Goal: Information Seeking & Learning: Learn about a topic

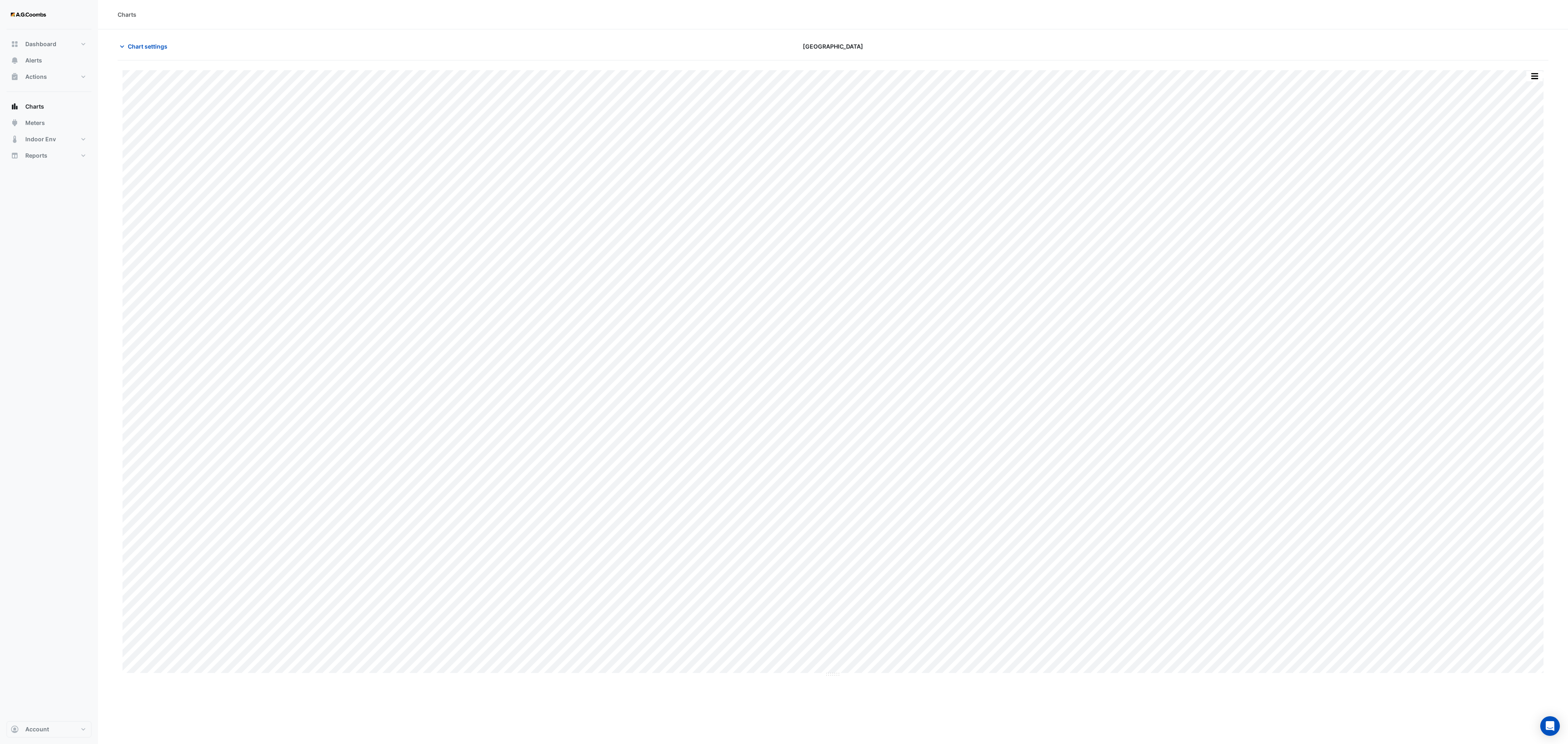
type input "**********"
click at [116, 46] on div "Chart settings" at bounding box center [352, 46] width 480 height 14
click at [125, 49] on icon "button" at bounding box center [122, 46] width 8 height 8
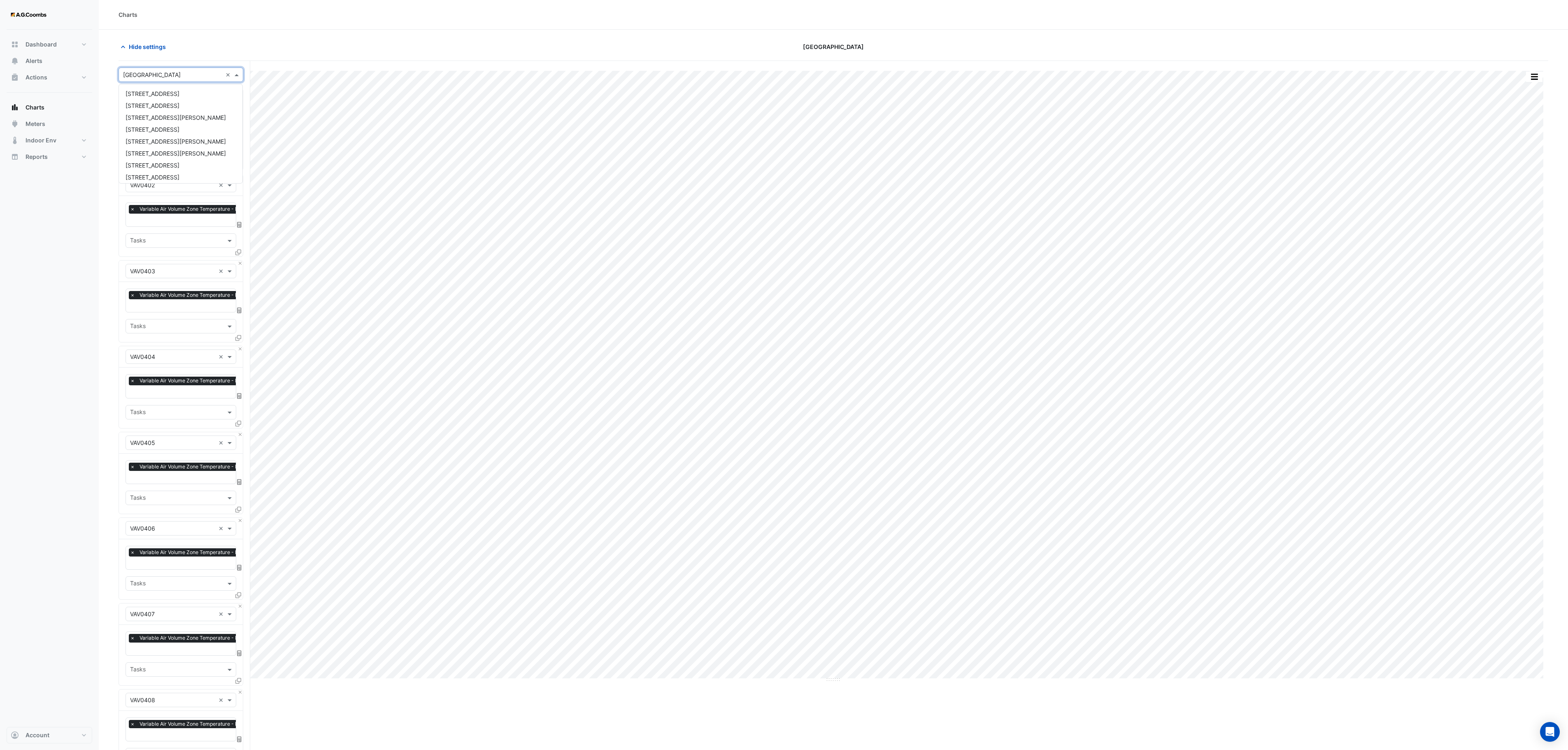
click at [176, 71] on div "Select a Site × [GEOGRAPHIC_DATA] ×" at bounding box center [181, 74] width 125 height 14
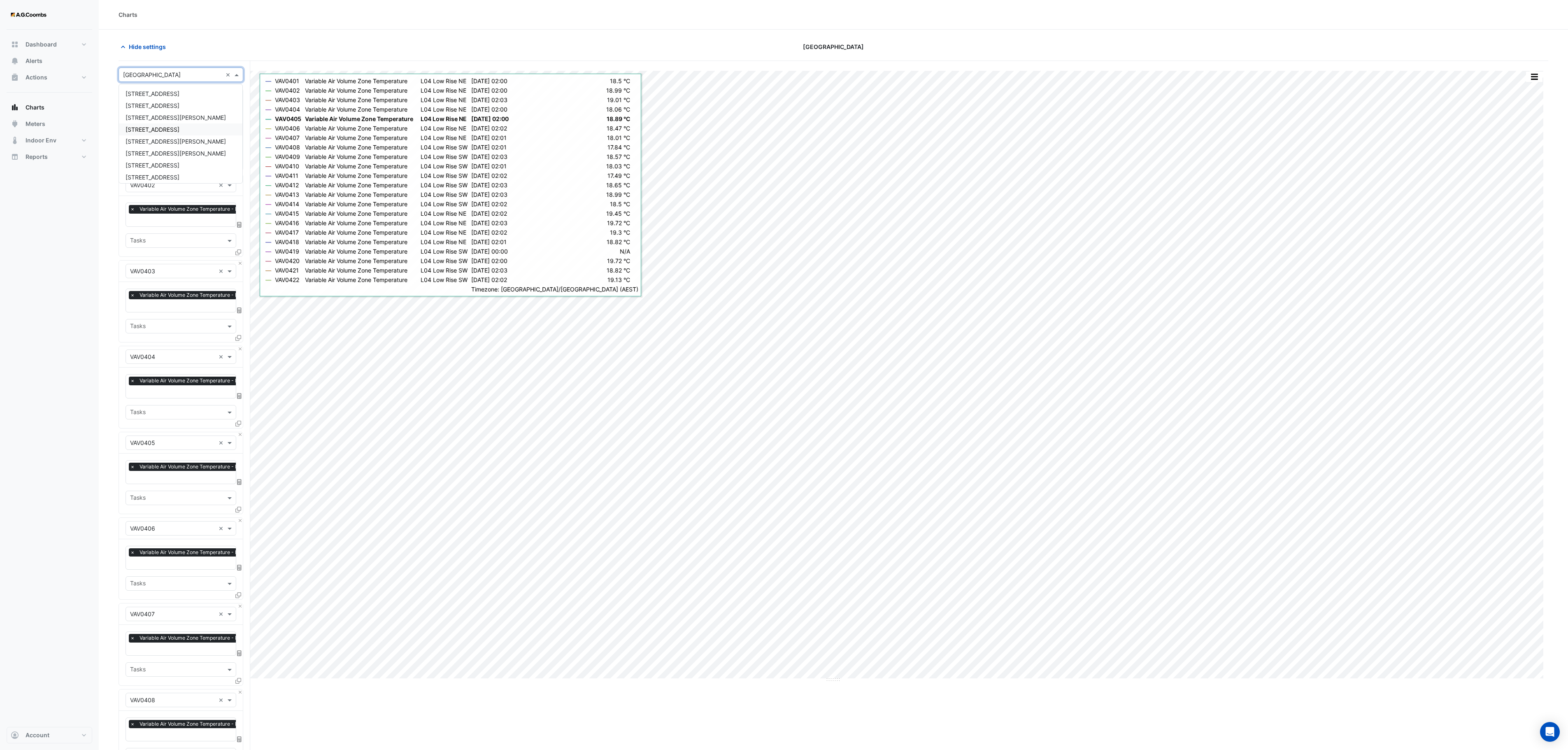
click at [174, 128] on span "[STREET_ADDRESS]" at bounding box center [153, 129] width 54 height 7
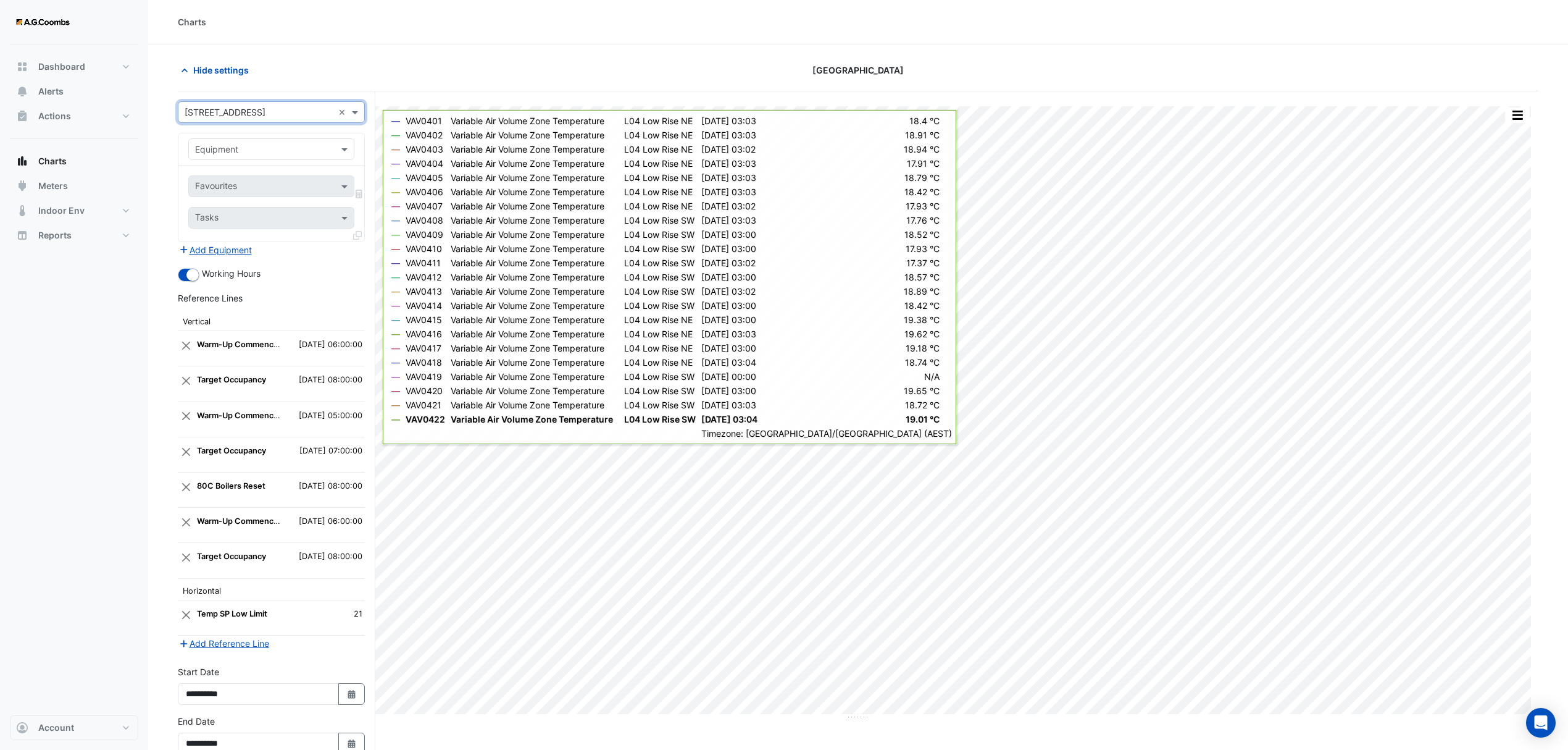
click at [297, 147] on input "text" at bounding box center [259, 149] width 128 height 12
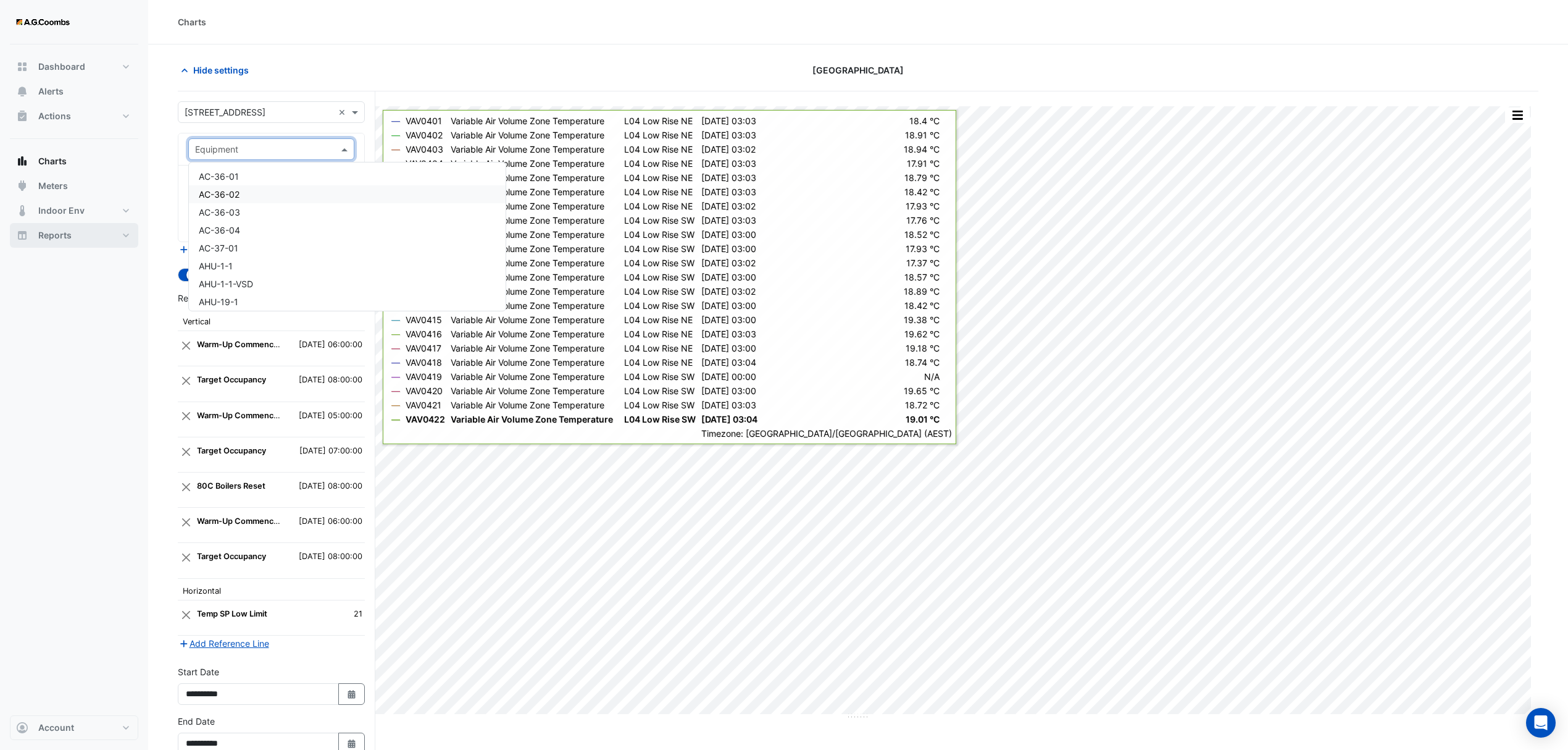
drag, startPoint x: 65, startPoint y: 319, endPoint x: 67, endPoint y: 227, distance: 92.0
click at [65, 315] on div "Dashboard Portfolio Ratings Performance Alerts Actions Site Manager Charts" at bounding box center [74, 379] width 129 height 670
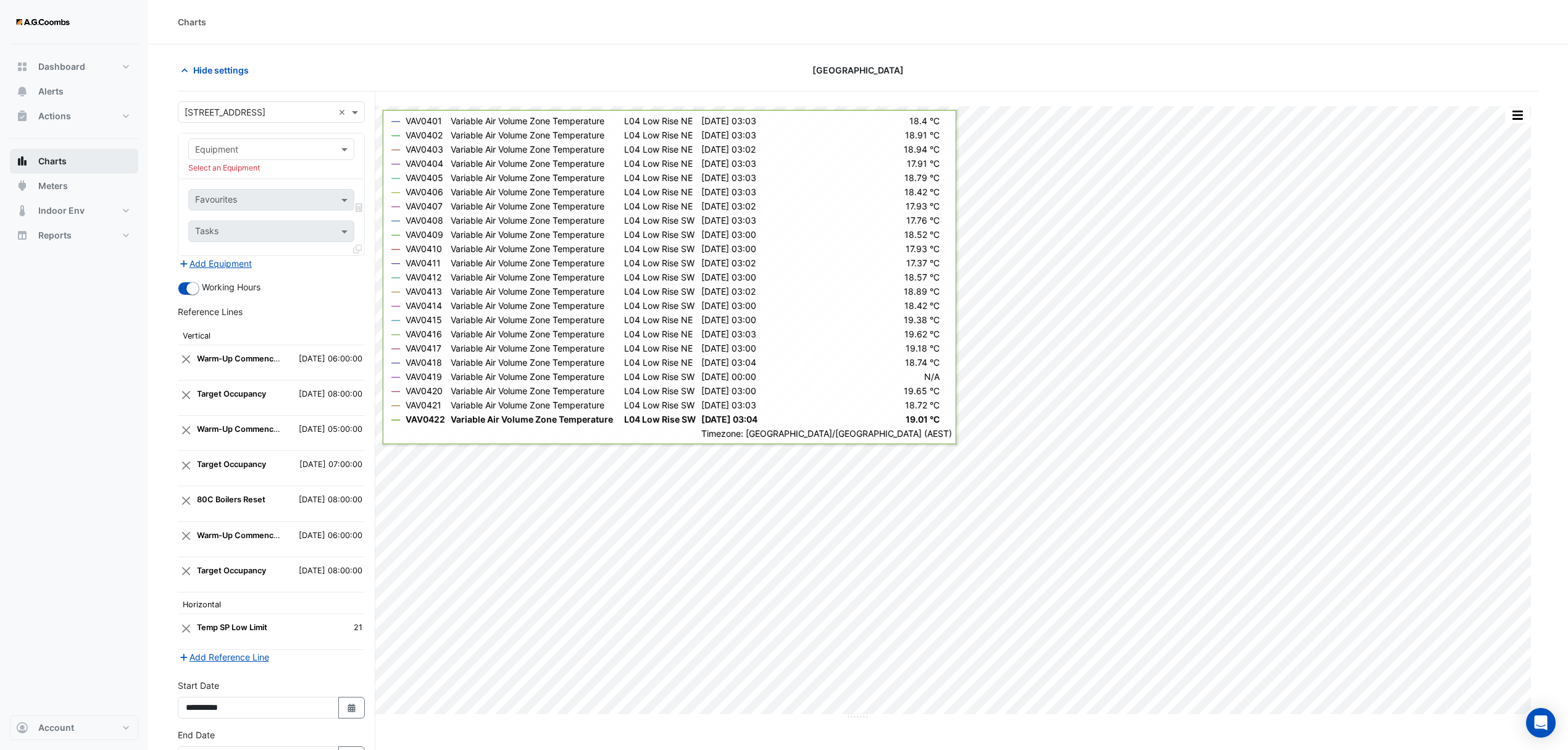
click at [50, 163] on span "Charts" at bounding box center [53, 161] width 29 height 12
click at [51, 188] on span "Meters" at bounding box center [53, 186] width 30 height 12
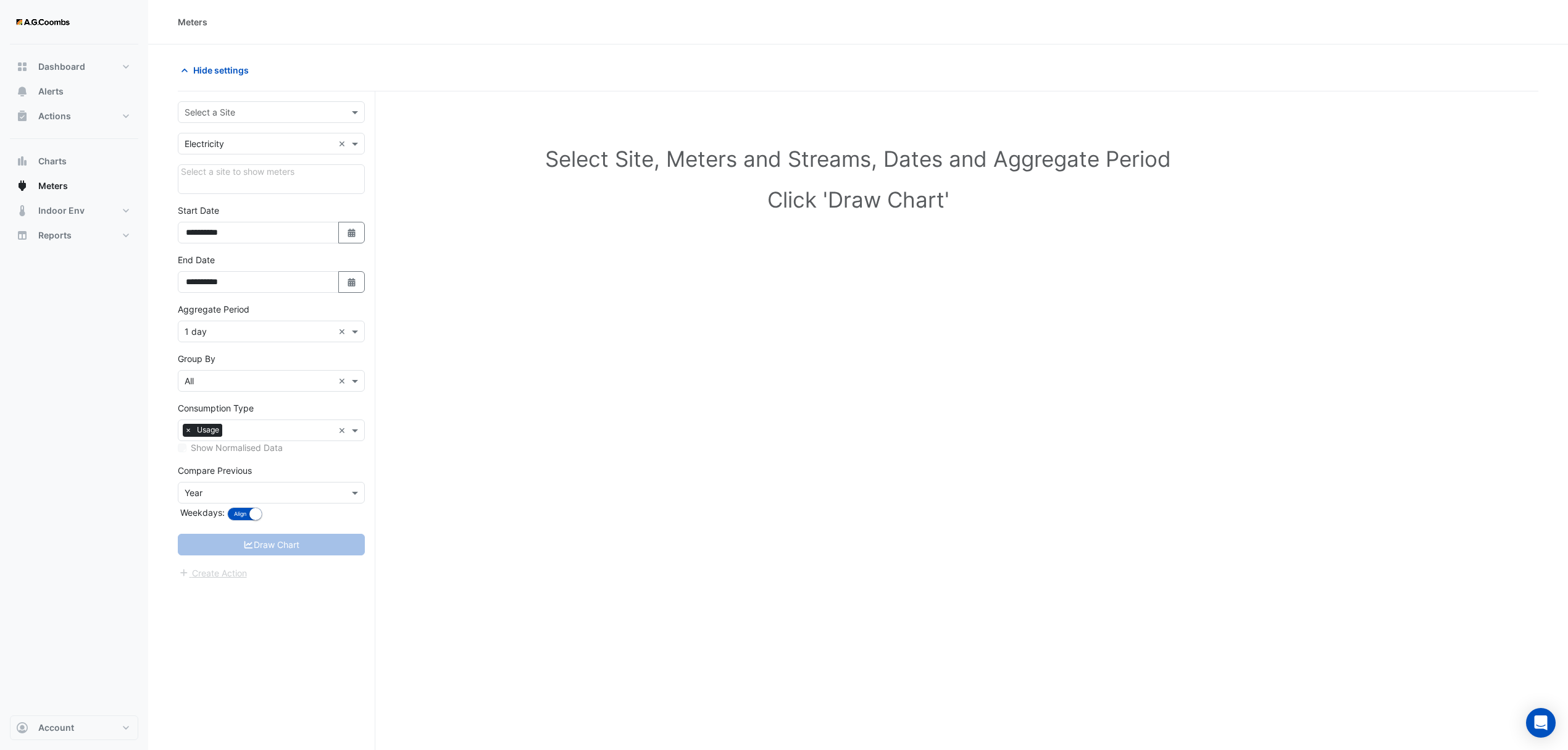
click at [287, 141] on input "text" at bounding box center [259, 143] width 149 height 12
click at [255, 190] on div "Gas" at bounding box center [271, 188] width 186 height 18
click at [343, 234] on button "Select Date" at bounding box center [352, 233] width 27 height 21
select select "*"
select select "****"
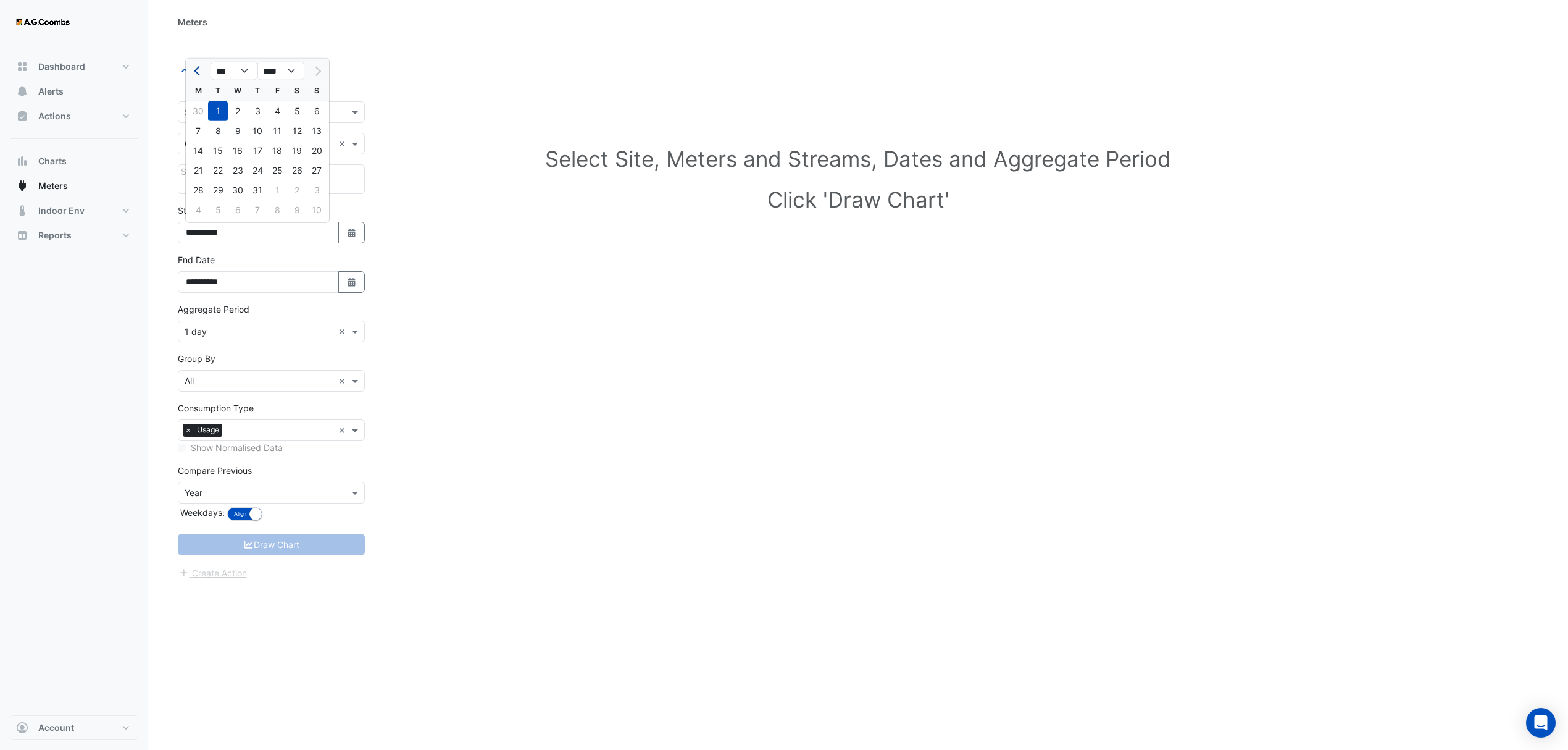
click at [193, 68] on button "Previous month" at bounding box center [197, 71] width 14 height 20
click at [193, 69] on button "Previous month" at bounding box center [197, 71] width 14 height 20
click at [193, 70] on button "Previous month" at bounding box center [197, 71] width 14 height 20
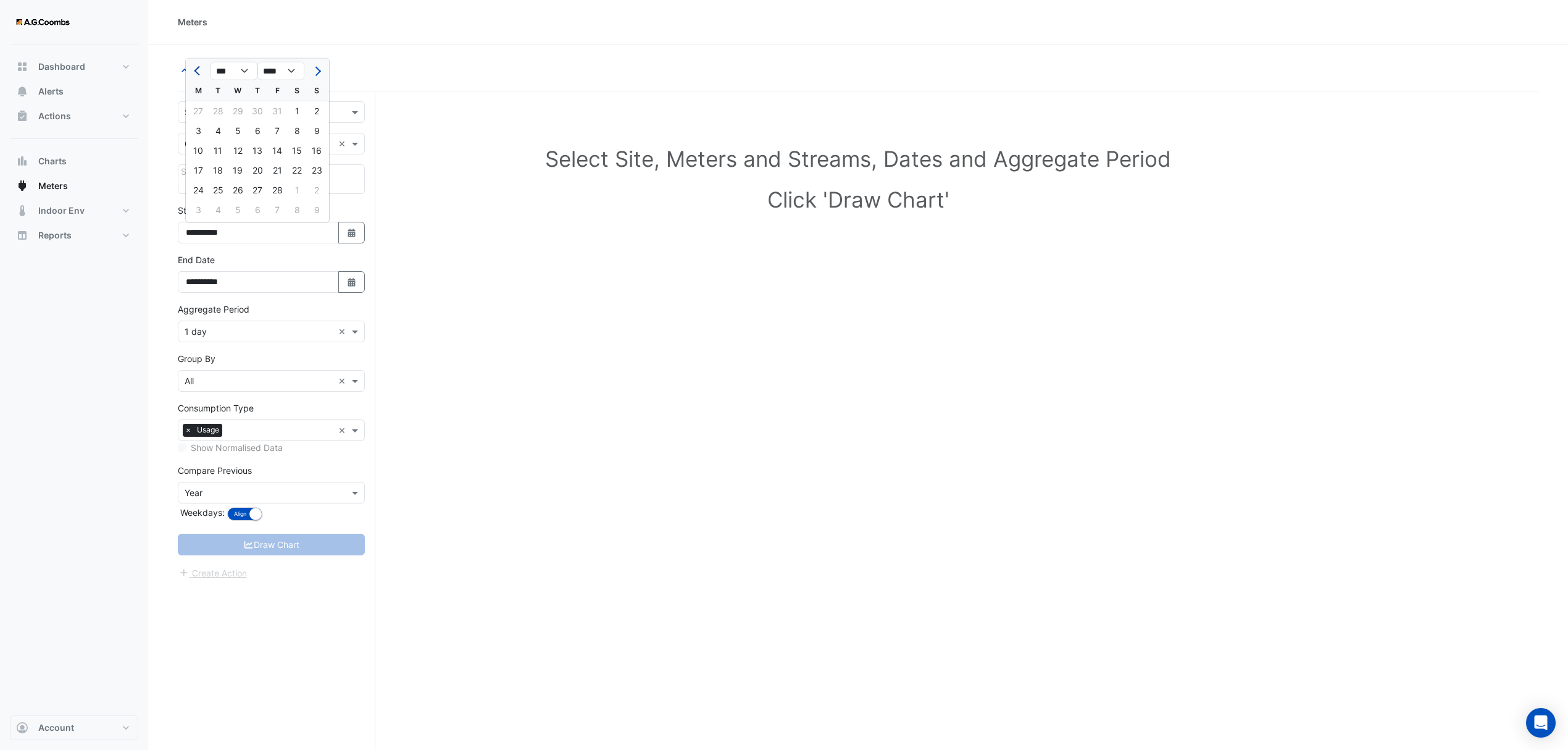
click at [193, 70] on button "Previous month" at bounding box center [197, 71] width 14 height 20
select select "*"
click at [357, 67] on div "Hide settings" at bounding box center [513, 70] width 687 height 21
click at [352, 289] on button "Select Date" at bounding box center [352, 282] width 27 height 21
click at [310, 122] on button "Next month" at bounding box center [316, 120] width 14 height 20
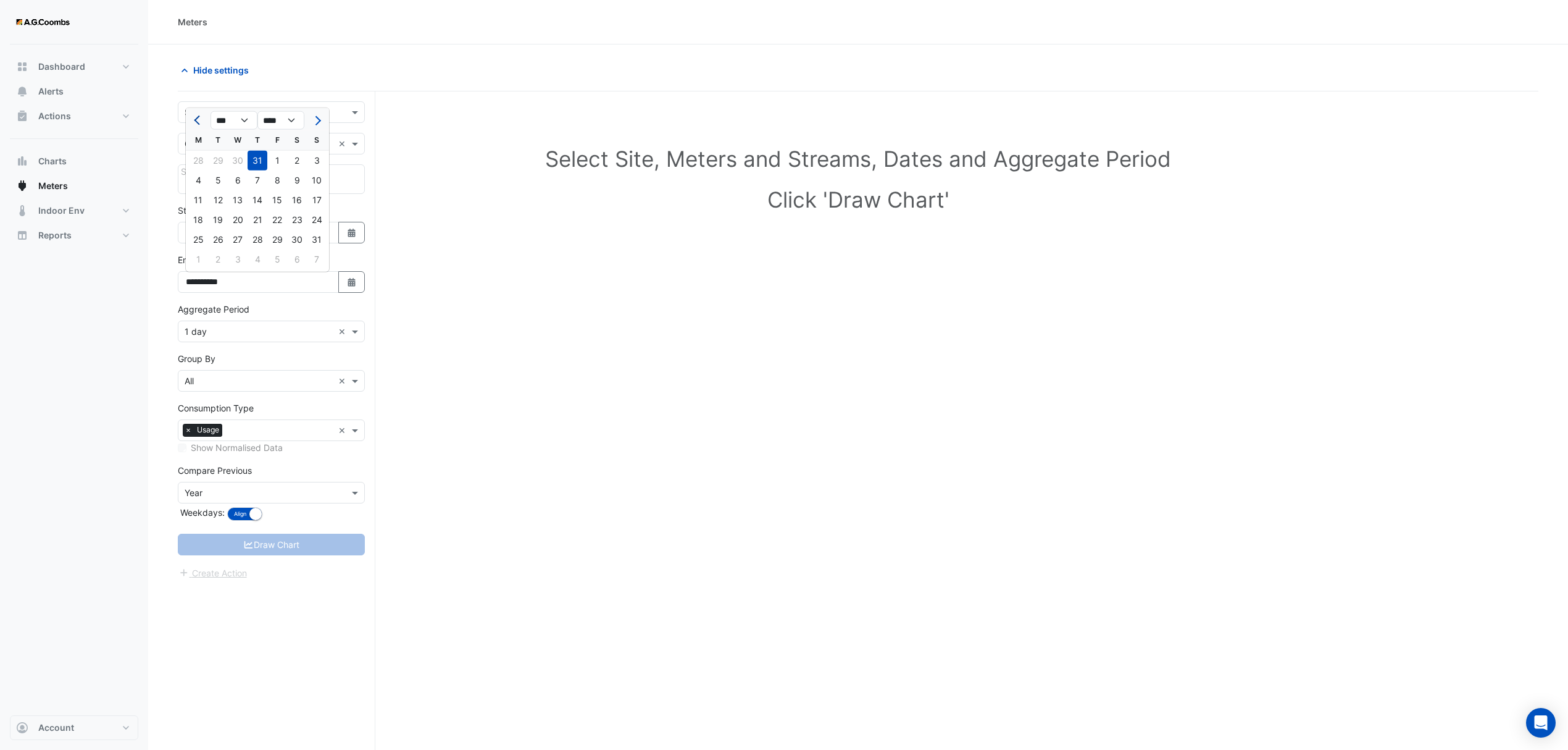
click at [194, 120] on button "Previous month" at bounding box center [197, 120] width 14 height 20
select select "*"
click at [199, 120] on div at bounding box center [198, 120] width 25 height 20
click at [349, 203] on form "**********" at bounding box center [271, 340] width 187 height 479
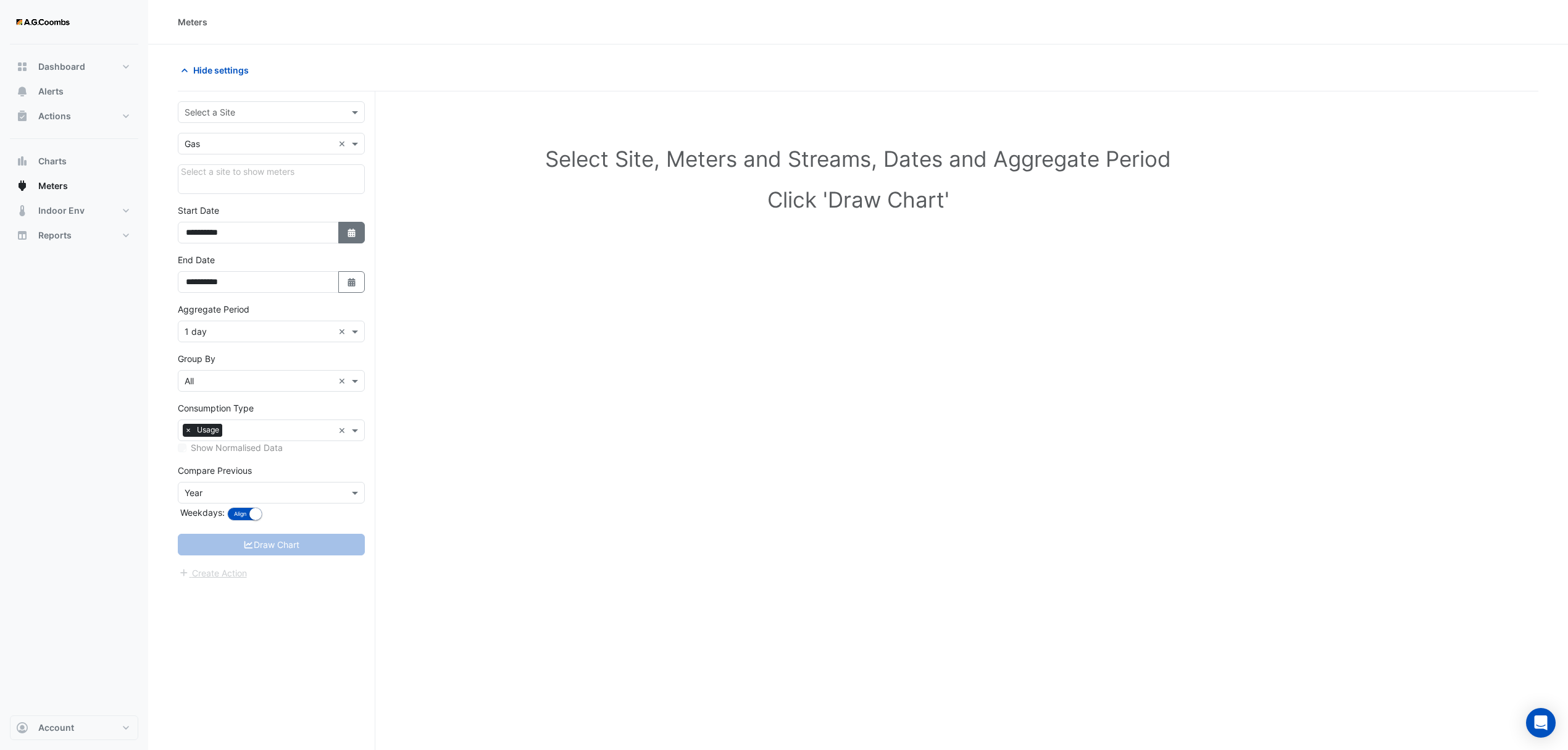
click at [343, 238] on button "Select Date" at bounding box center [352, 233] width 27 height 21
select select "*"
select select "****"
click at [195, 67] on button "Previous month" at bounding box center [197, 71] width 14 height 20
click at [194, 67] on button "Previous month" at bounding box center [197, 71] width 14 height 20
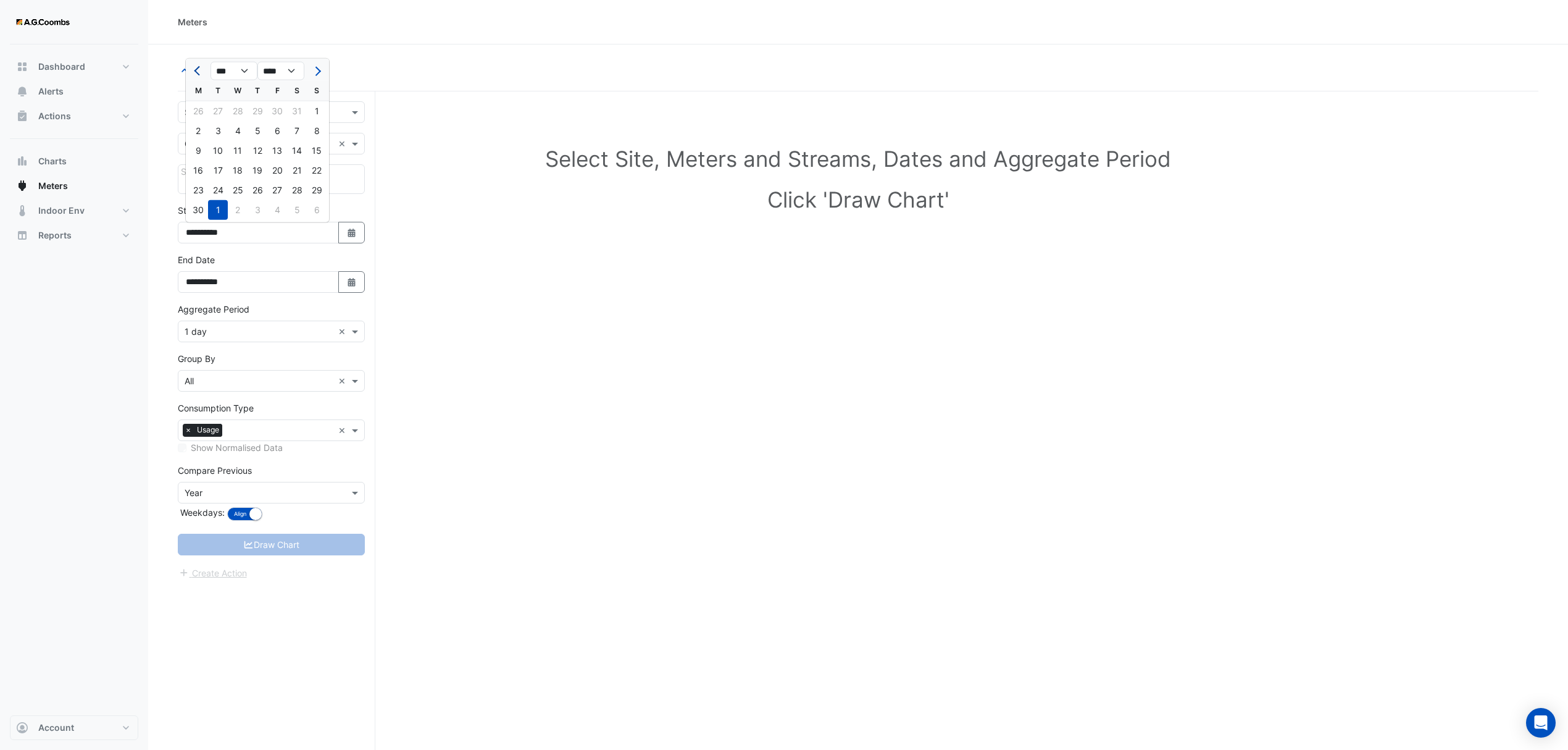
click at [194, 67] on button "Previous month" at bounding box center [197, 71] width 14 height 20
select select "*"
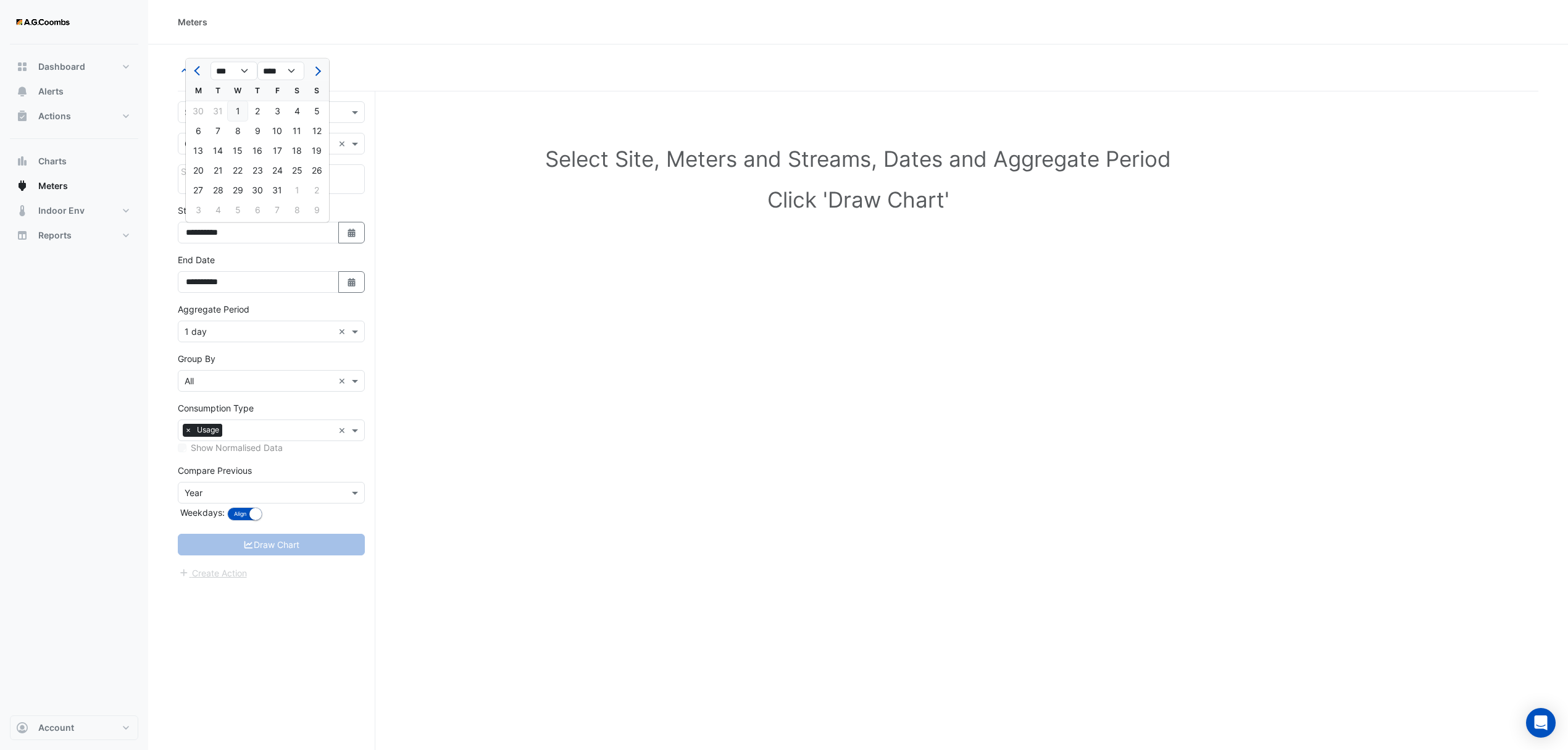
drag, startPoint x: 242, startPoint y: 109, endPoint x: 257, endPoint y: 154, distance: 47.4
click at [242, 110] on div "1" at bounding box center [237, 111] width 20 height 20
type input "**********"
click at [343, 269] on div "**********" at bounding box center [271, 272] width 187 height 39
click at [347, 280] on icon "Select Date" at bounding box center [352, 282] width 12 height 9
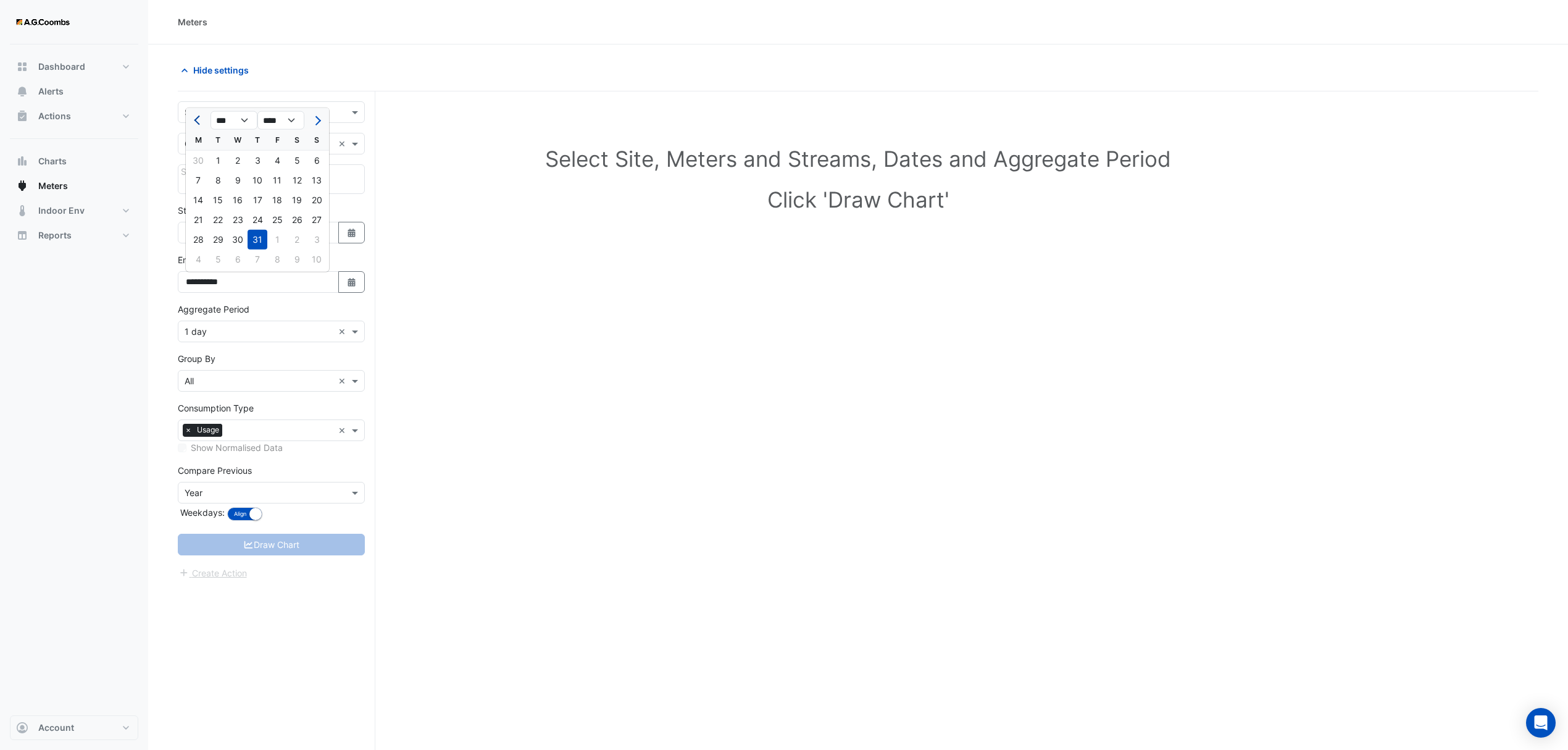
click at [192, 121] on button "Previous month" at bounding box center [197, 120] width 14 height 20
click at [193, 121] on button "Previous month" at bounding box center [197, 120] width 14 height 20
select select "*"
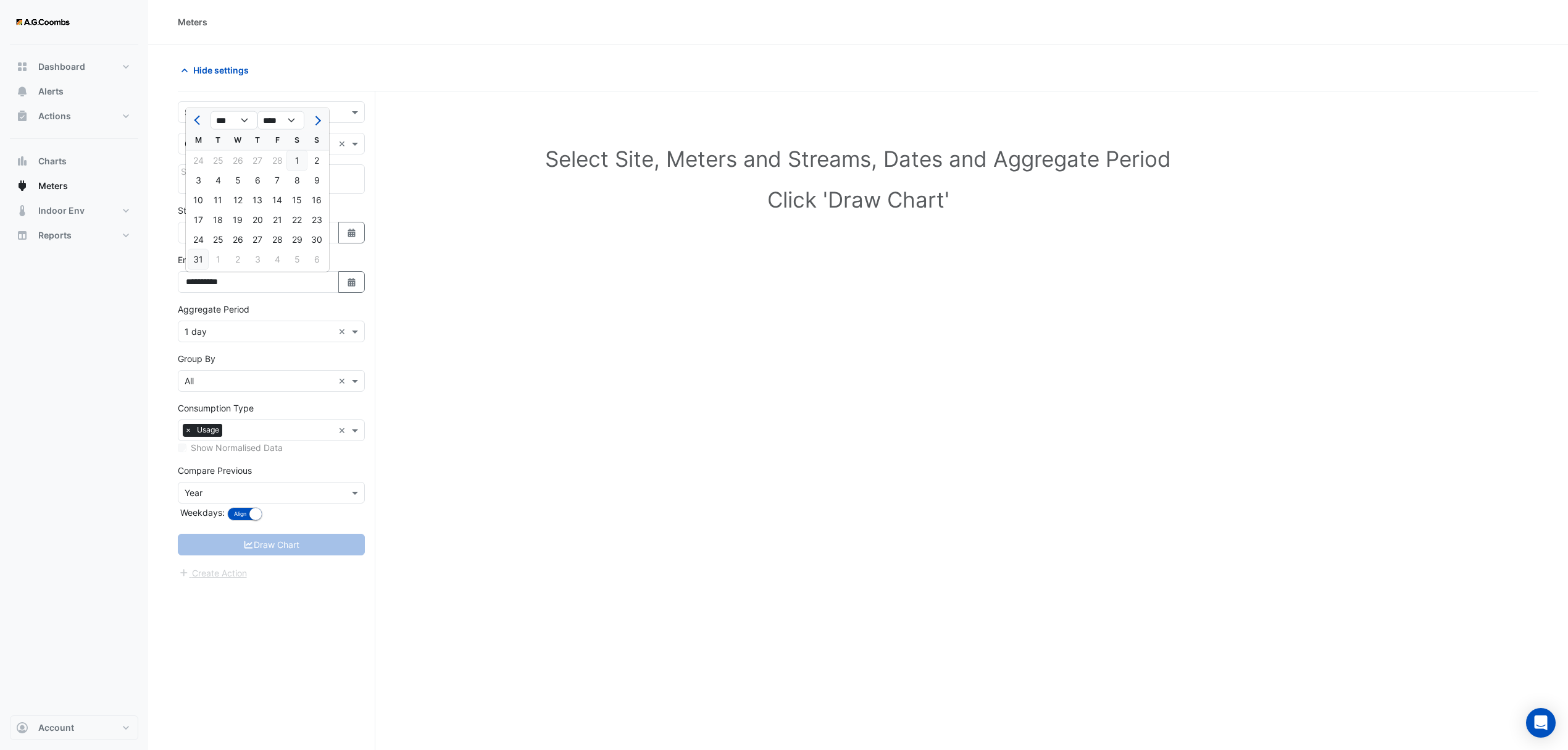
drag, startPoint x: 198, startPoint y: 256, endPoint x: 206, endPoint y: 258, distance: 8.2
click at [199, 256] on div "31" at bounding box center [198, 259] width 20 height 20
type input "**********"
drag, startPoint x: 289, startPoint y: 628, endPoint x: 265, endPoint y: 460, distance: 169.7
click at [289, 627] on div "**********" at bounding box center [277, 443] width 198 height 705
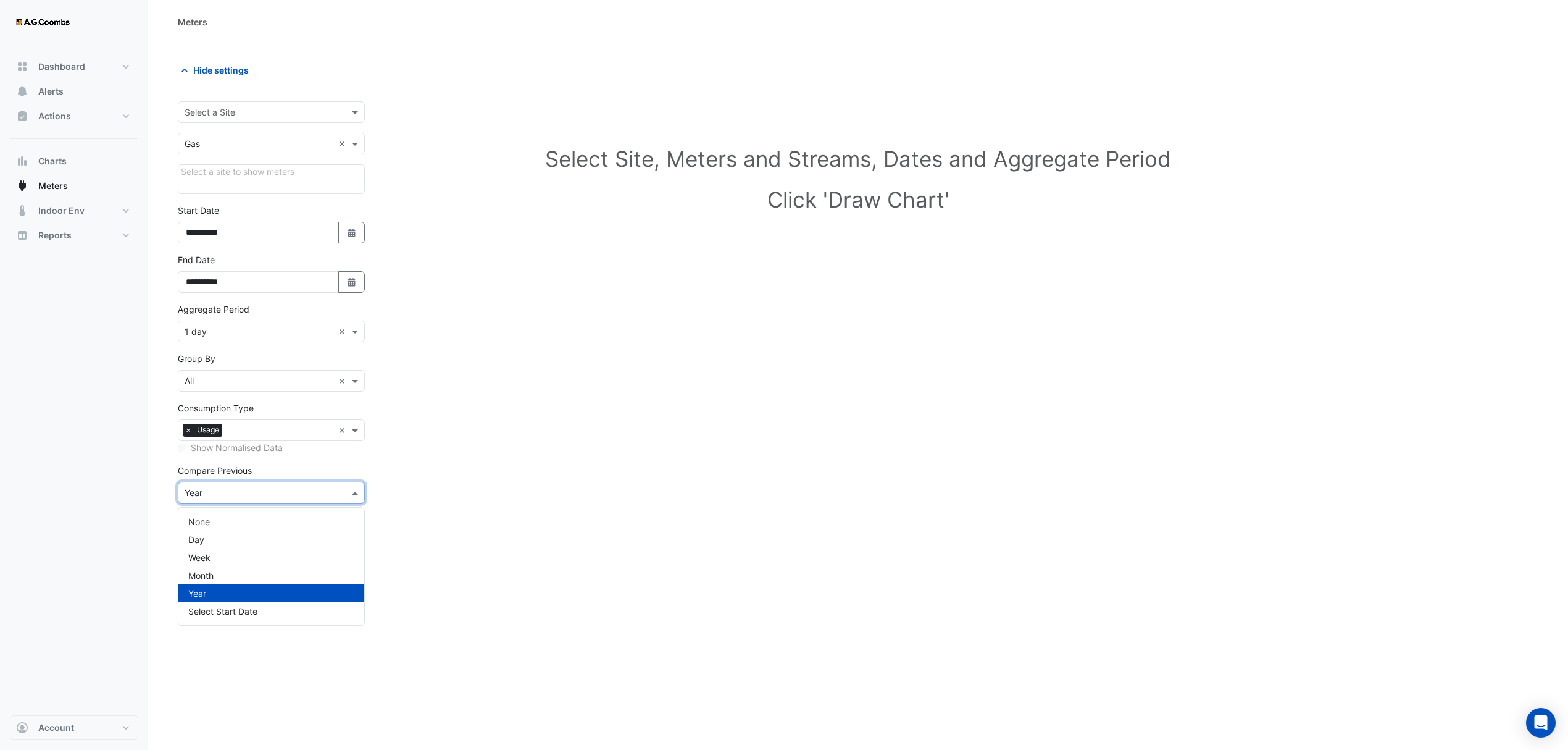
click at [265, 492] on input "text" at bounding box center [259, 492] width 149 height 12
click at [297, 492] on input "text" at bounding box center [259, 492] width 149 height 12
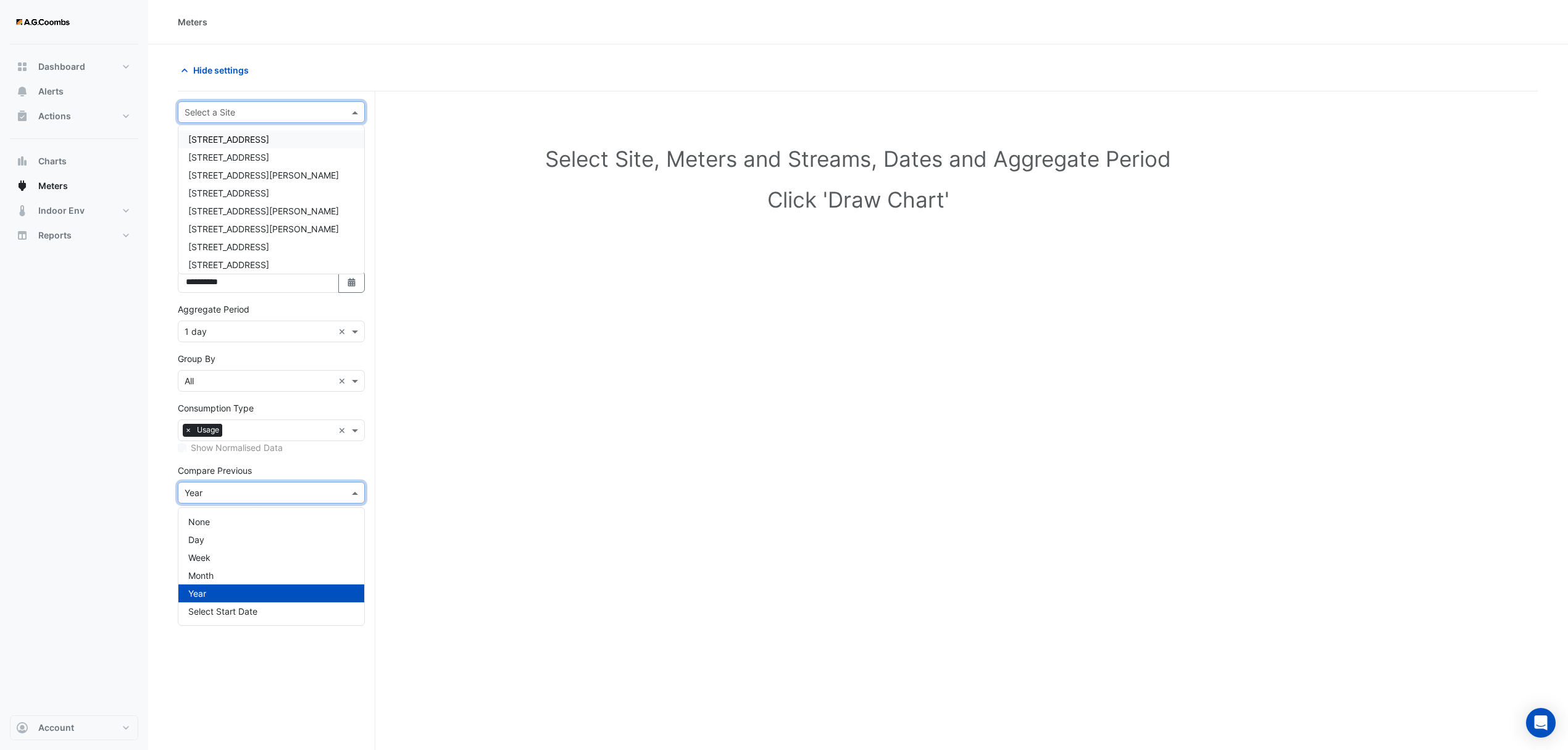
click at [242, 110] on input "text" at bounding box center [259, 112] width 149 height 12
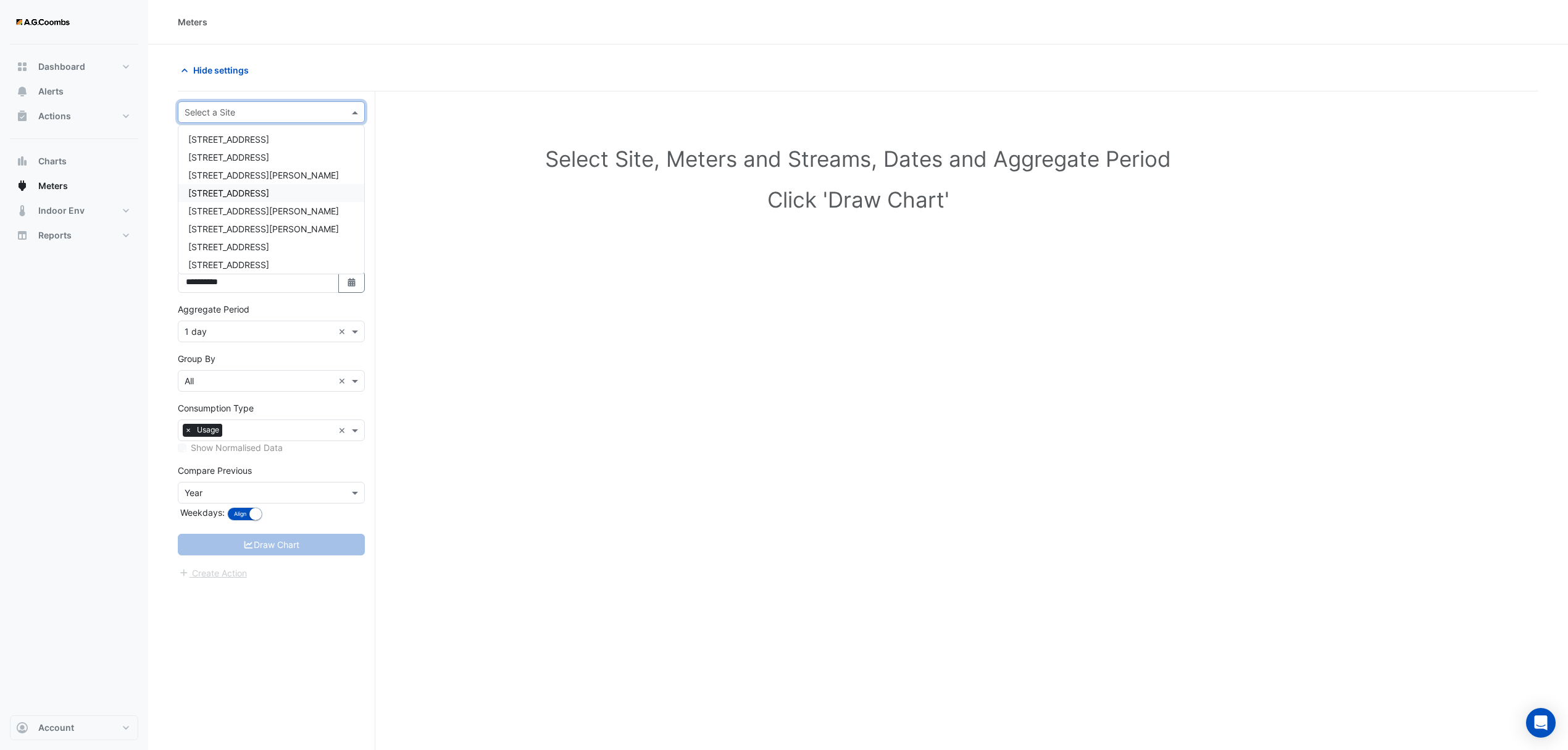
click at [236, 186] on div "[STREET_ADDRESS]" at bounding box center [271, 192] width 186 height 18
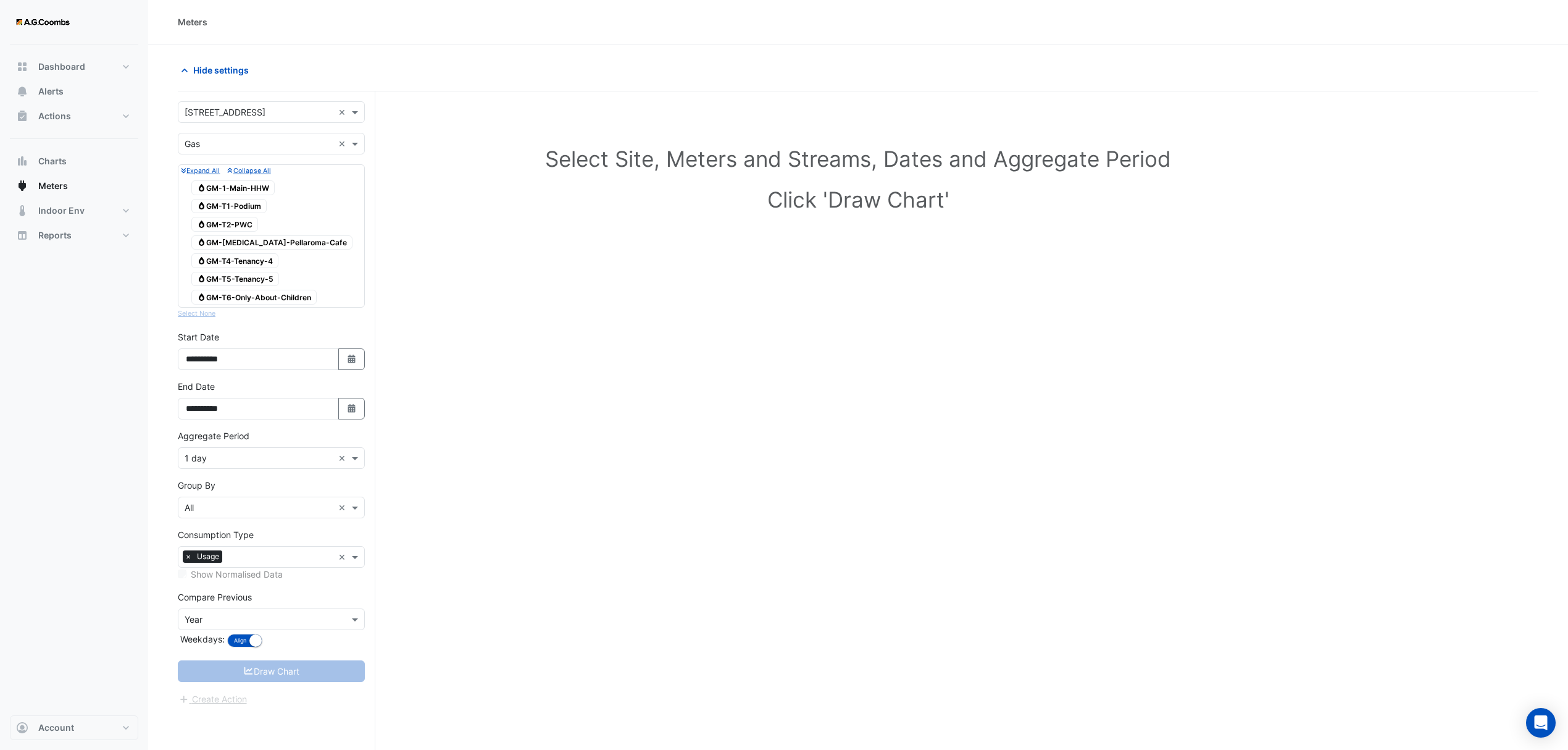
drag, startPoint x: 255, startPoint y: 186, endPoint x: 255, endPoint y: 192, distance: 6.0
click at [255, 186] on span "Gas GM-1-Main-HHW" at bounding box center [233, 188] width 84 height 14
click at [251, 209] on span "Gas GM-T1-Podium" at bounding box center [229, 206] width 75 height 14
click at [242, 223] on span "Gas GM-T2-PWC" at bounding box center [224, 223] width 66 height 14
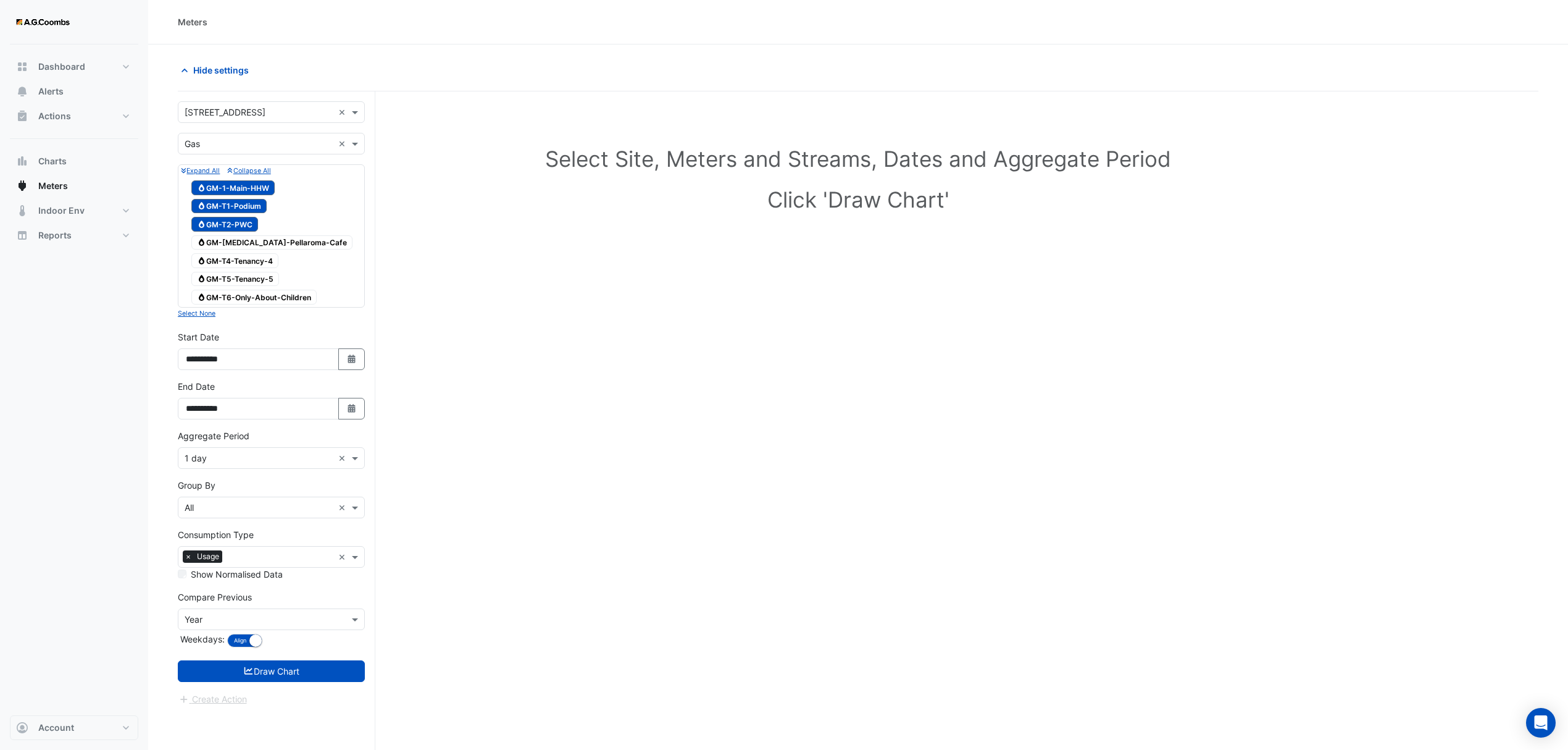
click at [246, 240] on span "Gas GM-[MEDICAL_DATA]-Pellaroma-Cafe" at bounding box center [272, 242] width 162 height 14
drag, startPoint x: 252, startPoint y: 255, endPoint x: 258, endPoint y: 279, distance: 24.7
click at [252, 255] on span "Gas GM-T4-Tenancy-4" at bounding box center [235, 260] width 87 height 14
click at [257, 281] on span "Gas GM-T5-Tenancy-5" at bounding box center [235, 279] width 87 height 14
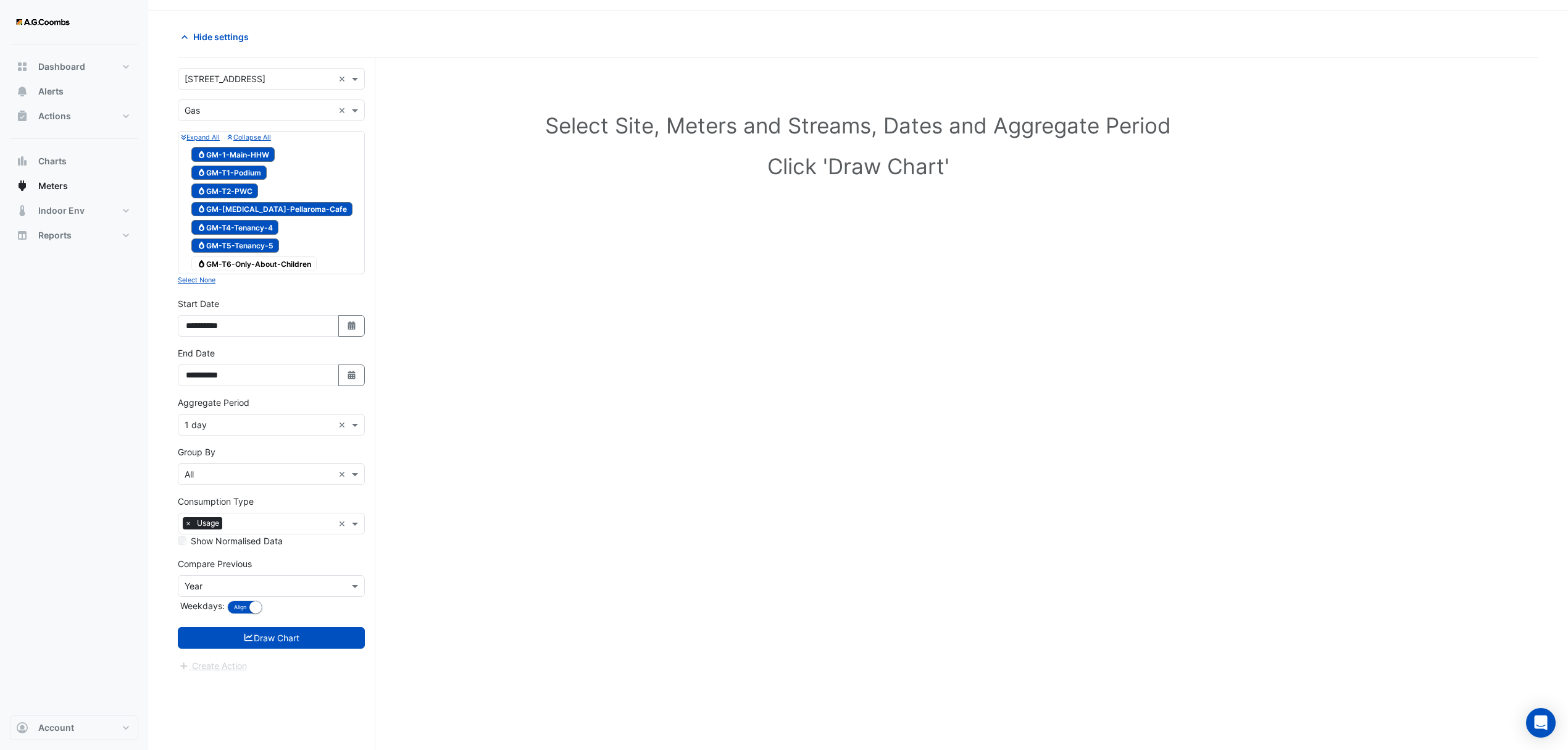
scroll to position [47, 0]
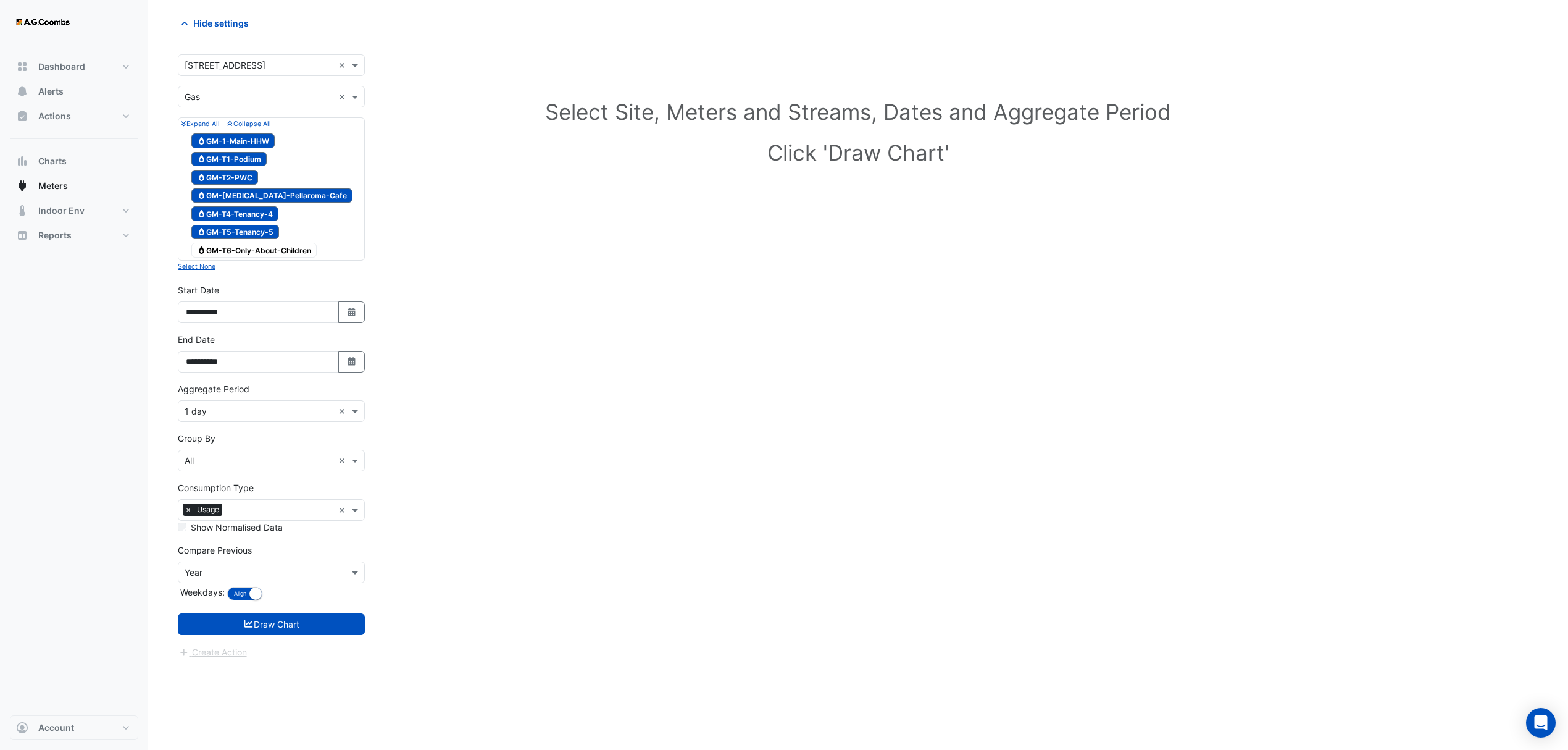
click at [269, 251] on span "Gas GM-T6-Only-About-Children" at bounding box center [254, 249] width 125 height 14
click at [286, 625] on button "Draw Chart" at bounding box center [271, 624] width 187 height 21
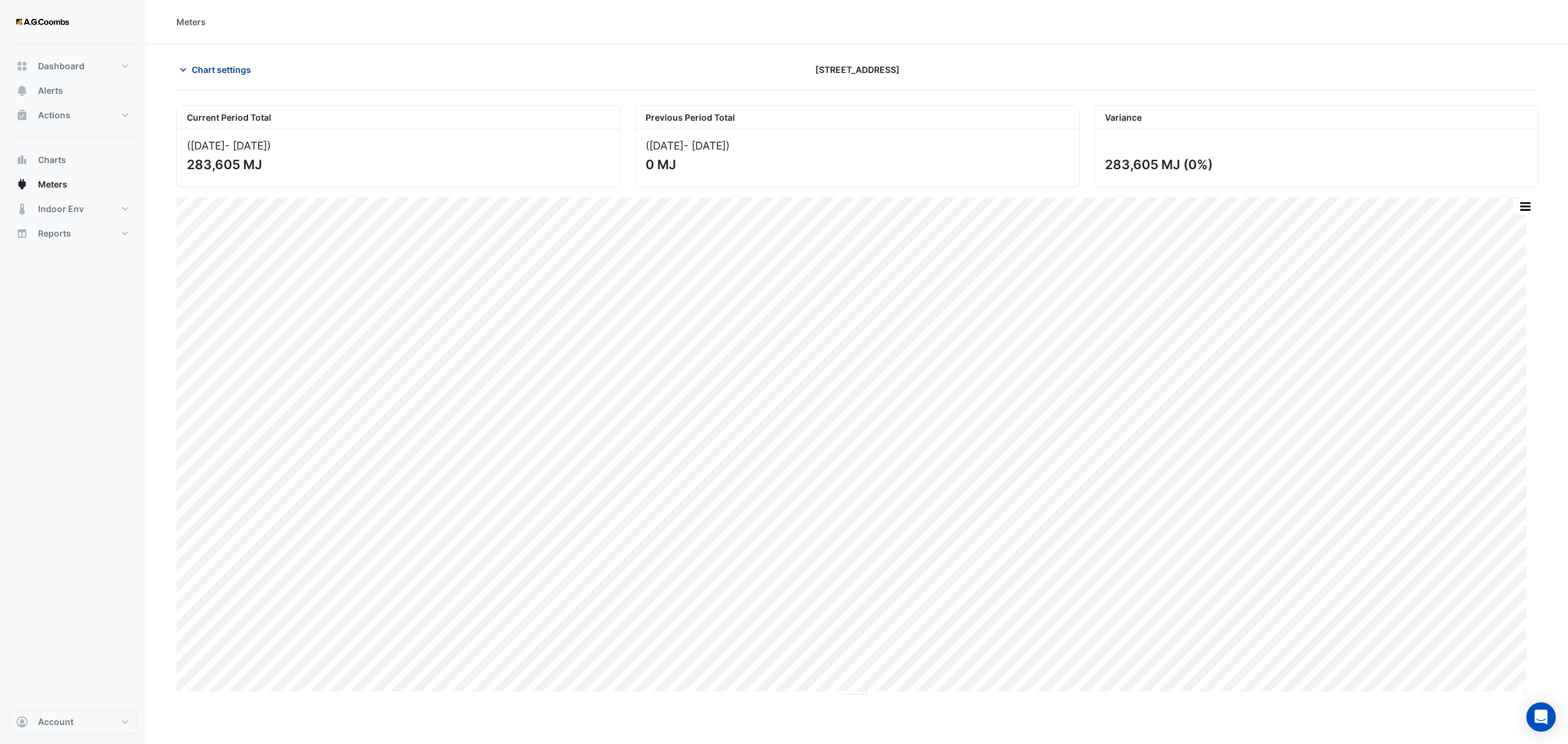
click at [189, 72] on button "Chart settings" at bounding box center [217, 70] width 83 height 21
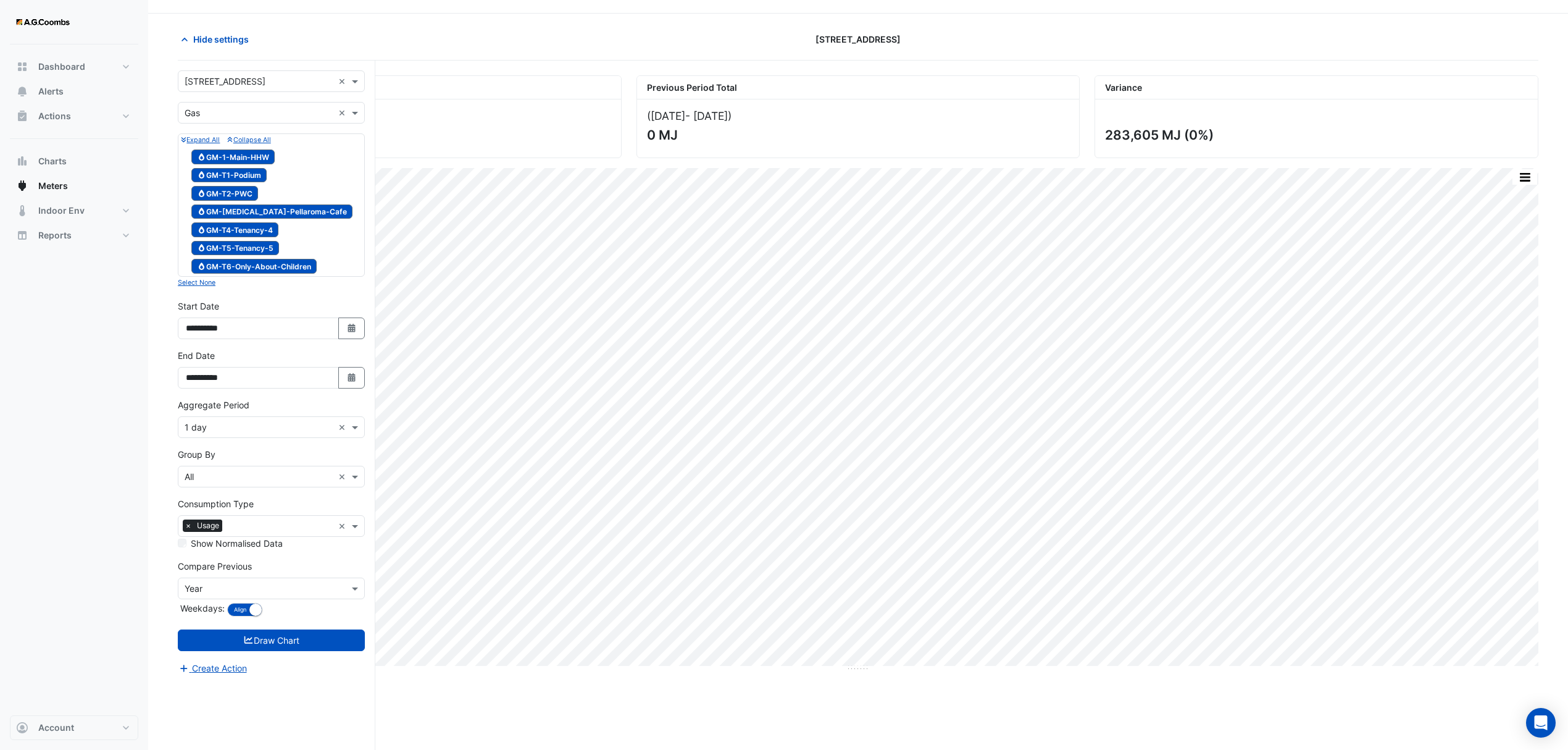
scroll to position [47, 0]
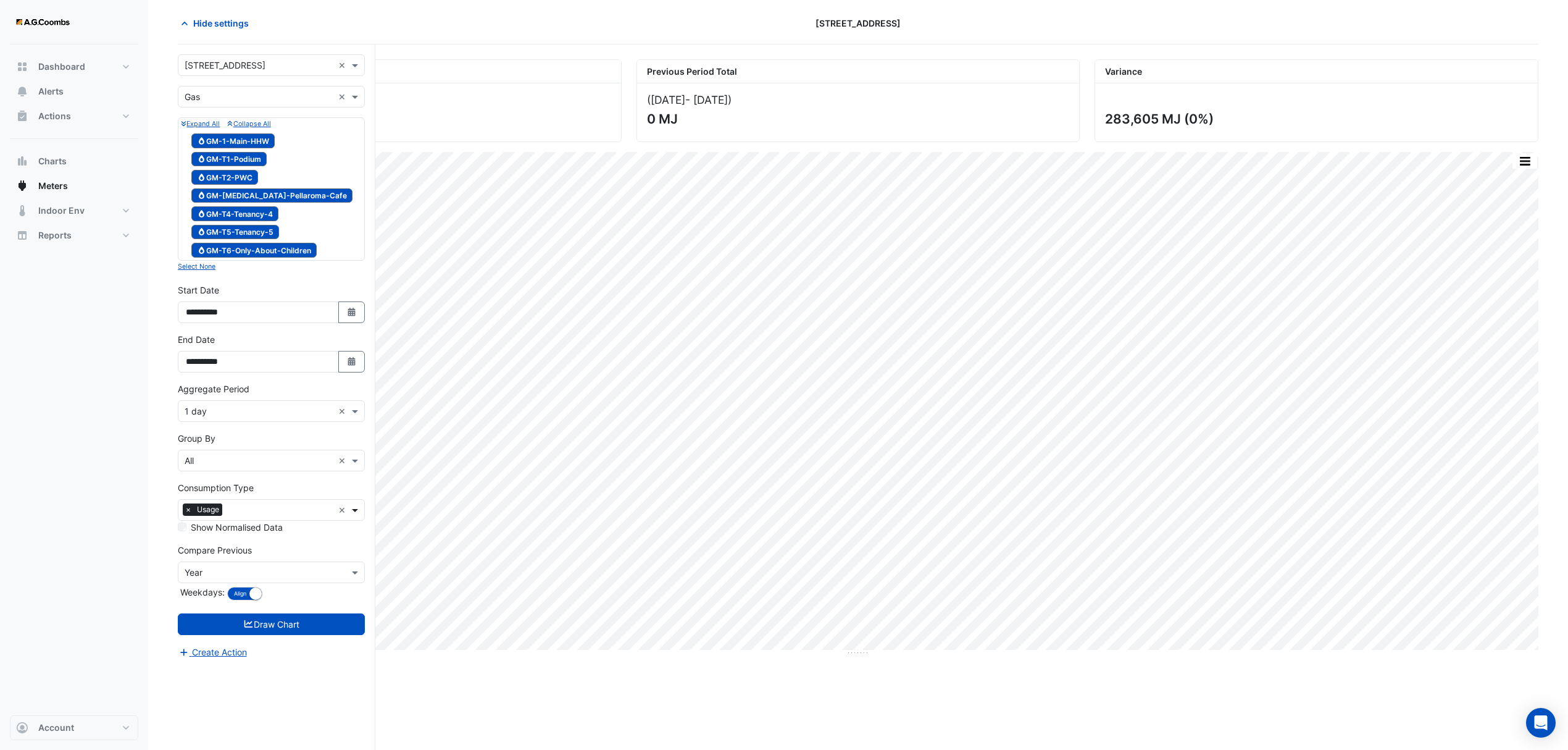
click at [352, 512] on span at bounding box center [357, 509] width 15 height 12
click at [199, 248] on icon "Gas" at bounding box center [202, 250] width 10 height 8
drag, startPoint x: 206, startPoint y: 232, endPoint x: 210, endPoint y: 213, distance: 19.4
click at [206, 231] on icon "Gas" at bounding box center [202, 232] width 10 height 8
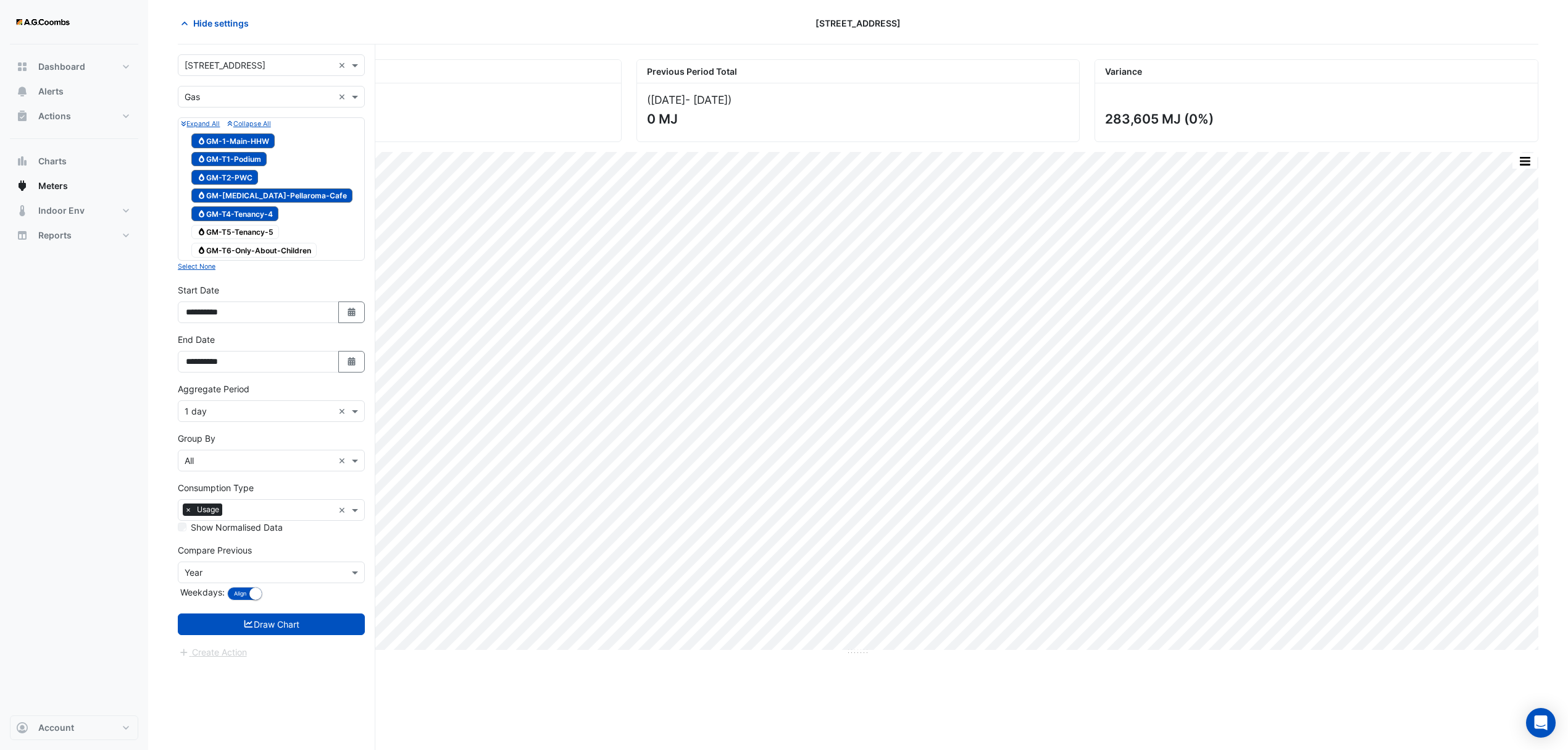
click at [212, 212] on span "Gas GM-T4-Tenancy-4" at bounding box center [235, 212] width 87 height 14
drag, startPoint x: 217, startPoint y: 195, endPoint x: 220, endPoint y: 174, distance: 21.2
click at [217, 193] on span "Gas GM-[MEDICAL_DATA]-Pellaroma-Cafe" at bounding box center [272, 195] width 162 height 14
click at [220, 166] on div "Gas GM-T1-Podium" at bounding box center [229, 160] width 82 height 17
click at [218, 173] on span "Gas GM-T2-PWC" at bounding box center [224, 177] width 66 height 14
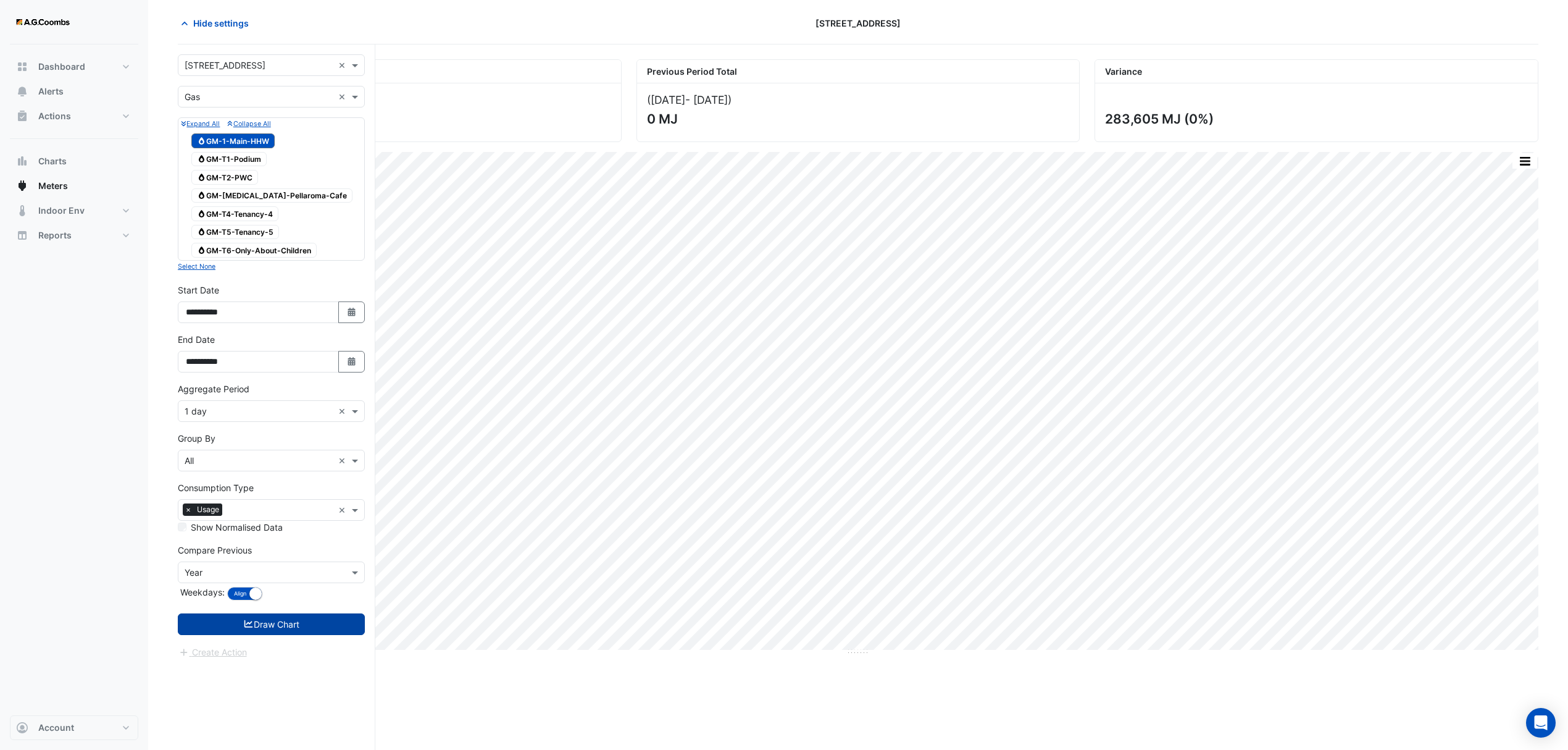
click at [272, 624] on button "Draw Chart" at bounding box center [271, 624] width 187 height 21
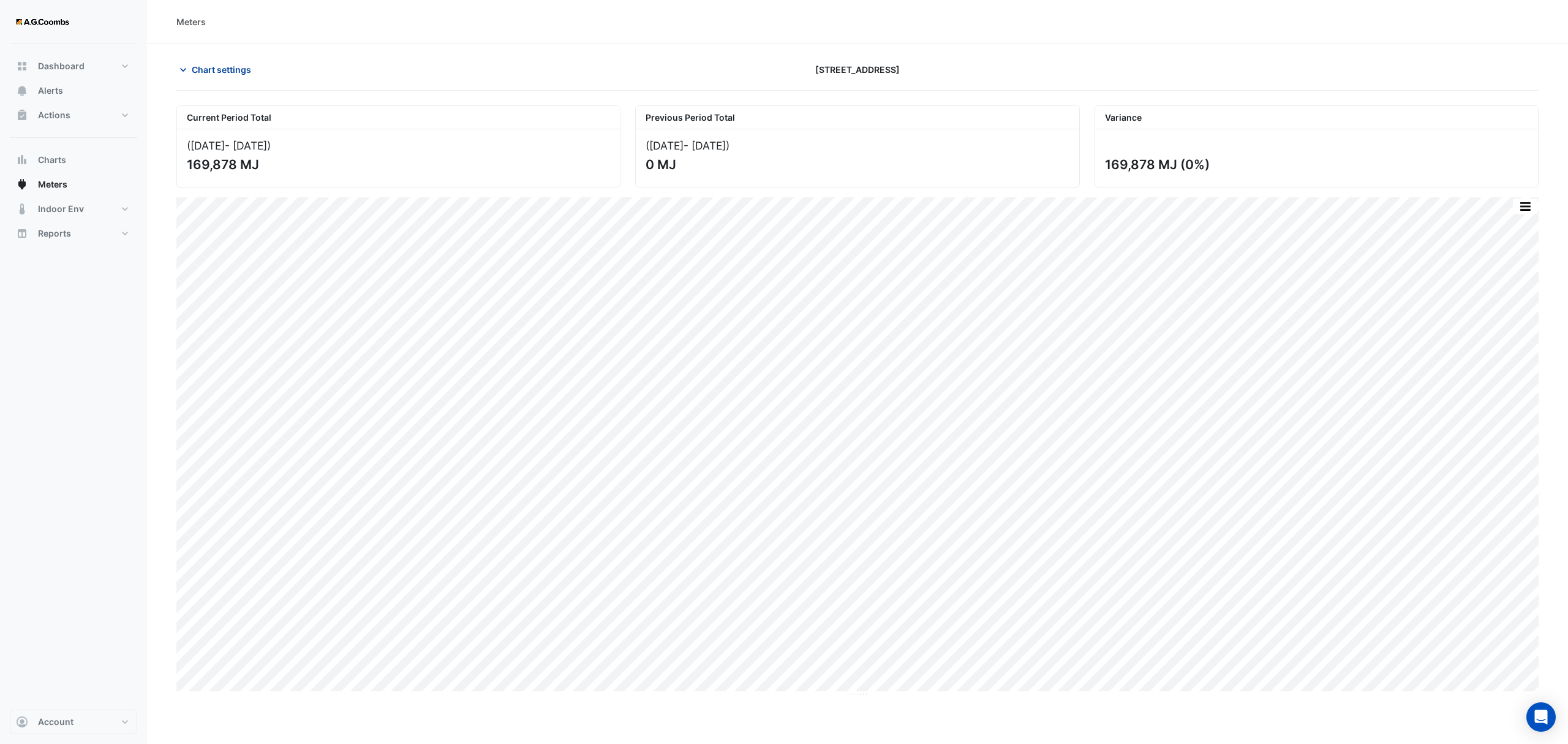
click at [192, 66] on span "Chart settings" at bounding box center [221, 69] width 59 height 12
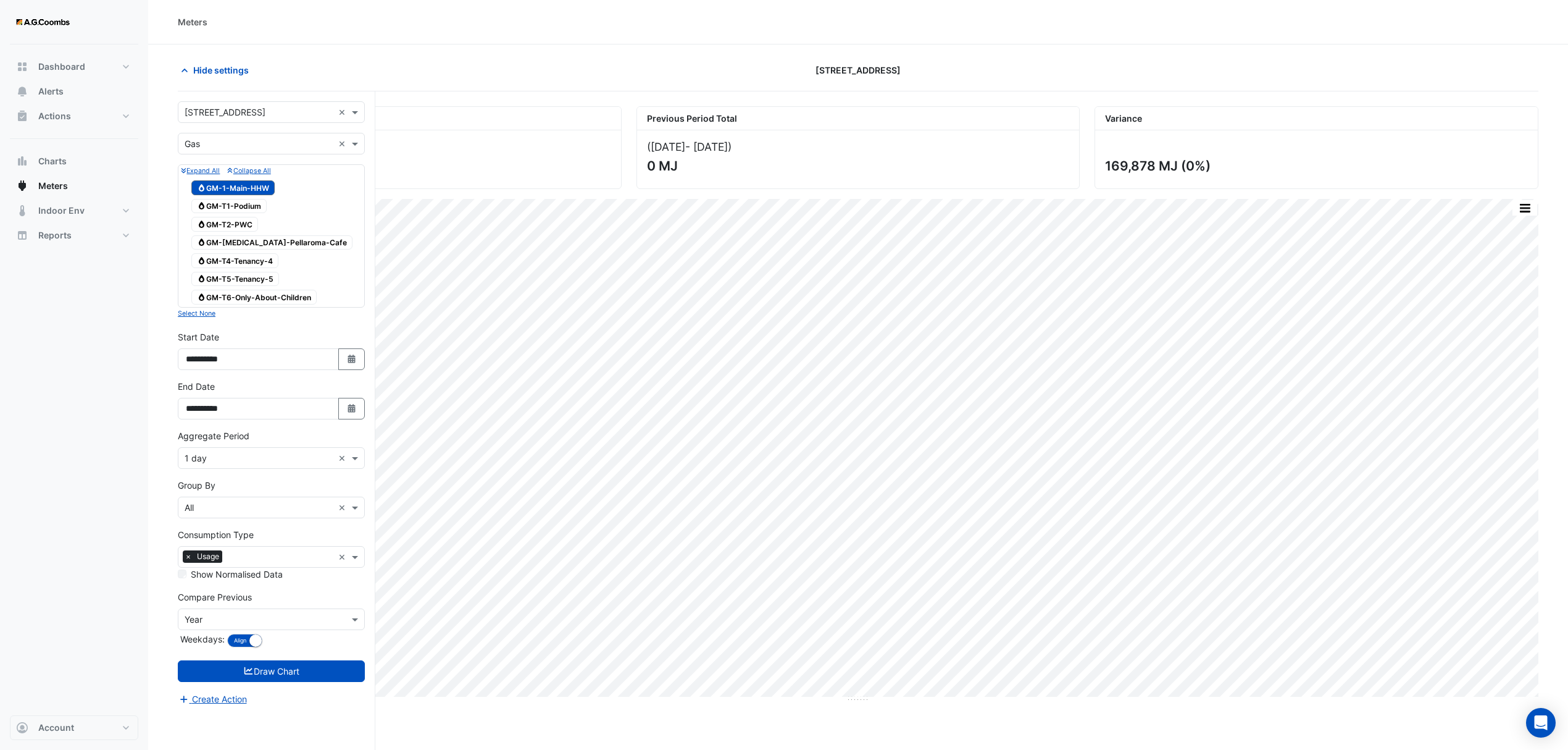
click at [605, 712] on div "Current Period Total ([DATE] - [DATE] ) 169,878 MJ Previous Period Total ([DATE…" at bounding box center [858, 451] width 1360 height 690
click at [381, 74] on div "Hide settings" at bounding box center [399, 70] width 459 height 21
click at [281, 722] on div "Select a Site × [STREET_ADDRESS] × Utility Type × Gas × Expand All Collapse All…" at bounding box center [277, 443] width 198 height 705
click at [996, 60] on div "[STREET_ADDRESS]" at bounding box center [858, 70] width 459 height 21
click at [184, 73] on icon "button" at bounding box center [185, 70] width 12 height 12
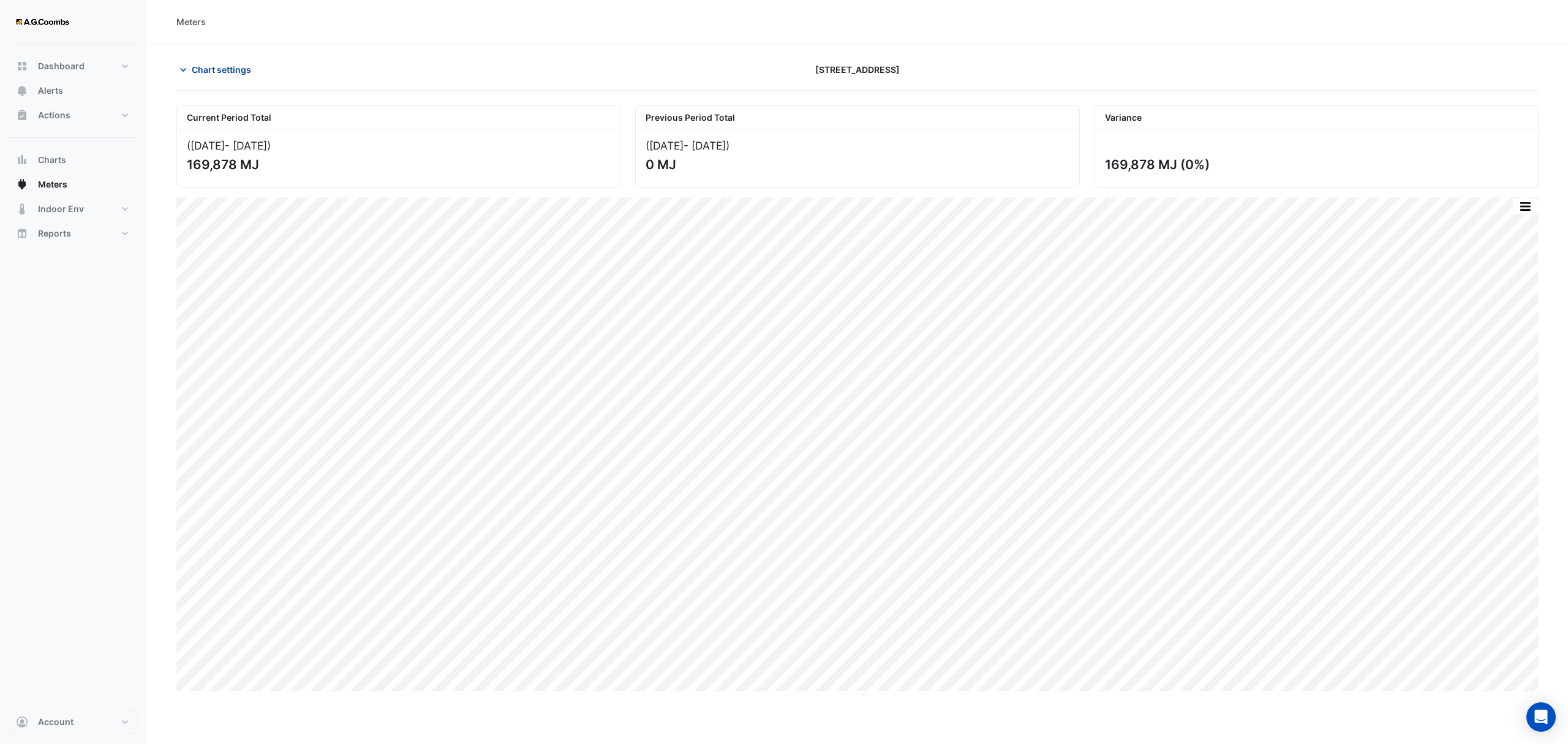
click at [182, 71] on icon "button" at bounding box center [183, 70] width 12 height 12
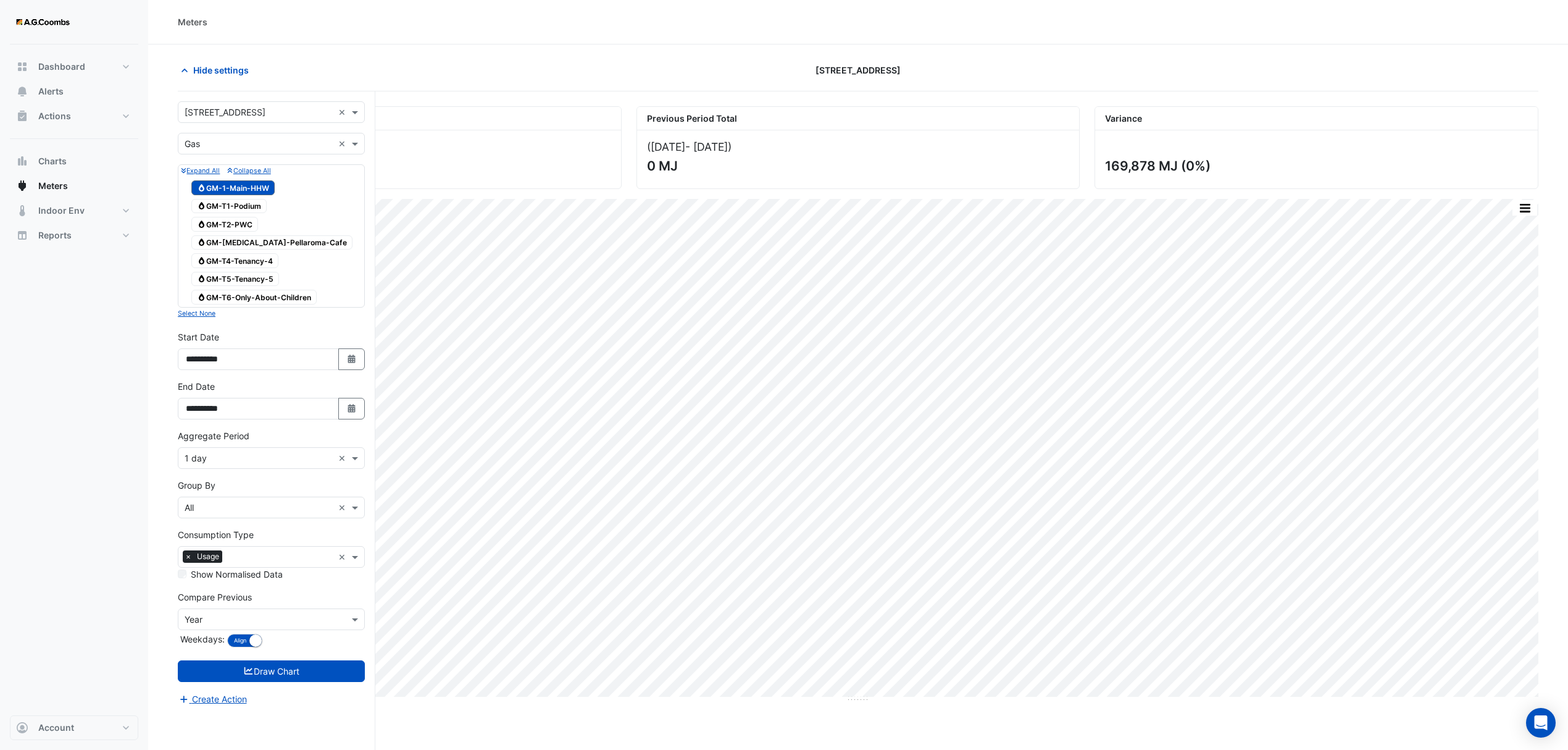
click at [208, 190] on span "Gas GM-1-Main-HHW" at bounding box center [233, 188] width 84 height 14
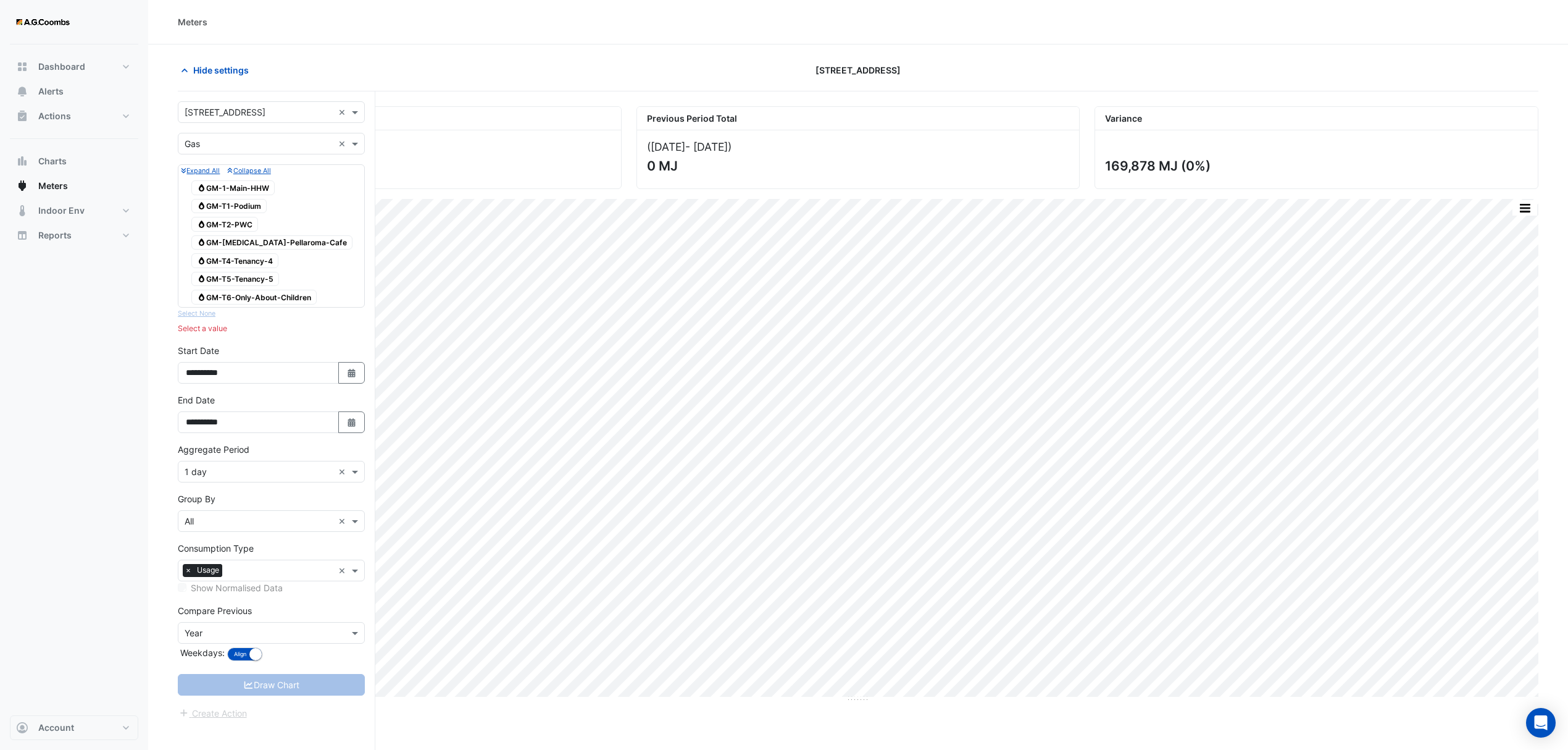
click at [240, 203] on span "Gas GM-T1-Podium" at bounding box center [229, 206] width 75 height 14
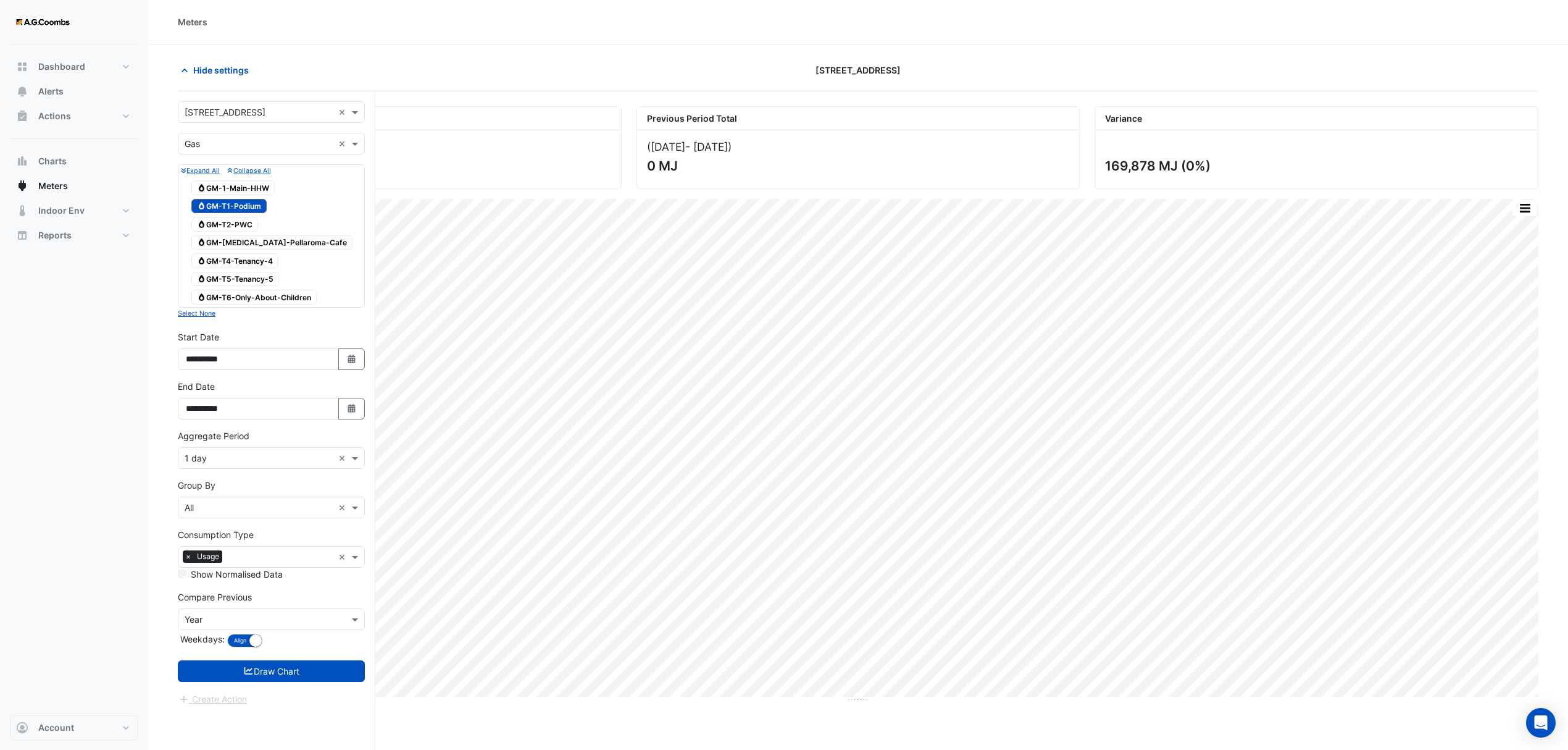
click at [240, 223] on span "Gas GM-T2-PWC" at bounding box center [224, 223] width 66 height 14
click at [245, 242] on span "Gas GM-[MEDICAL_DATA]-Pellaroma-Cafe" at bounding box center [272, 242] width 162 height 14
click at [248, 256] on span "Gas GM-T4-Tenancy-4" at bounding box center [235, 260] width 87 height 14
click at [253, 280] on span "Gas GM-T5-Tenancy-5" at bounding box center [235, 279] width 87 height 14
click at [258, 298] on span "Gas GM-T6-Only-About-Children" at bounding box center [254, 296] width 125 height 14
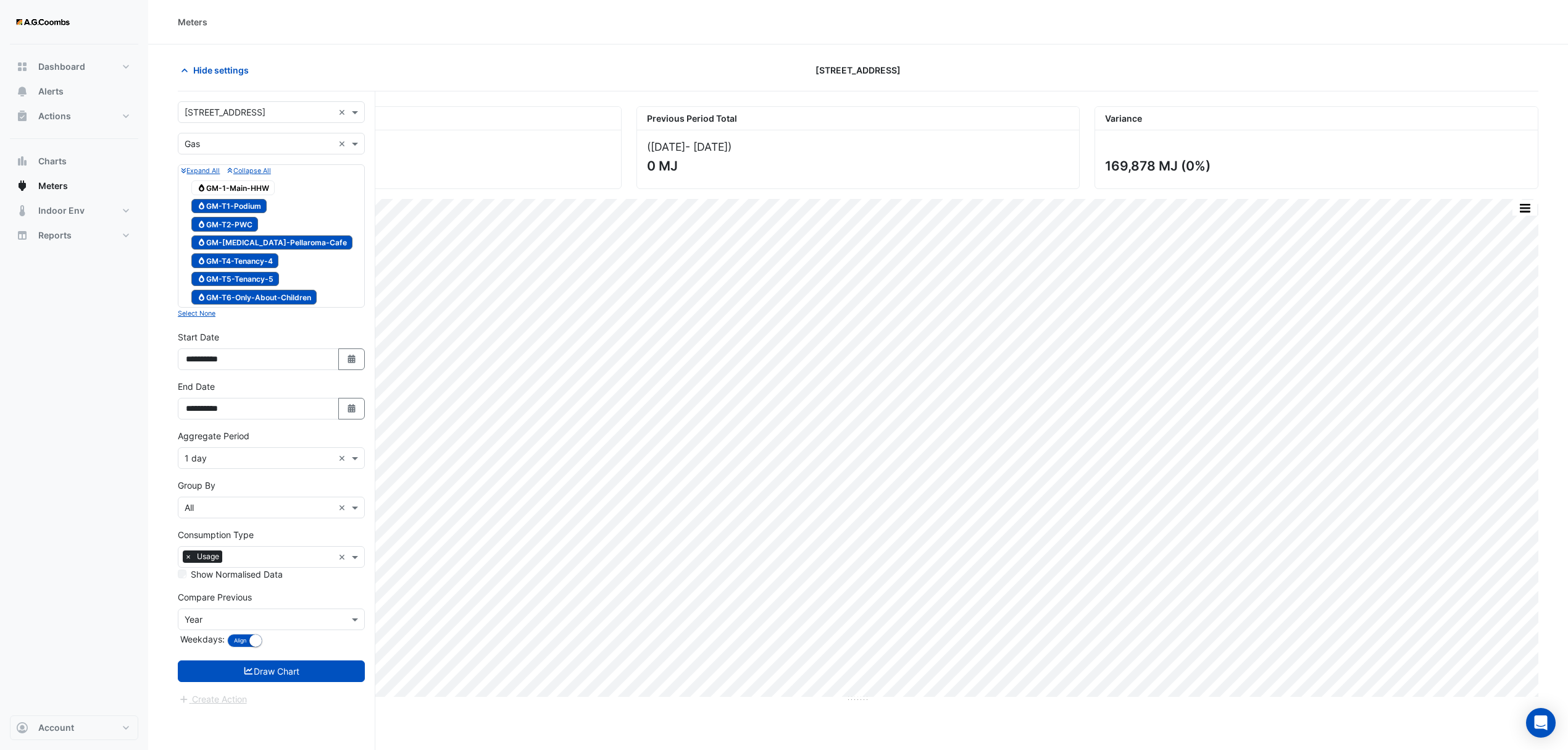
scroll to position [47, 0]
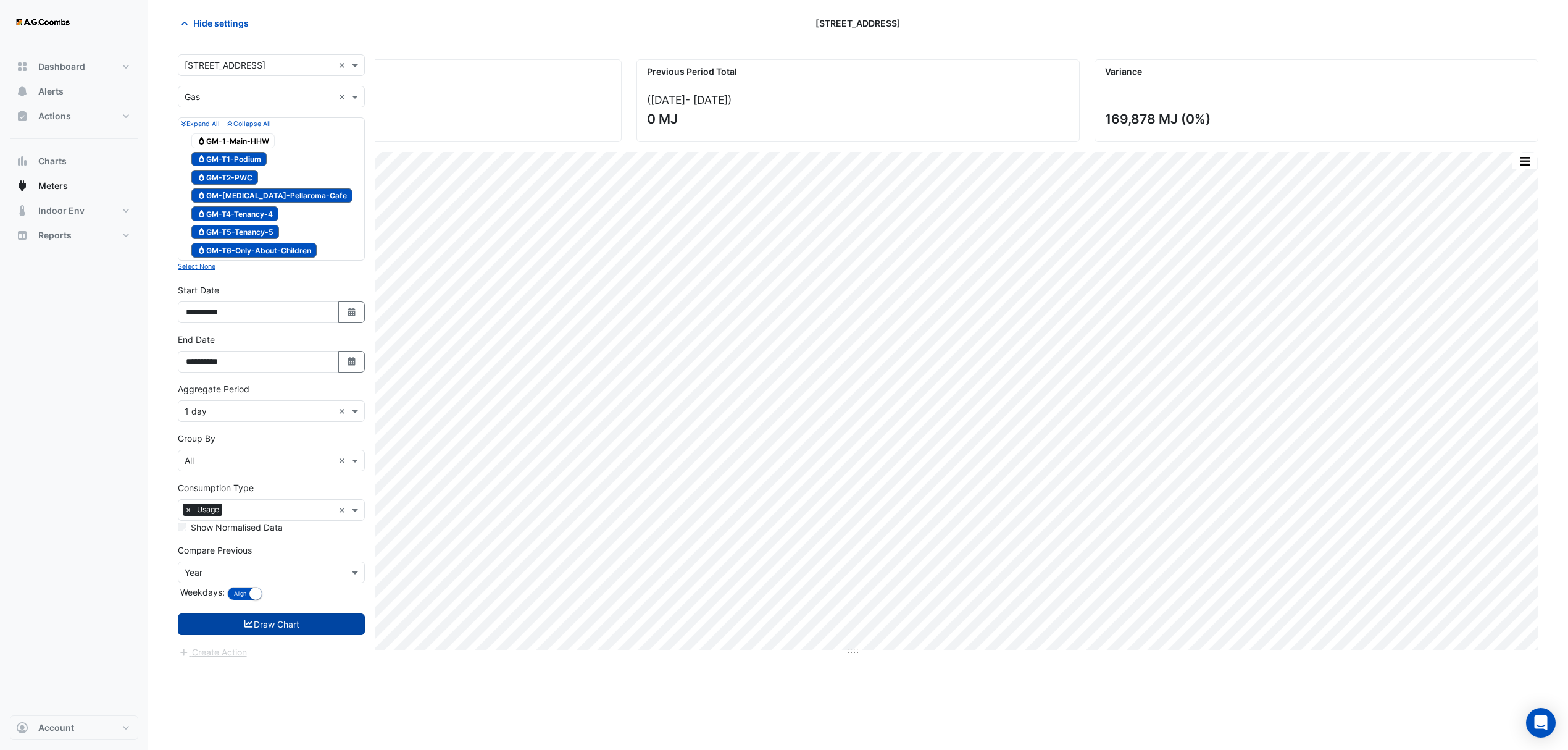
click at [272, 625] on button "Draw Chart" at bounding box center [271, 624] width 187 height 21
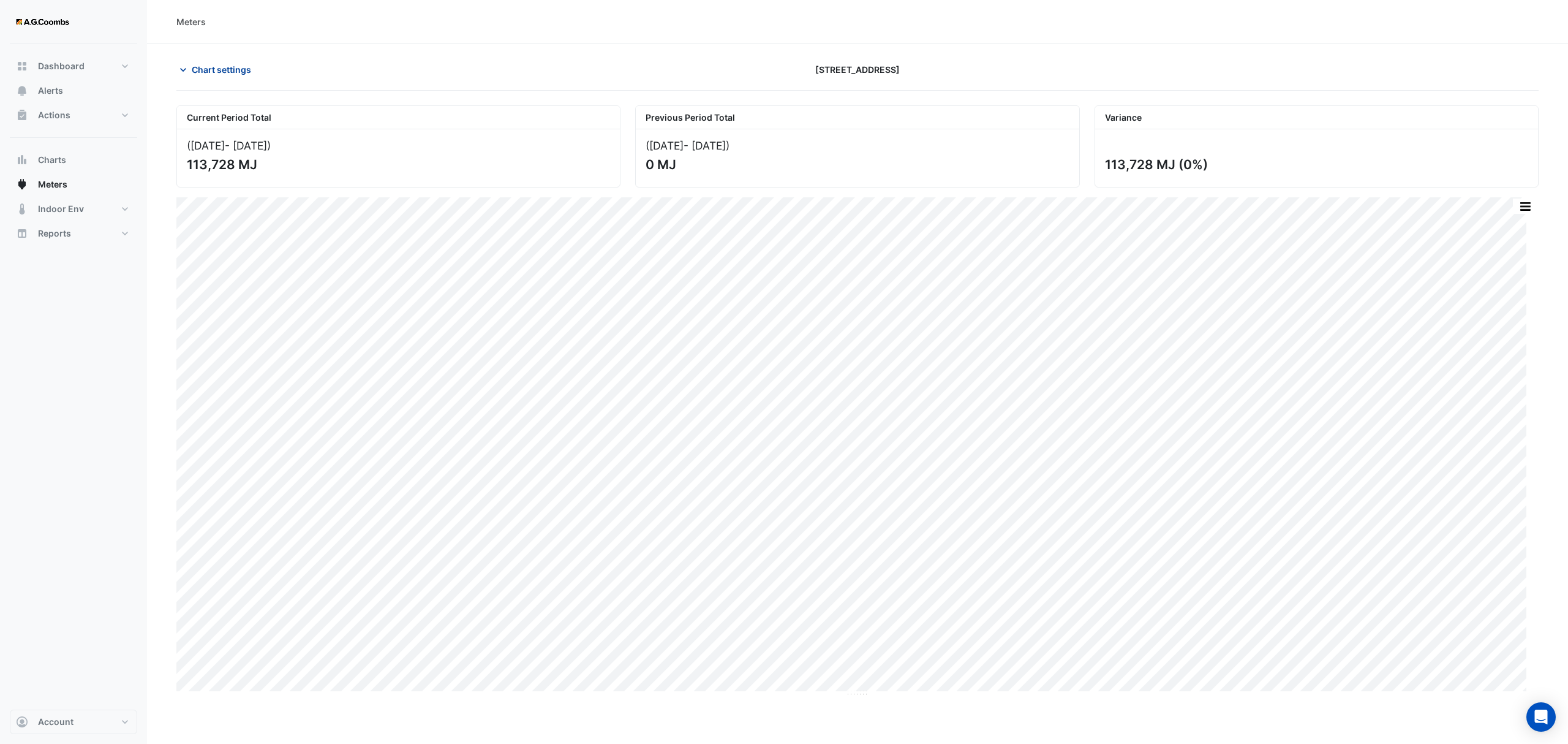
click at [190, 66] on button "Chart settings" at bounding box center [217, 70] width 83 height 21
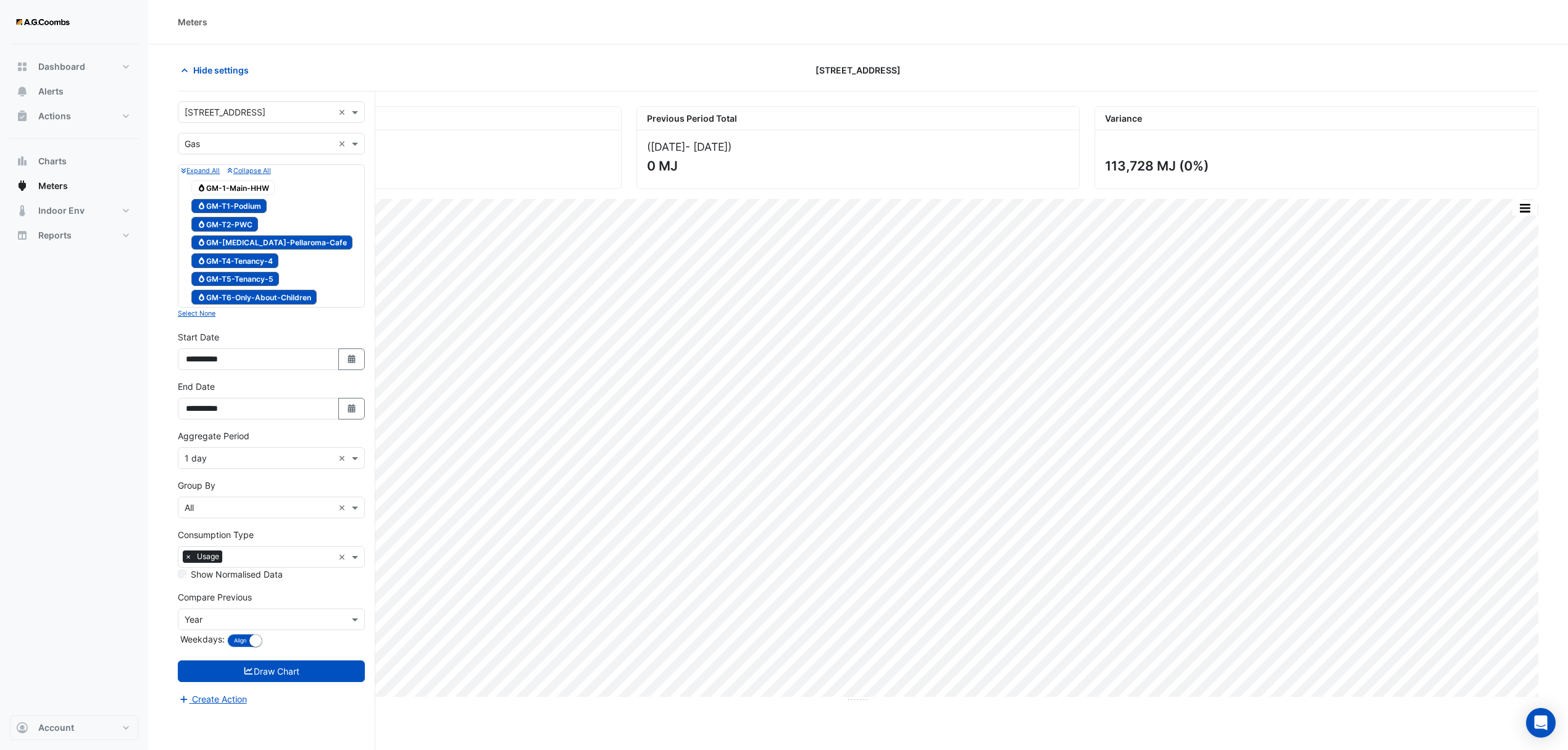
click at [248, 227] on span "Gas GM-T2-PWC" at bounding box center [224, 223] width 66 height 14
click at [250, 238] on span "Gas GM-[MEDICAL_DATA]-Pellaroma-Cafe" at bounding box center [272, 242] width 162 height 14
click at [261, 265] on span "Gas GM-T4-Tenancy-4" at bounding box center [235, 260] width 87 height 14
click at [261, 282] on span "Gas GM-T5-Tenancy-5" at bounding box center [235, 279] width 87 height 14
click at [264, 297] on span "Gas GM-T6-Only-About-Children" at bounding box center [254, 296] width 125 height 14
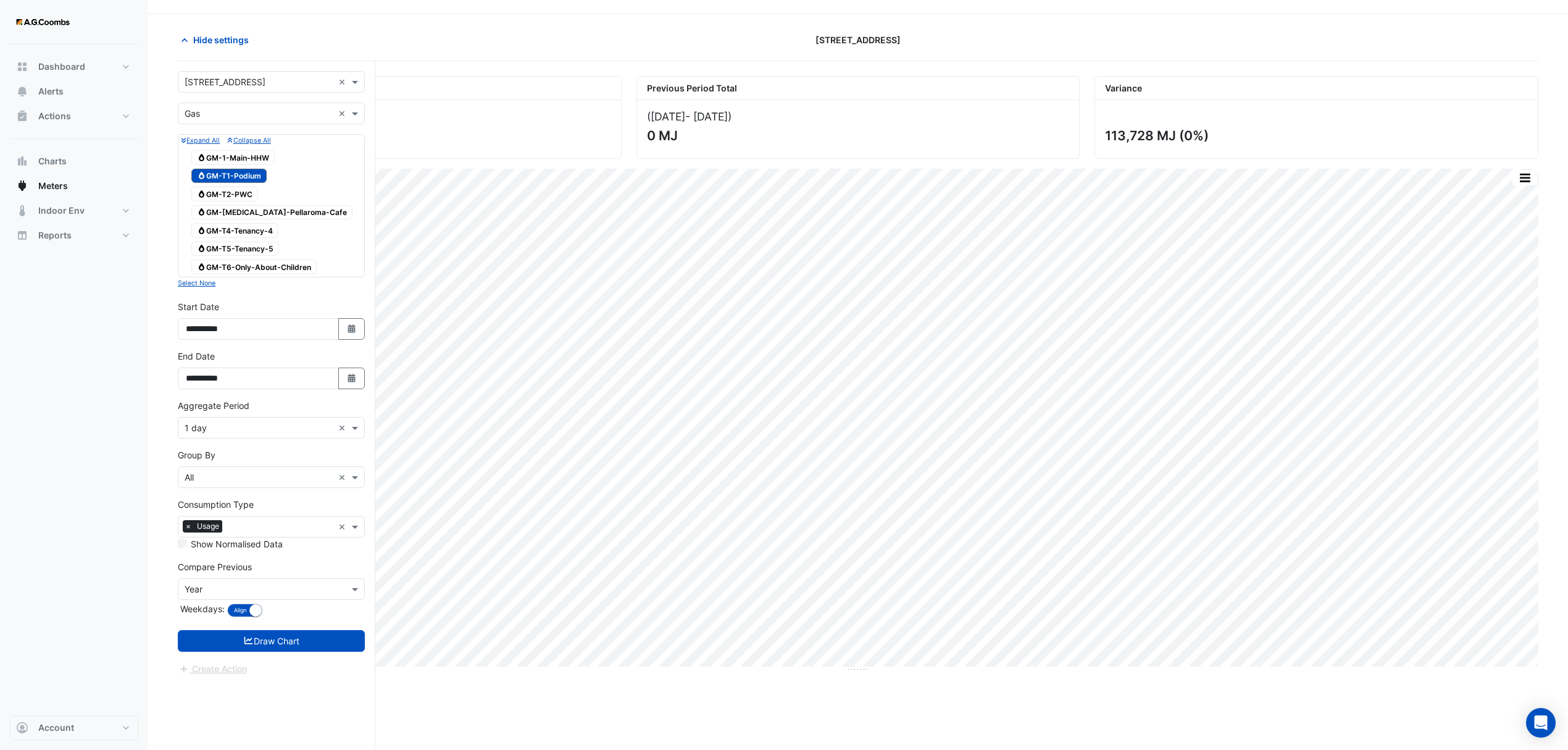
scroll to position [47, 0]
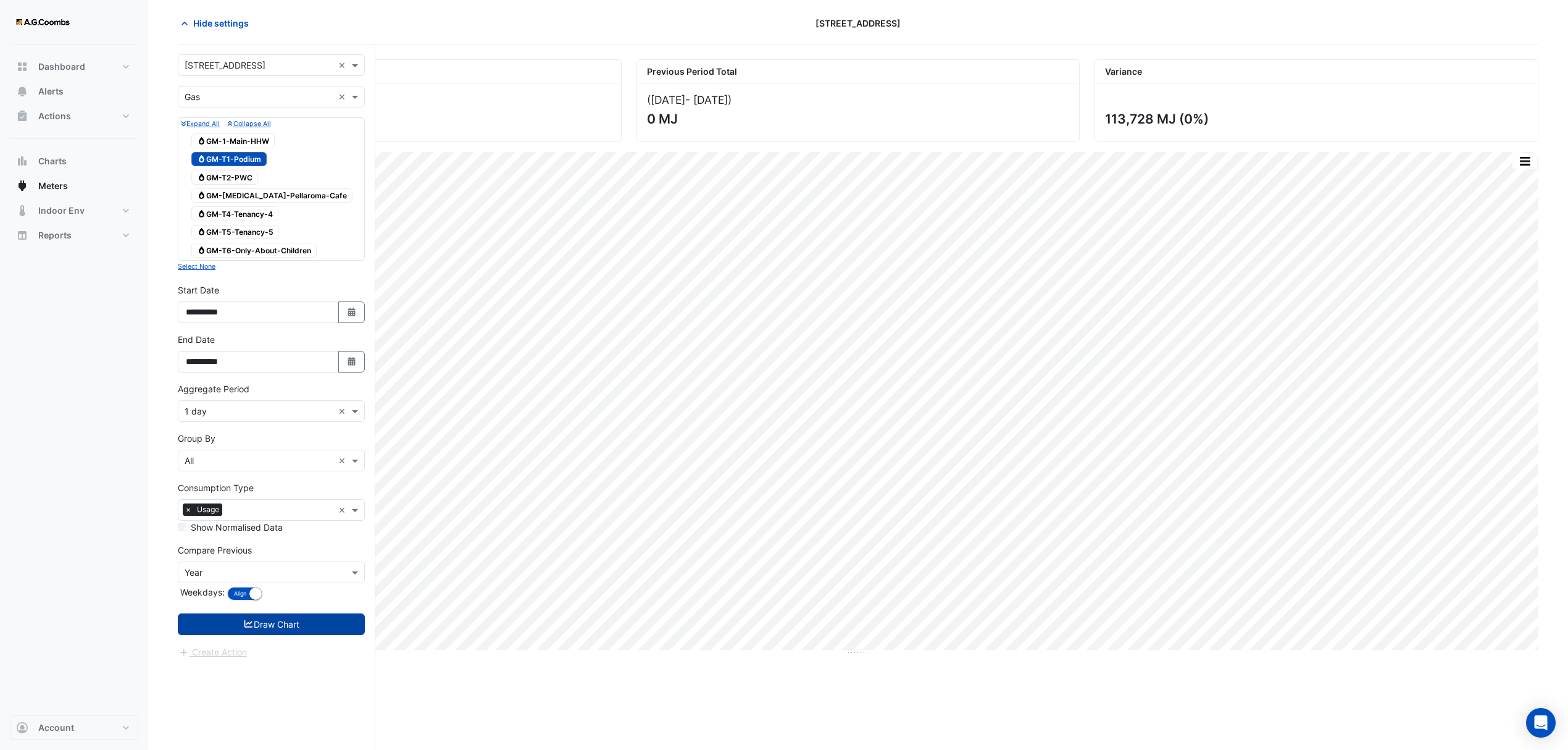
click at [286, 626] on button "Draw Chart" at bounding box center [271, 624] width 187 height 21
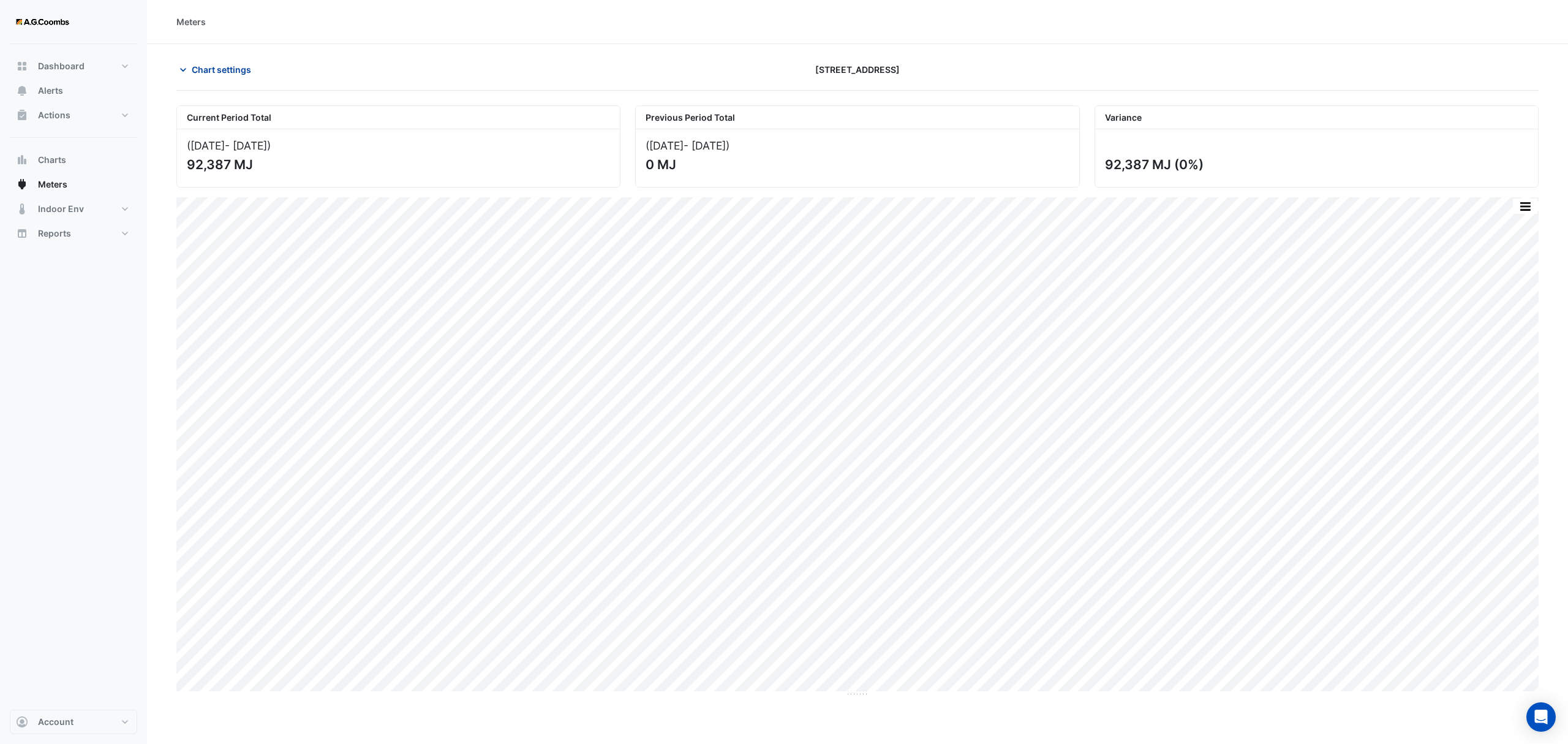
click at [192, 65] on span "Chart settings" at bounding box center [221, 69] width 59 height 12
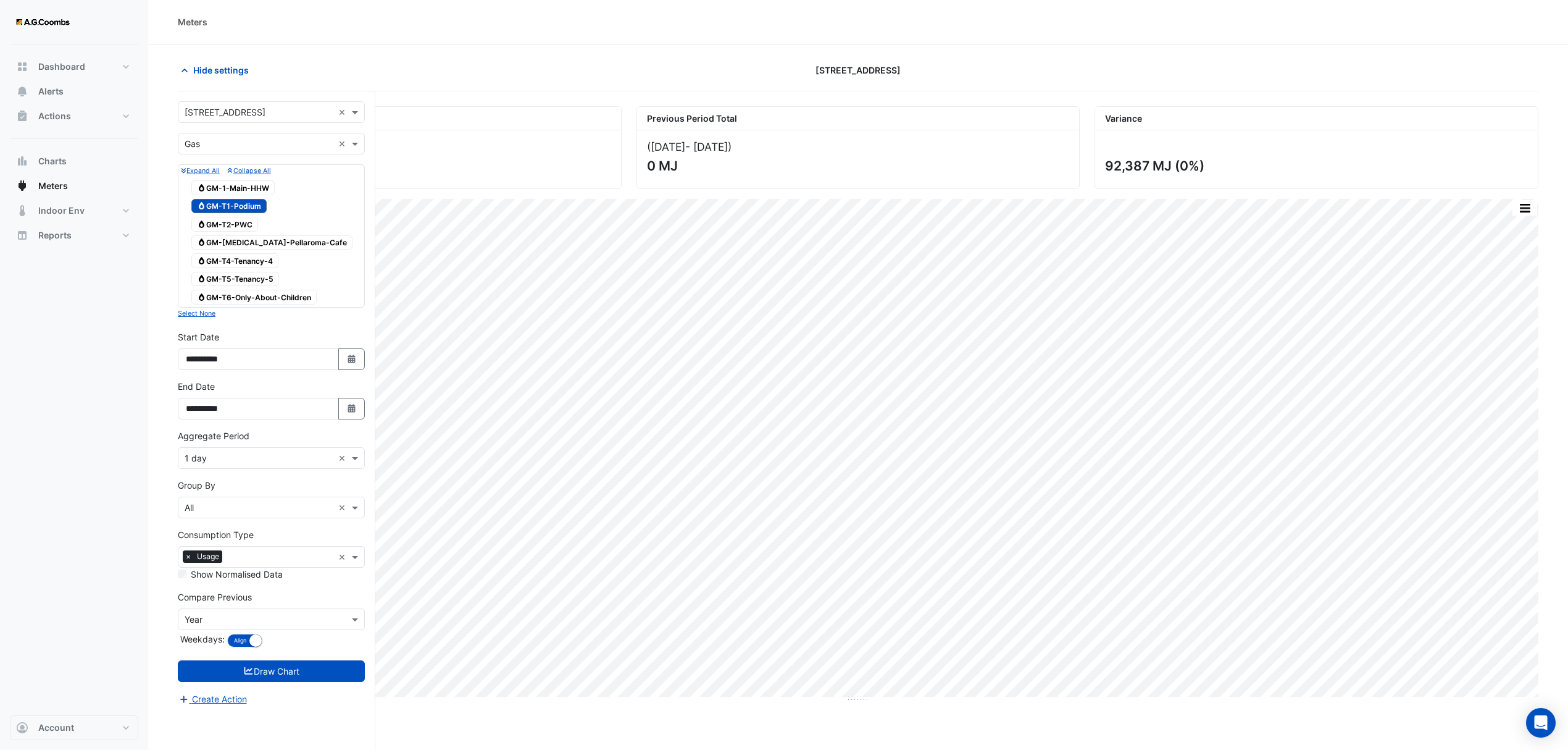
click at [226, 206] on span "Gas GM-T1-Podium" at bounding box center [229, 206] width 75 height 14
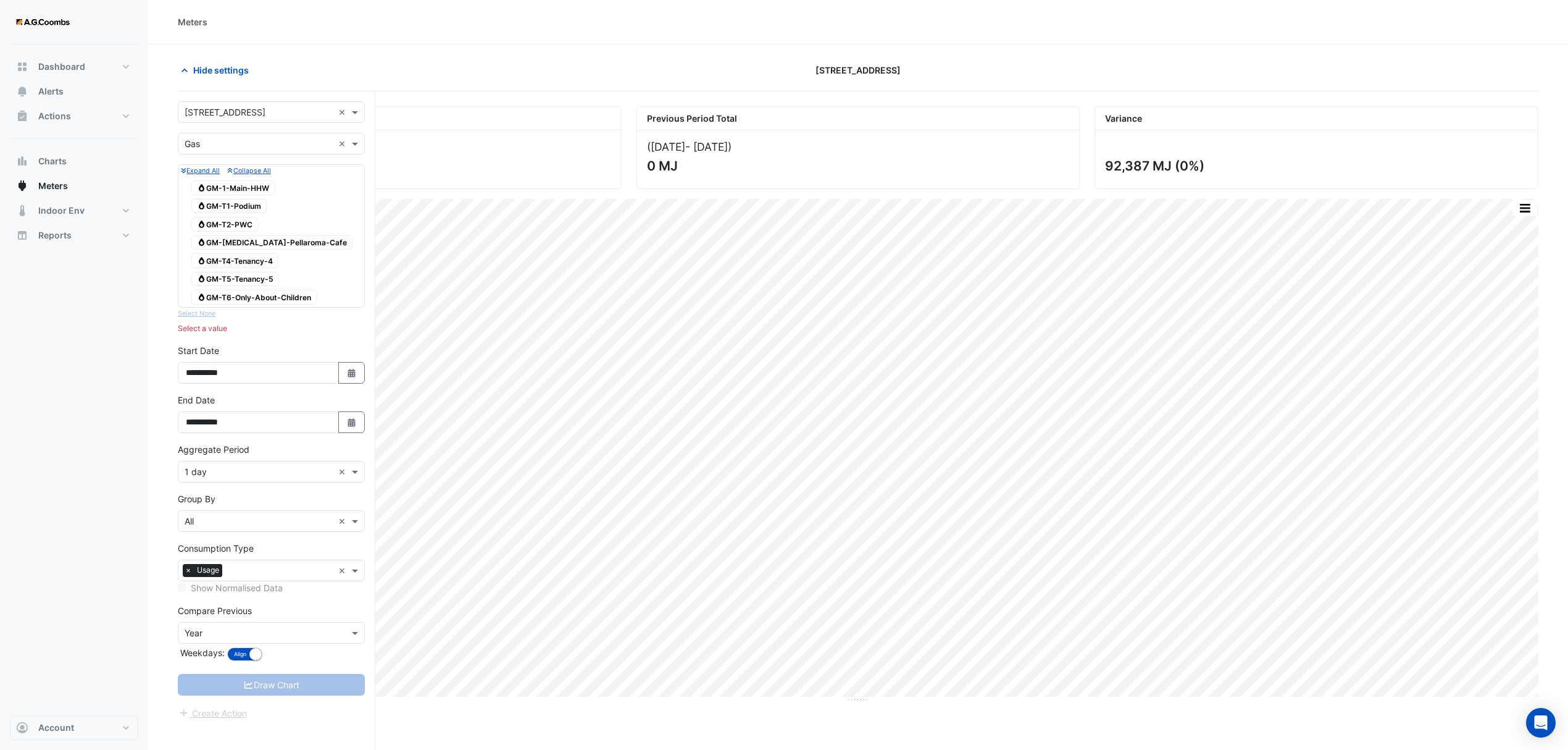
click at [253, 225] on span "Gas GM-T2-PWC" at bounding box center [224, 223] width 66 height 14
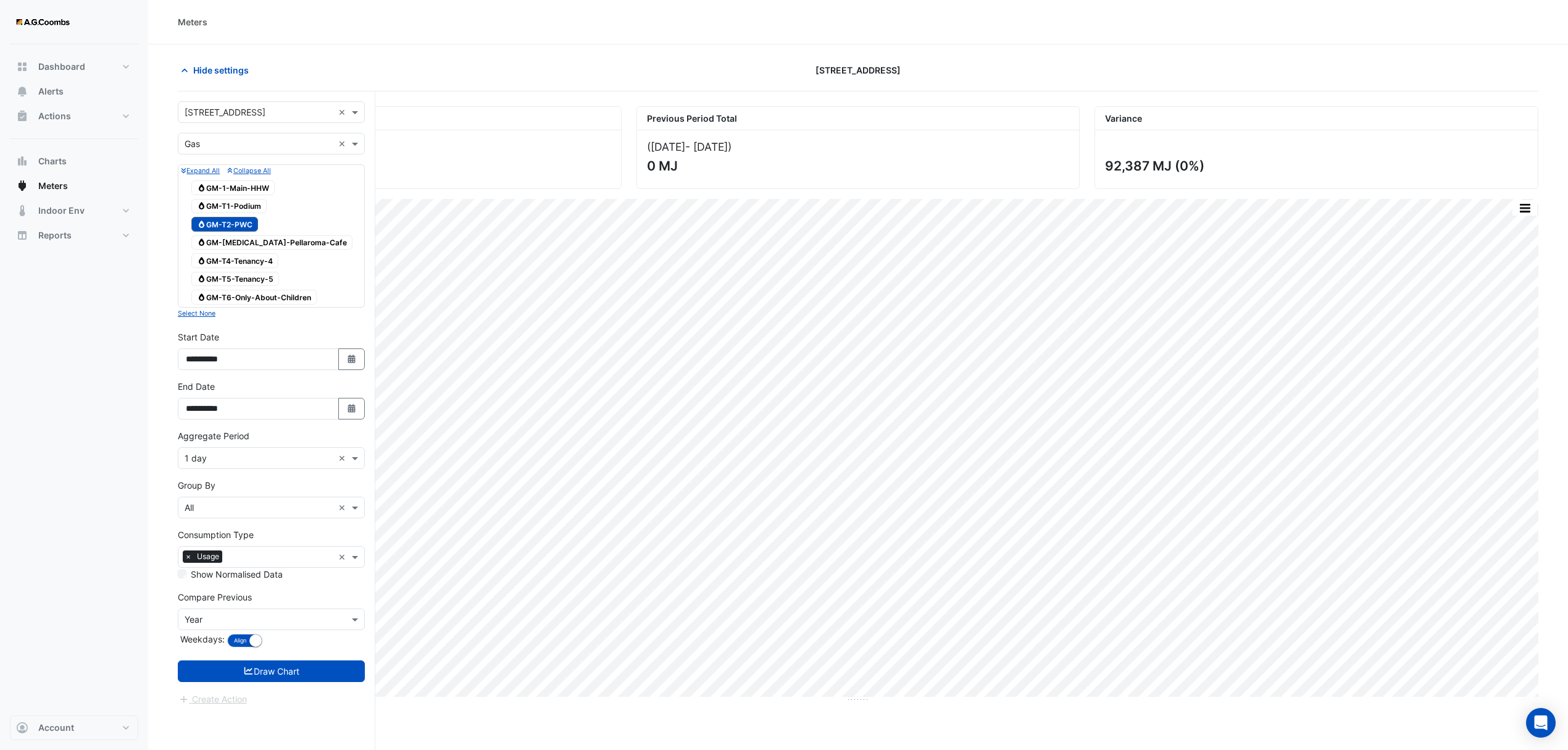
click at [263, 242] on span "Gas GM-[MEDICAL_DATA]-Pellaroma-Cafe" at bounding box center [272, 242] width 162 height 14
drag, startPoint x: 266, startPoint y: 258, endPoint x: 270, endPoint y: 283, distance: 25.3
click at [266, 258] on span "Gas GM-T4-Tenancy-4" at bounding box center [235, 260] width 87 height 14
drag, startPoint x: 266, startPoint y: 284, endPoint x: 269, endPoint y: 292, distance: 8.5
click at [266, 285] on span "Gas GM-T5-Tenancy-5" at bounding box center [235, 279] width 87 height 14
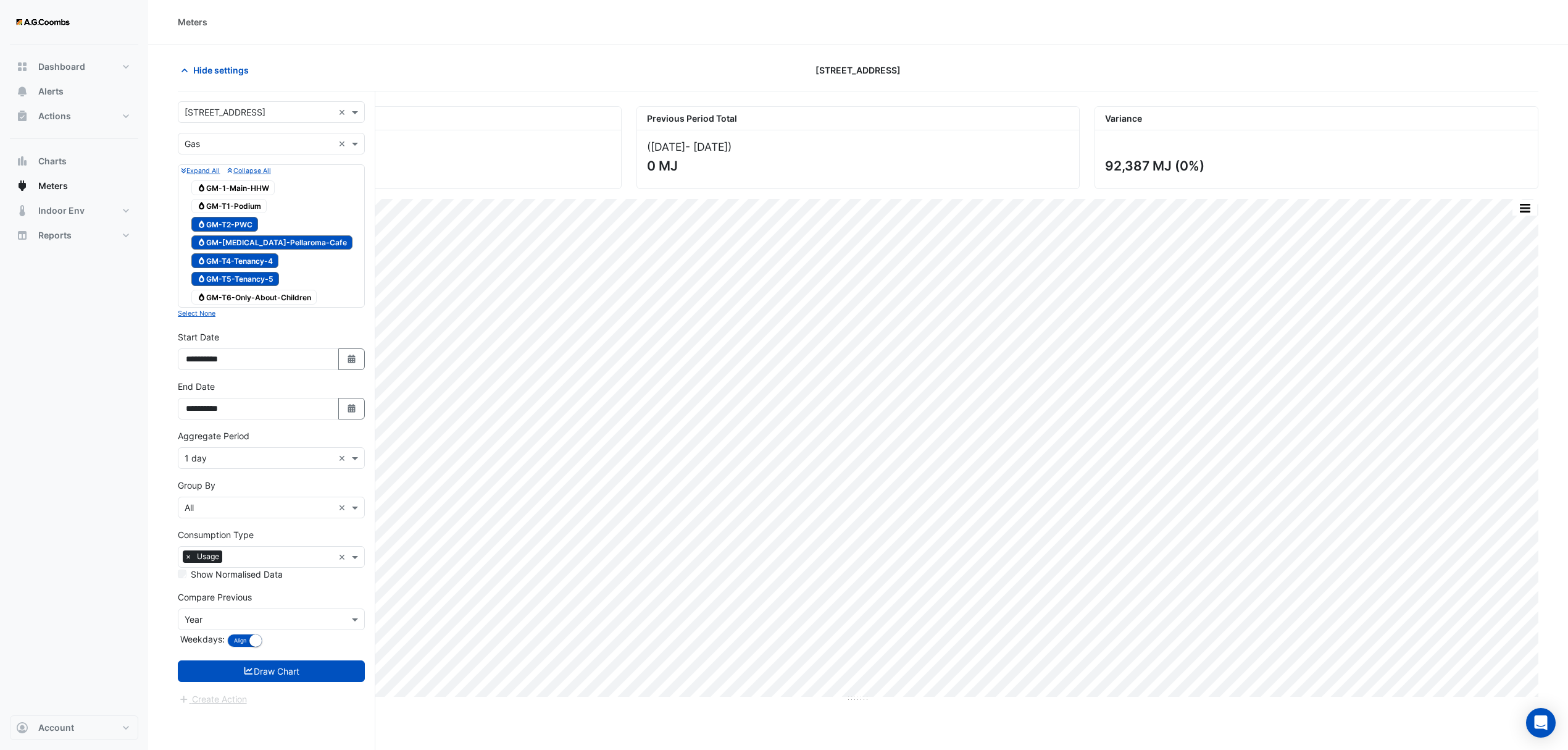
click at [269, 294] on span "Gas GM-T6-Only-About-Children" at bounding box center [254, 296] width 125 height 14
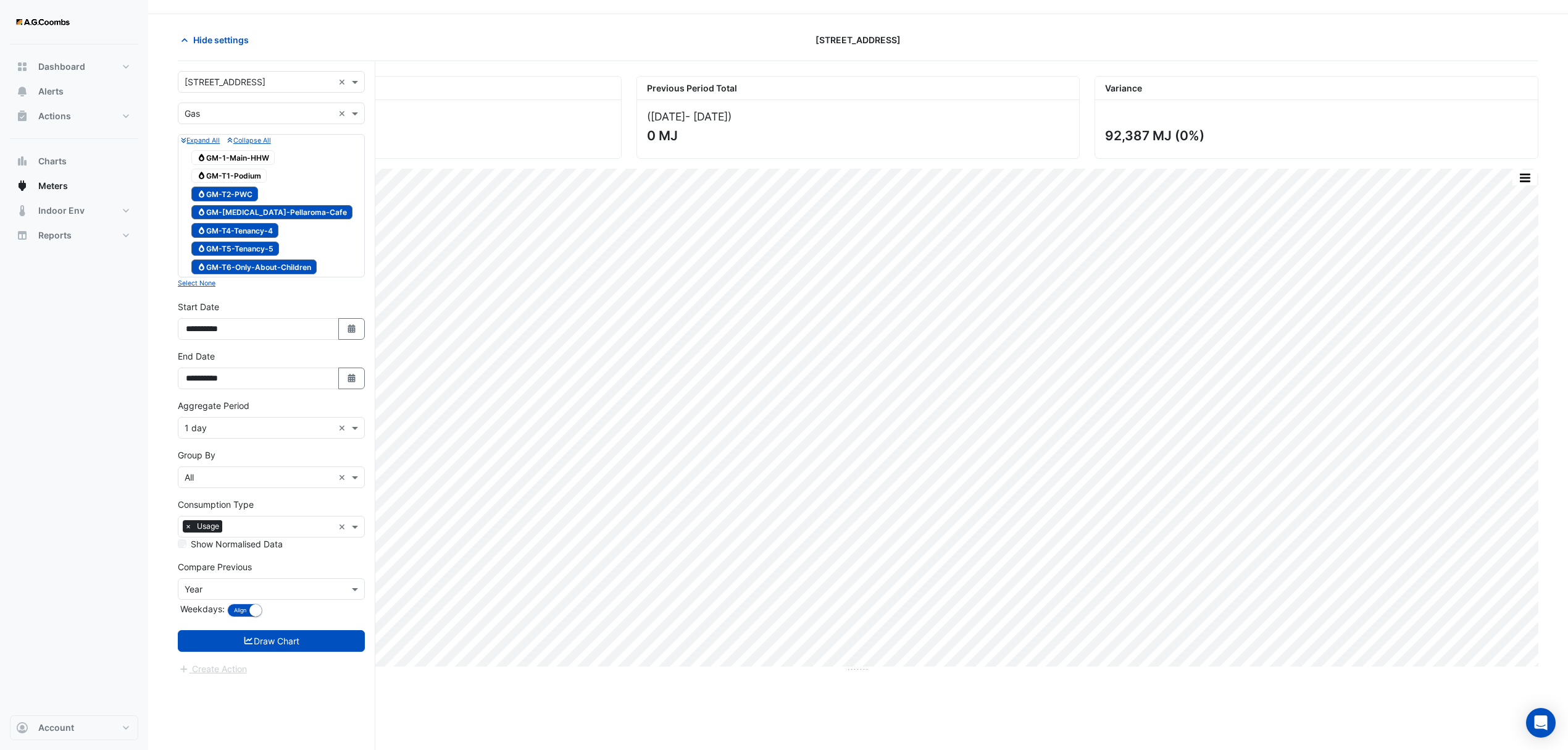
scroll to position [47, 0]
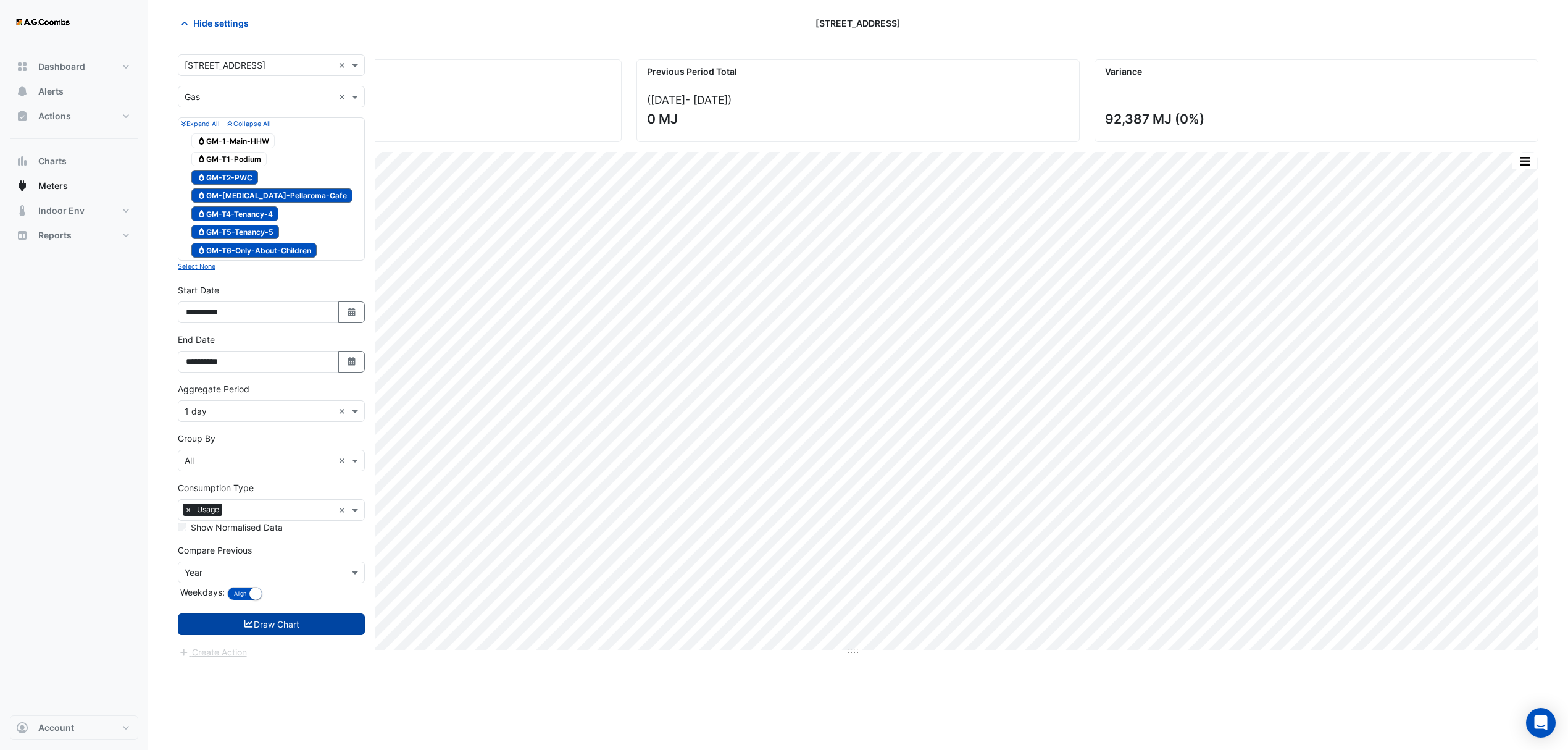
click at [279, 628] on button "Draw Chart" at bounding box center [271, 624] width 187 height 21
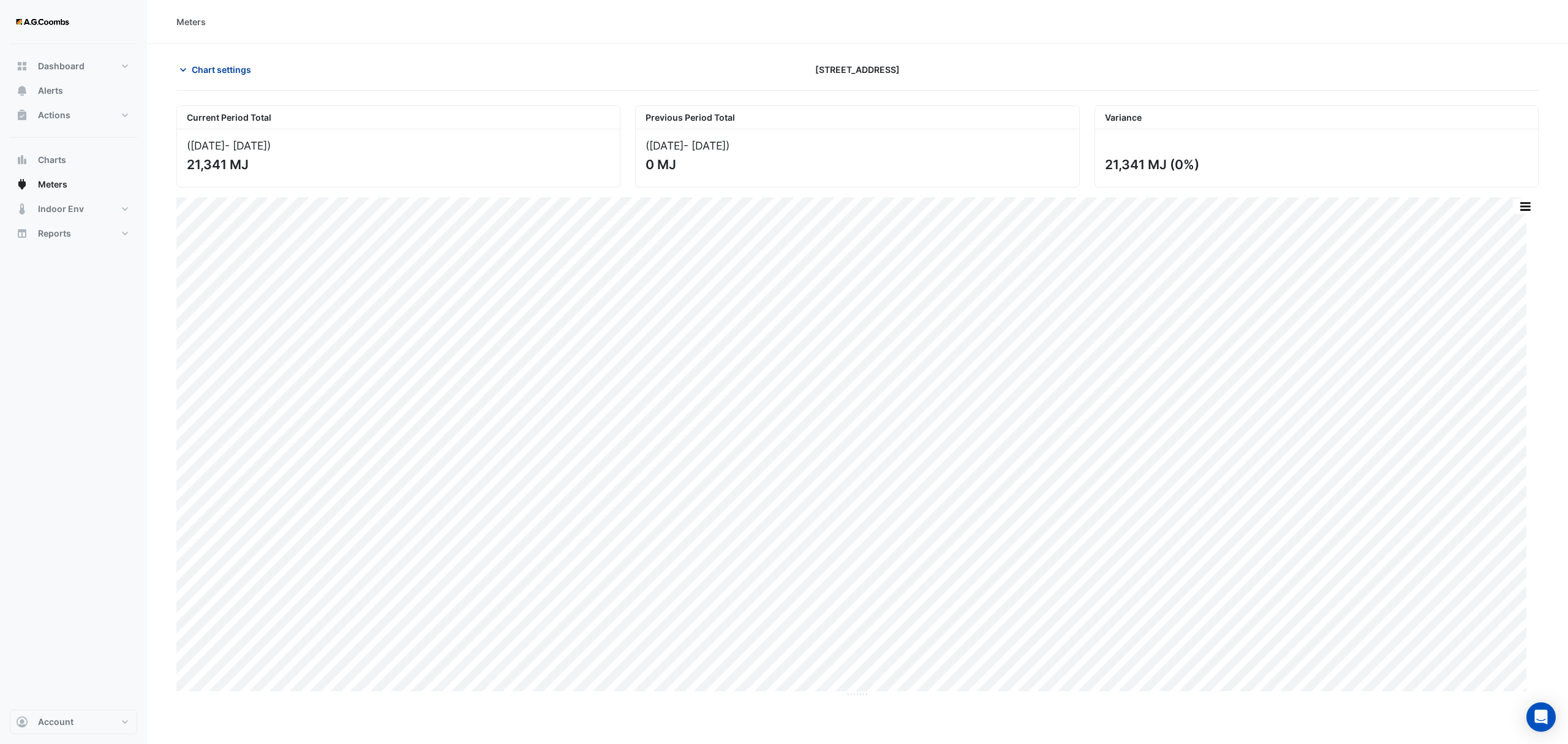
click at [215, 64] on span "Chart settings" at bounding box center [221, 69] width 59 height 12
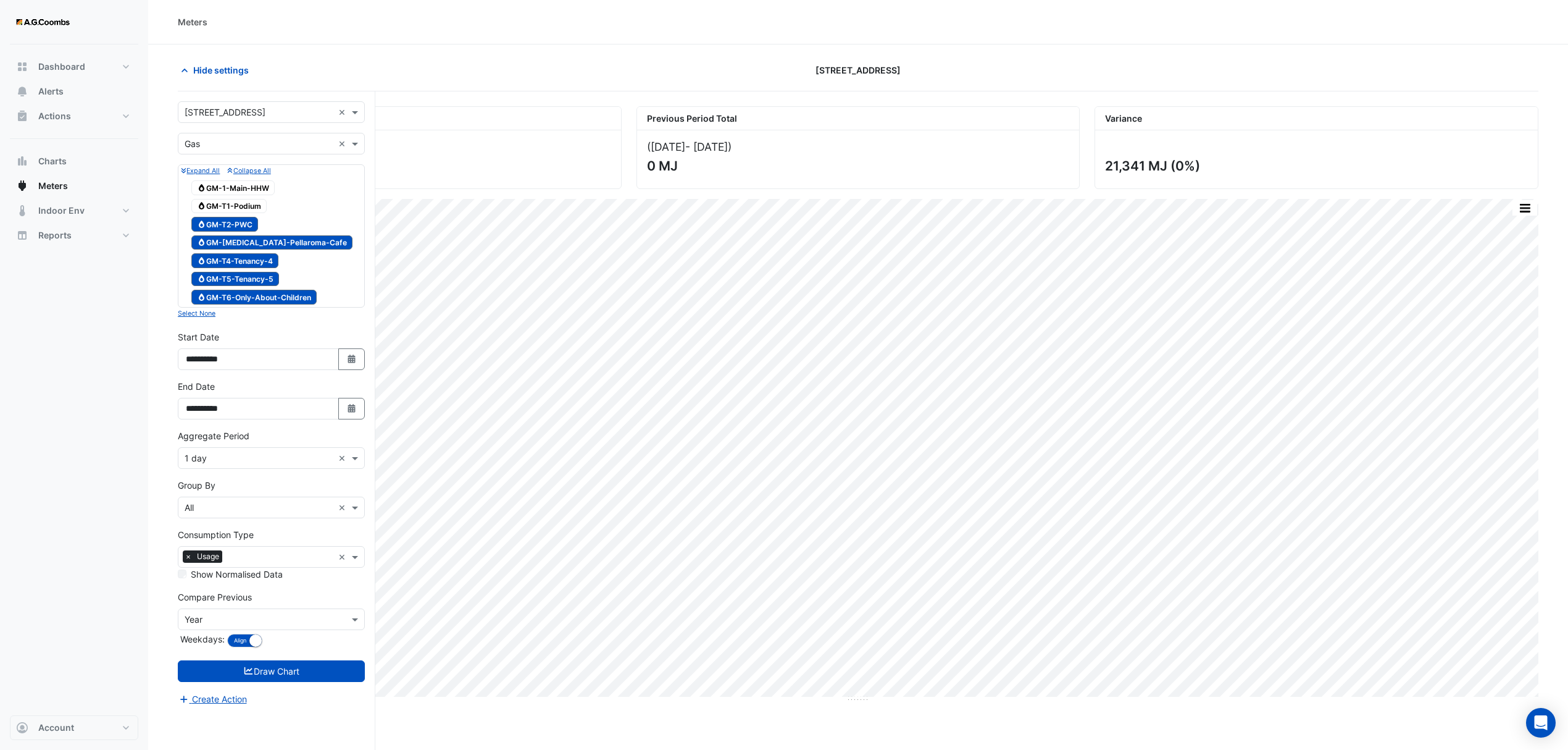
click at [242, 225] on span "Gas GM-T2-PWC" at bounding box center [224, 223] width 66 height 14
click at [249, 247] on span "Gas GM-[MEDICAL_DATA]-Pellaroma-Cafe" at bounding box center [272, 242] width 162 height 14
click at [260, 260] on span "Gas GM-T4-Tenancy-4" at bounding box center [235, 260] width 87 height 14
click at [260, 279] on span "Gas GM-T5-Tenancy-5" at bounding box center [235, 279] width 87 height 14
click at [263, 300] on span "Gas GM-T6-Only-About-Children" at bounding box center [254, 296] width 125 height 14
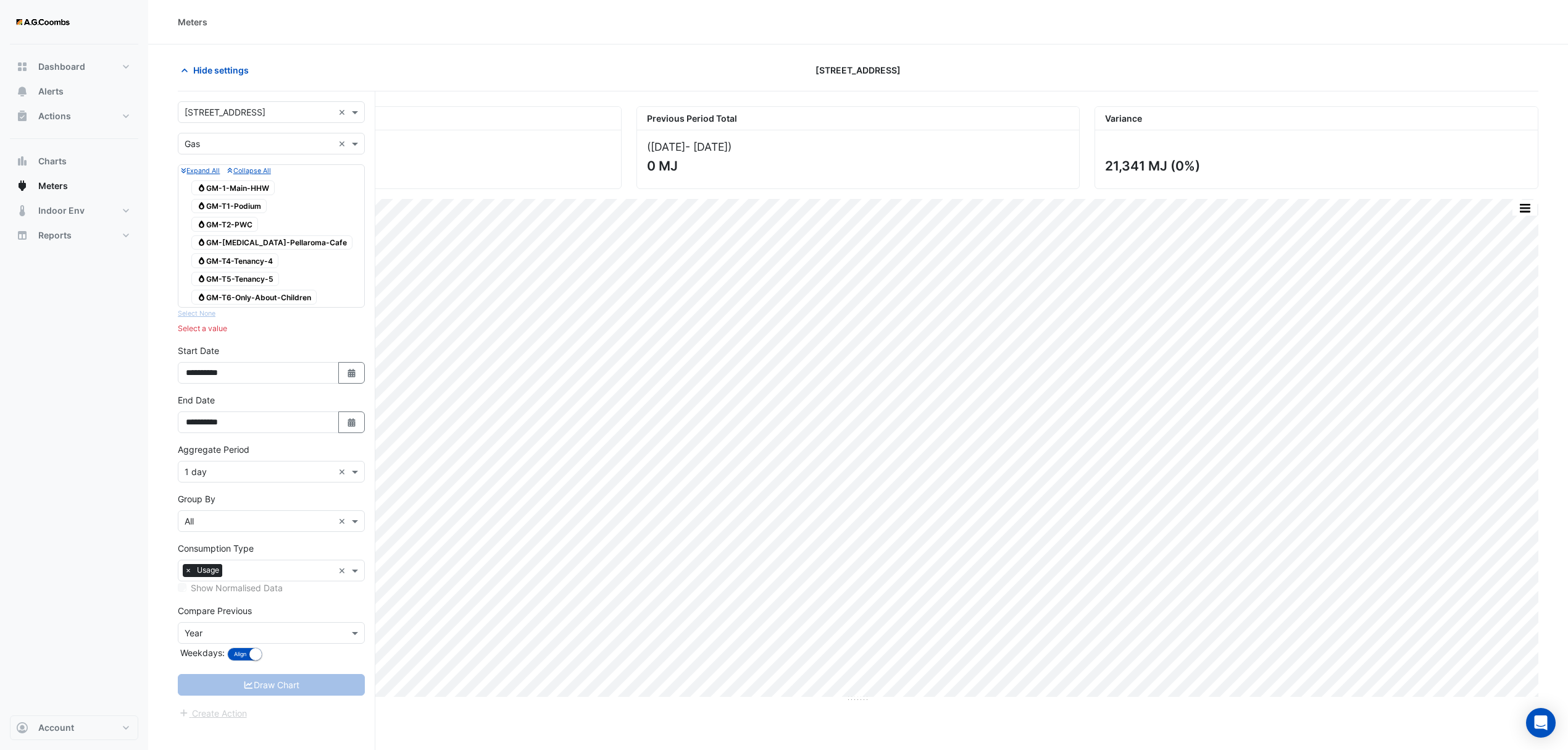
click at [253, 110] on input "text" at bounding box center [259, 112] width 149 height 12
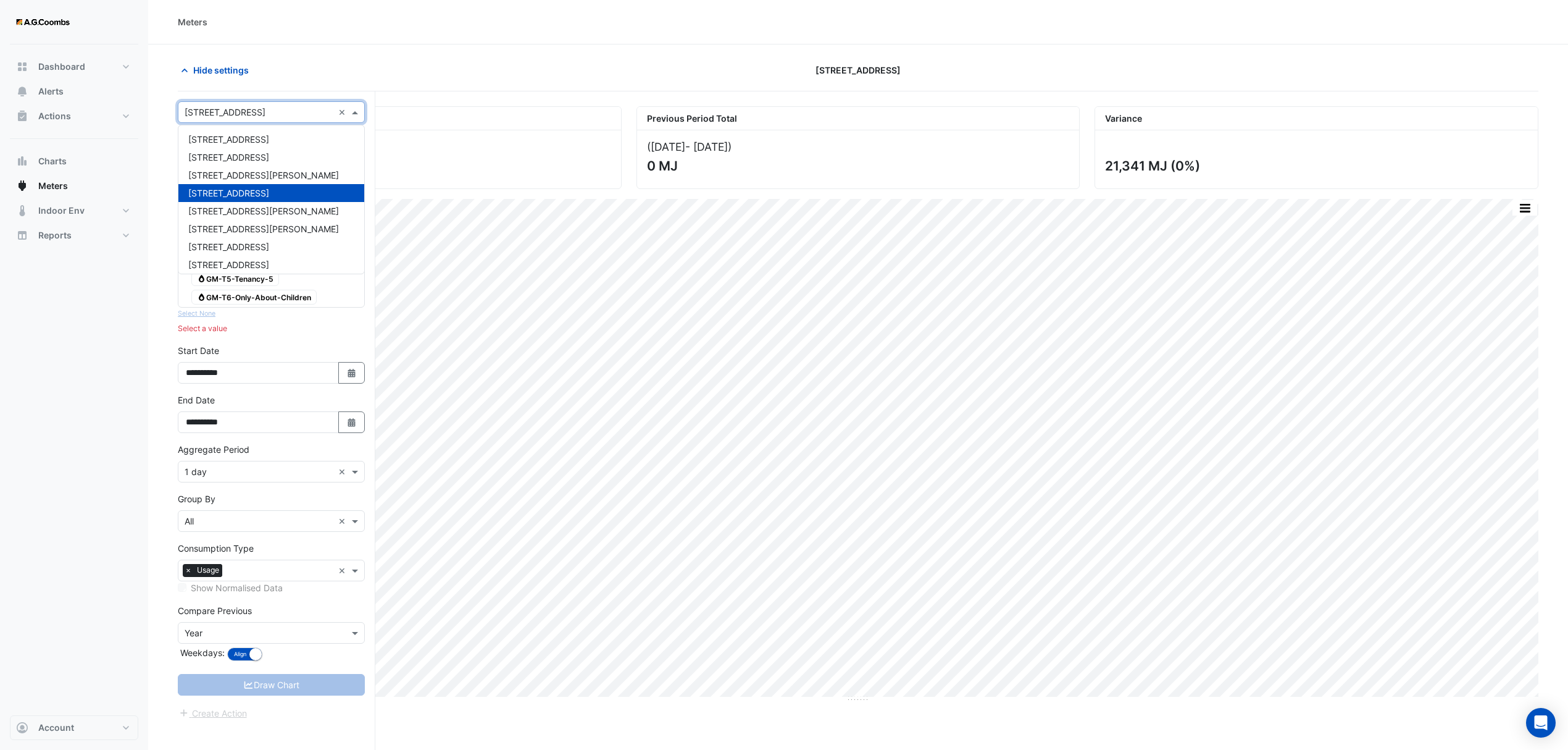
click at [252, 107] on input "text" at bounding box center [259, 112] width 149 height 12
click at [373, 53] on section "Hide settings [STREET_ADDRESS] Current Period Total ([DATE] - [DATE] ) 21,341 M…" at bounding box center [858, 420] width 1420 height 752
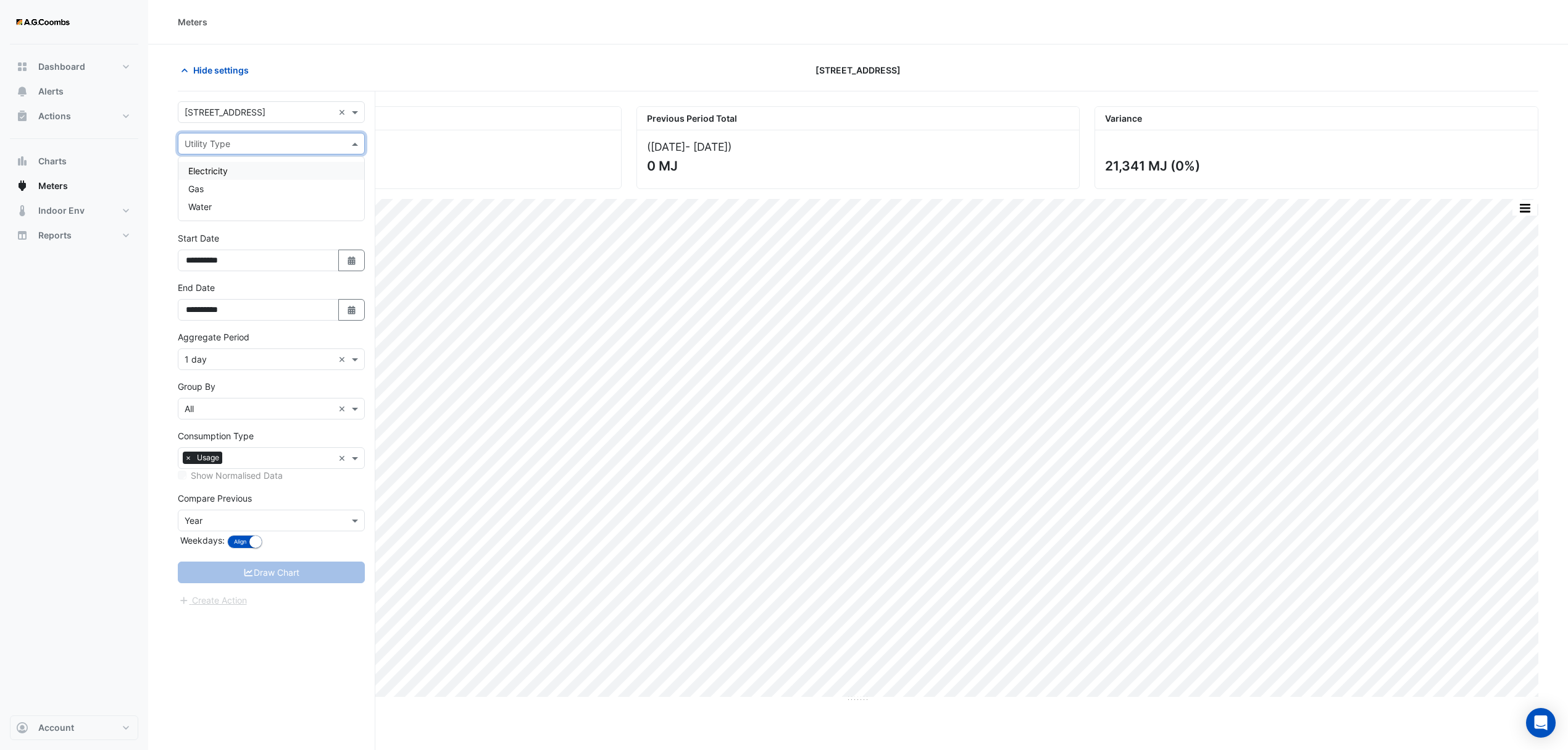
click at [287, 146] on input "text" at bounding box center [259, 143] width 149 height 12
click at [235, 209] on div "Water" at bounding box center [271, 207] width 186 height 18
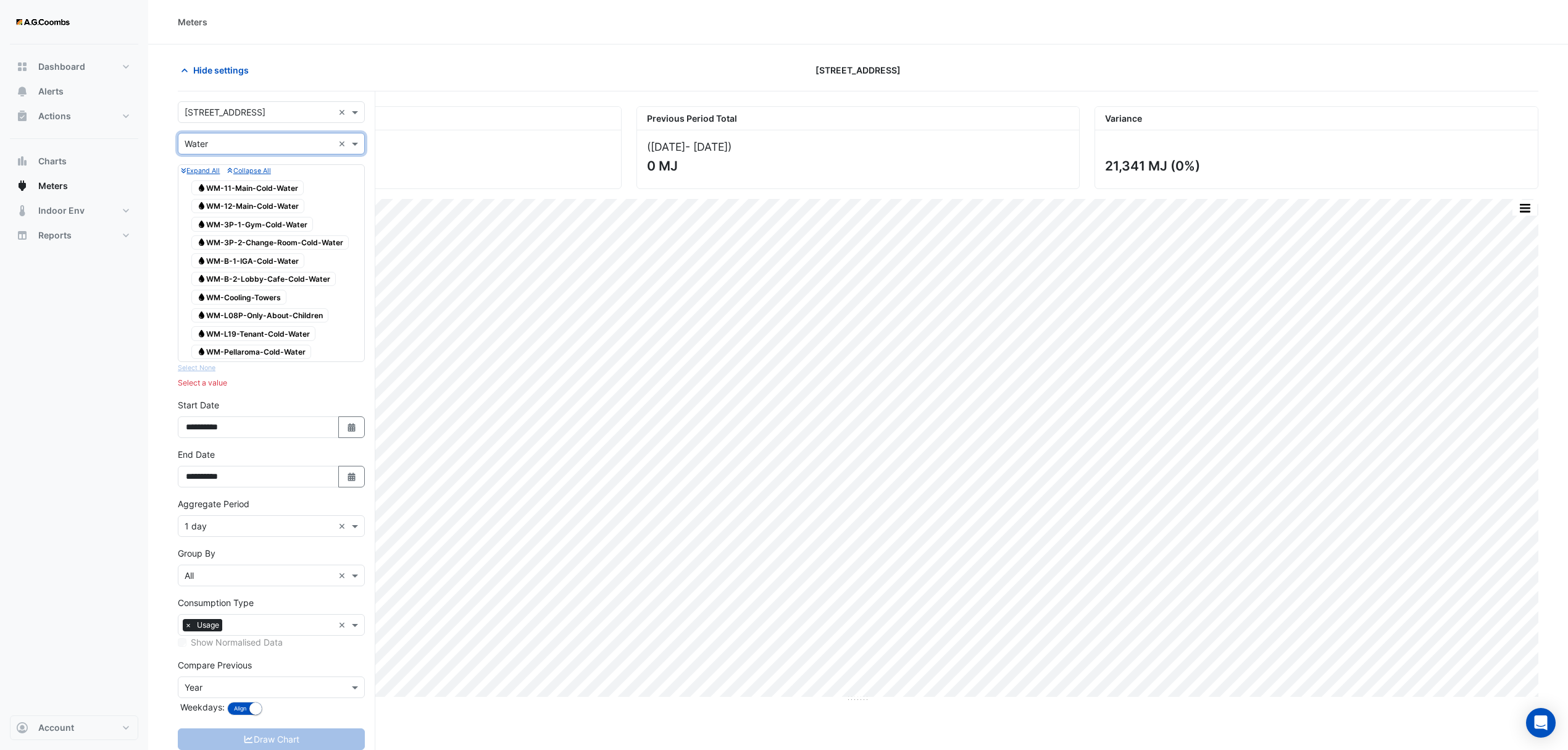
scroll to position [47, 0]
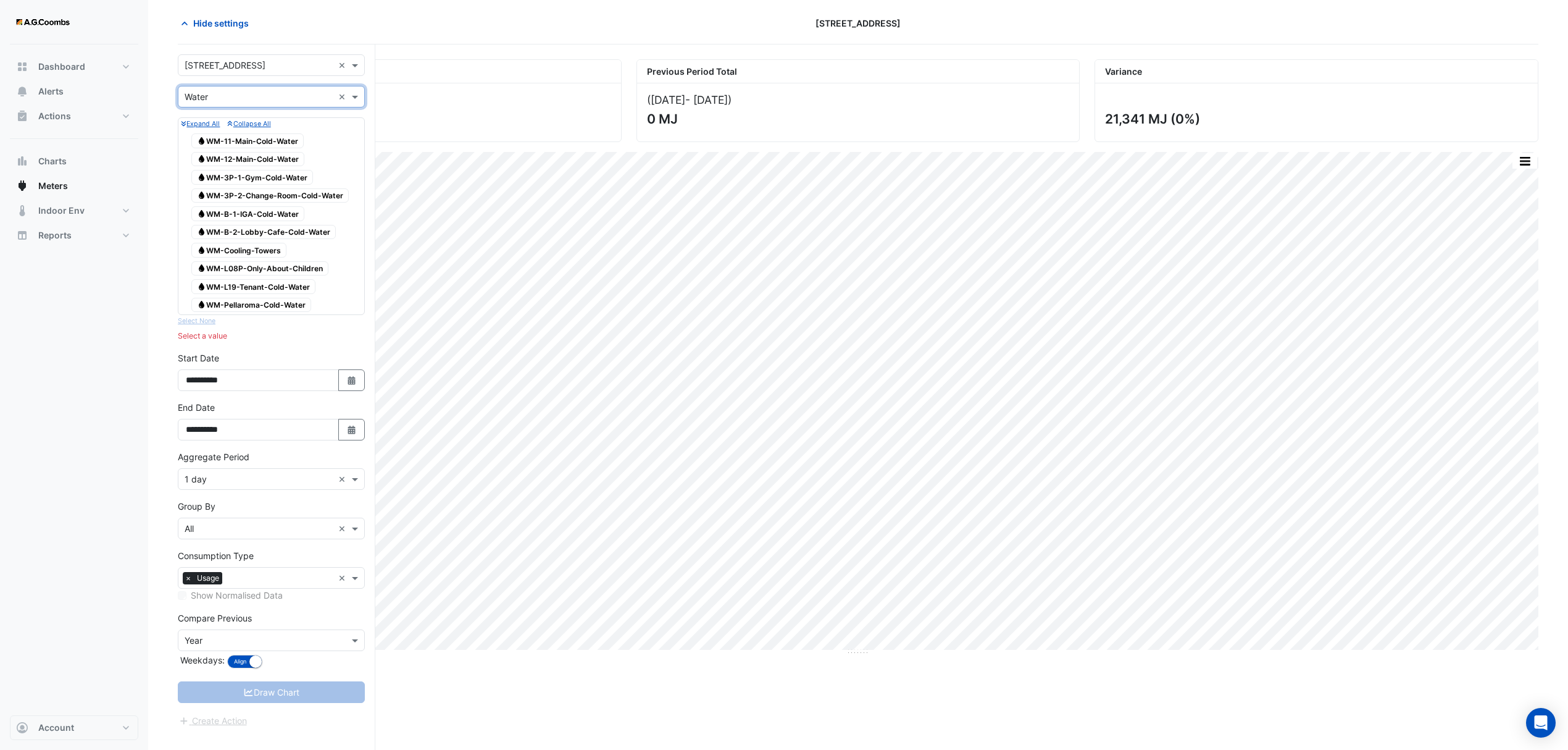
click at [281, 140] on span "Water WM-11-Main-Cold-Water" at bounding box center [247, 140] width 112 height 14
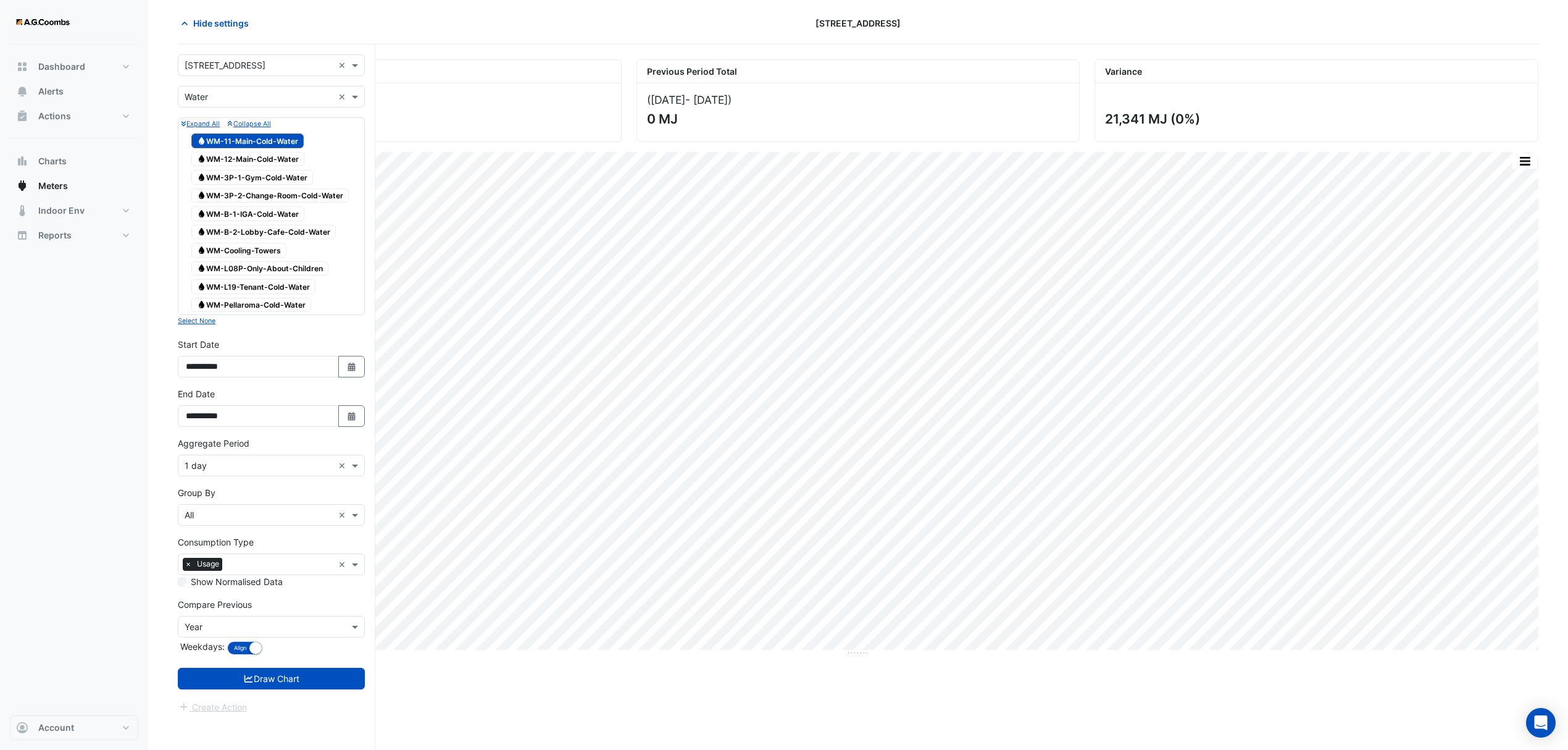
click at [279, 141] on span "Water WM-11-Main-Cold-Water" at bounding box center [247, 140] width 112 height 14
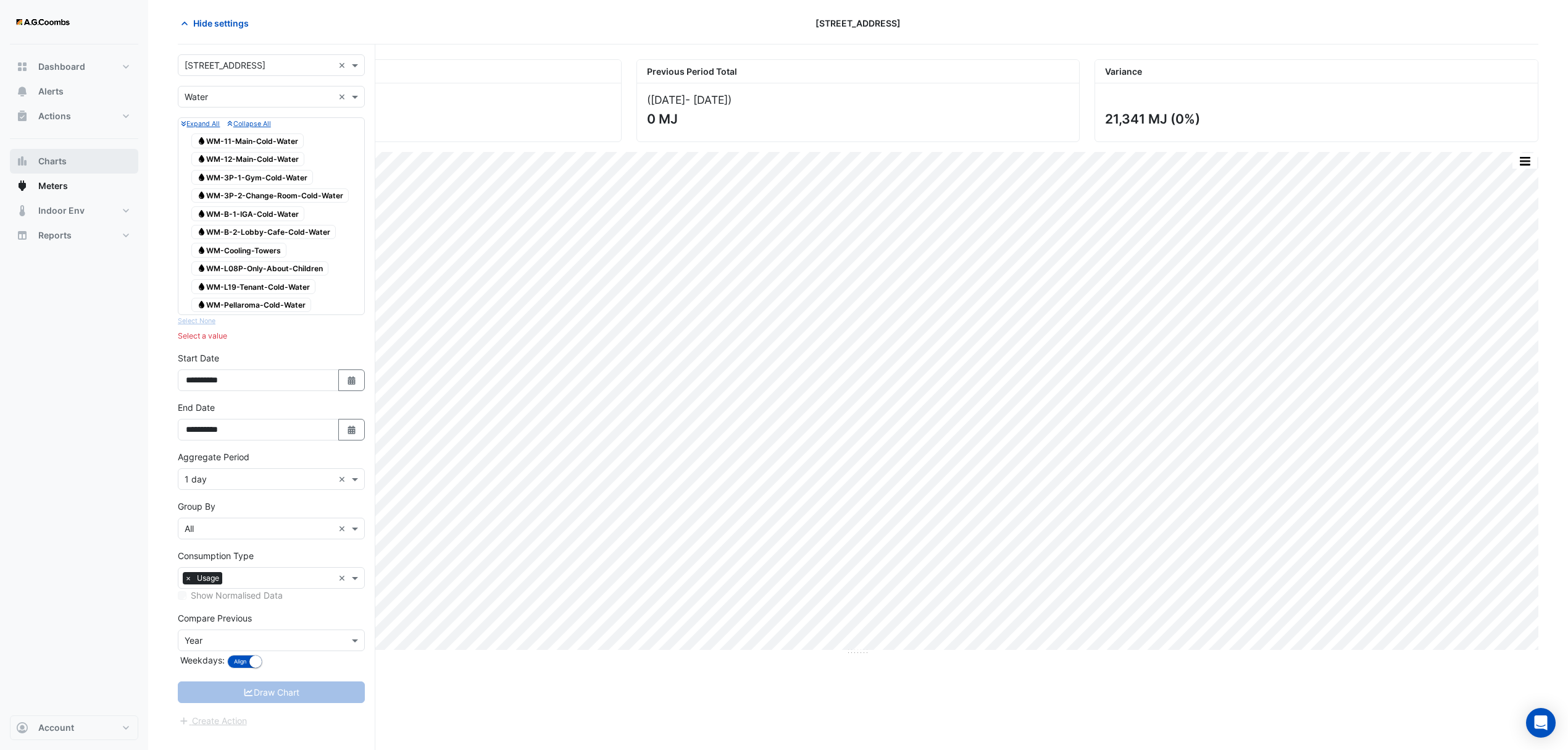
click at [60, 161] on span "Charts" at bounding box center [53, 161] width 29 height 12
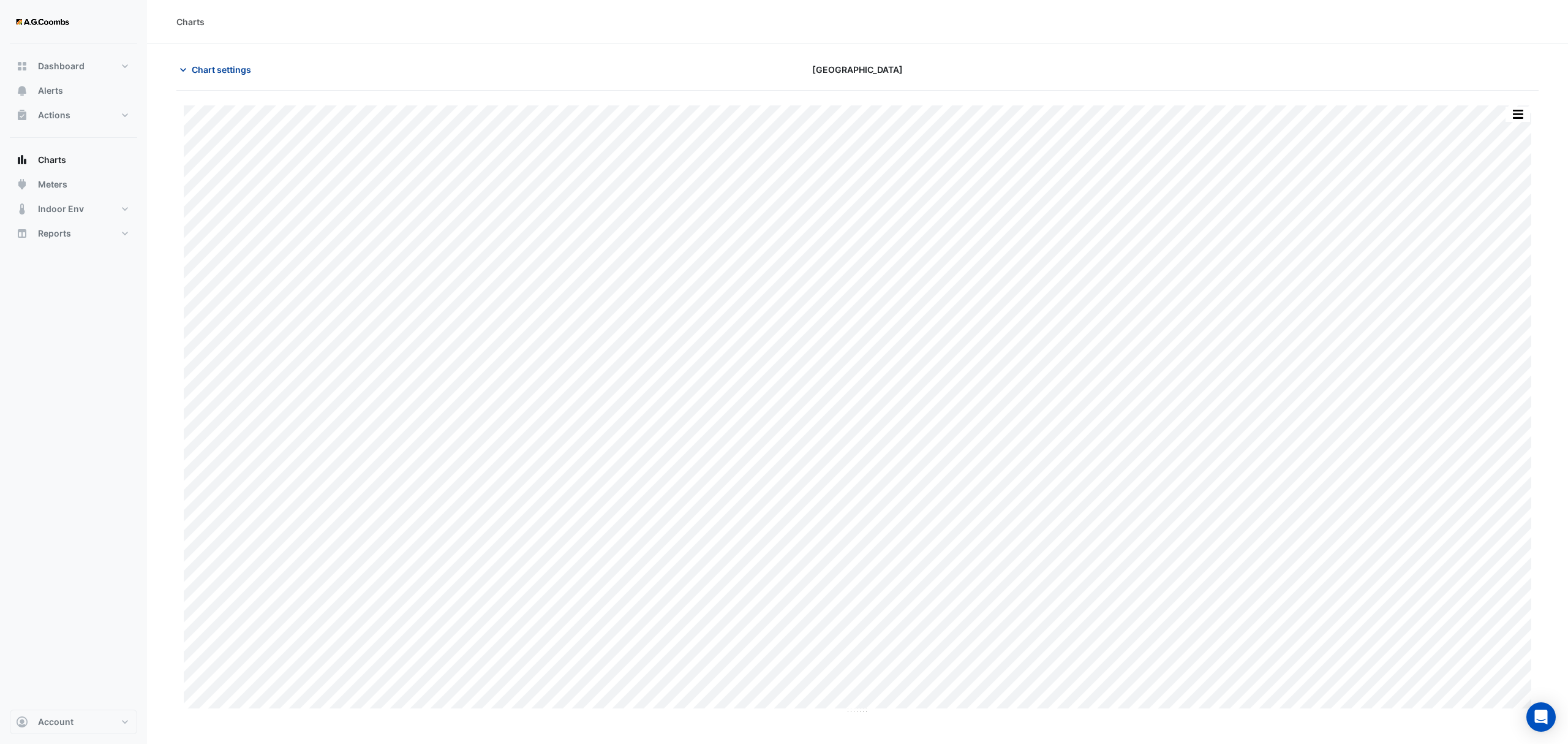
click at [215, 65] on span "Chart settings" at bounding box center [221, 69] width 59 height 12
type input "**********"
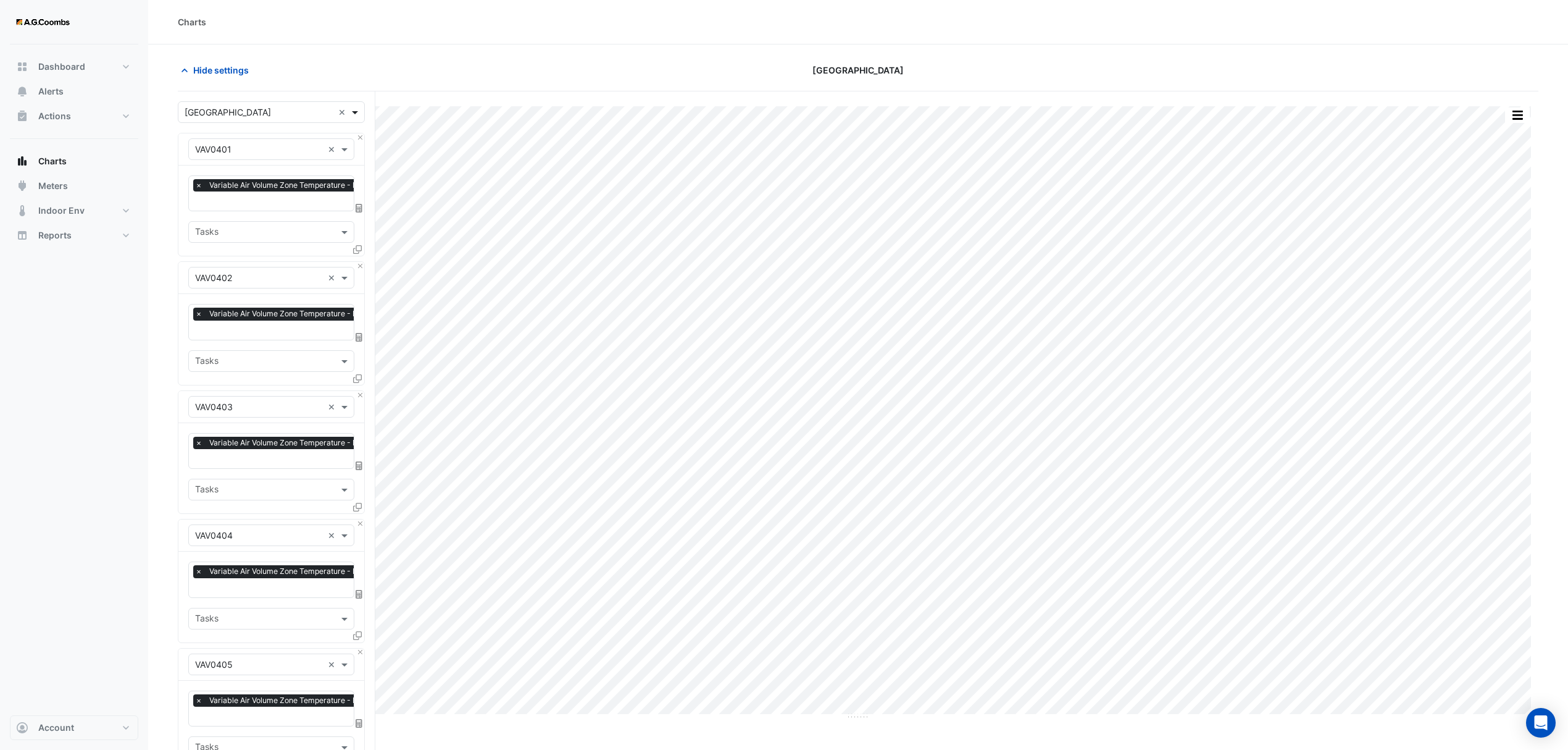
click at [357, 116] on span at bounding box center [357, 112] width 15 height 12
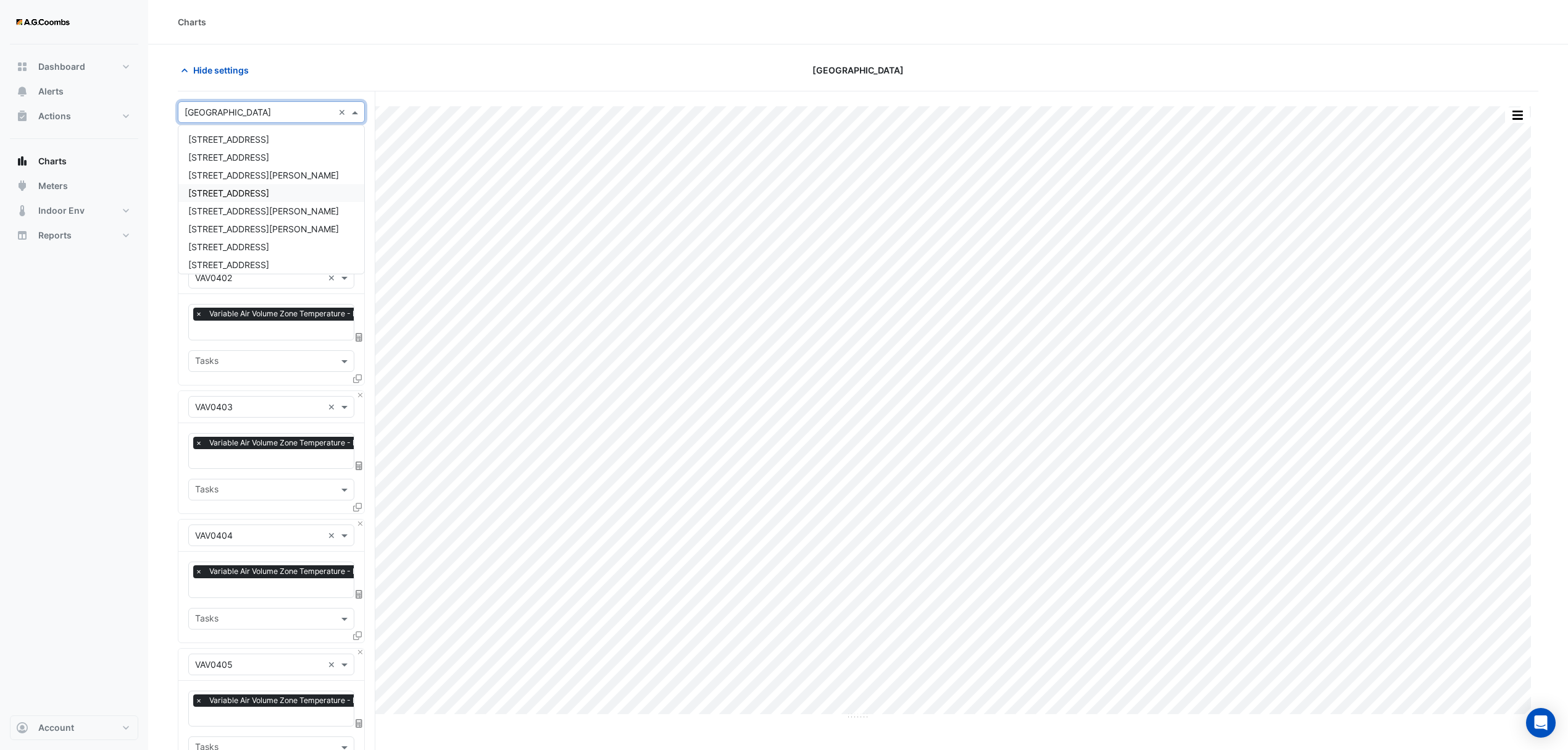
click at [252, 191] on span "[STREET_ADDRESS]" at bounding box center [229, 192] width 81 height 11
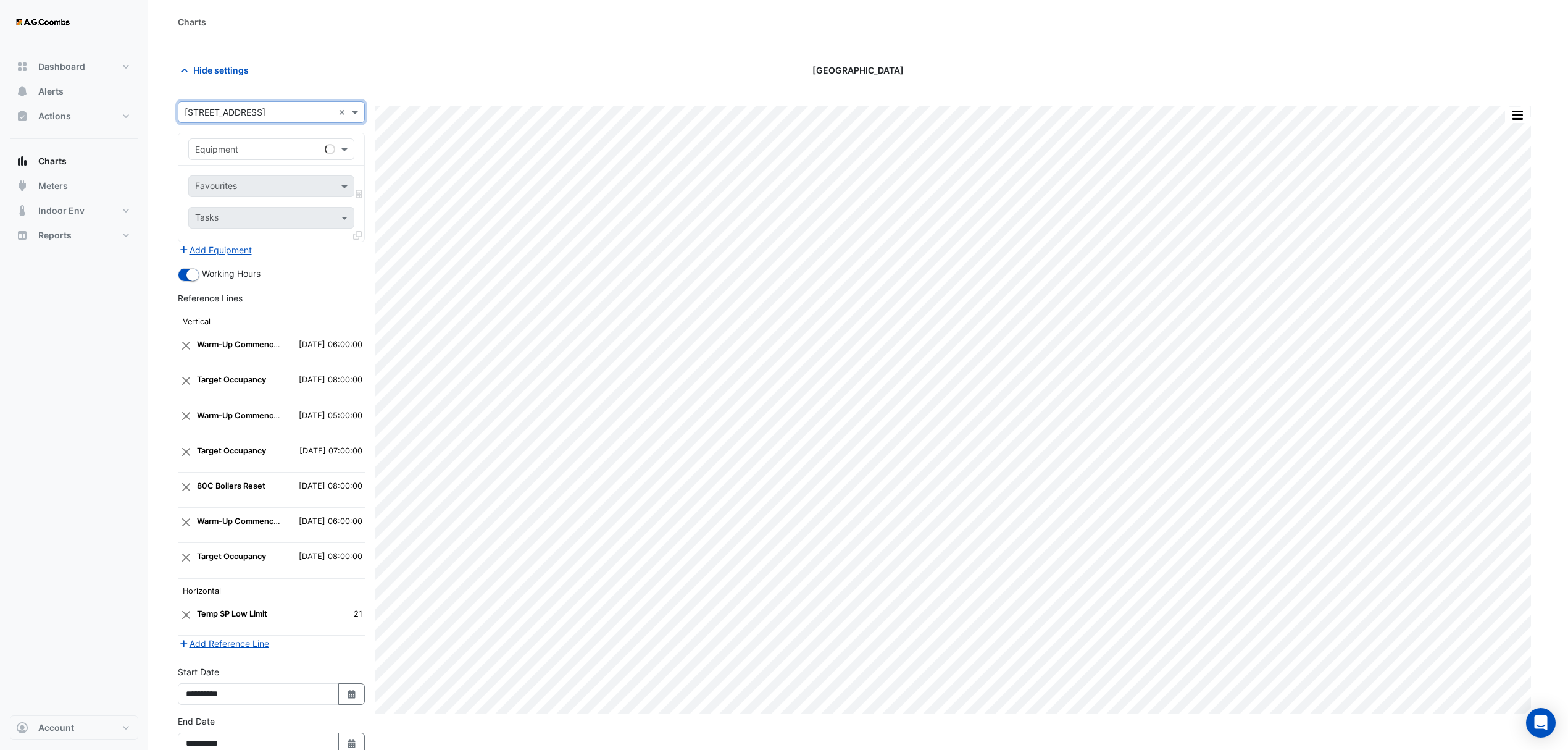
click at [253, 148] on input "text" at bounding box center [259, 149] width 128 height 12
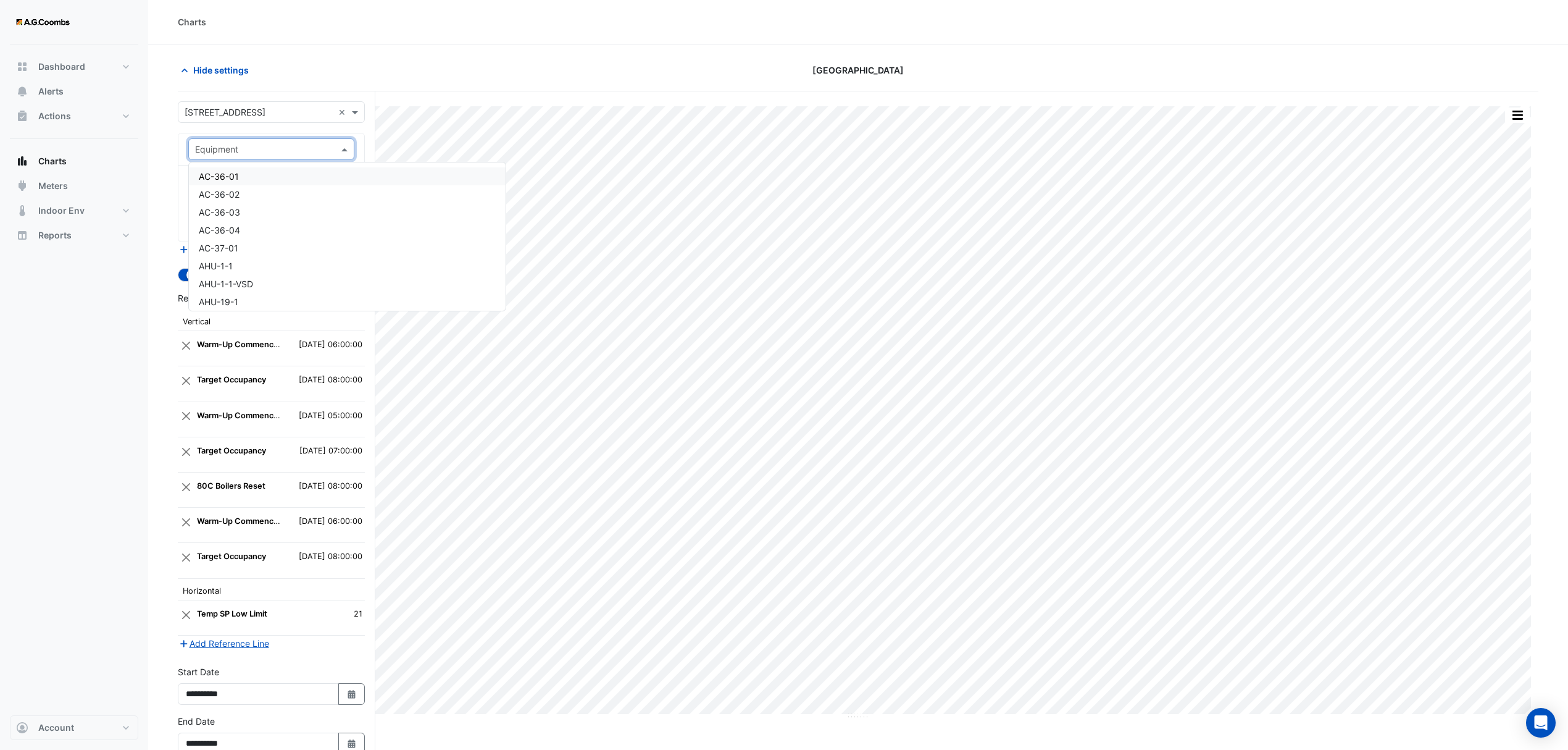
click at [298, 149] on input "text" at bounding box center [259, 149] width 128 height 12
type input "***"
click at [228, 296] on span "HHWP-8-1" at bounding box center [220, 297] width 42 height 11
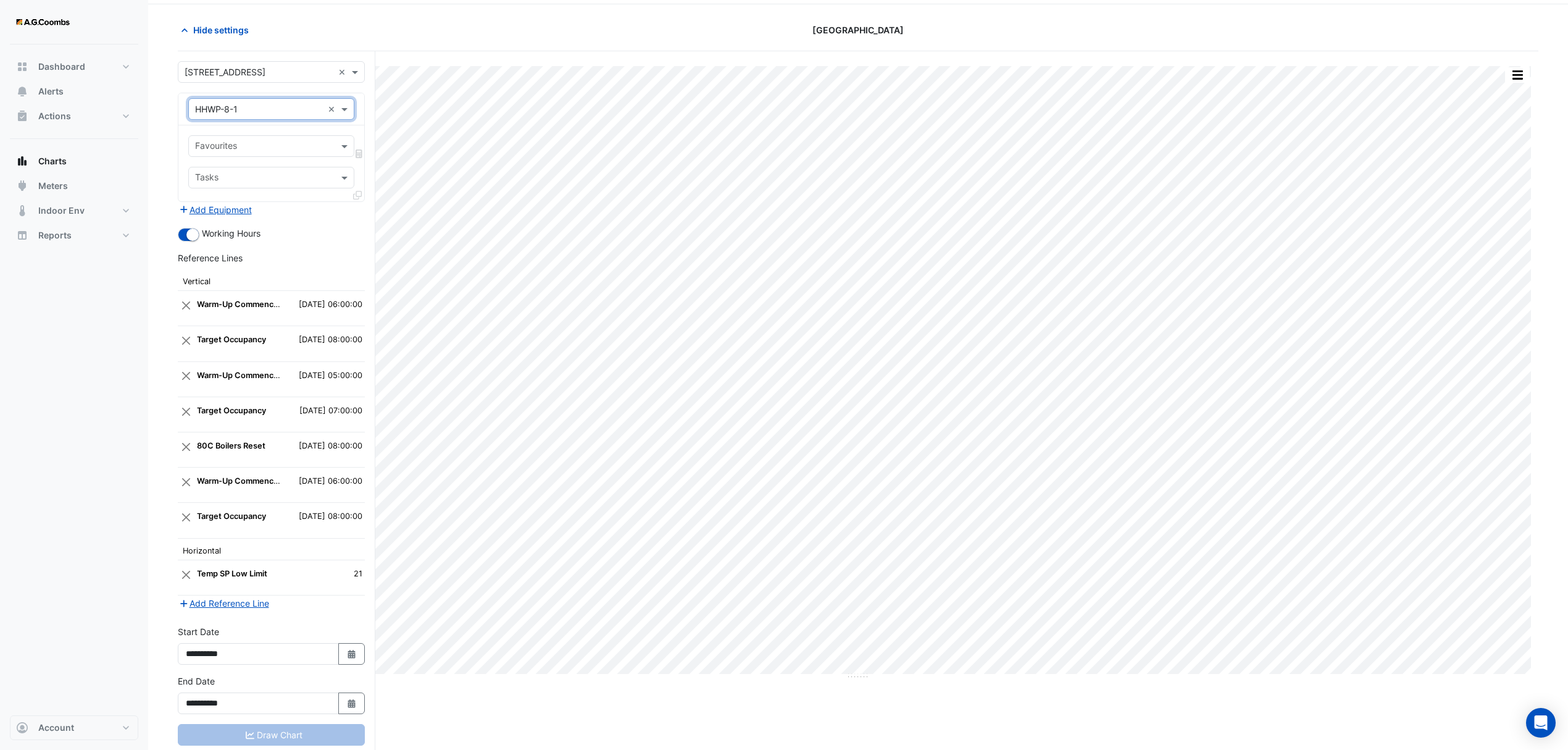
scroll to position [77, 0]
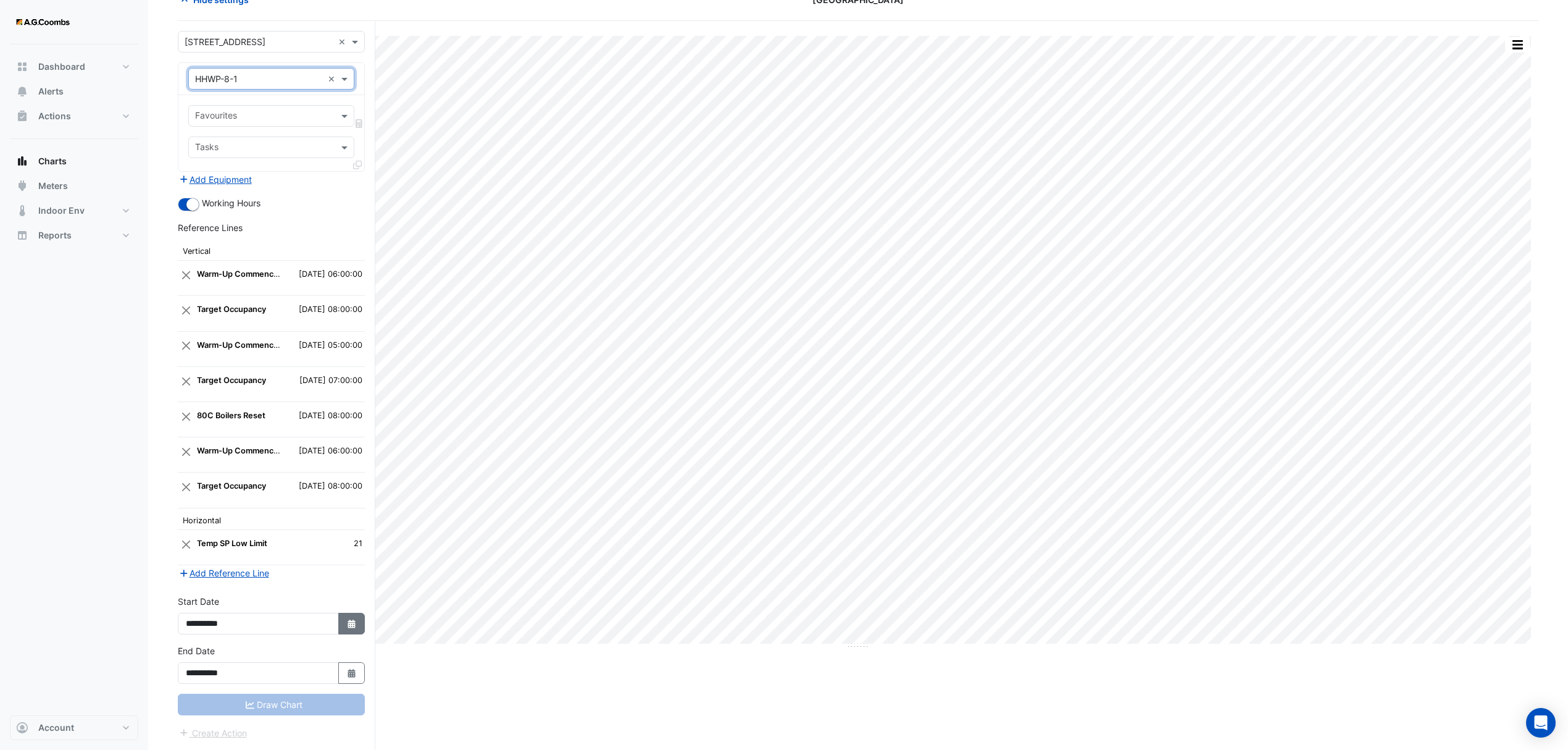
click at [338, 616] on button "Select Date" at bounding box center [352, 623] width 27 height 21
select select "*"
select select "****"
click at [196, 462] on span "Previous month" at bounding box center [199, 466] width 10 height 10
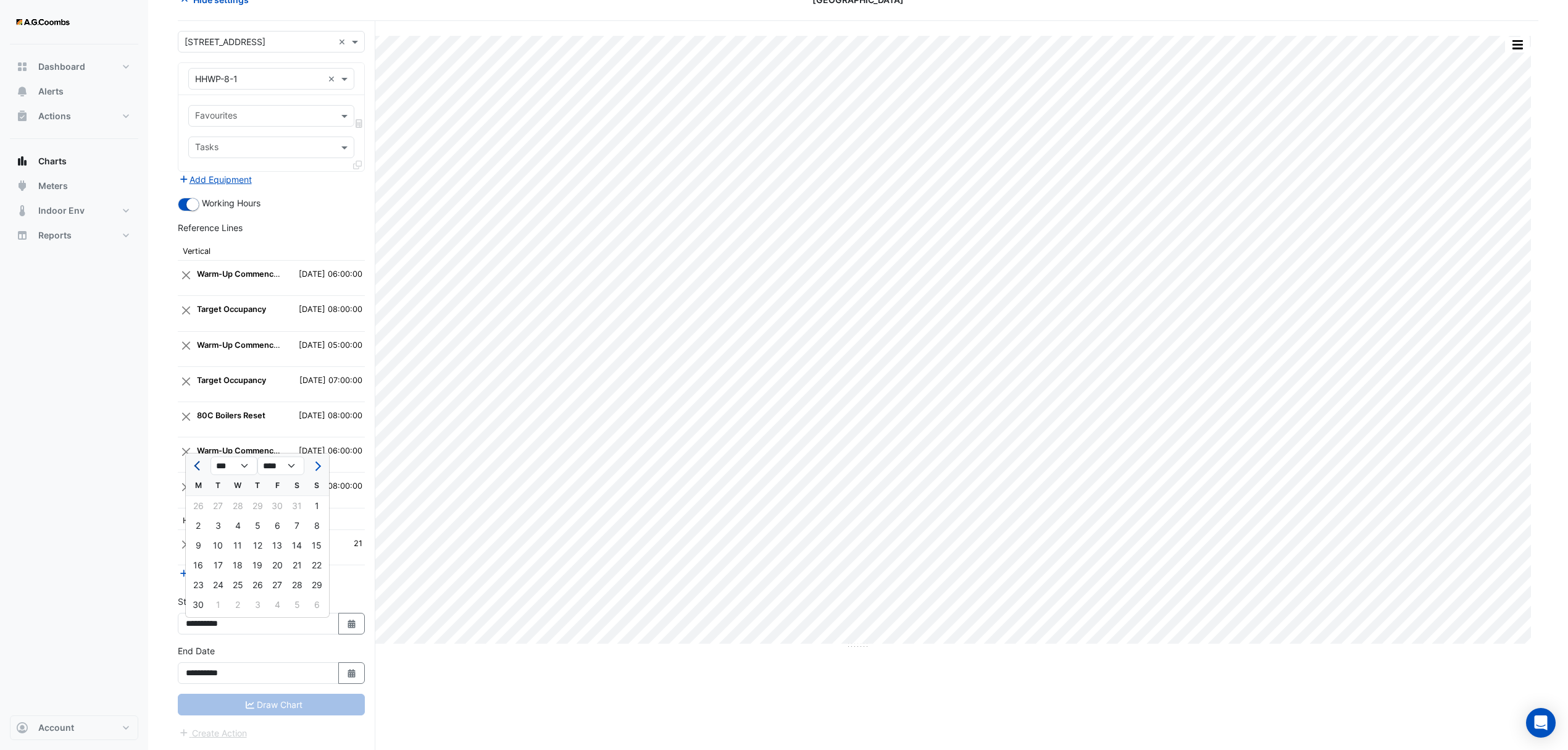
click at [196, 462] on span "Previous month" at bounding box center [199, 466] width 10 height 10
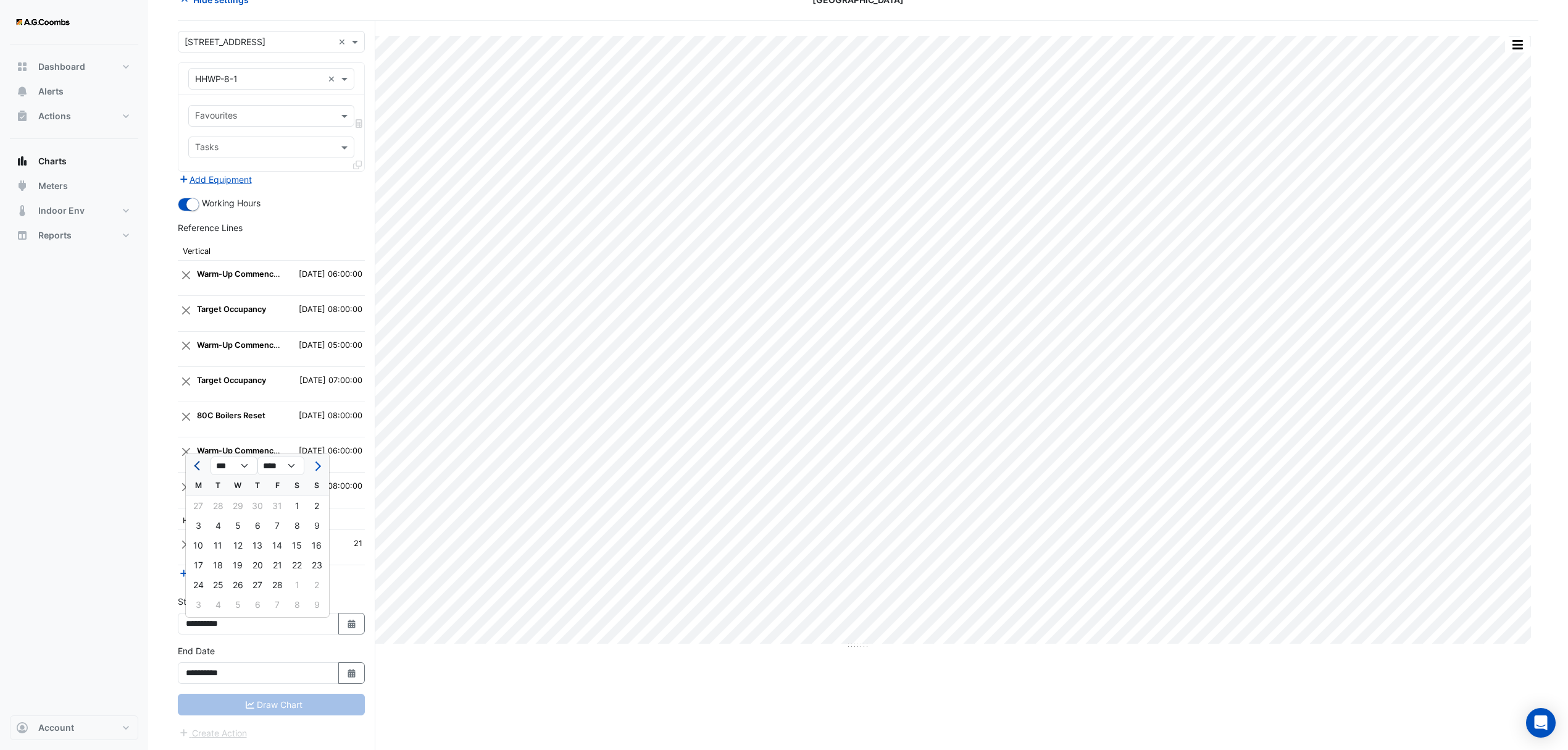
select select "*"
click at [240, 500] on div "1" at bounding box center [237, 506] width 20 height 20
type input "**********"
click at [349, 676] on icon "Select Date" at bounding box center [352, 673] width 12 height 9
click at [198, 512] on span "Previous month" at bounding box center [199, 516] width 10 height 10
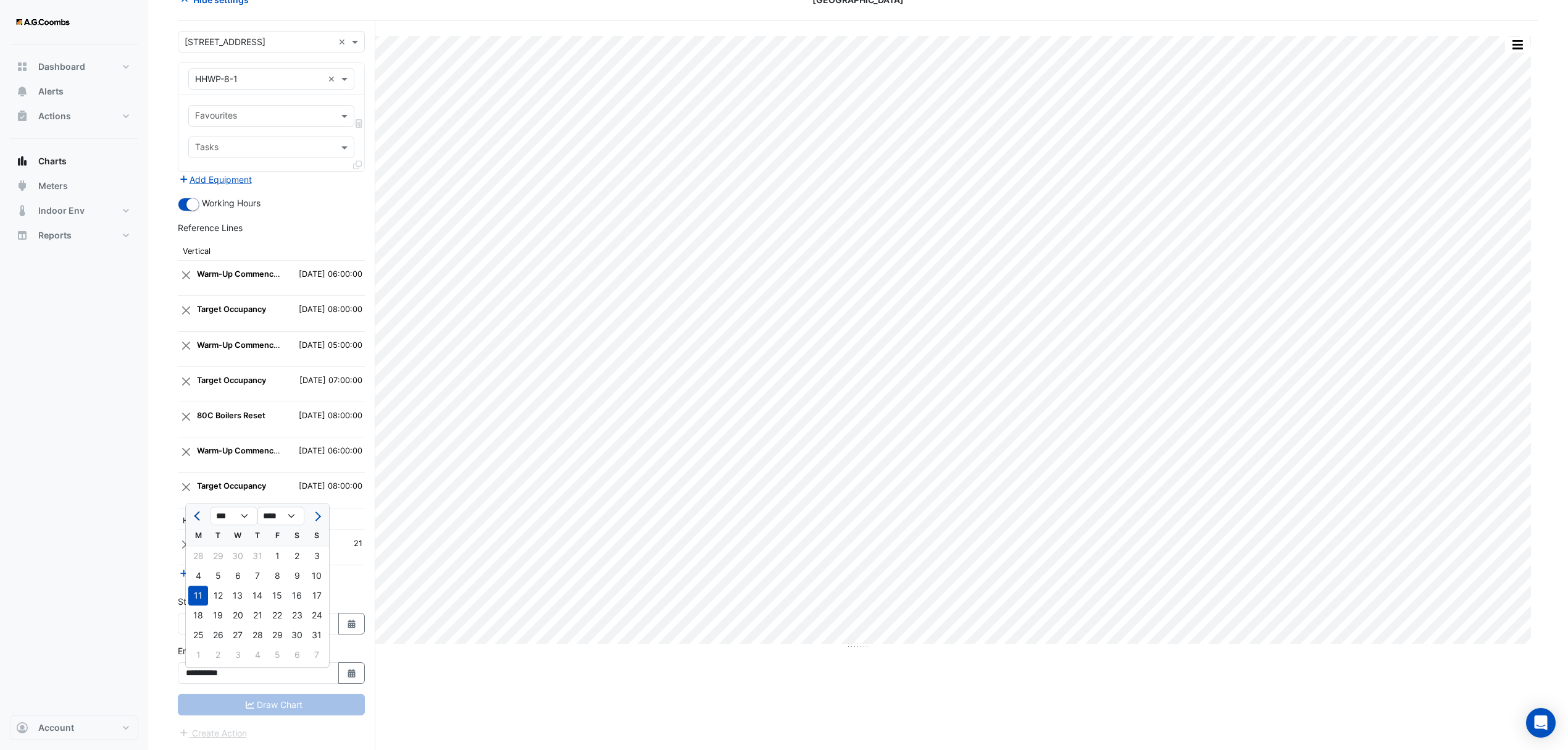
click at [198, 512] on span "Previous month" at bounding box center [199, 516] width 10 height 10
click at [311, 506] on button "Next month" at bounding box center [316, 515] width 14 height 20
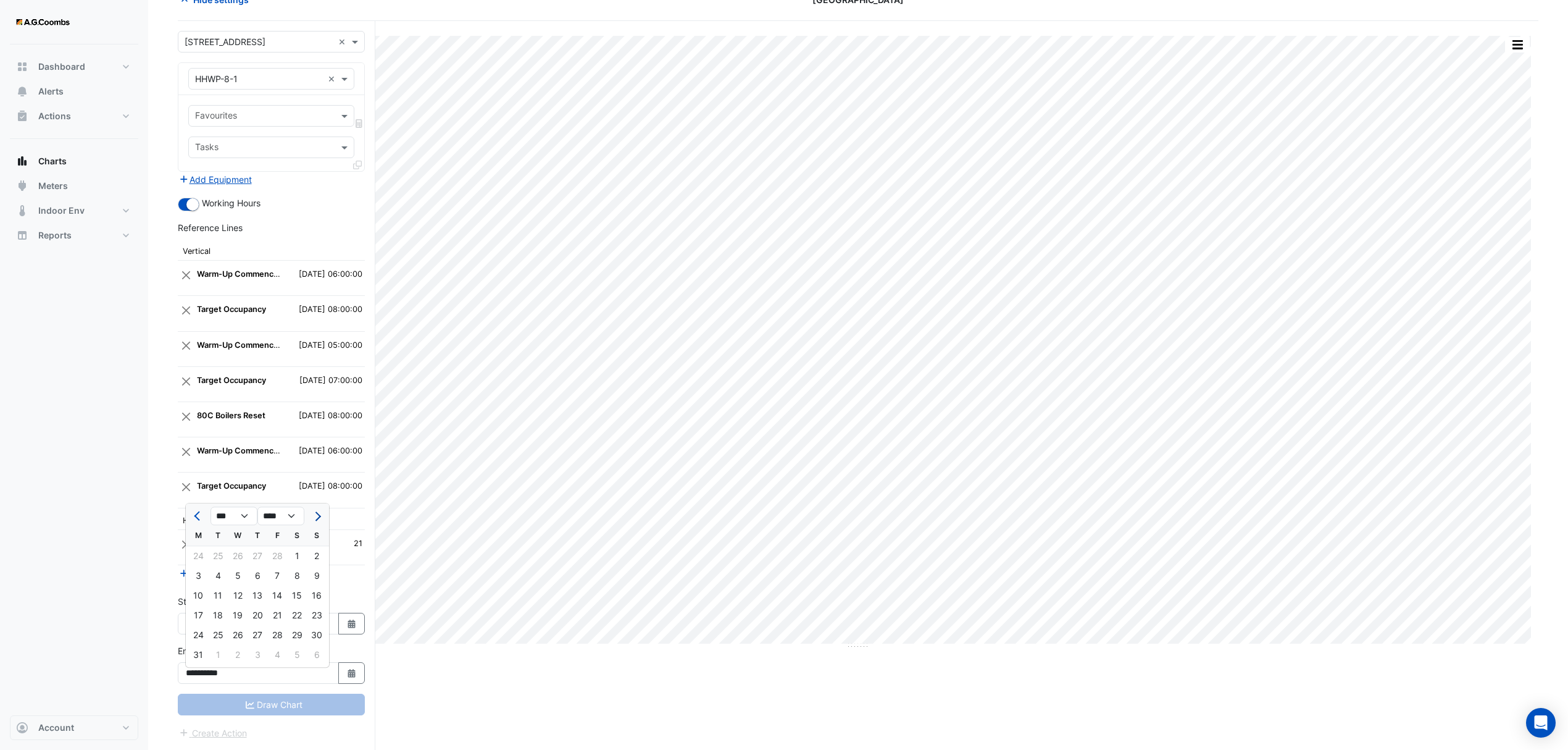
select select "*"
drag, startPoint x: 236, startPoint y: 631, endPoint x: 289, endPoint y: 707, distance: 92.7
click at [236, 631] on div "30" at bounding box center [237, 635] width 20 height 20
type input "**********"
click at [336, 107] on div "Favourites" at bounding box center [271, 115] width 166 height 21
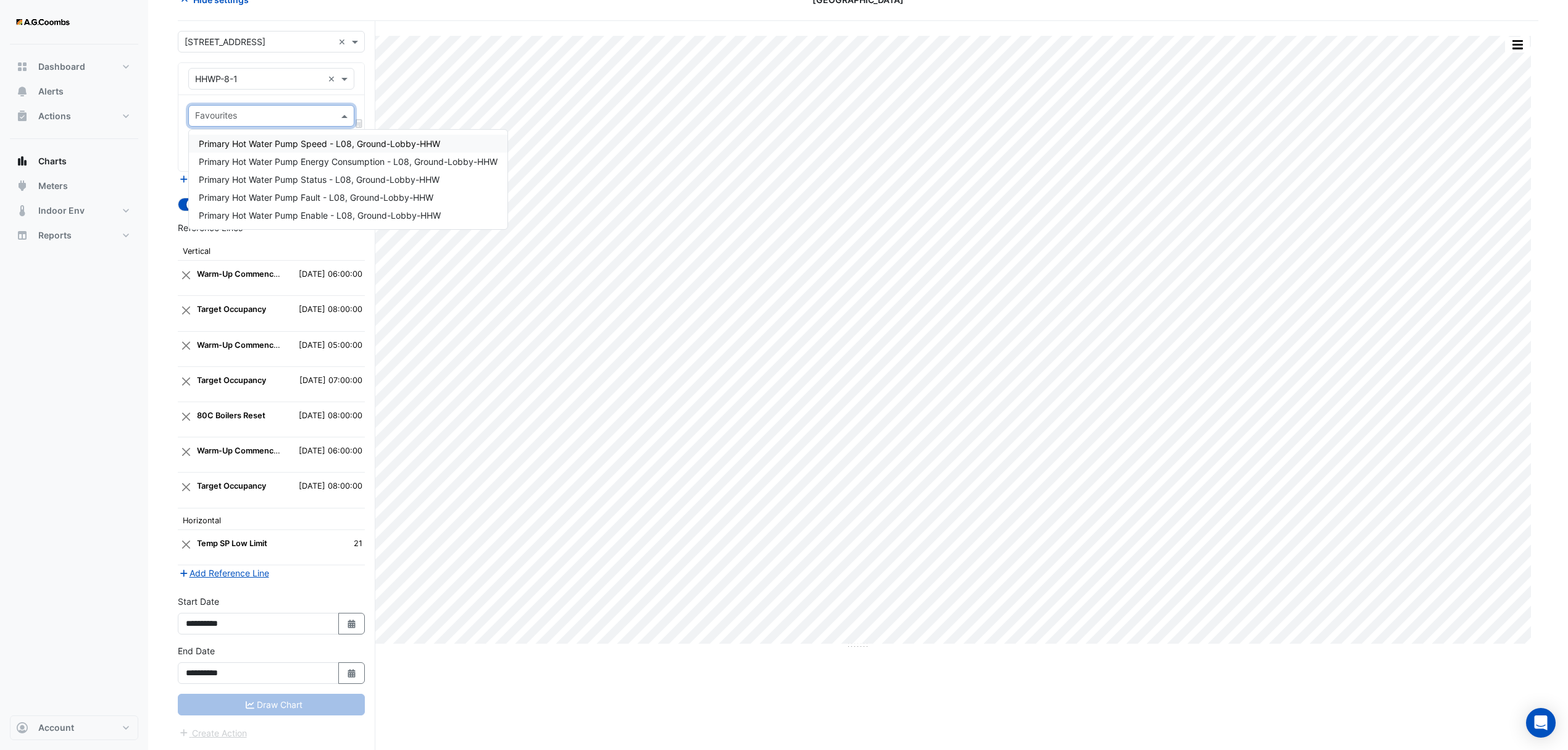
click at [298, 138] on span "Primary Hot Water Pump Speed - L08, Ground-Lobby-HHW" at bounding box center [319, 143] width 241 height 11
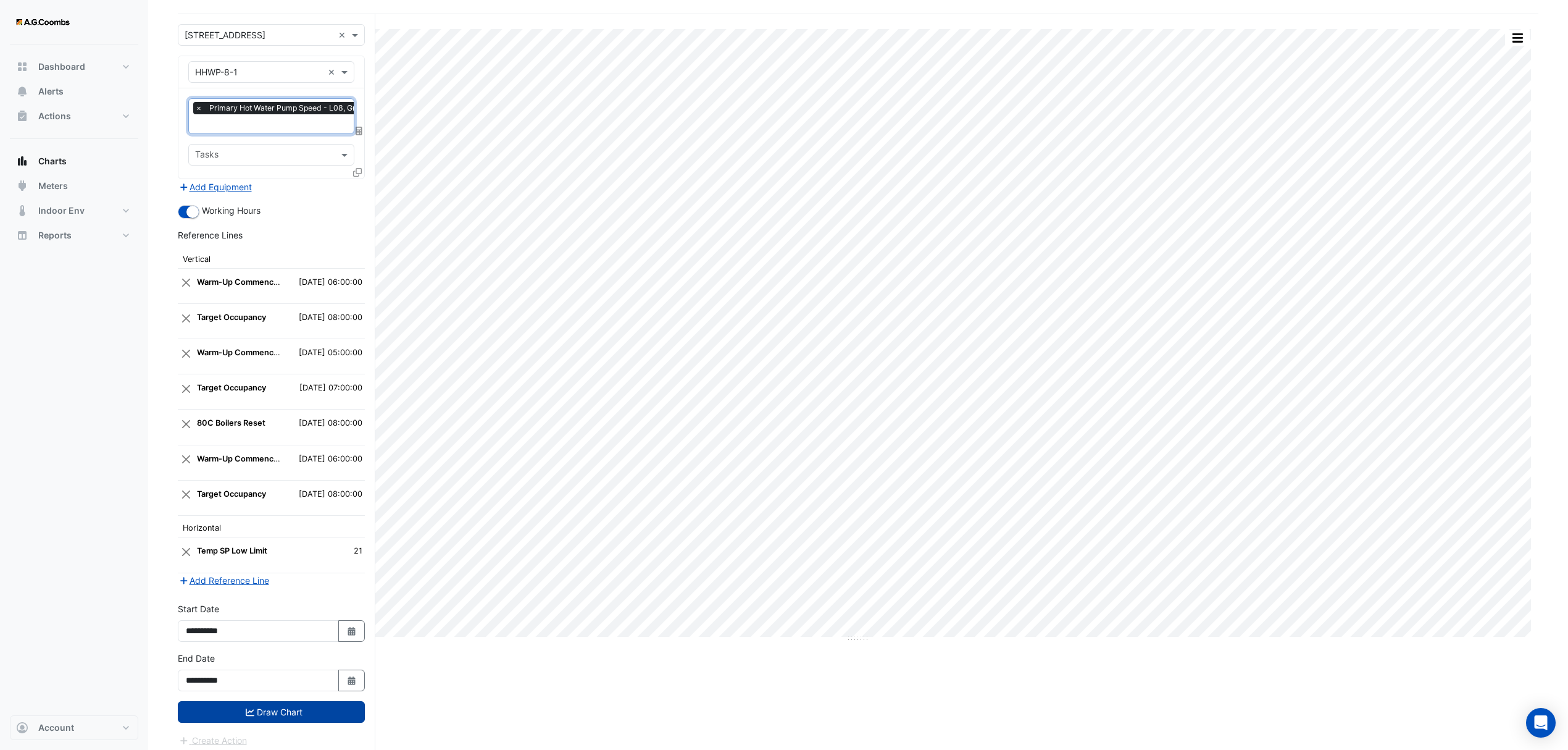
click at [289, 716] on button "Draw Chart" at bounding box center [271, 712] width 187 height 21
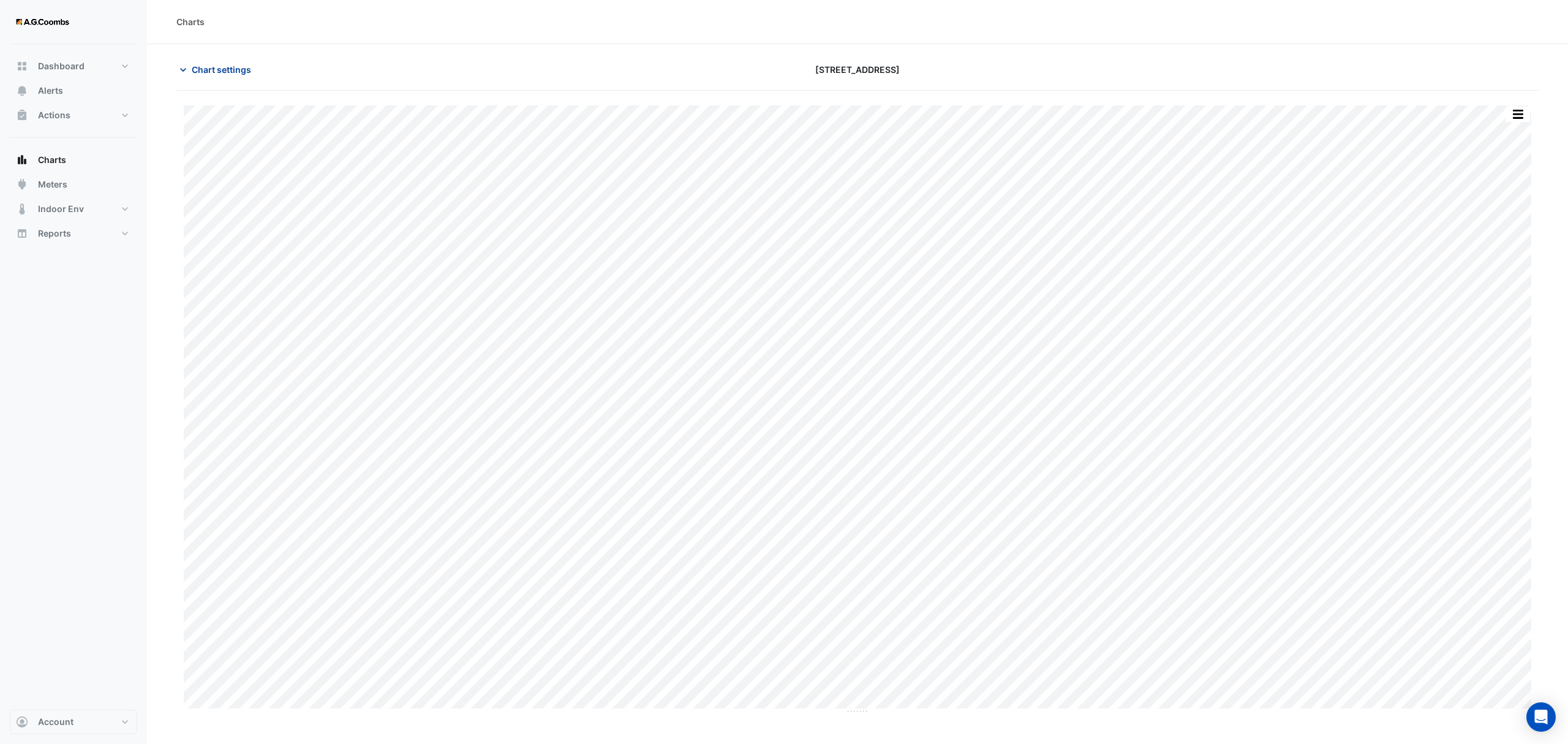
click at [188, 71] on icon "button" at bounding box center [183, 70] width 12 height 12
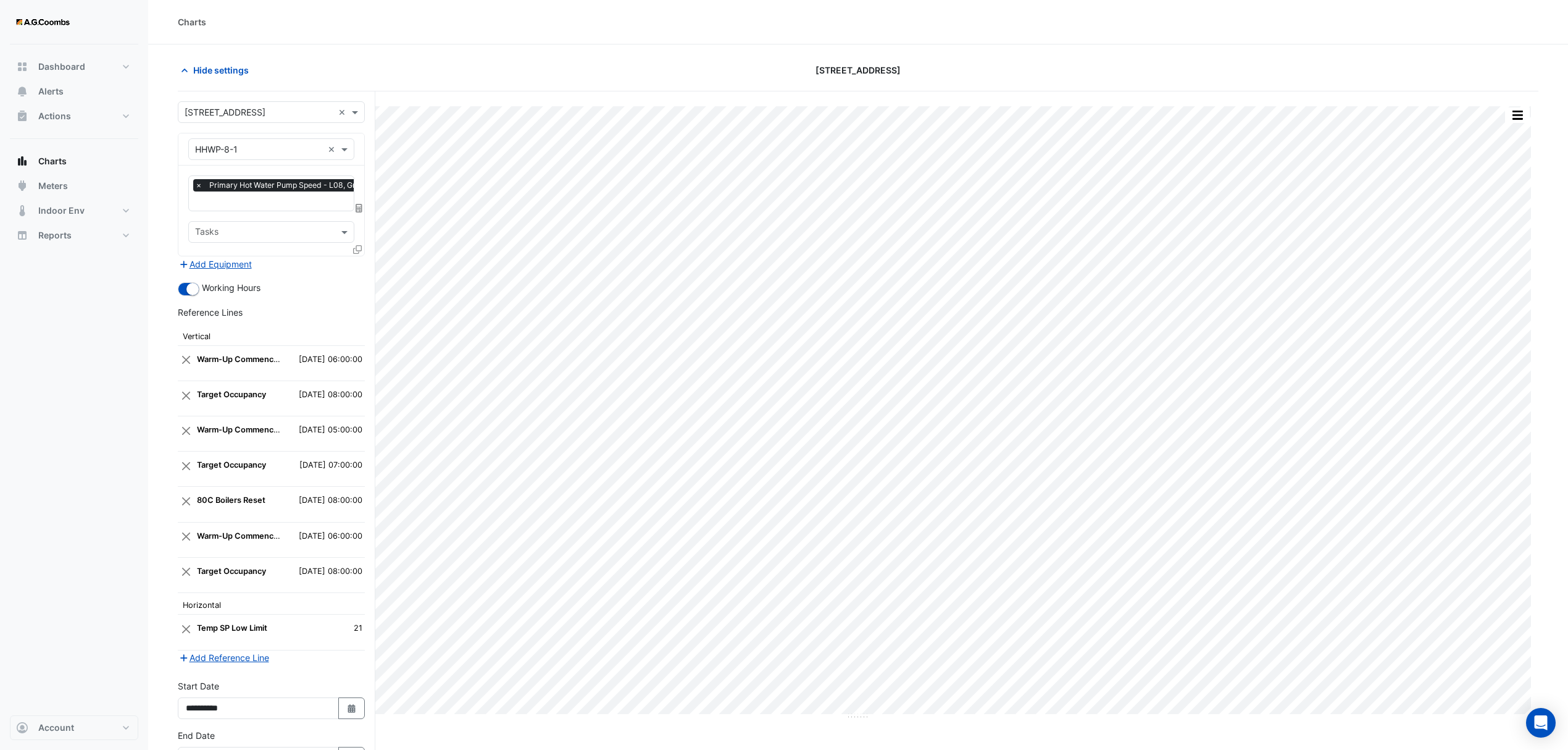
click at [251, 147] on input "text" at bounding box center [259, 149] width 128 height 12
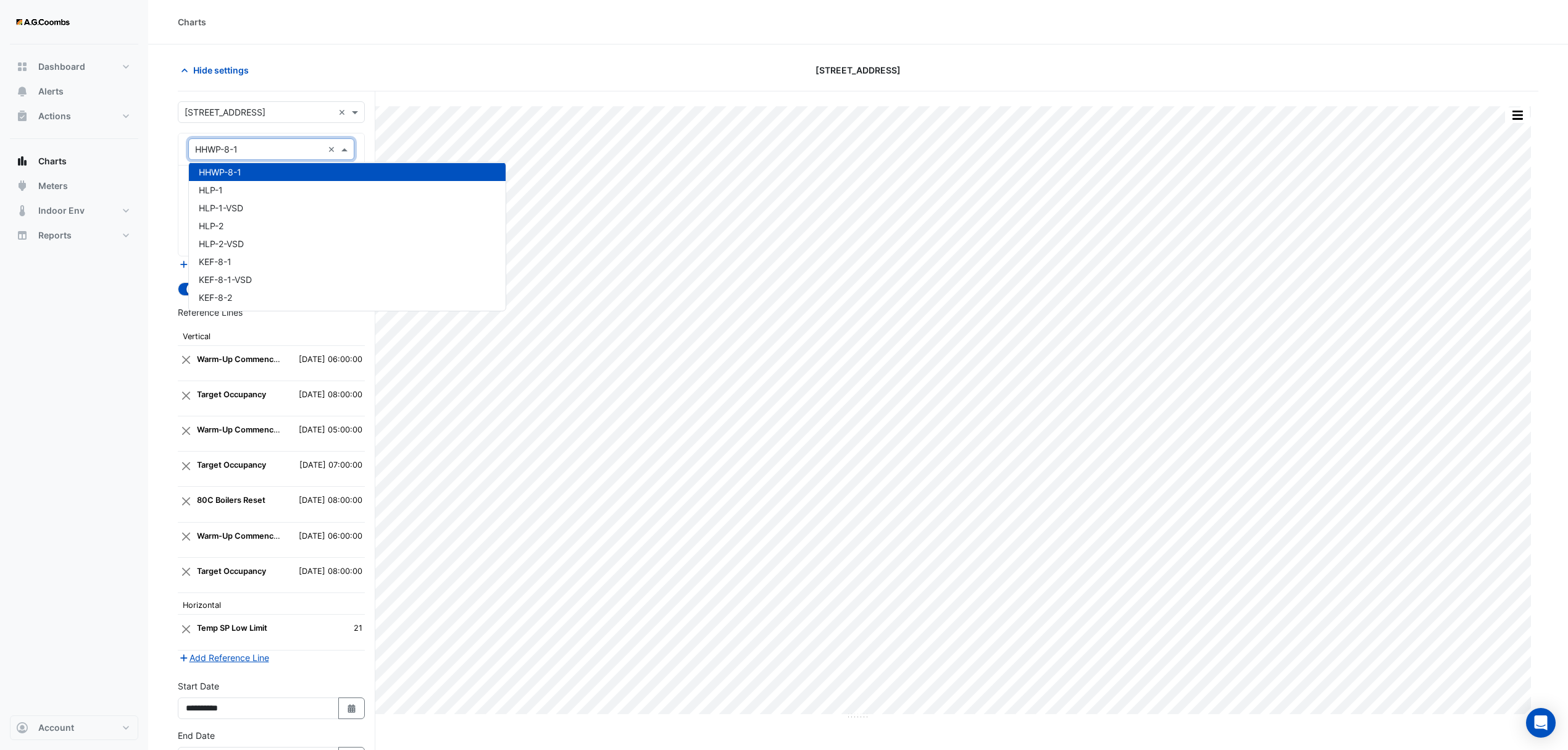
click at [225, 170] on span "HHWP-8-1" at bounding box center [220, 171] width 42 height 11
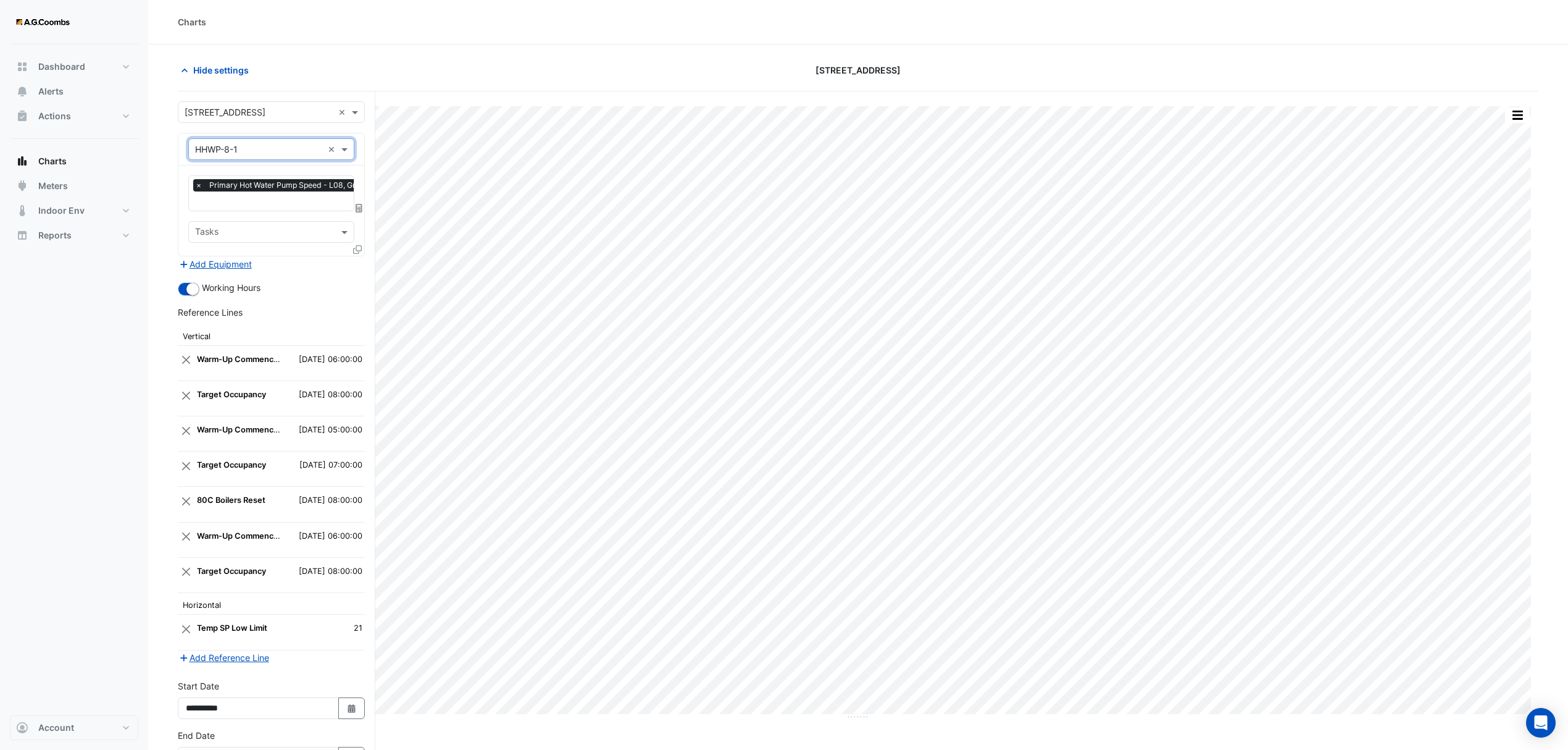
drag, startPoint x: 248, startPoint y: 144, endPoint x: 291, endPoint y: 146, distance: 43.0
click at [249, 144] on input "text" at bounding box center [259, 149] width 128 height 12
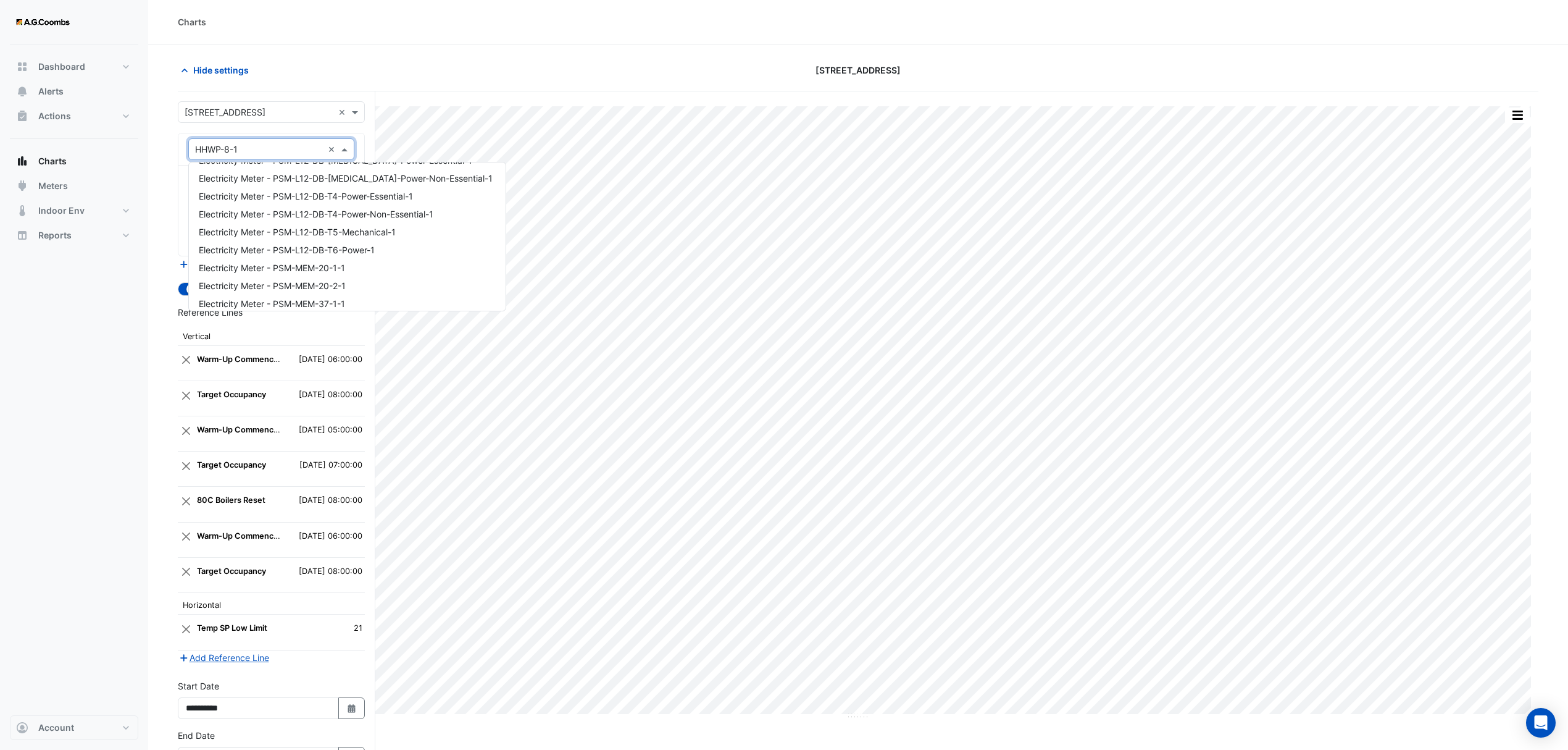
scroll to position [3429, 0]
click at [392, 75] on div "Hide settings" at bounding box center [399, 70] width 459 height 21
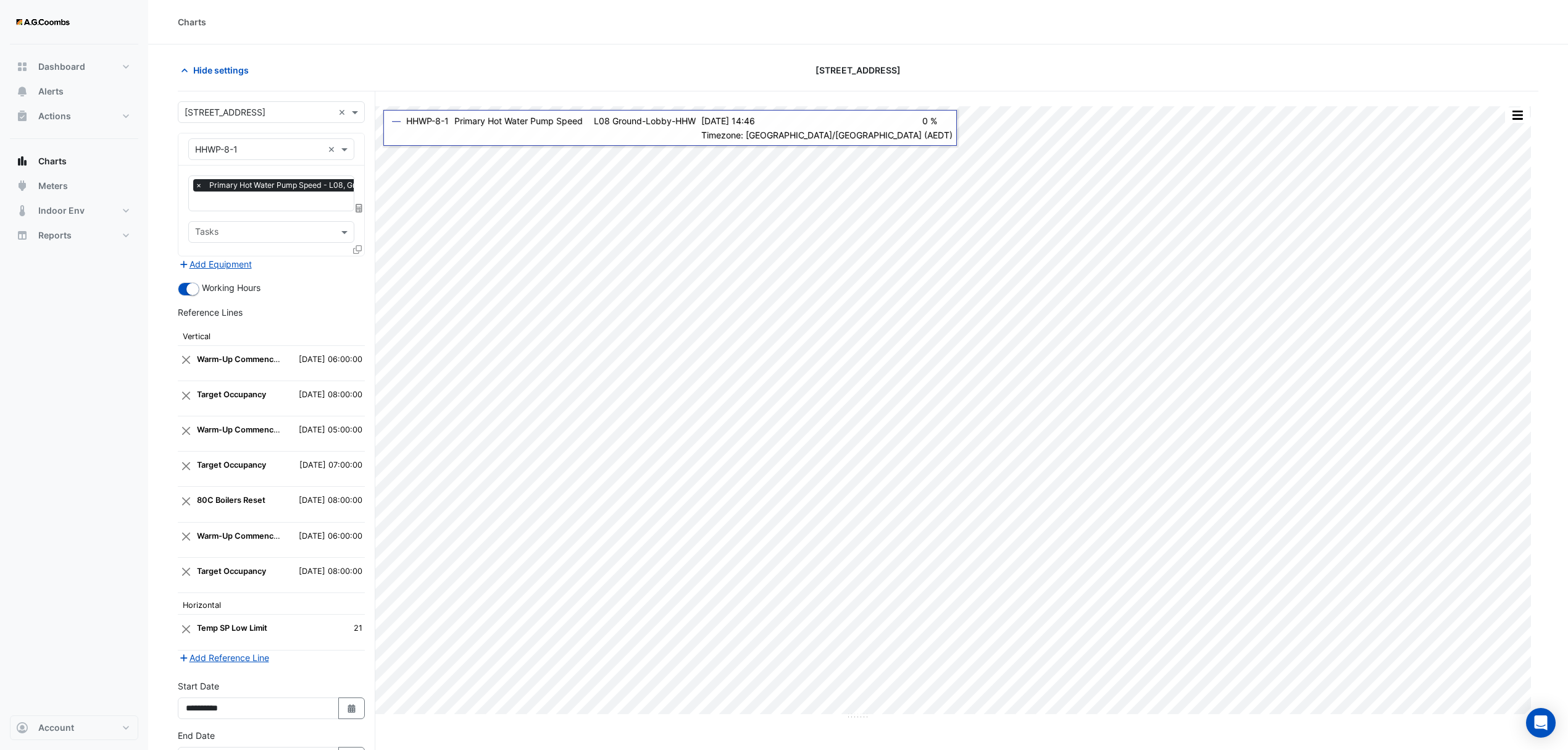
click at [359, 250] on icon at bounding box center [357, 249] width 9 height 9
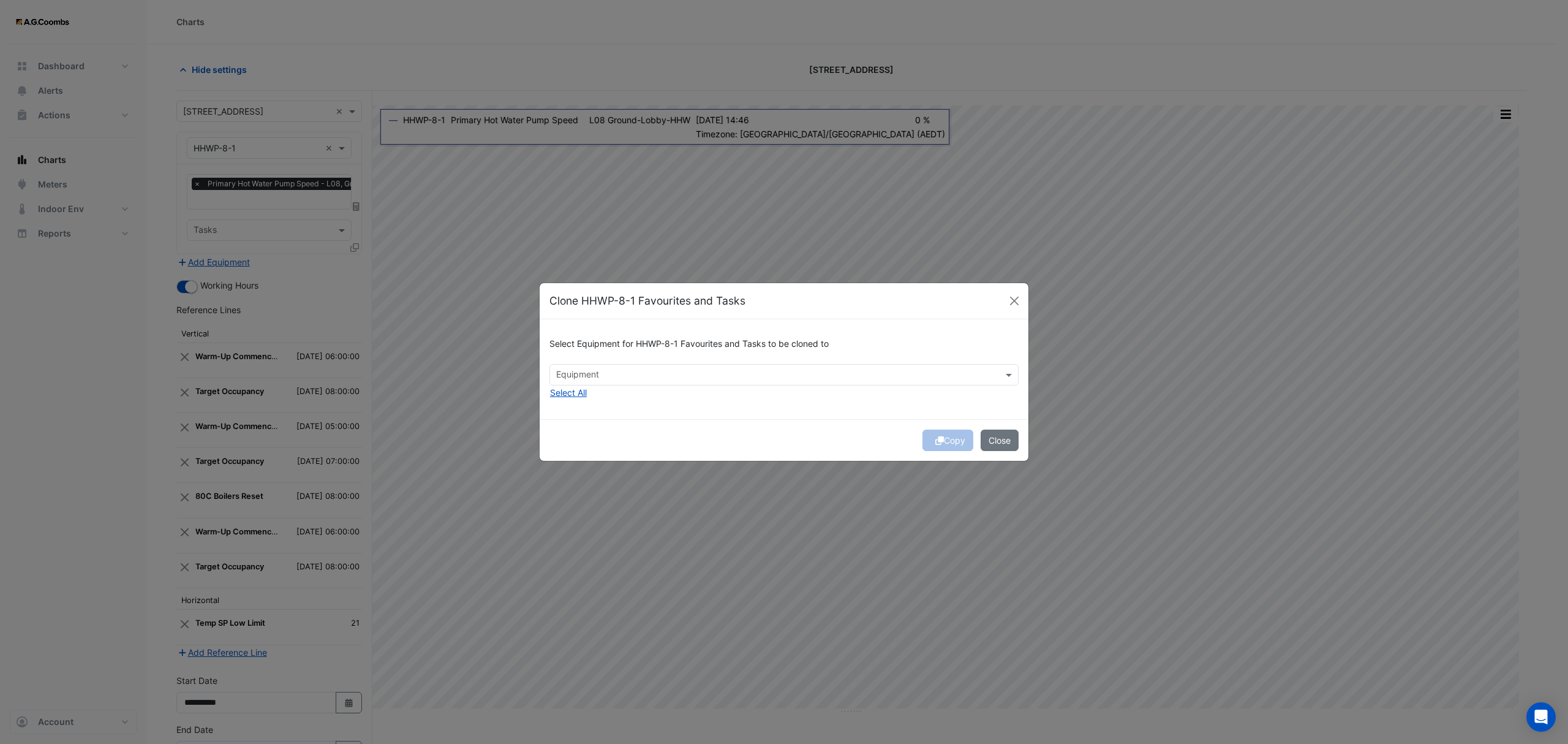
click at [634, 371] on input "text" at bounding box center [776, 375] width 442 height 12
click at [587, 398] on span "HHWP-1" at bounding box center [576, 401] width 33 height 10
click at [587, 420] on span "HHWP-2" at bounding box center [576, 418] width 33 height 10
click at [582, 441] on span "HHWP-3" at bounding box center [577, 436] width 34 height 10
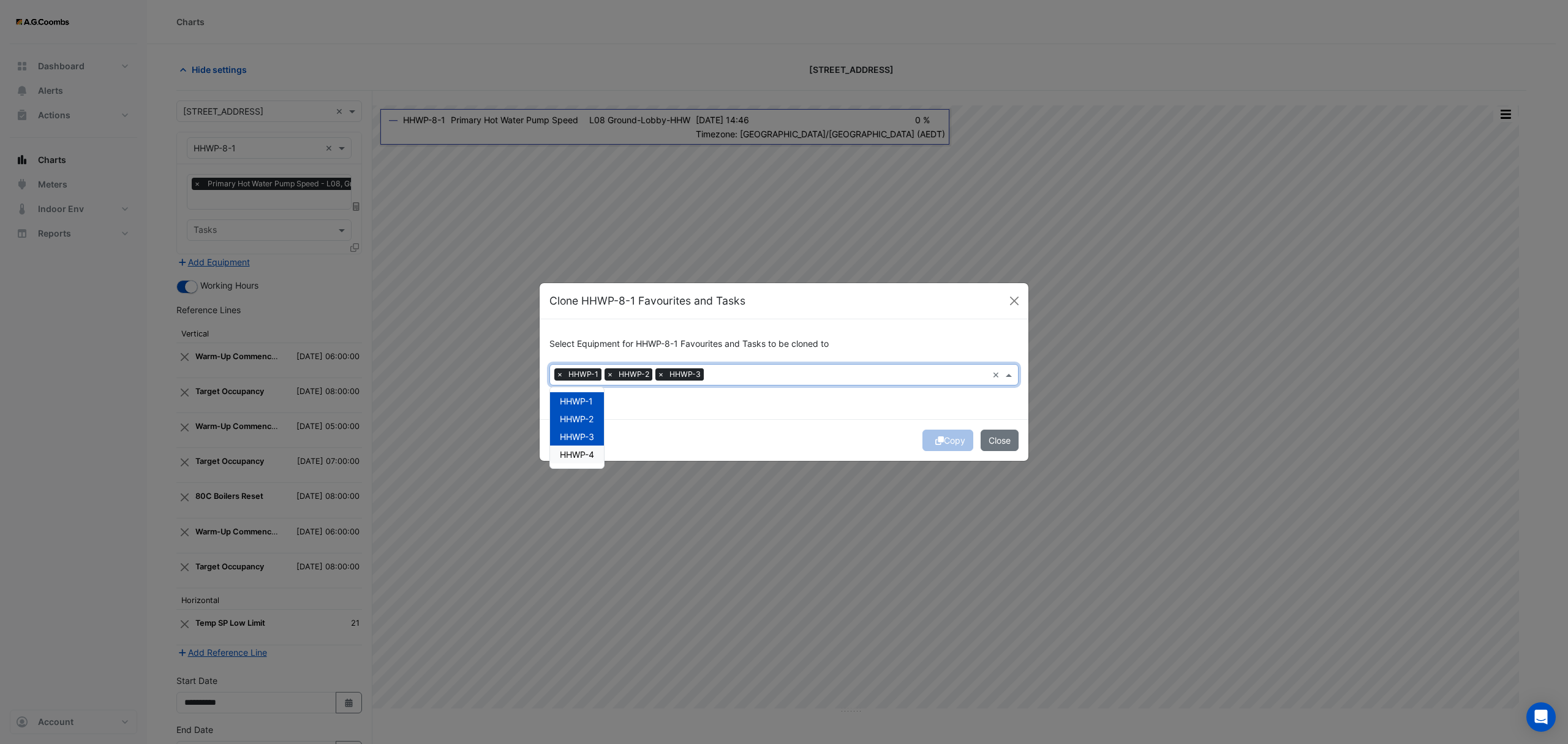
click at [581, 456] on span "HHWP-4" at bounding box center [577, 454] width 34 height 10
click at [826, 430] on div "Copy Close" at bounding box center [784, 440] width 488 height 42
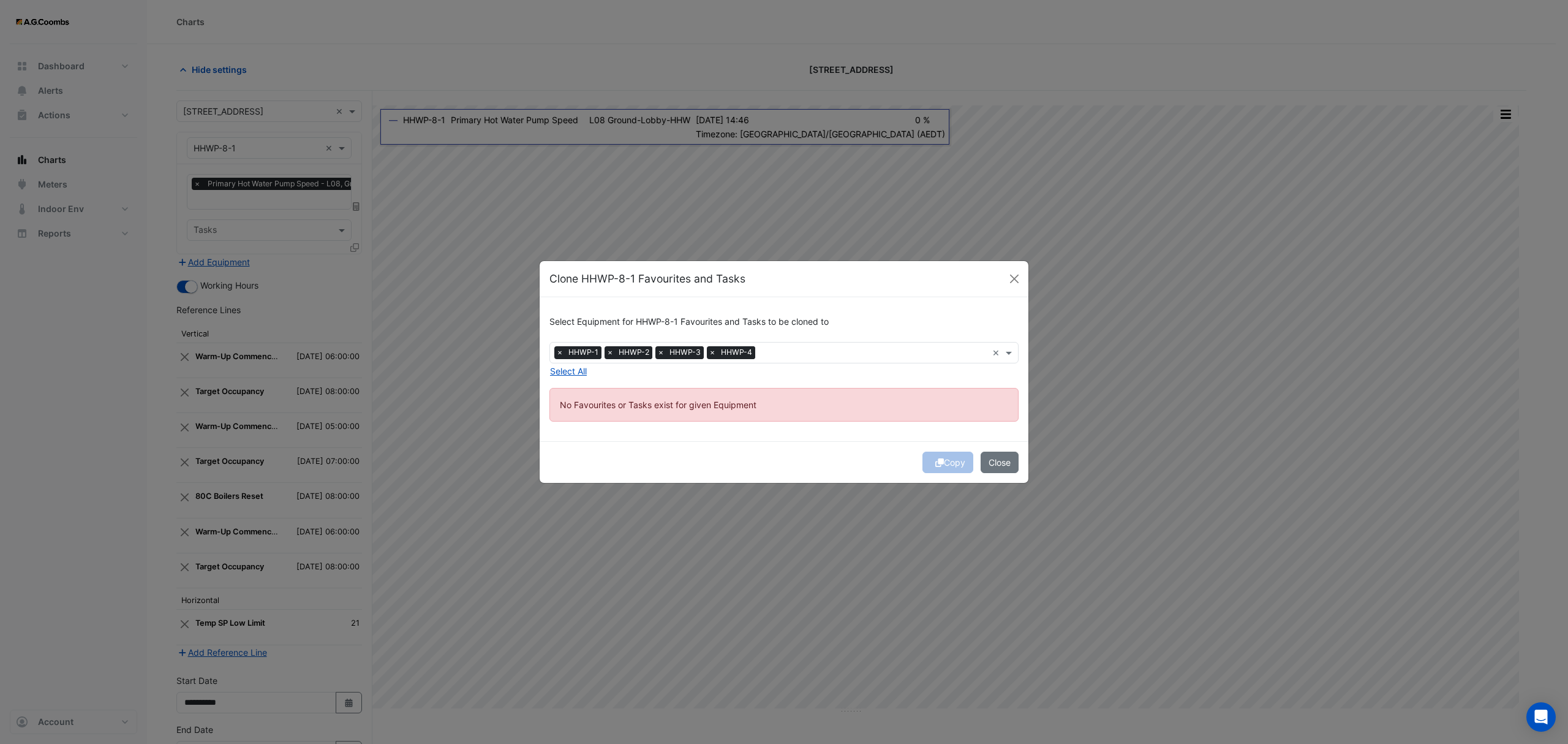
drag, startPoint x: 1011, startPoint y: 464, endPoint x: 780, endPoint y: 393, distance: 241.7
click at [1011, 465] on button "Close" at bounding box center [1000, 462] width 38 height 21
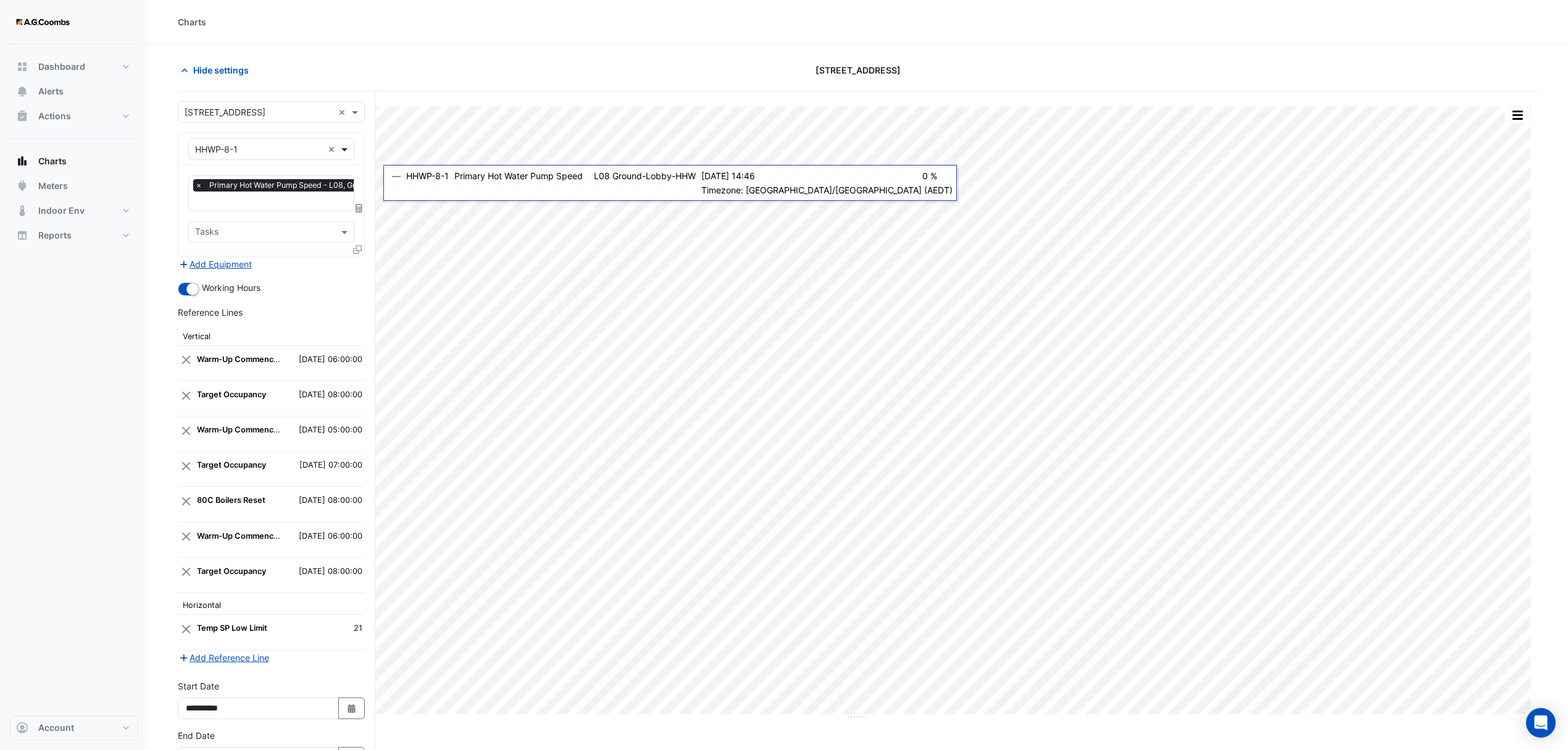
click at [346, 149] on span at bounding box center [346, 148] width 15 height 12
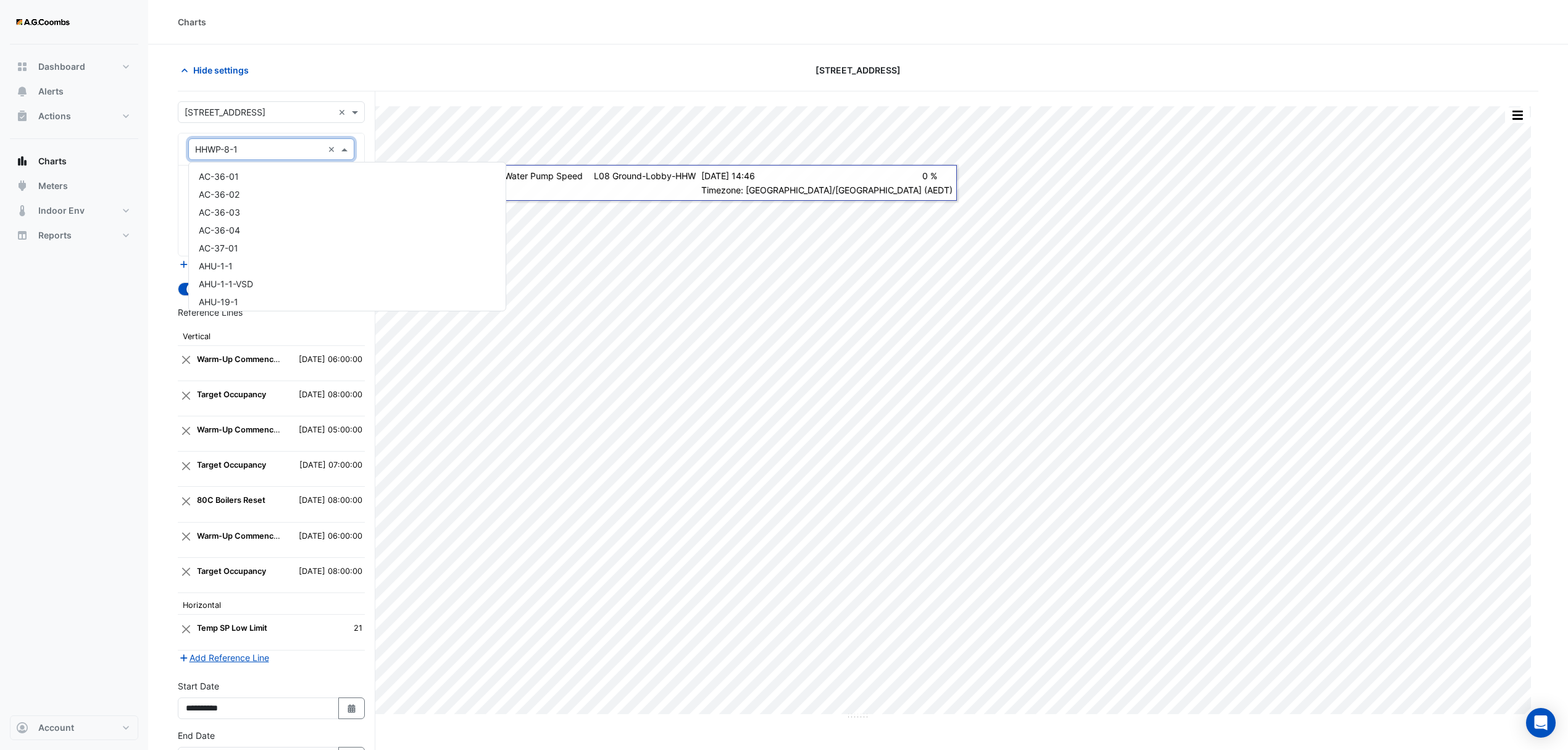
scroll to position [4499, 0]
drag, startPoint x: 256, startPoint y: 146, endPoint x: 163, endPoint y: 144, distance: 93.0
click at [163, 144] on section "Hide settings [STREET_ADDRESS] Print Save as JPEG Save as PNG Pivot Data Table …" at bounding box center [858, 438] width 1420 height 789
click at [269, 153] on input "text" at bounding box center [259, 149] width 128 height 12
click at [310, 132] on form "Select a Site × [STREET_ADDRESS] × Equipment × HHWP-8-1 × Favourites × Primary …" at bounding box center [271, 462] width 187 height 723
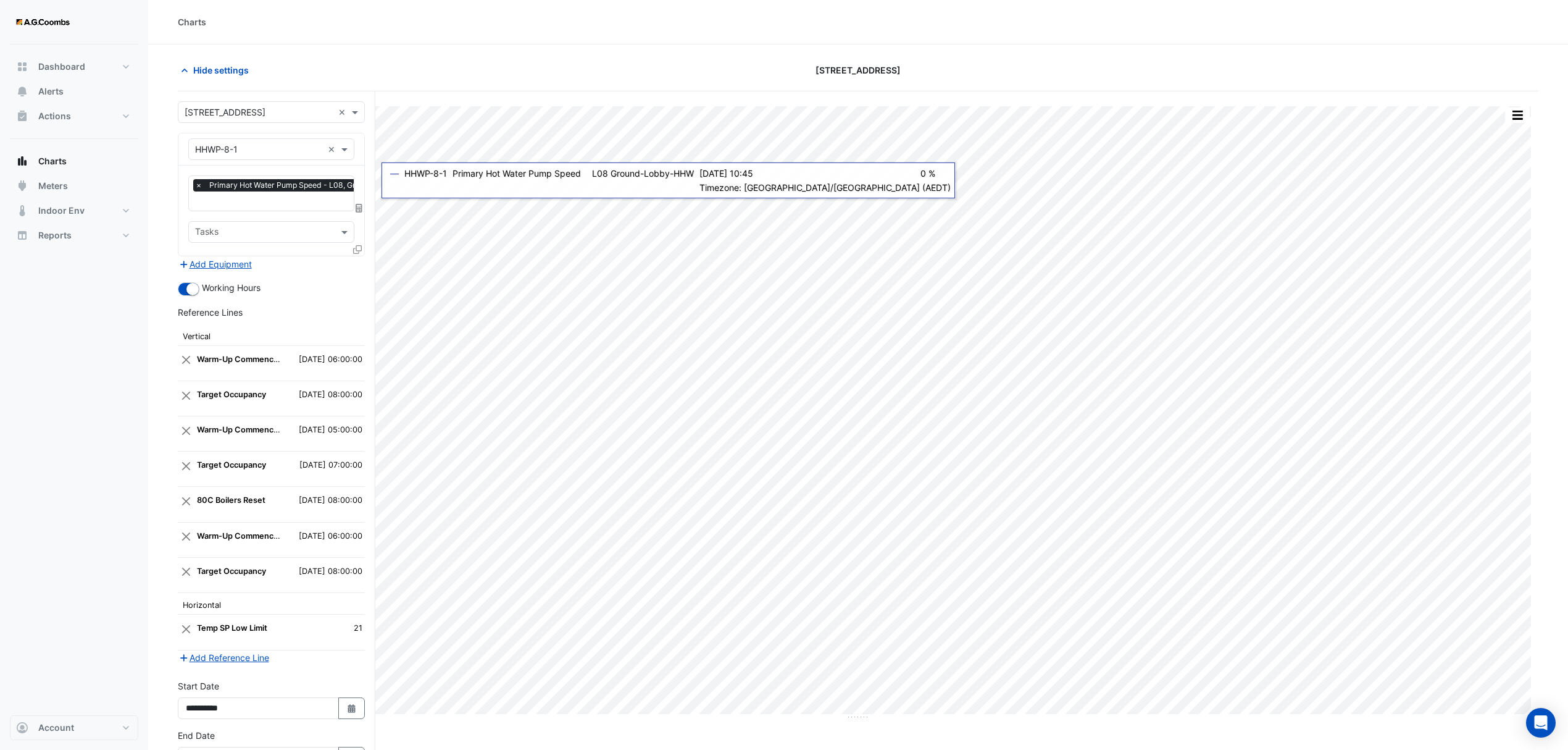
click at [324, 201] on input "text" at bounding box center [311, 202] width 234 height 12
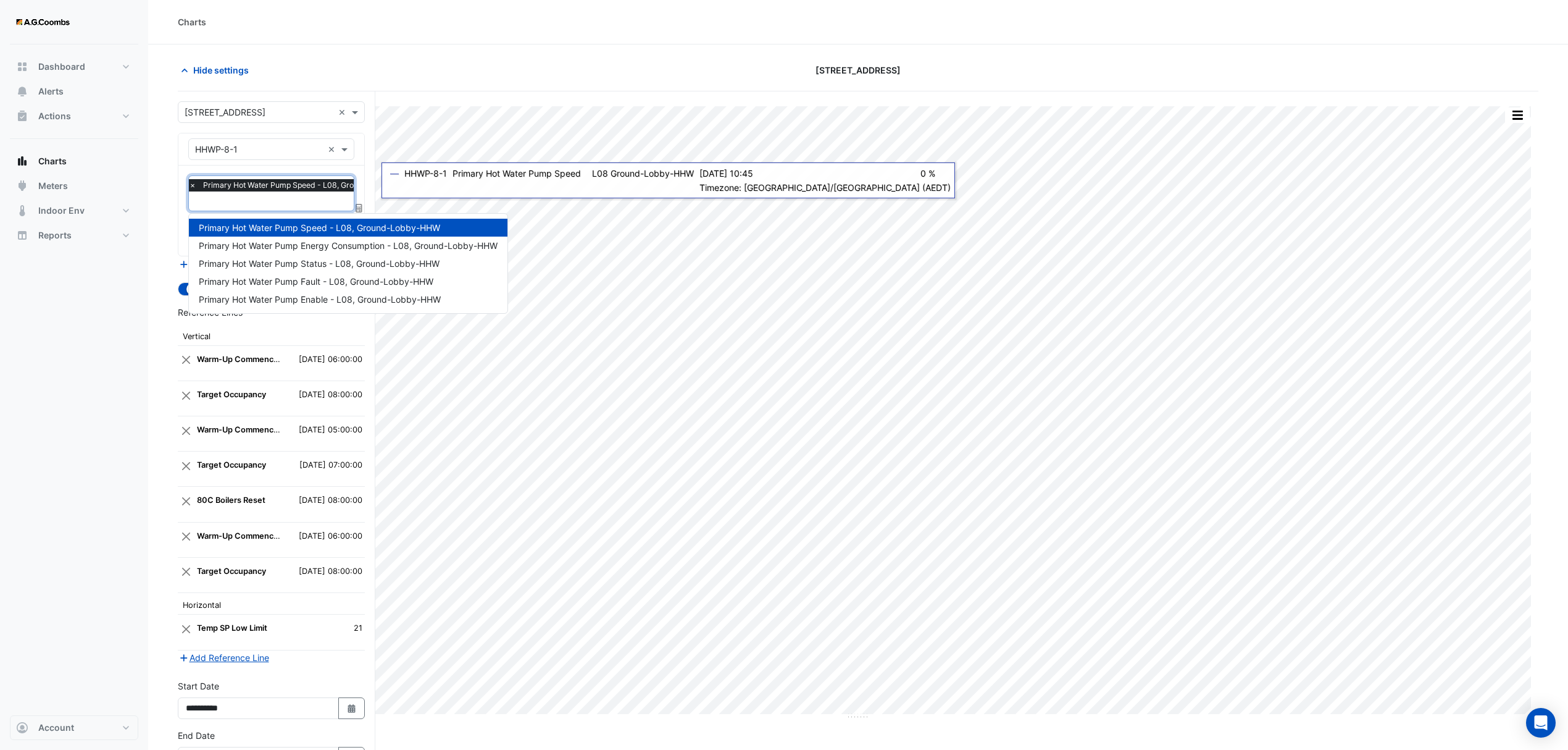
click at [348, 227] on span "Primary Hot Water Pump Speed - L08, Ground-Lobby-HHW" at bounding box center [319, 227] width 241 height 11
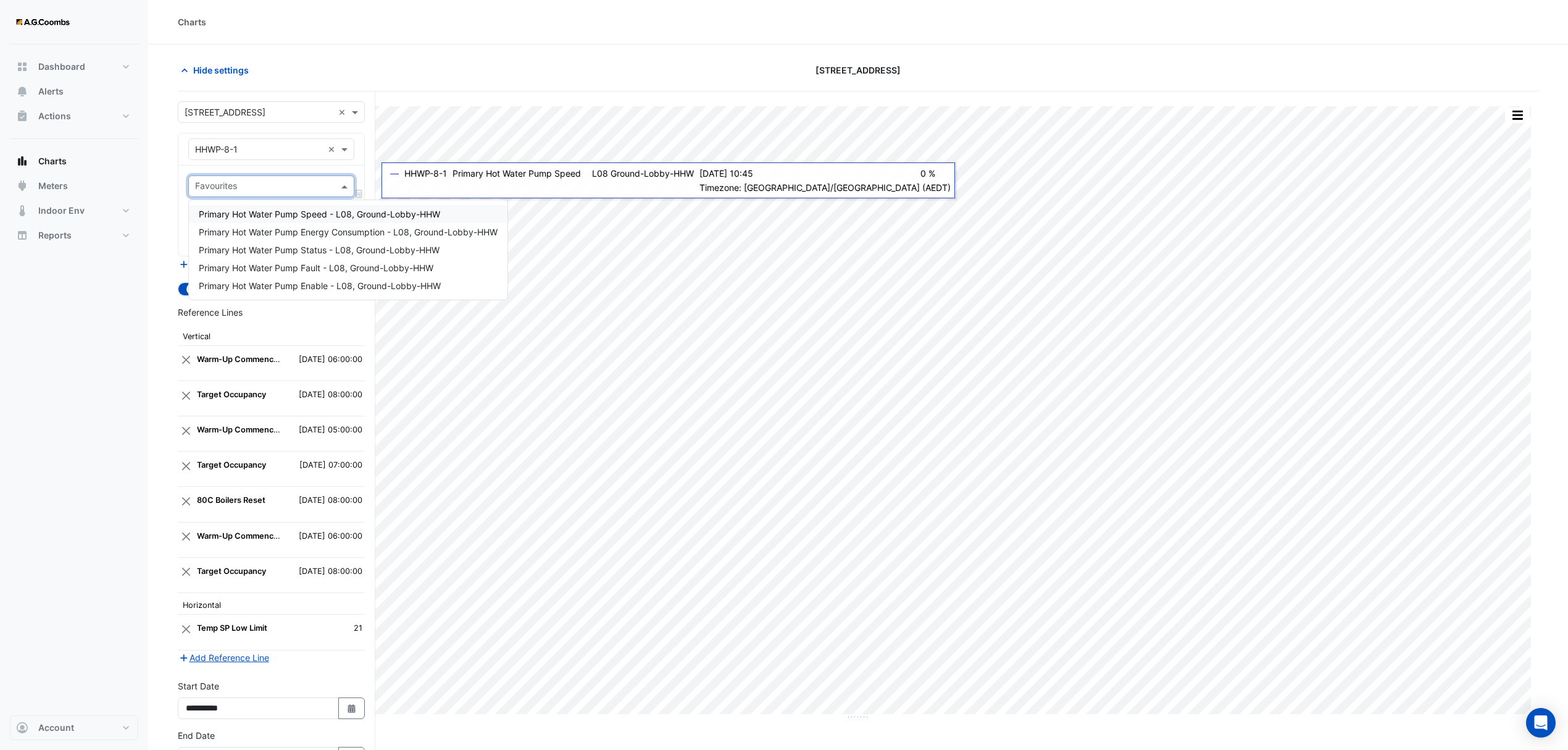
click at [287, 149] on input "text" at bounding box center [259, 149] width 128 height 12
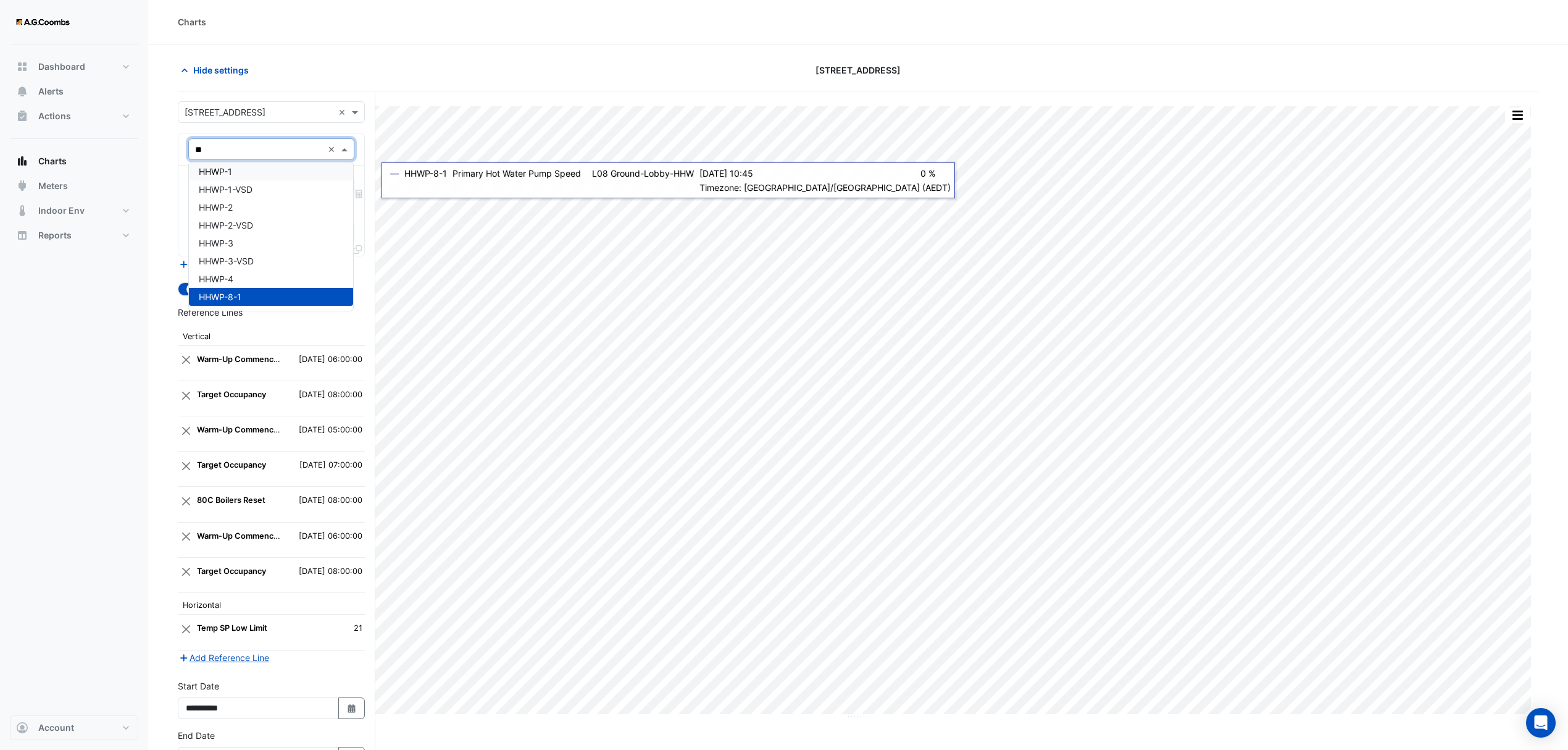
scroll to position [40, 0]
type input "***"
drag, startPoint x: 234, startPoint y: 168, endPoint x: 238, endPoint y: 184, distance: 16.5
click at [235, 168] on div "HHWP-1" at bounding box center [271, 171] width 164 height 18
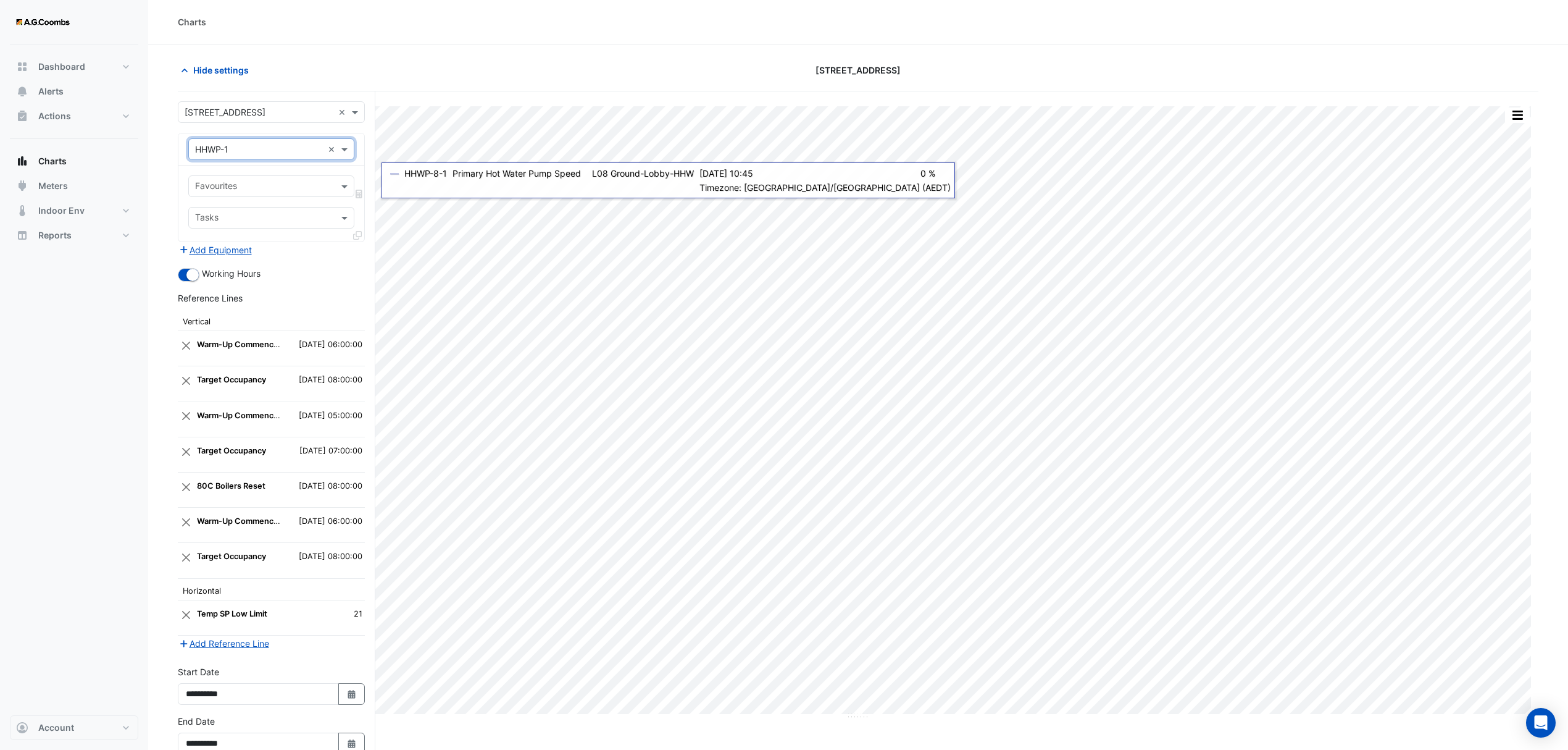
click at [243, 186] on input "text" at bounding box center [264, 187] width 138 height 12
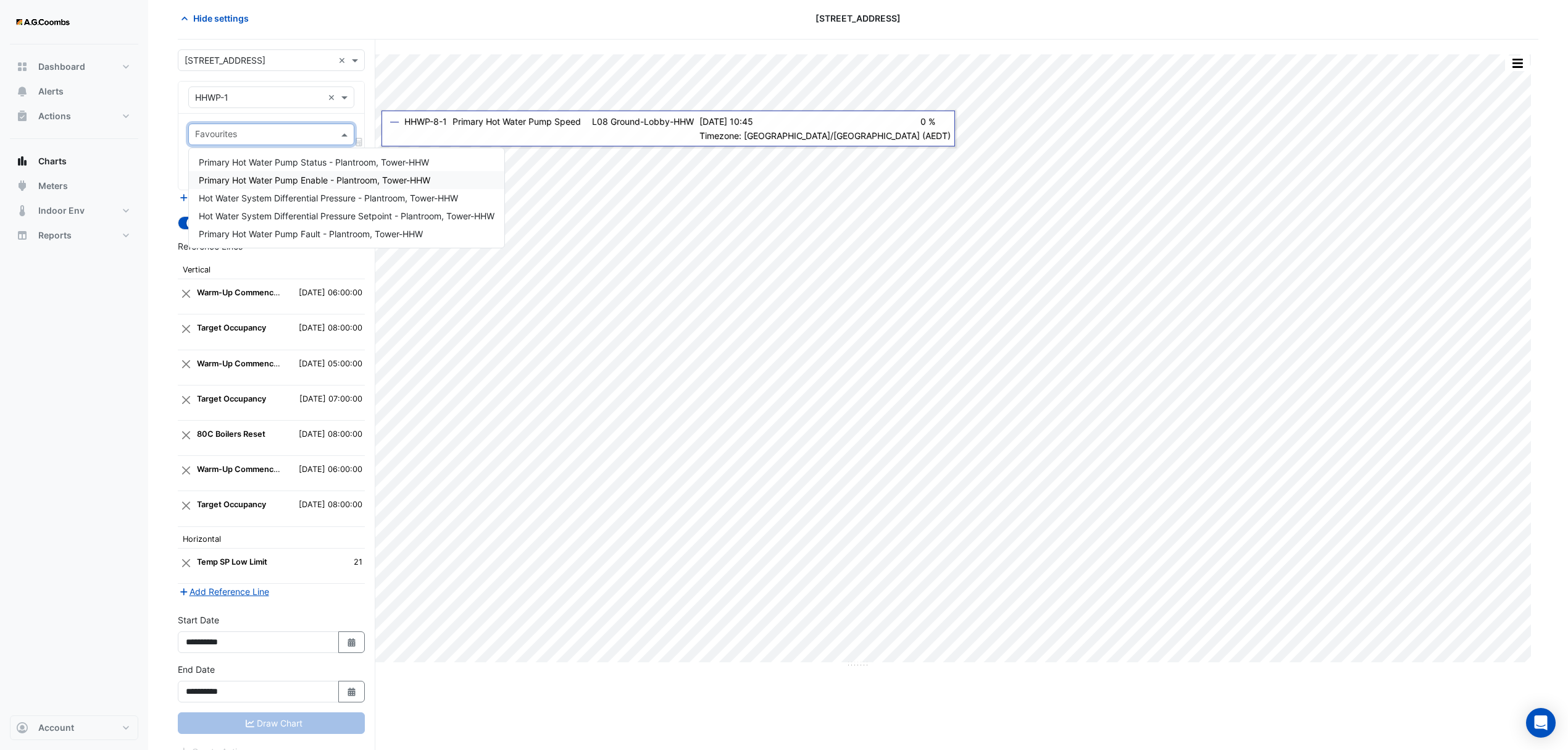
scroll to position [77, 0]
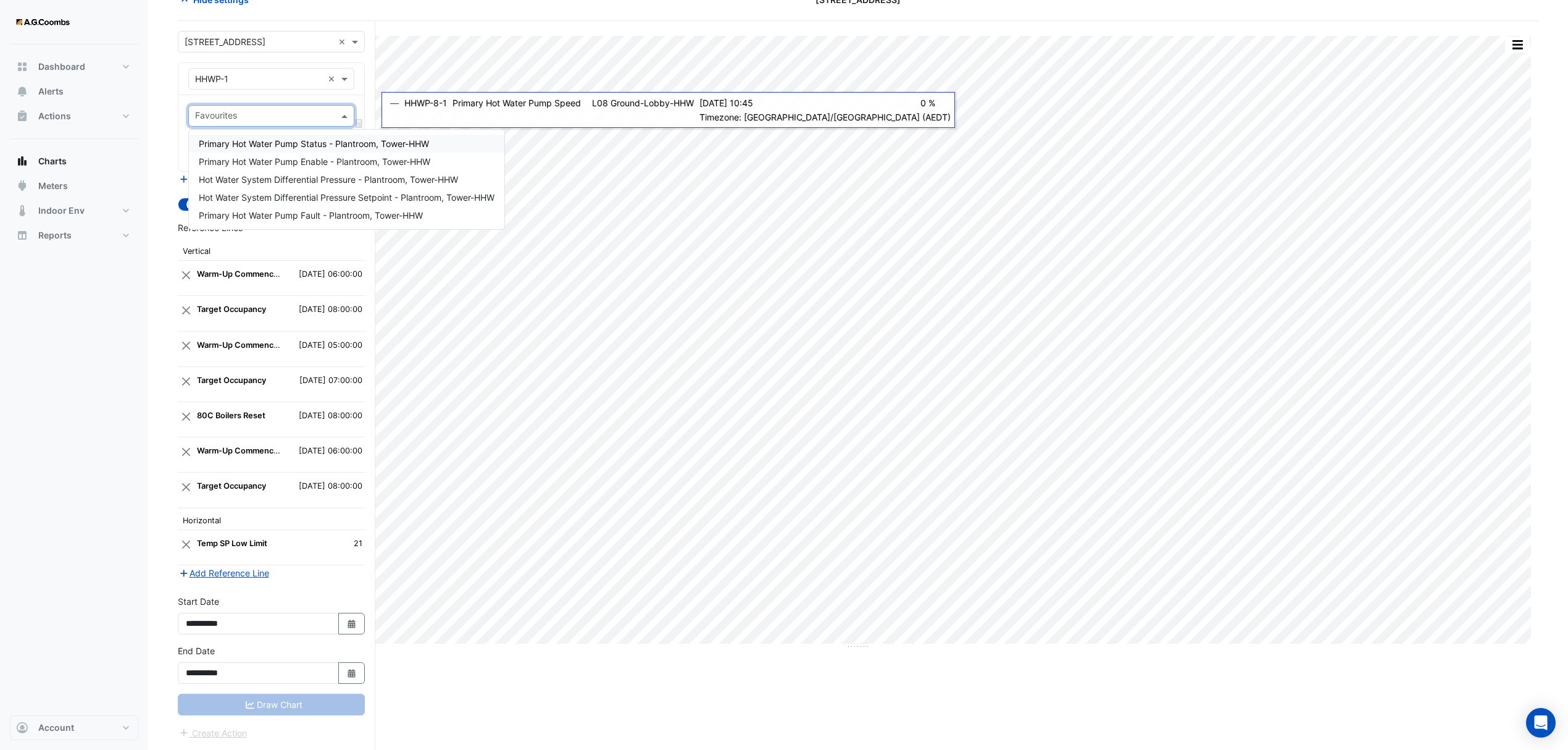
click at [297, 138] on span "Primary Hot Water Pump Status - Plantroom, Tower-HHW" at bounding box center [314, 143] width 231 height 11
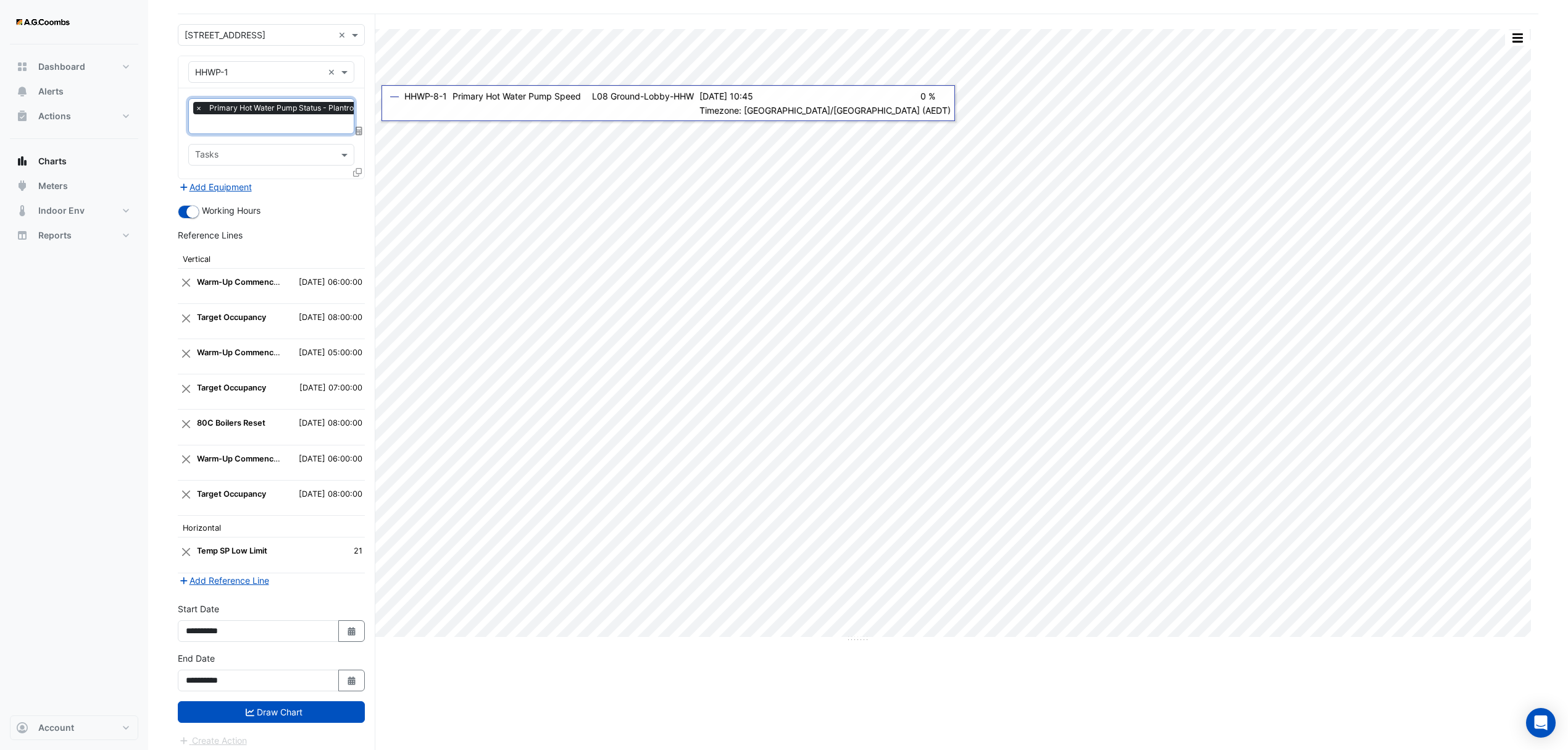
click at [361, 170] on div at bounding box center [359, 174] width 12 height 18
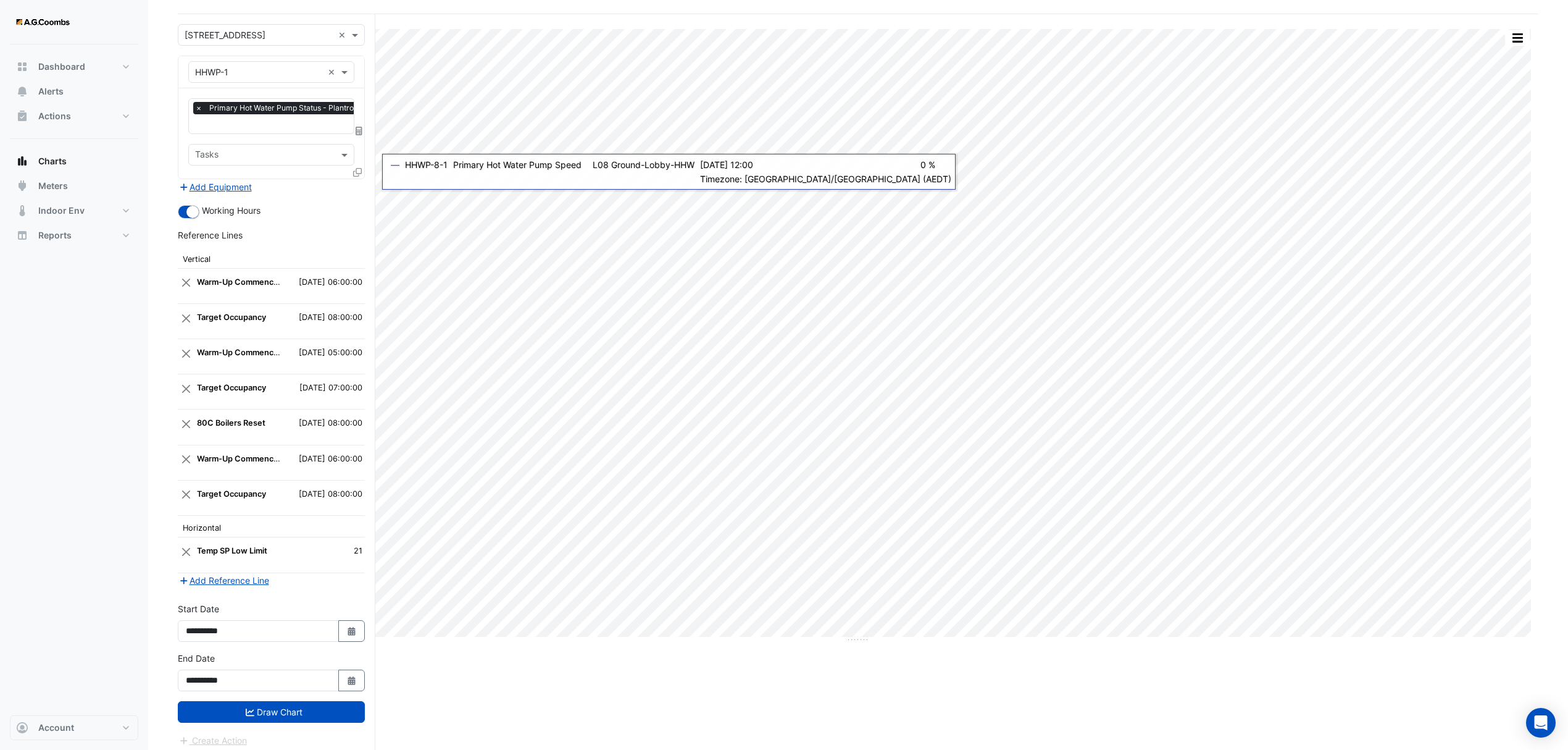
click at [364, 175] on div "Select a Site × [STREET_ADDRESS] × Equipment × HHWP-1 × Favourites × Primary Ho…" at bounding box center [277, 386] width 198 height 743
click at [359, 168] on icon at bounding box center [357, 172] width 9 height 9
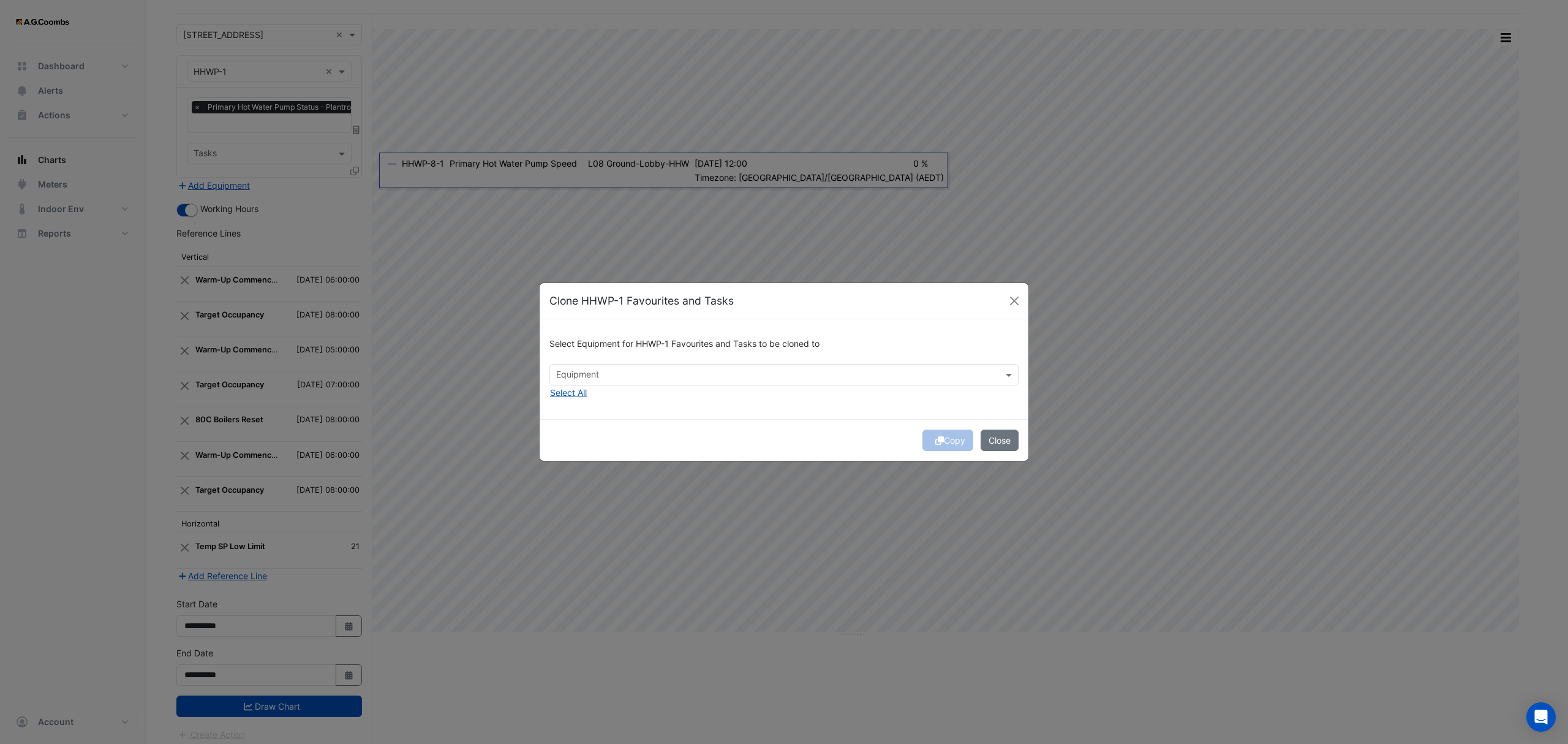
click at [671, 376] on input "text" at bounding box center [776, 375] width 442 height 12
click at [577, 402] on span "HHWP-2" at bounding box center [576, 401] width 33 height 10
click at [581, 417] on span "HHWP-3" at bounding box center [577, 418] width 34 height 10
drag, startPoint x: 582, startPoint y: 429, endPoint x: 613, endPoint y: 457, distance: 41.8
click at [582, 430] on div "HHWP-4" at bounding box center [581, 436] width 62 height 18
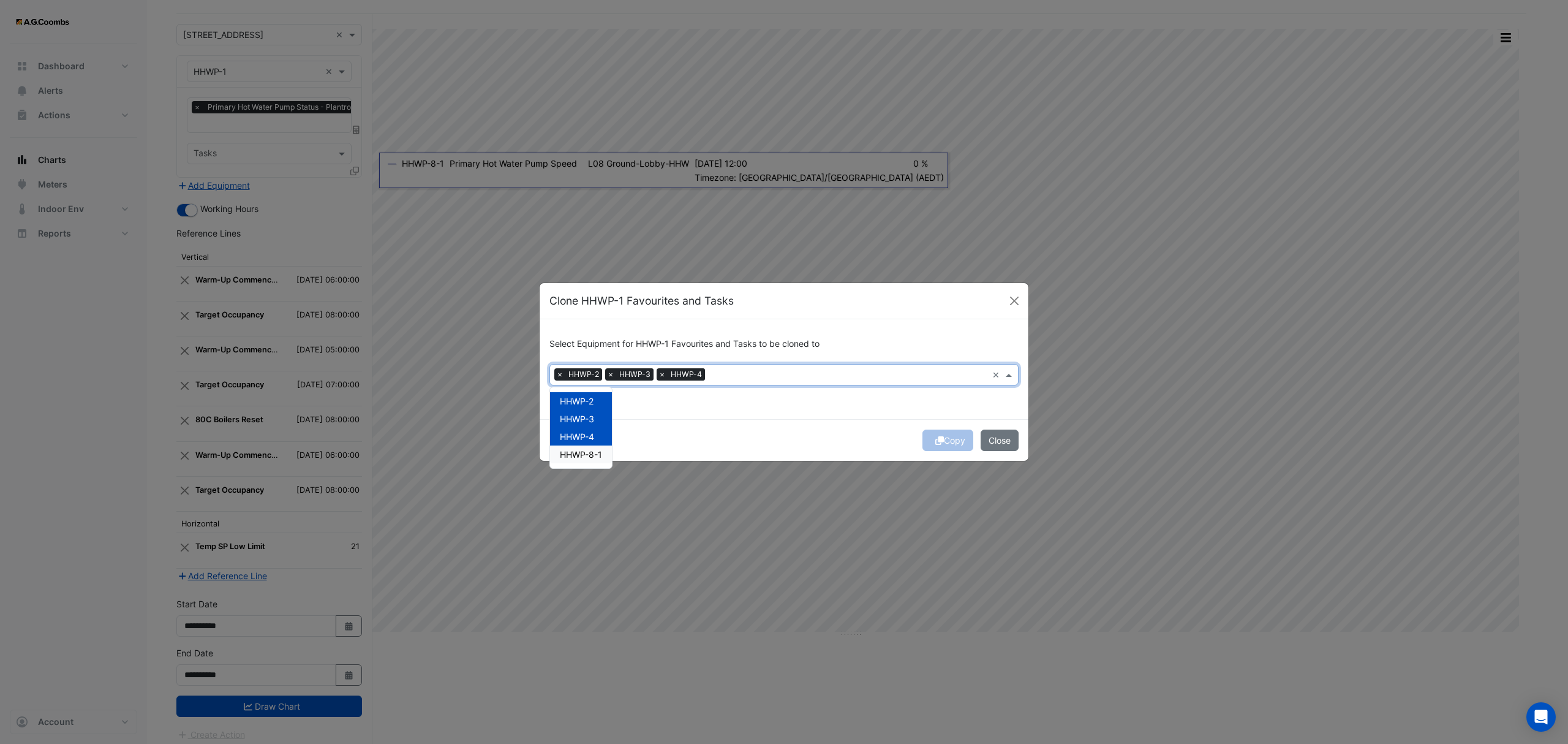
click at [585, 454] on span "HHWP-8-1" at bounding box center [581, 454] width 42 height 10
drag, startPoint x: 832, startPoint y: 429, endPoint x: 867, endPoint y: 430, distance: 35.0
click at [833, 429] on div "Copy Close" at bounding box center [784, 440] width 488 height 42
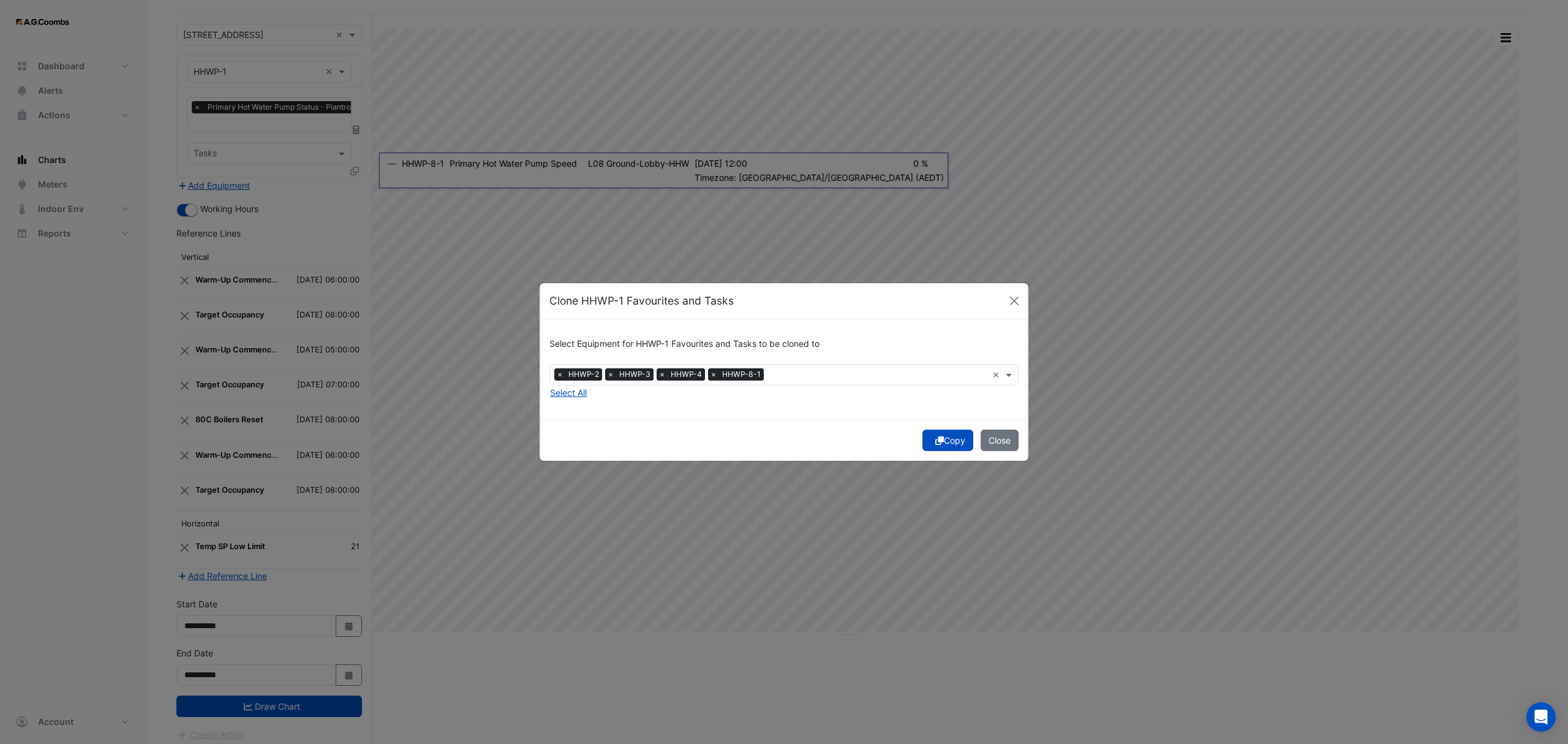
click at [946, 438] on button "Copy" at bounding box center [947, 440] width 51 height 21
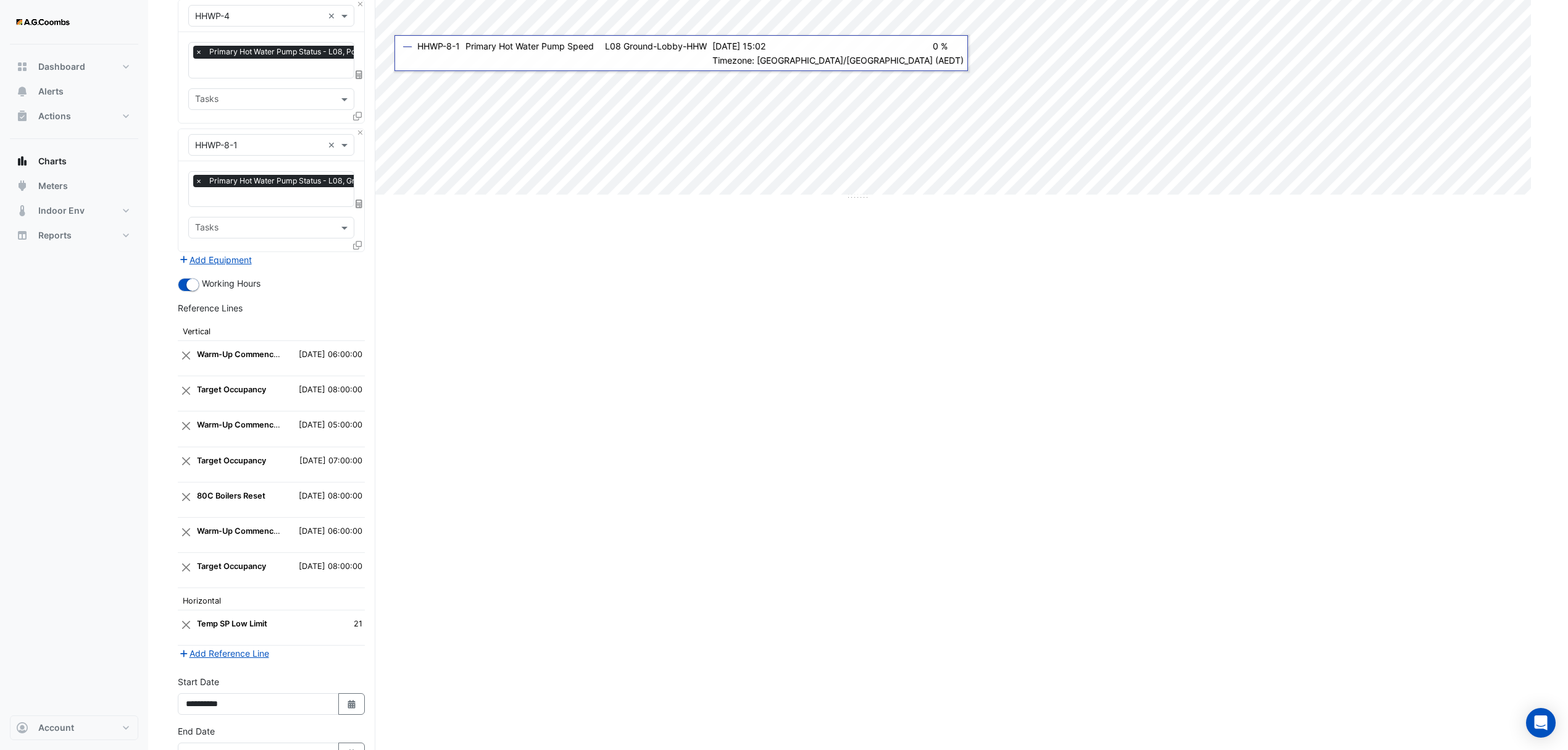
scroll to position [605, 0]
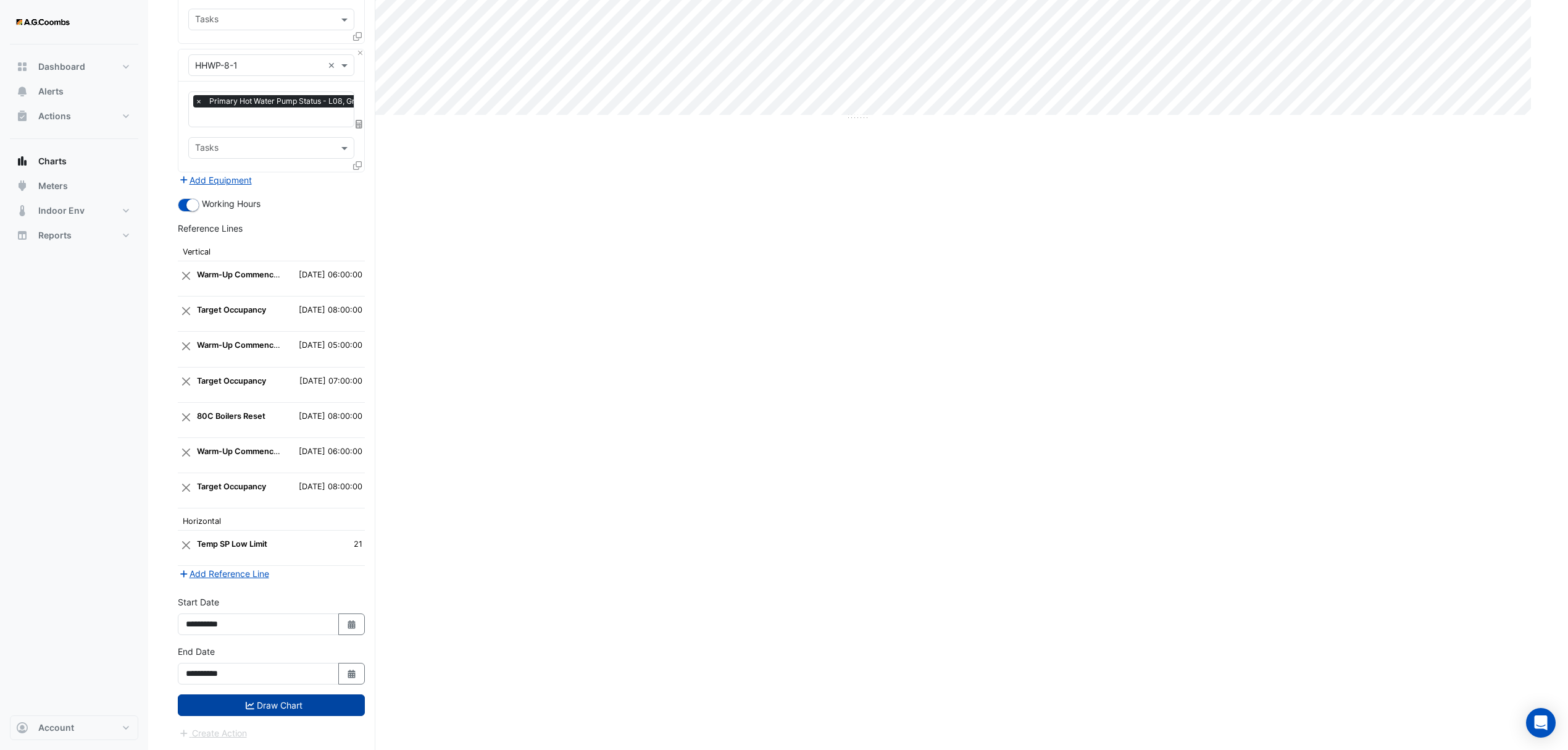
click at [260, 712] on button "Draw Chart" at bounding box center [271, 705] width 187 height 21
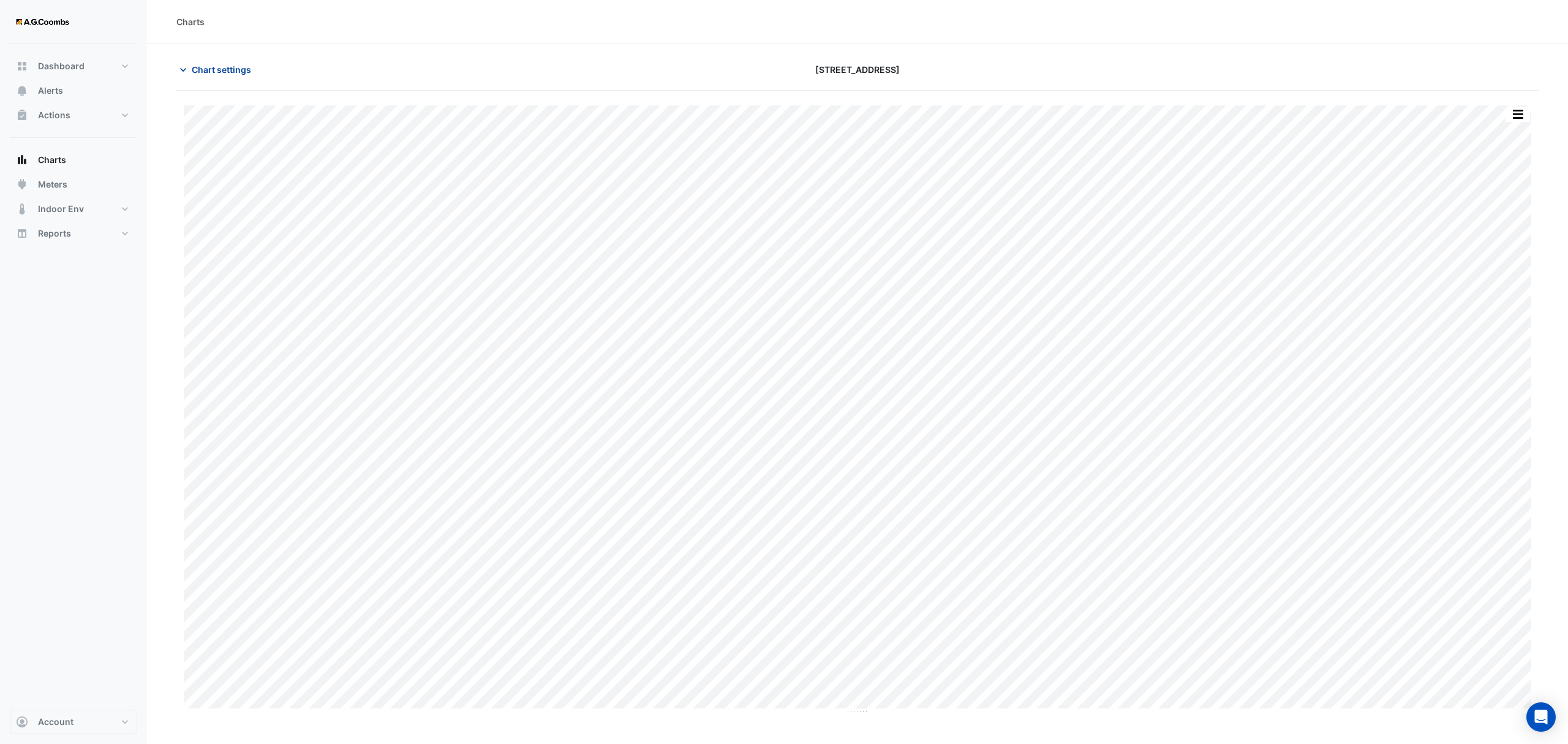
click at [184, 67] on icon "button" at bounding box center [183, 70] width 12 height 12
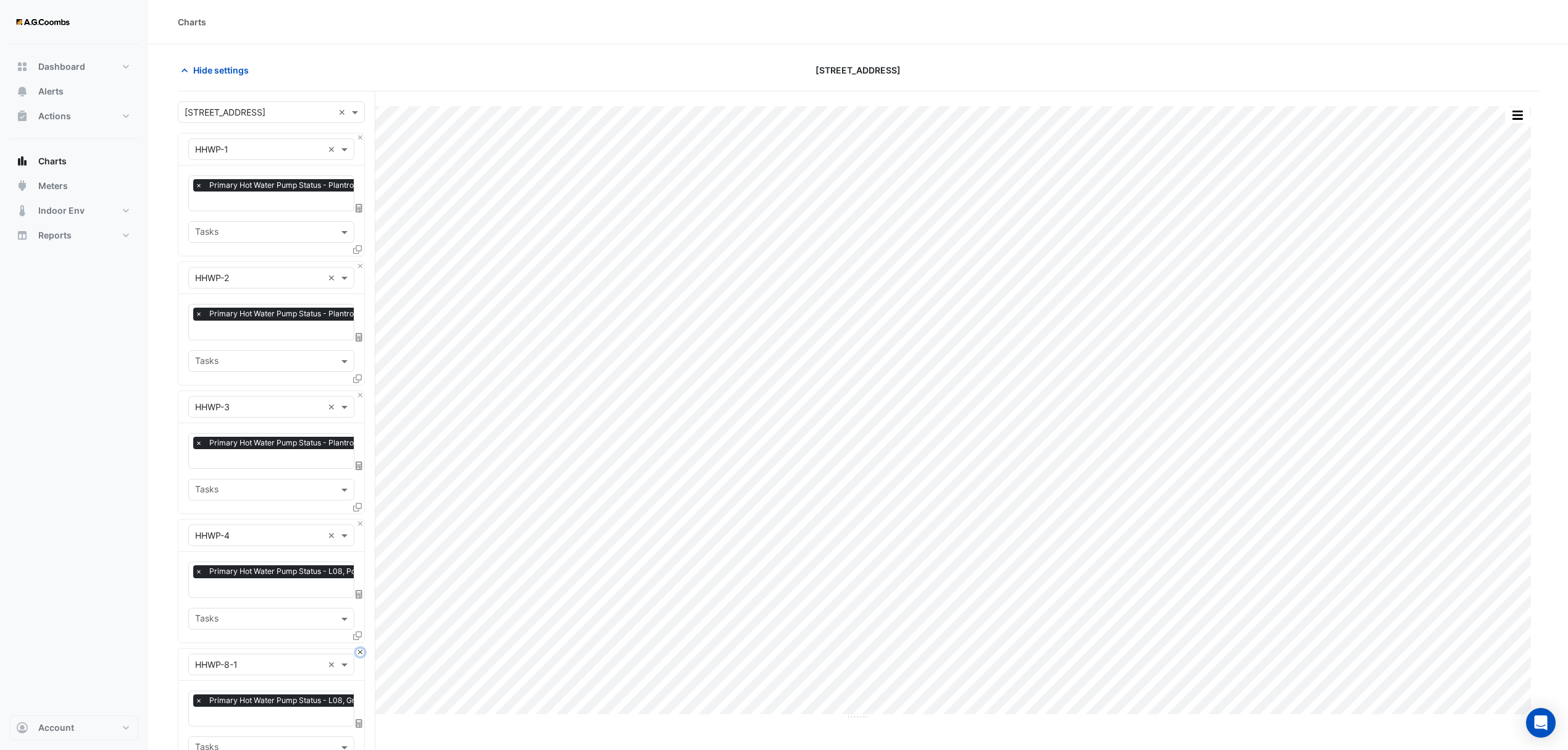
click at [360, 653] on button "Close" at bounding box center [361, 652] width 8 height 8
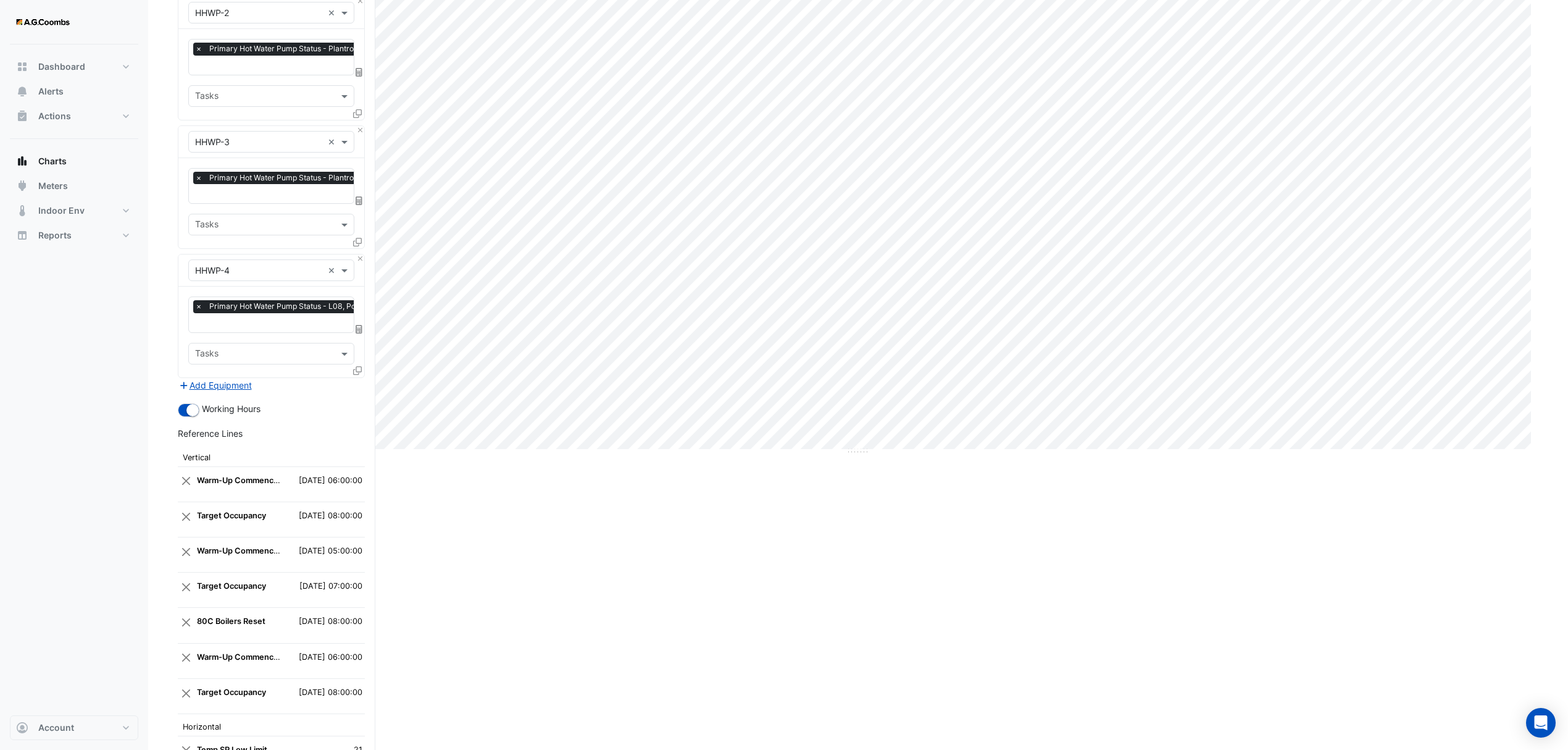
scroll to position [477, 0]
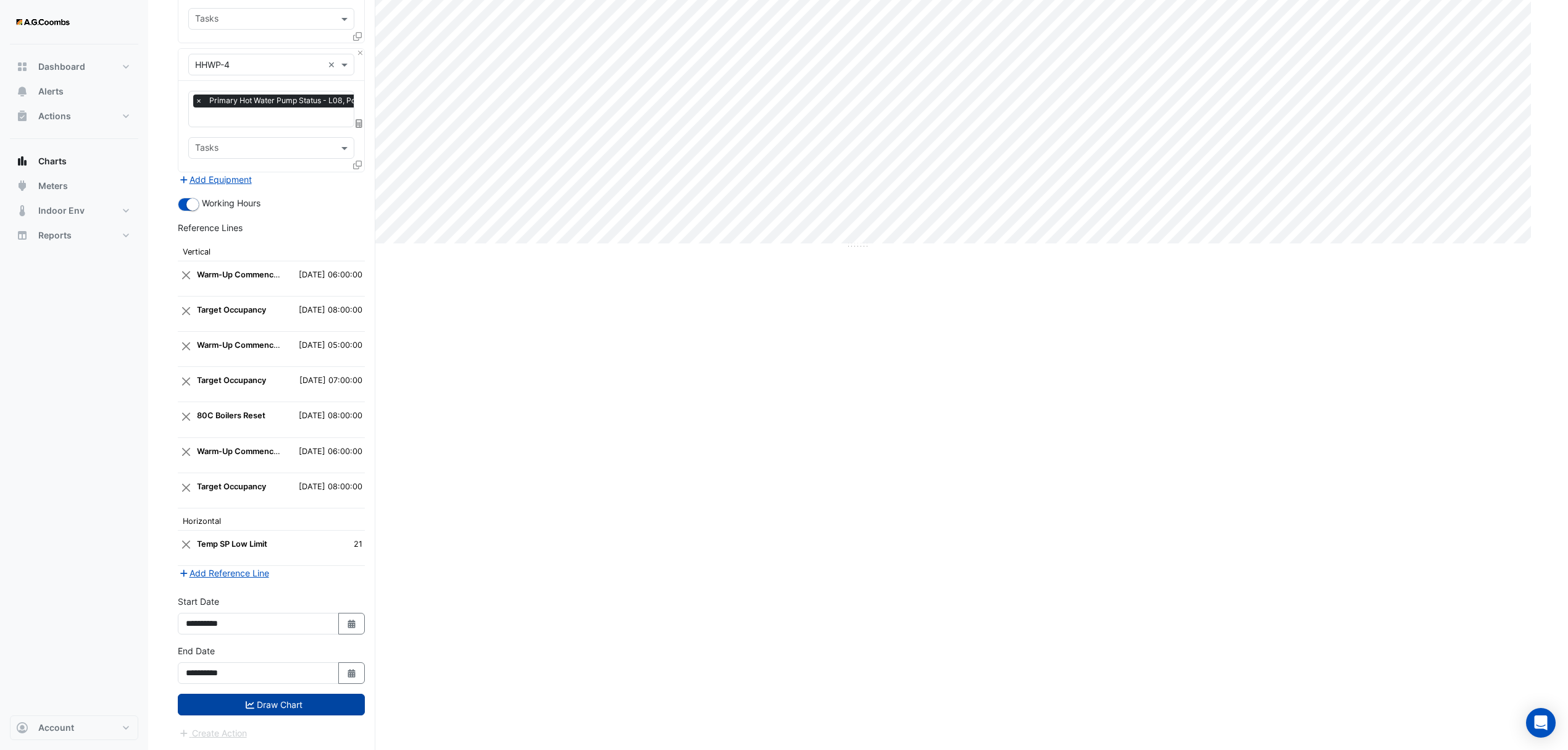
click at [220, 703] on button "Draw Chart" at bounding box center [271, 704] width 187 height 21
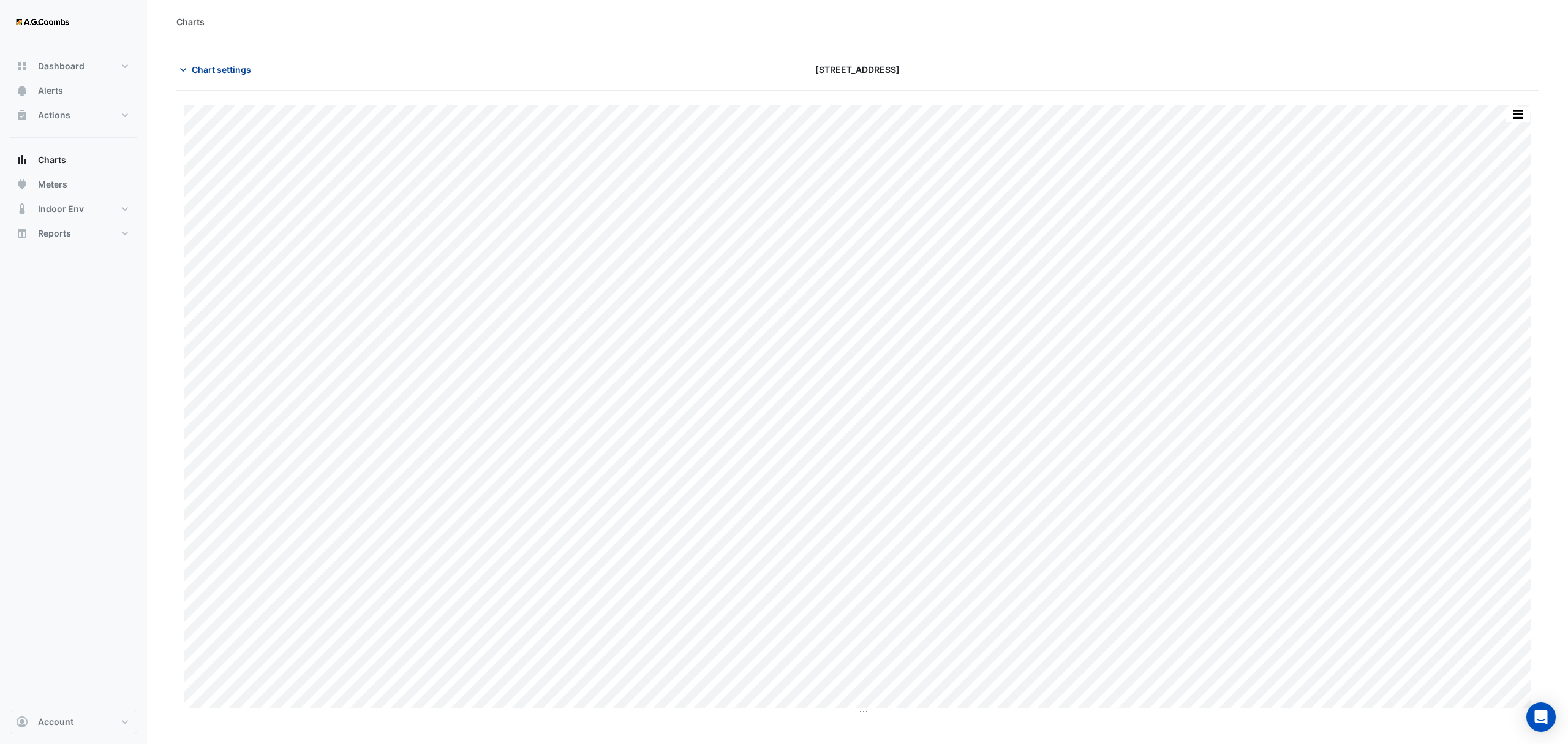
click at [196, 65] on span "Chart settings" at bounding box center [221, 69] width 59 height 12
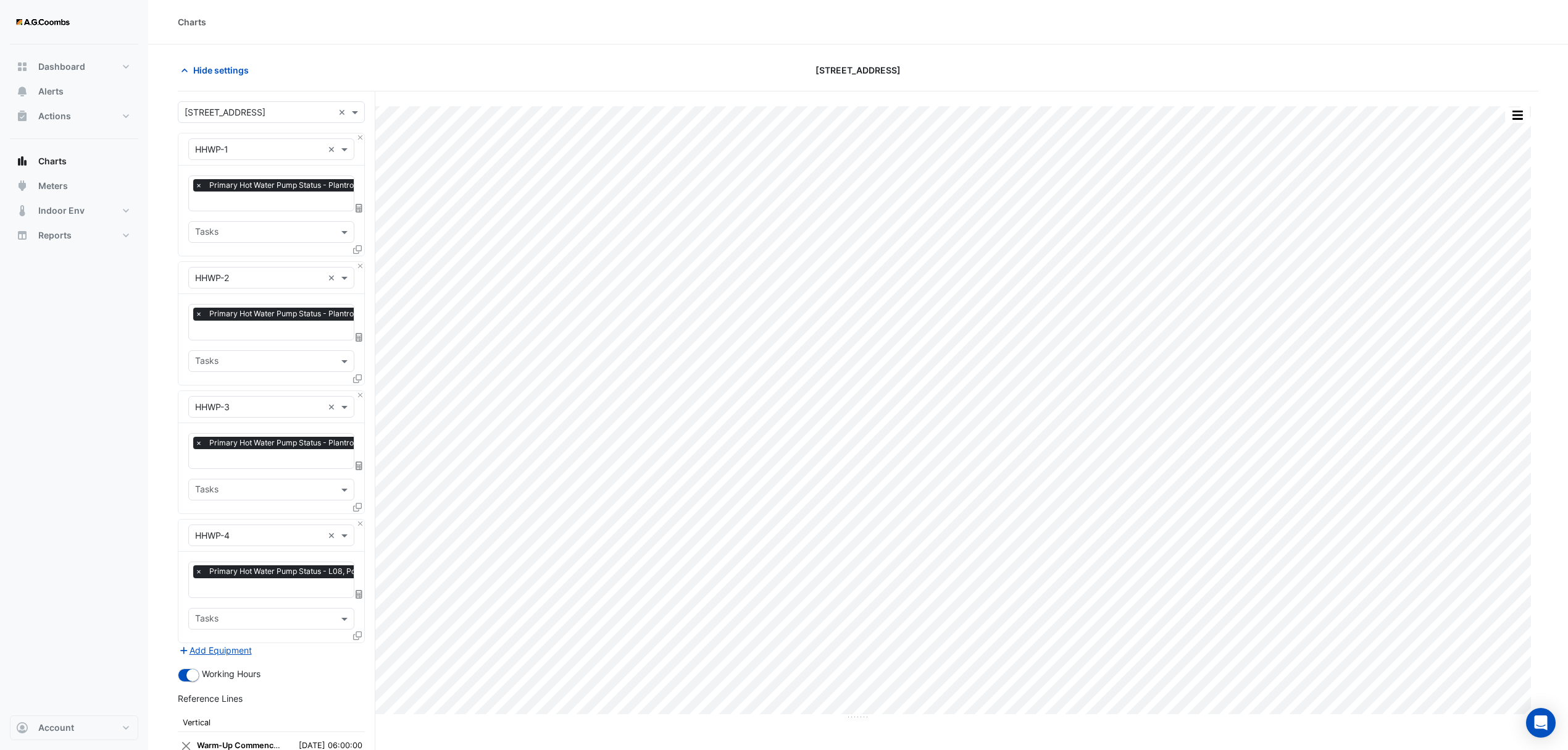
click at [457, 66] on div "Hide settings" at bounding box center [399, 70] width 459 height 21
click at [347, 149] on span at bounding box center [346, 148] width 15 height 12
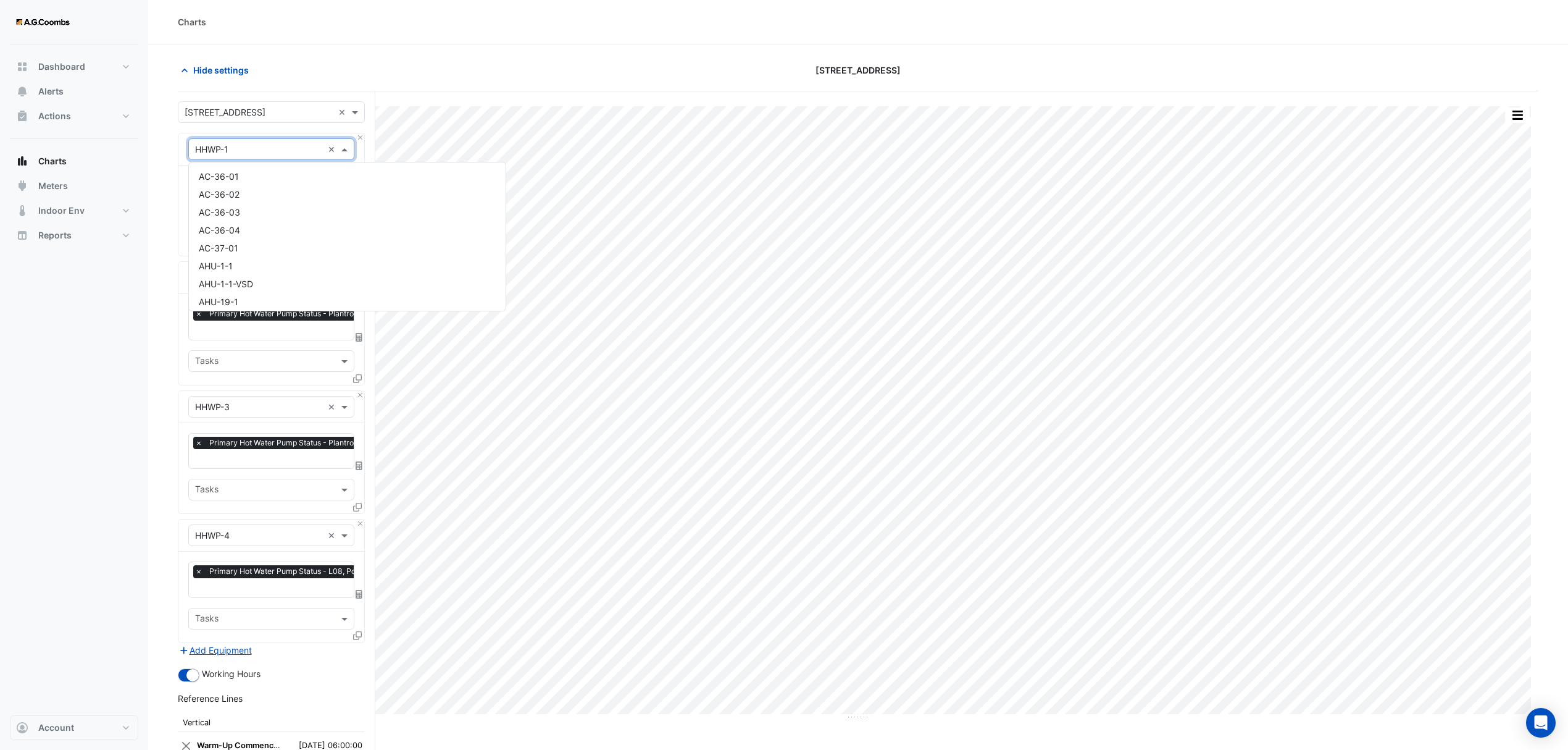
scroll to position [4374, 0]
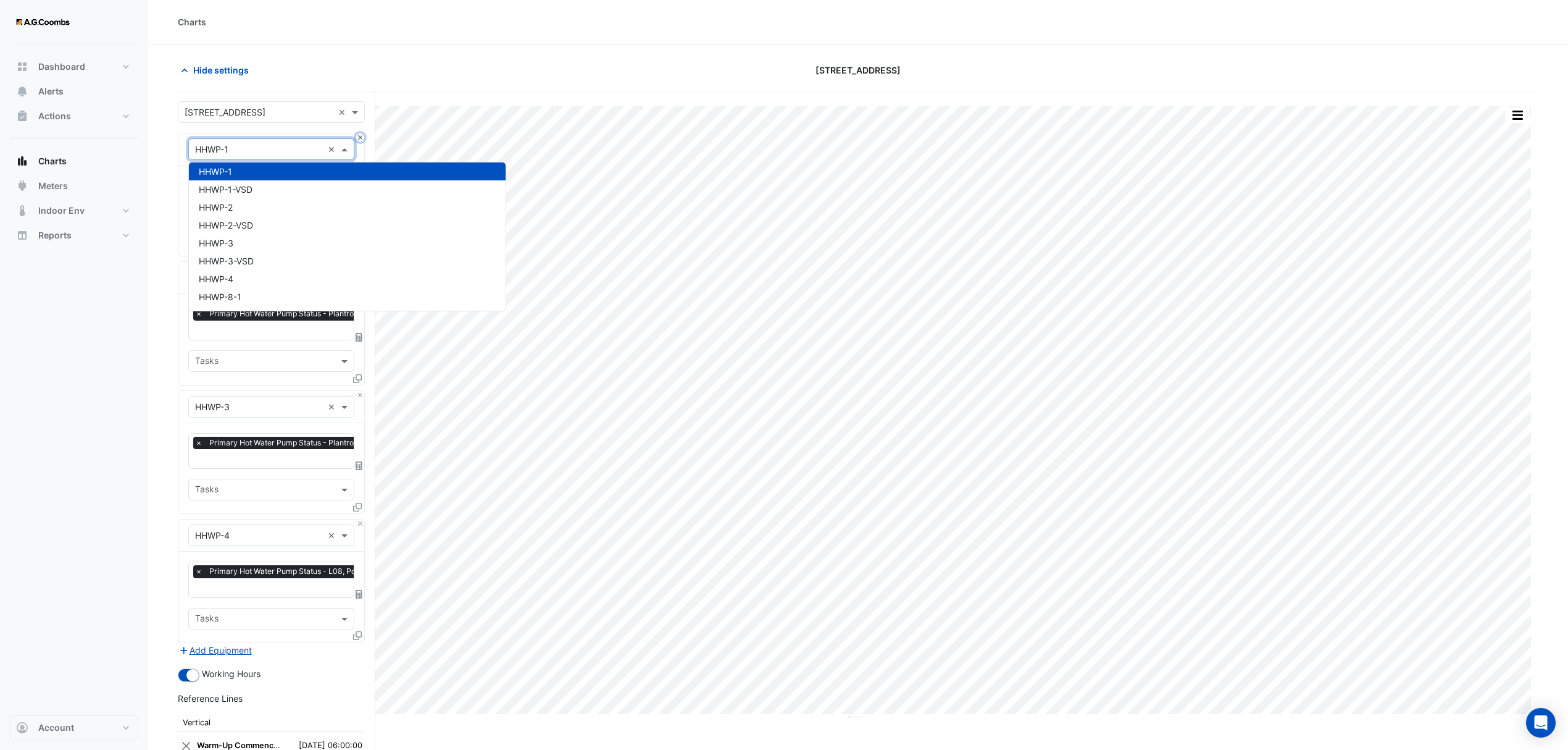
click at [359, 139] on button "Close" at bounding box center [361, 138] width 8 height 8
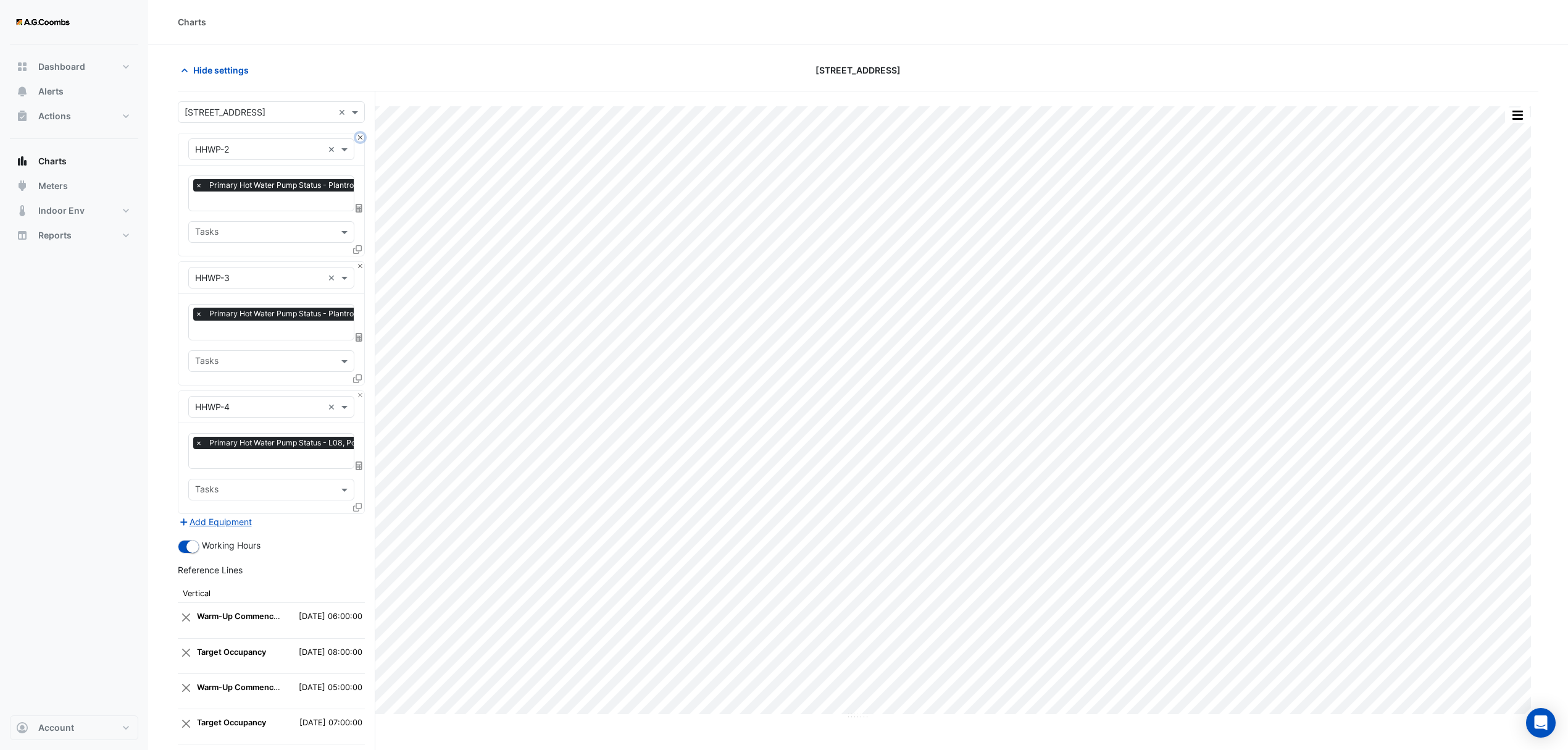
click at [361, 139] on button "Close" at bounding box center [361, 138] width 8 height 8
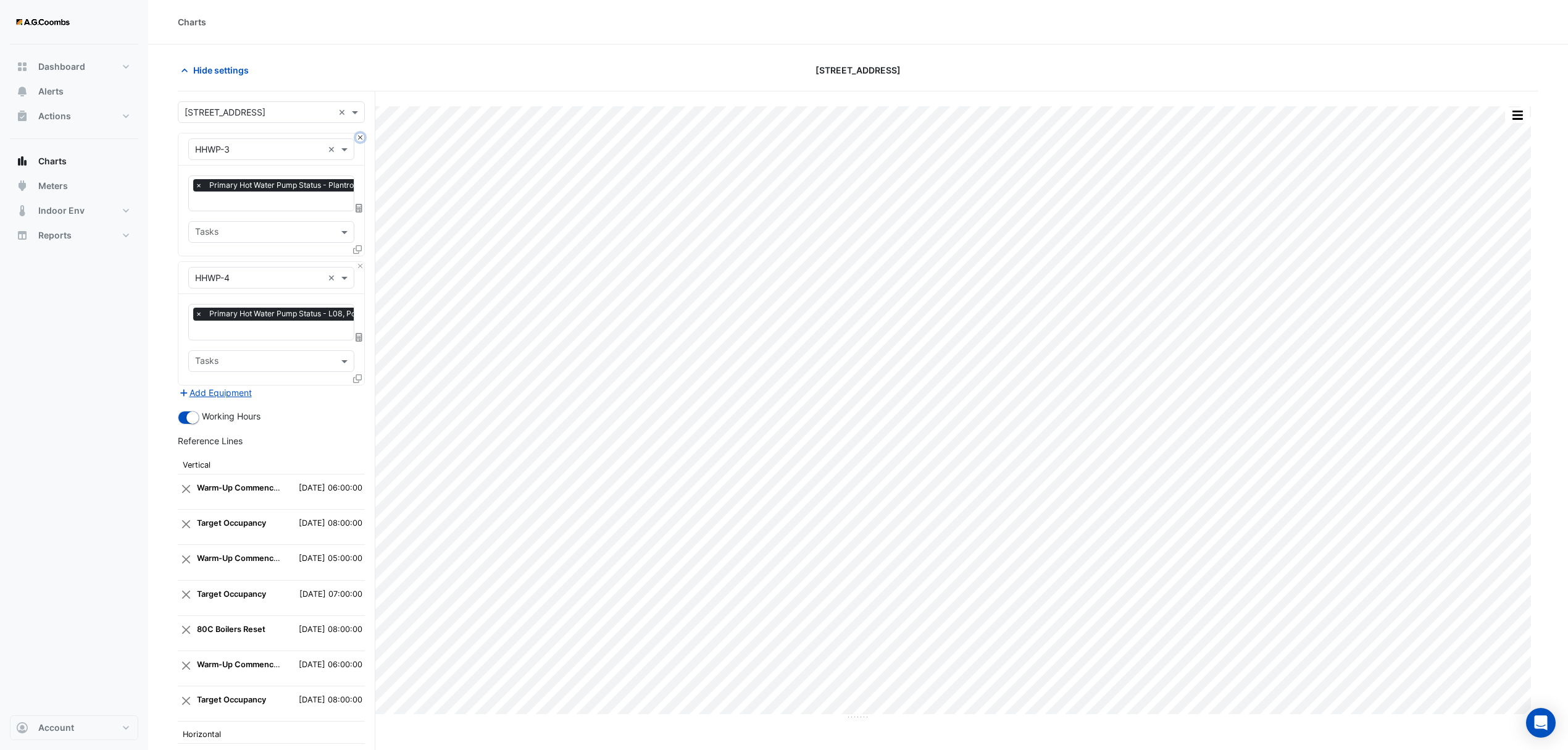
click at [361, 139] on button "Close" at bounding box center [361, 138] width 8 height 8
click at [361, 262] on div "Equipment × HHWP-4 ×" at bounding box center [271, 277] width 186 height 32
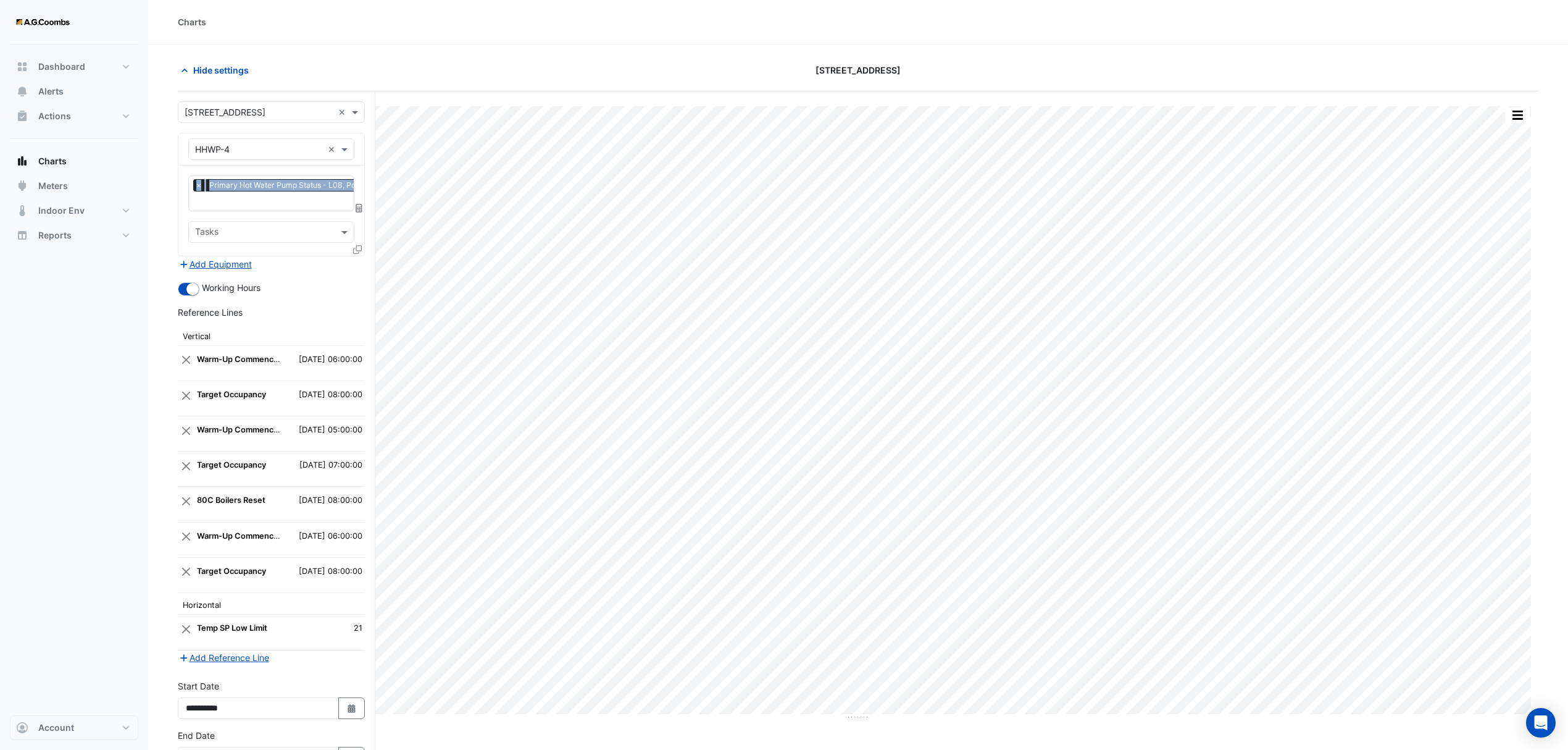
click at [361, 138] on div "Equipment × HHWP-4 ×" at bounding box center [271, 149] width 186 height 32
click at [348, 149] on span at bounding box center [346, 148] width 15 height 12
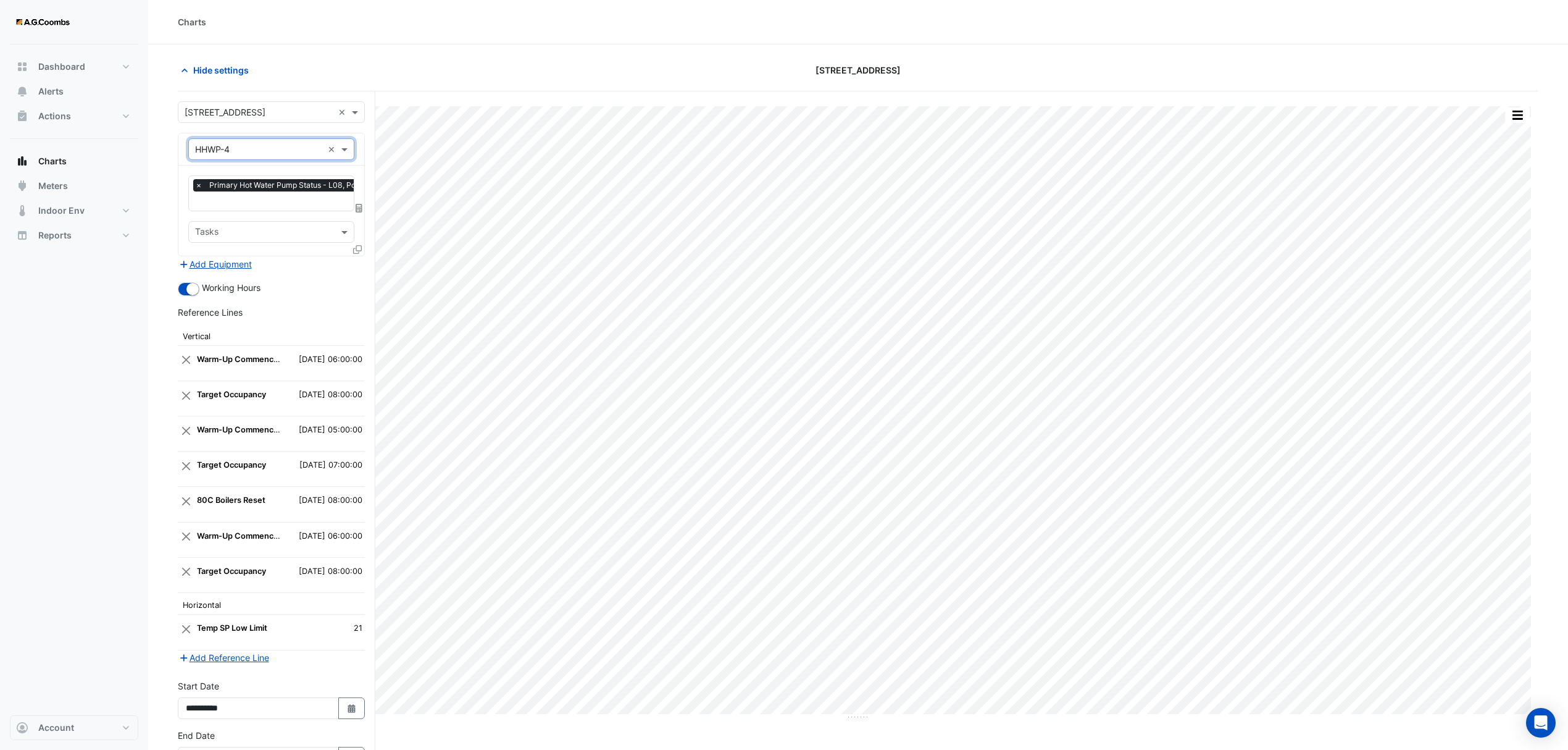
click at [227, 190] on span "Primary Hot Water Pump Status - L08, Podium-Floor-Heating" at bounding box center [317, 185] width 223 height 12
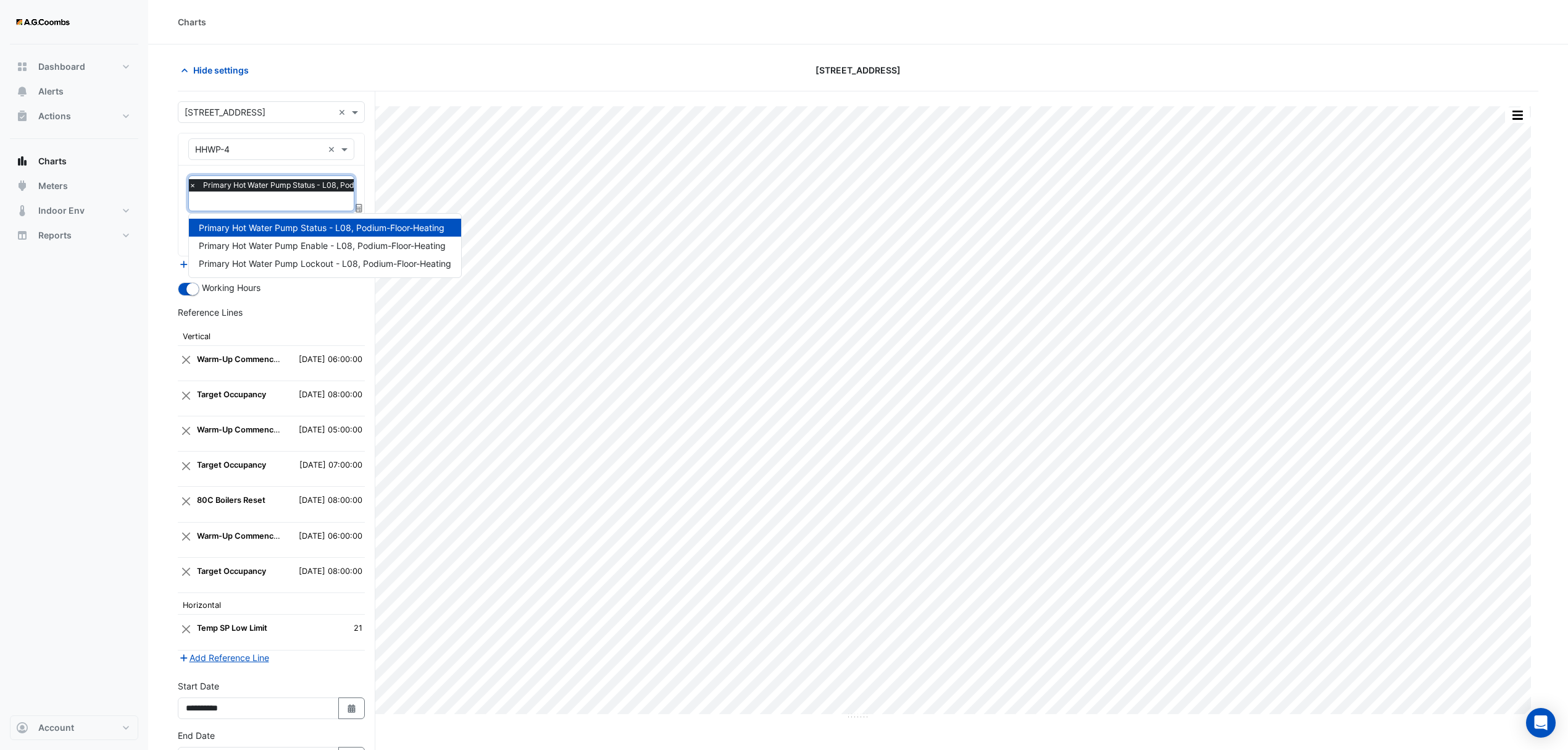
click at [211, 184] on span "Primary Hot Water Pump Status - L08, Podium-Floor-Heating" at bounding box center [311, 185] width 223 height 12
click at [232, 231] on span "Primary Hot Water Pump Status - L08, Podium-Floor-Heating" at bounding box center [322, 227] width 246 height 11
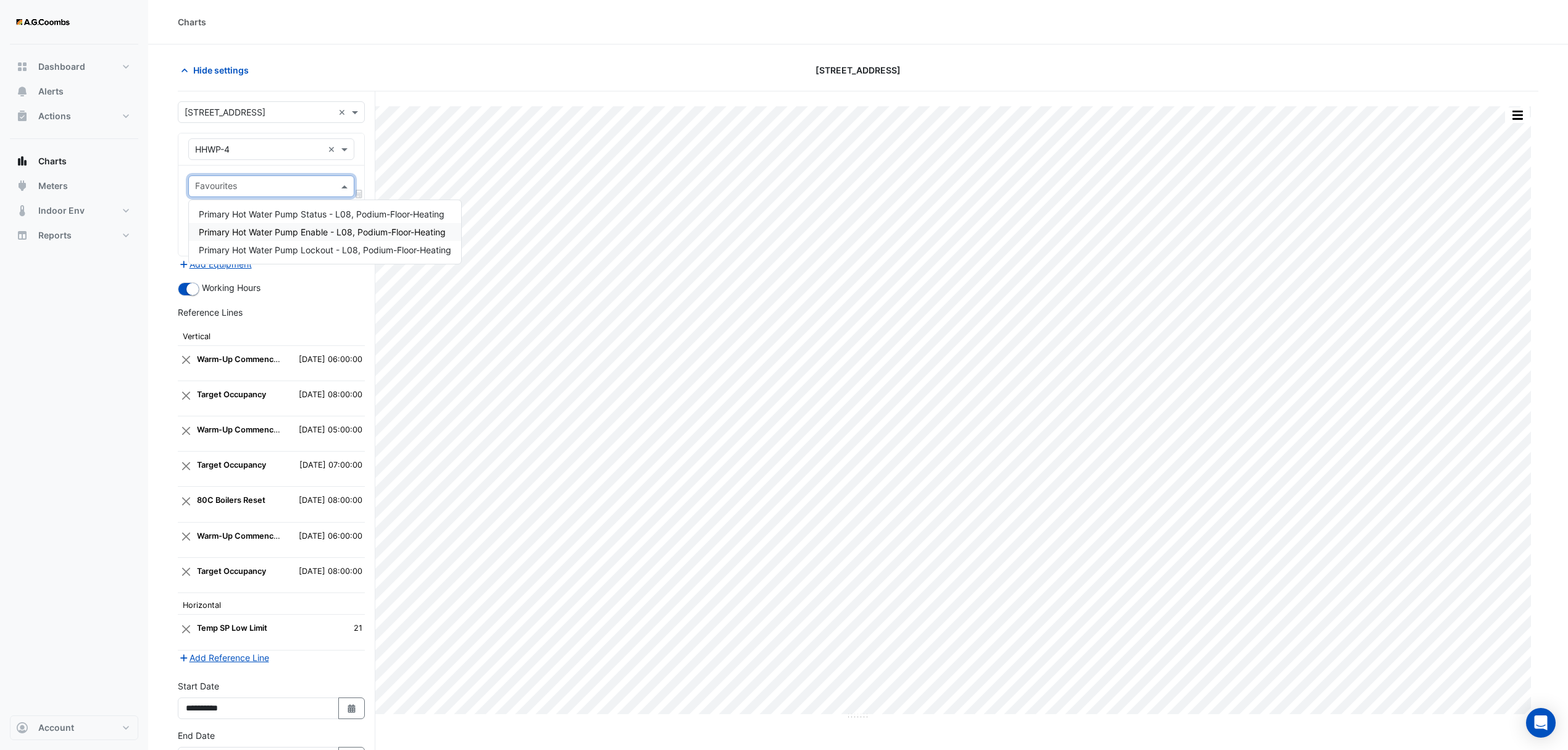
scroll to position [0, 0]
click at [313, 147] on input "text" at bounding box center [259, 149] width 128 height 12
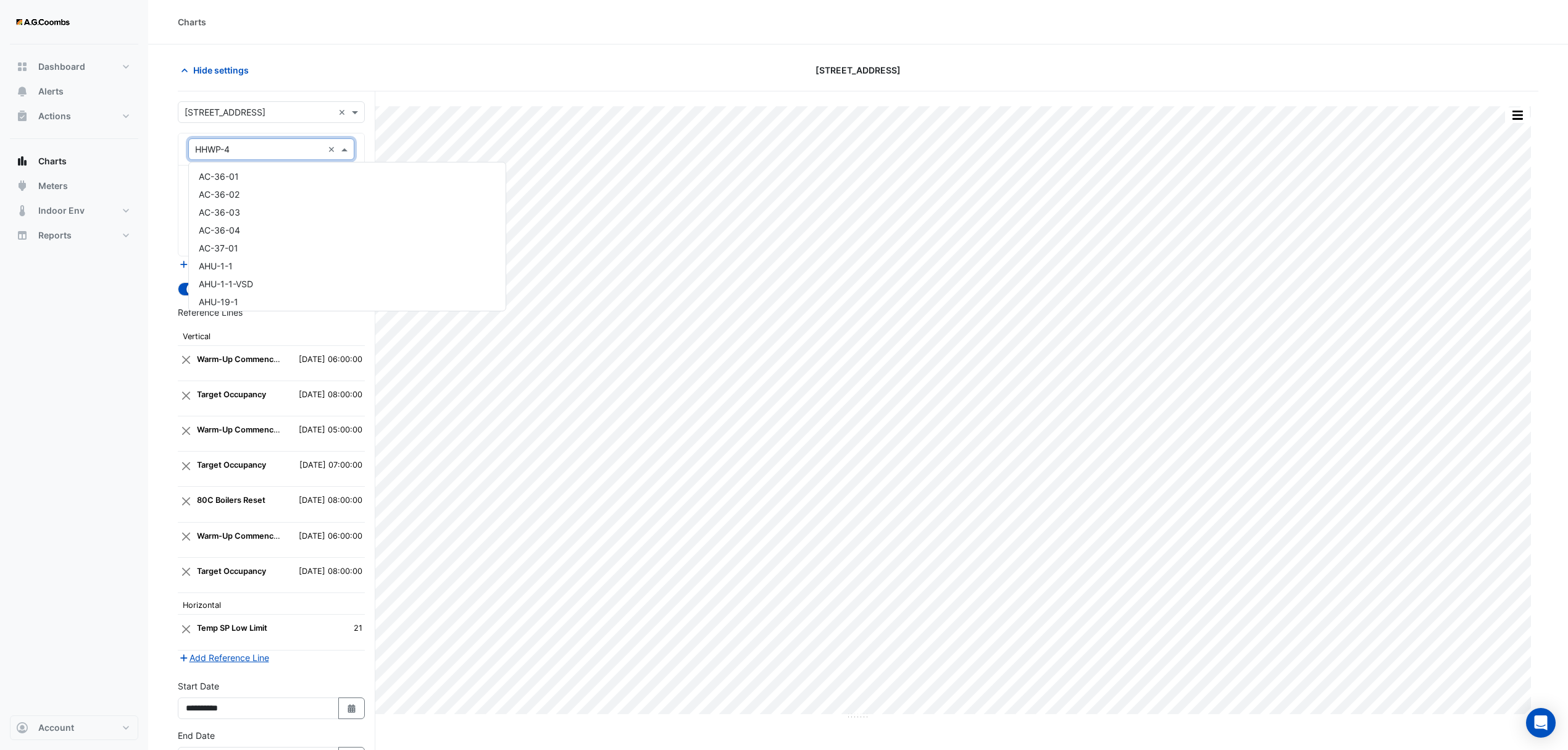
scroll to position [4482, 0]
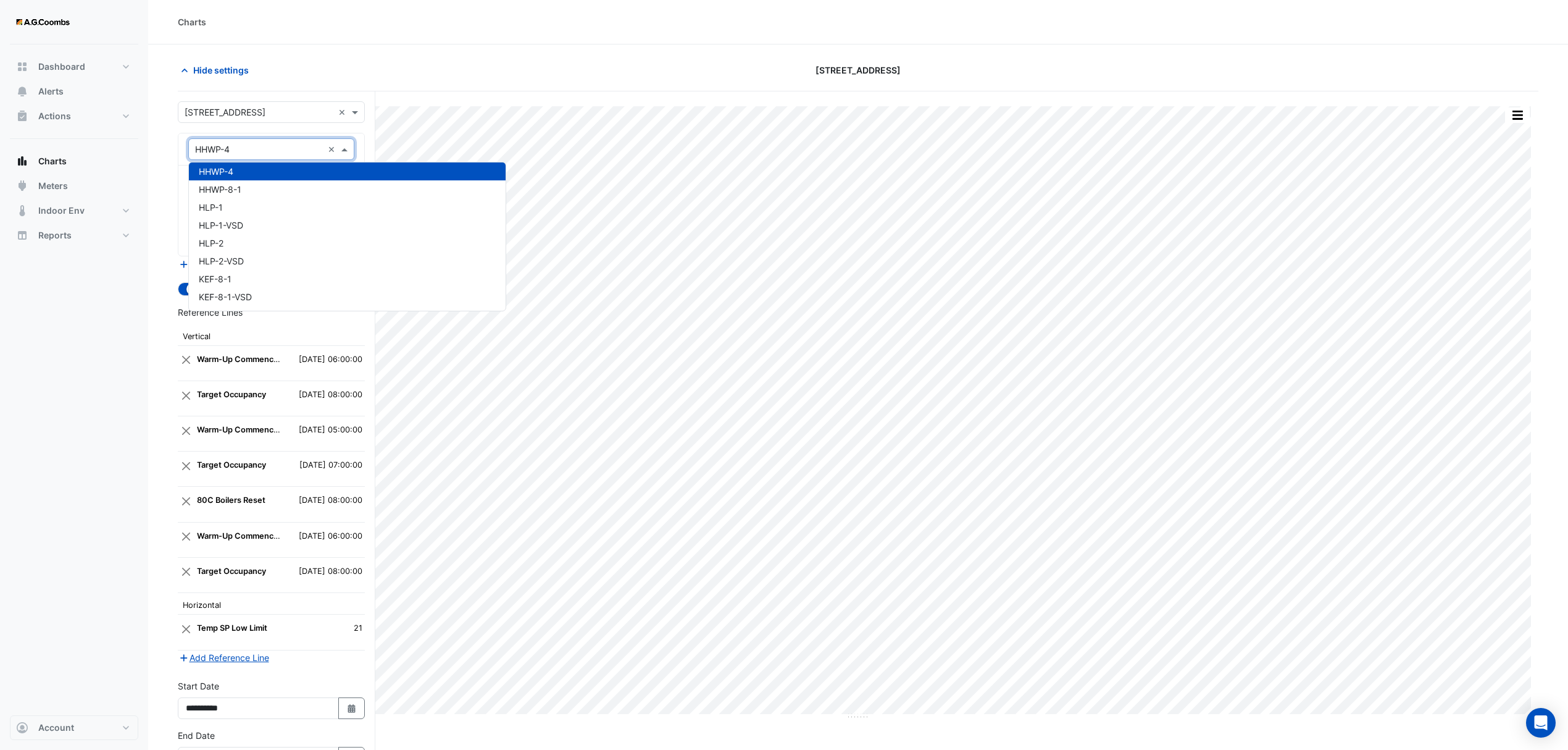
drag, startPoint x: 273, startPoint y: 147, endPoint x: 99, endPoint y: 132, distance: 174.6
click at [99, 132] on div "Charts Hide settings [STREET_ADDRESS] Split by Equip Split All Print Save as JP…" at bounding box center [784, 417] width 1568 height 835
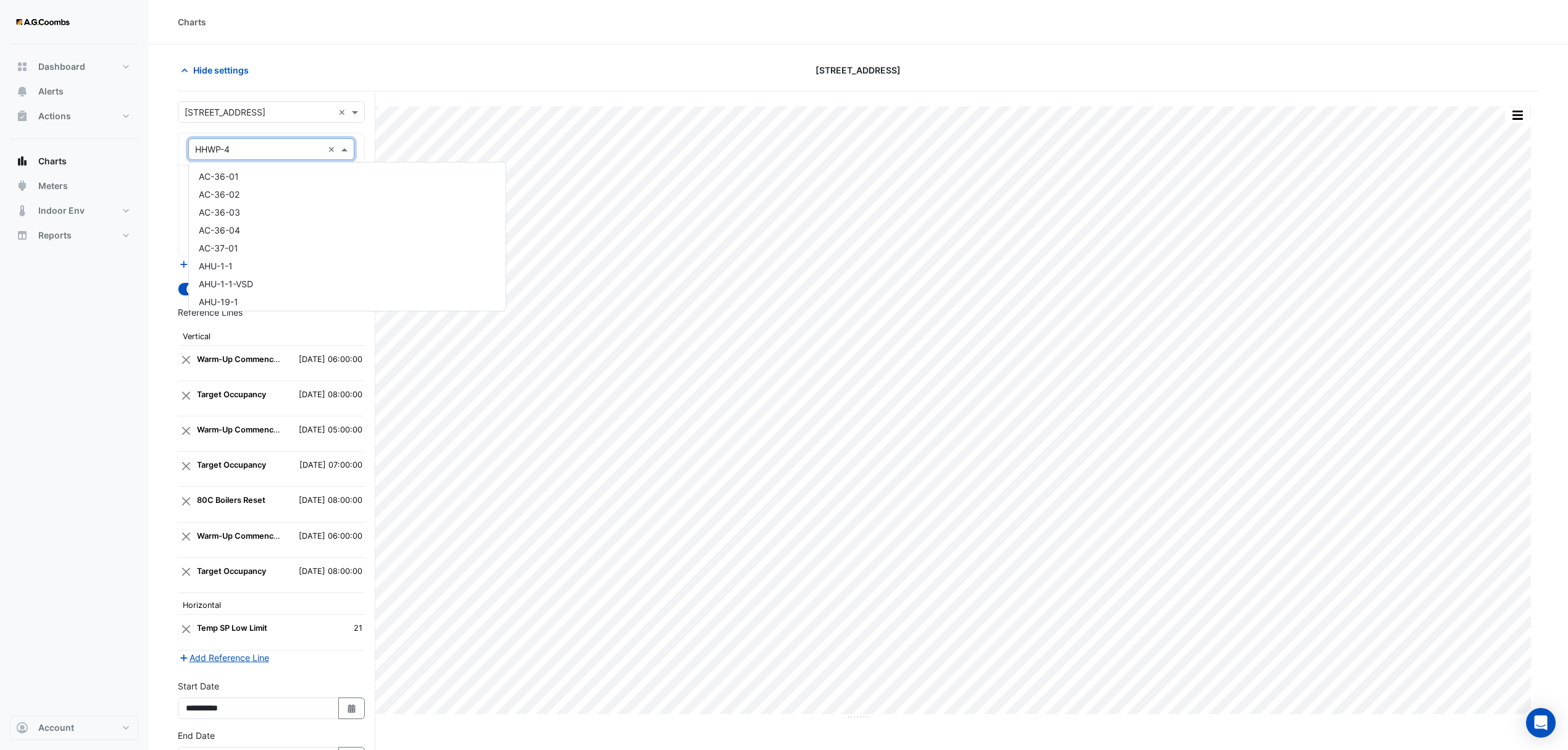
drag, startPoint x: 242, startPoint y: 156, endPoint x: 163, endPoint y: 144, distance: 79.9
click at [164, 147] on section "Hide settings [STREET_ADDRESS] Split by Equip Split All Print Save as JPEG Save…" at bounding box center [858, 438] width 1420 height 789
type input "*"
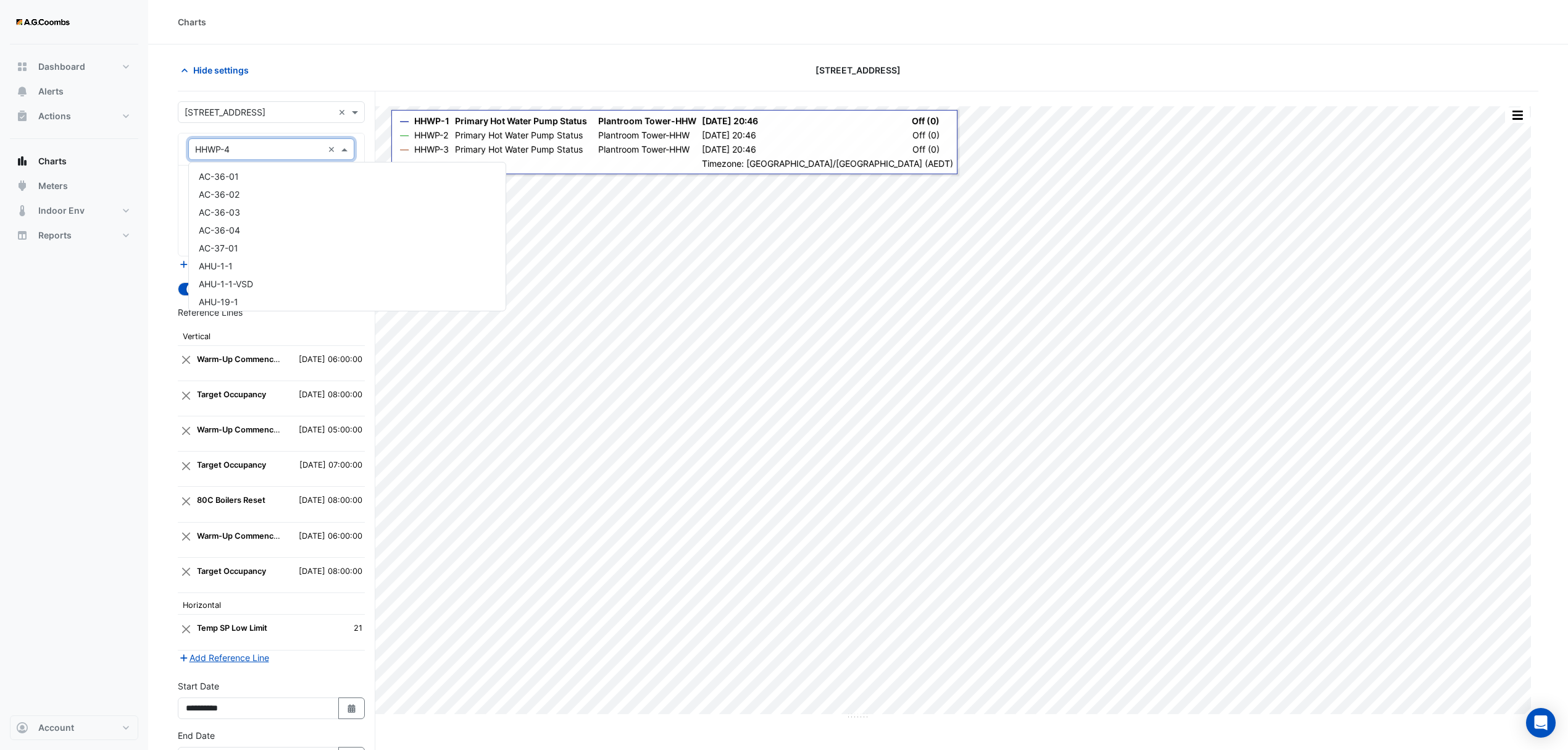
click at [450, 47] on section "Hide settings [STREET_ADDRESS] Split by Equip Split All Print Save as JPEG Save…" at bounding box center [858, 438] width 1420 height 789
click at [77, 112] on button "Actions" at bounding box center [74, 116] width 129 height 25
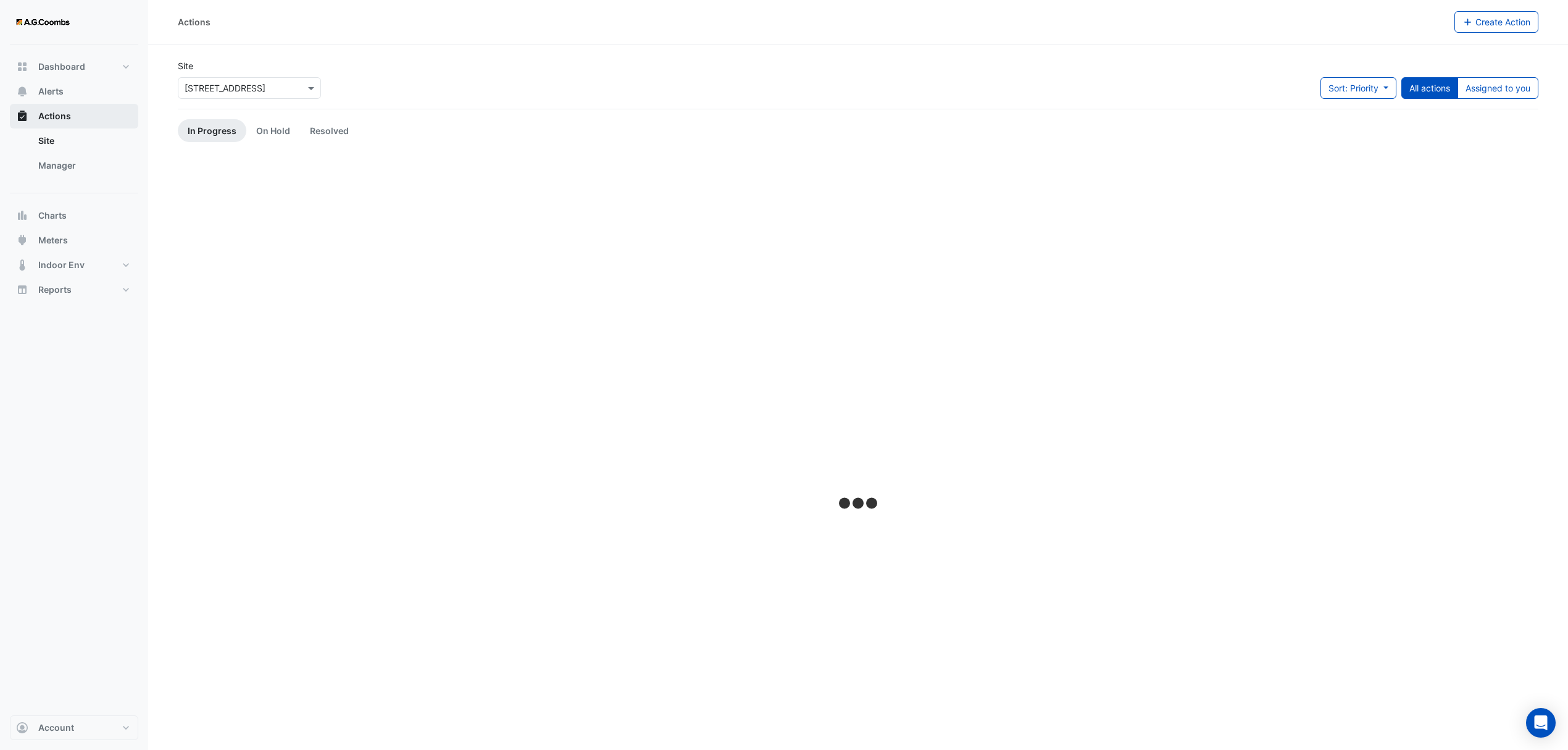
click at [83, 114] on button "Actions" at bounding box center [74, 116] width 129 height 25
click at [46, 213] on span "Charts" at bounding box center [53, 215] width 29 height 12
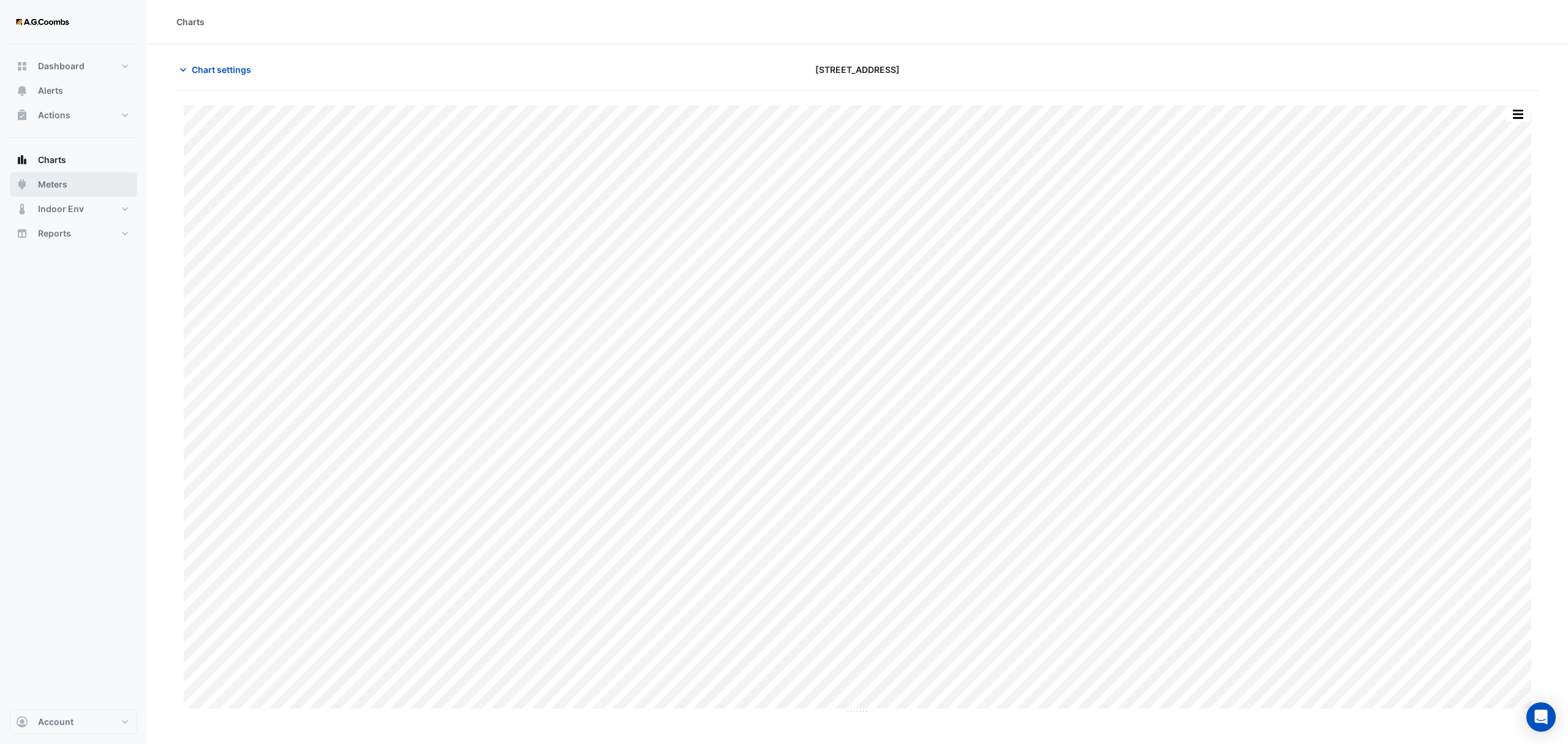
click at [51, 185] on span "Meters" at bounding box center [52, 184] width 30 height 12
click at [194, 73] on span "Chart settings" at bounding box center [221, 69] width 59 height 12
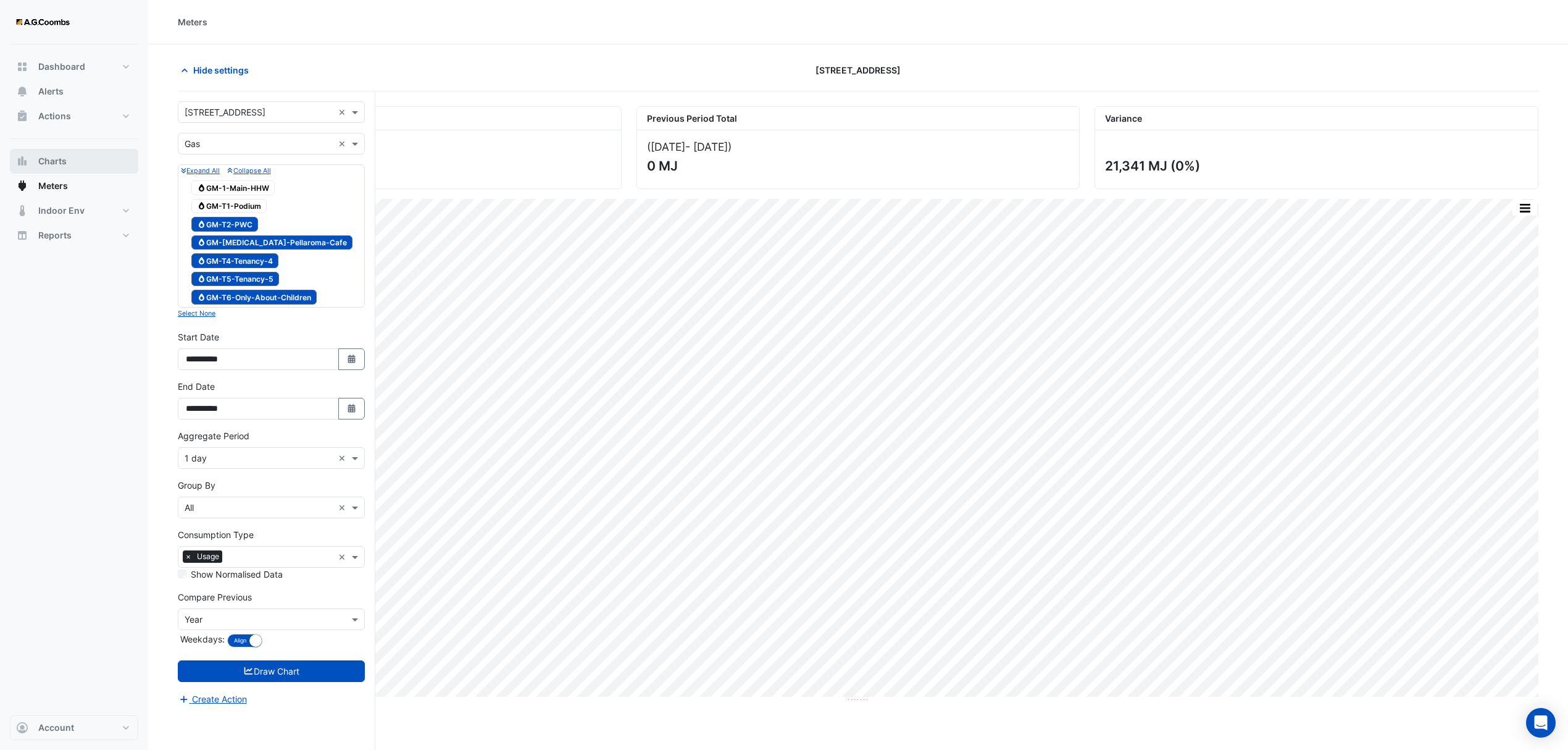
click at [53, 157] on span "Charts" at bounding box center [53, 161] width 29 height 12
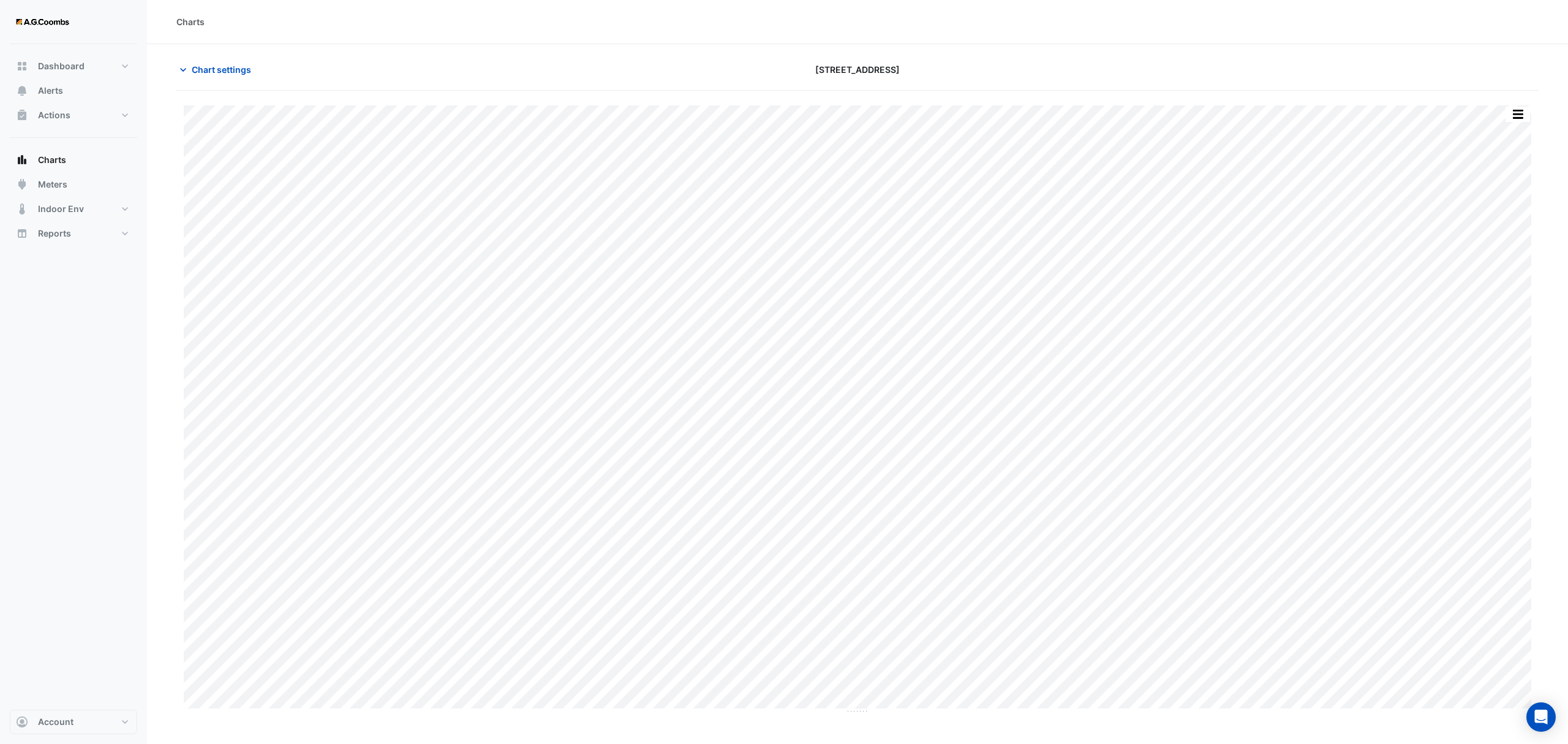
click at [218, 74] on span "Chart settings" at bounding box center [221, 69] width 59 height 12
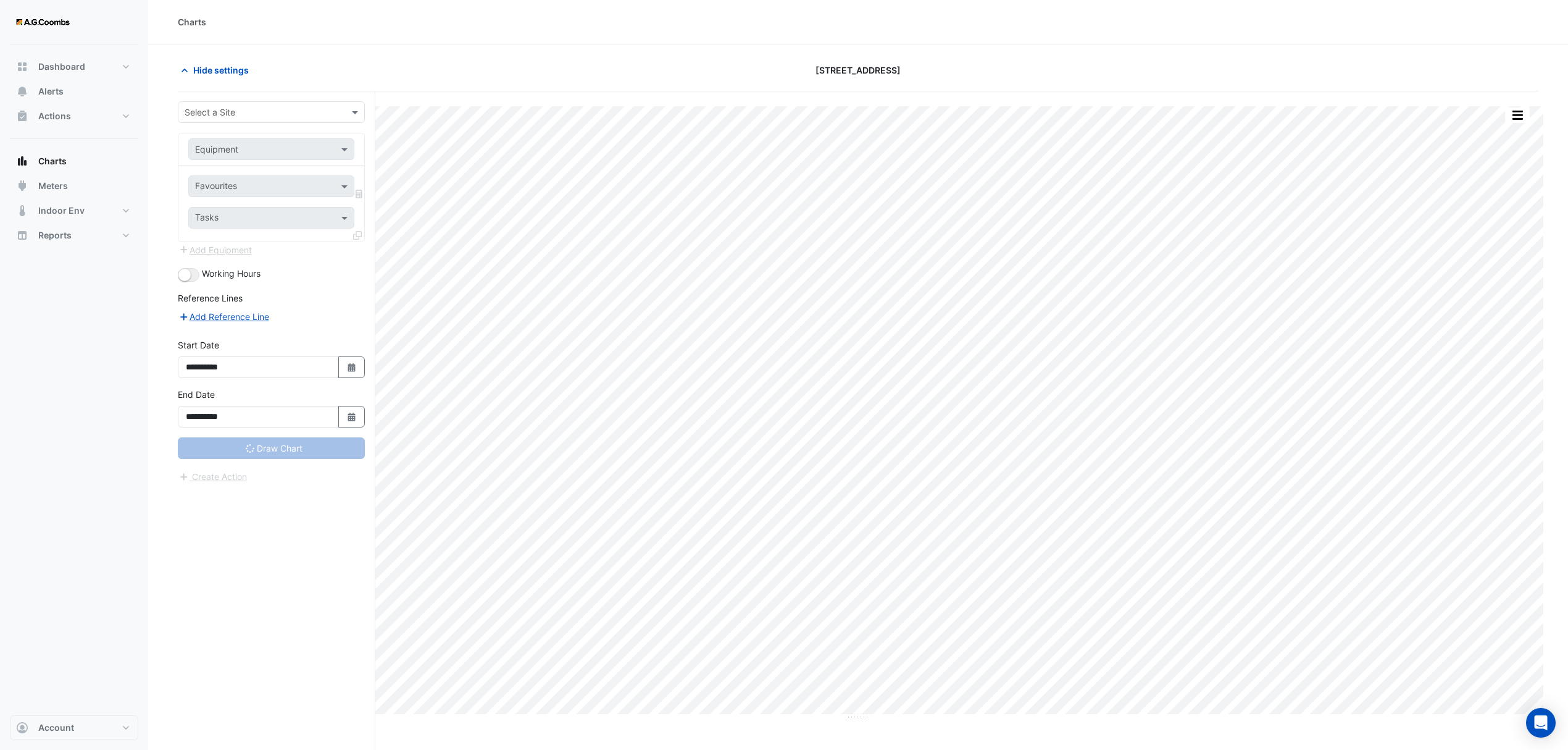
type input "**********"
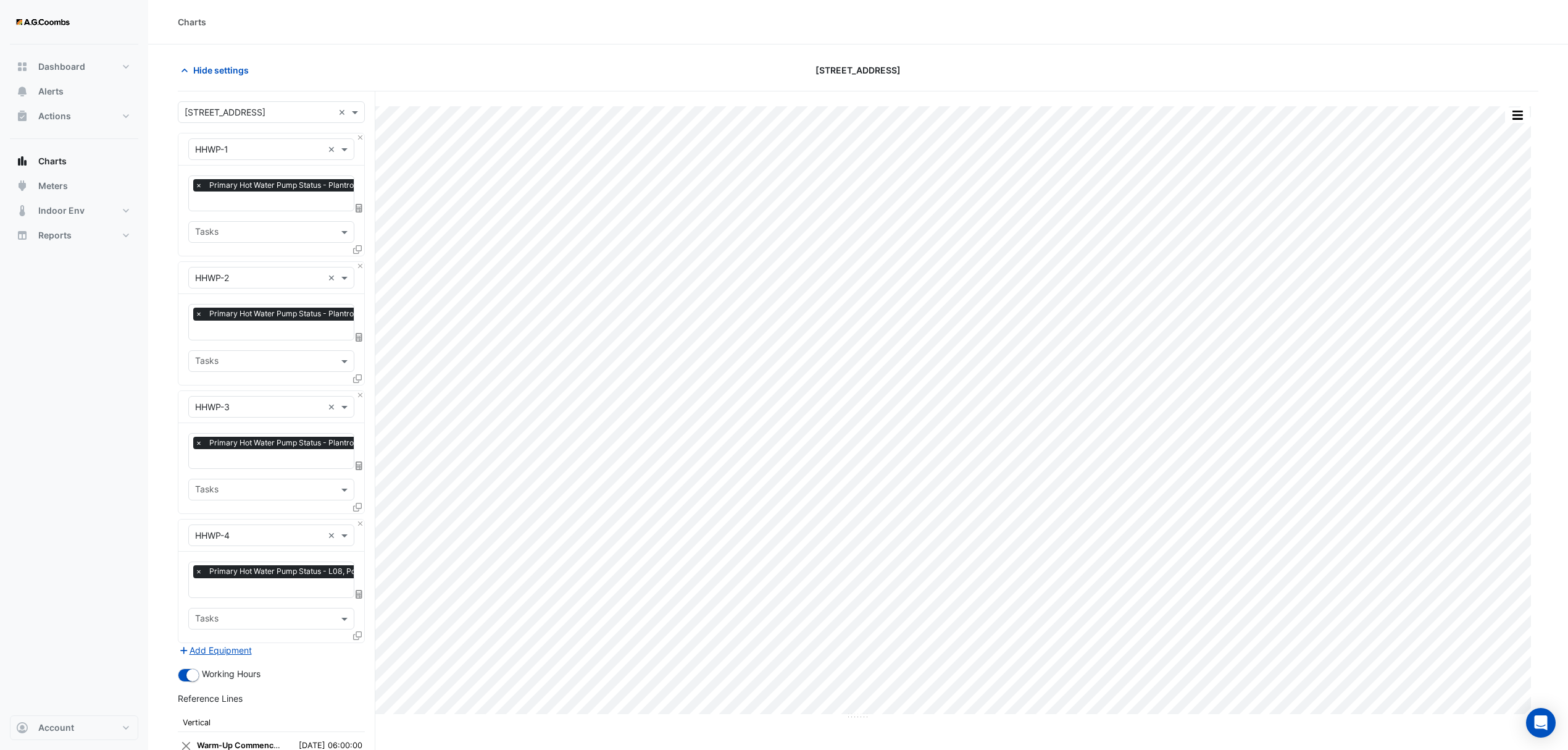
click at [260, 151] on input "text" at bounding box center [259, 149] width 128 height 12
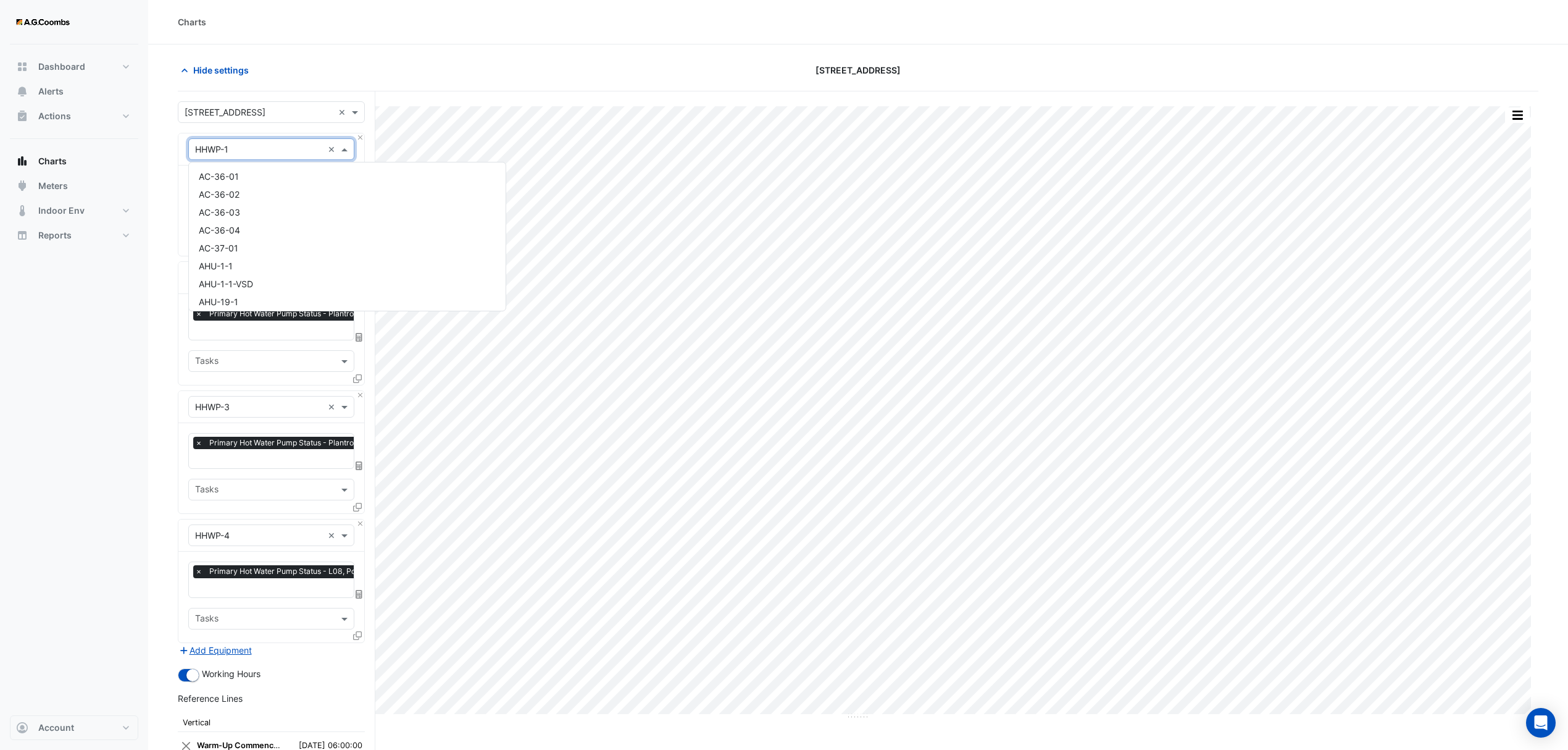
scroll to position [4374, 0]
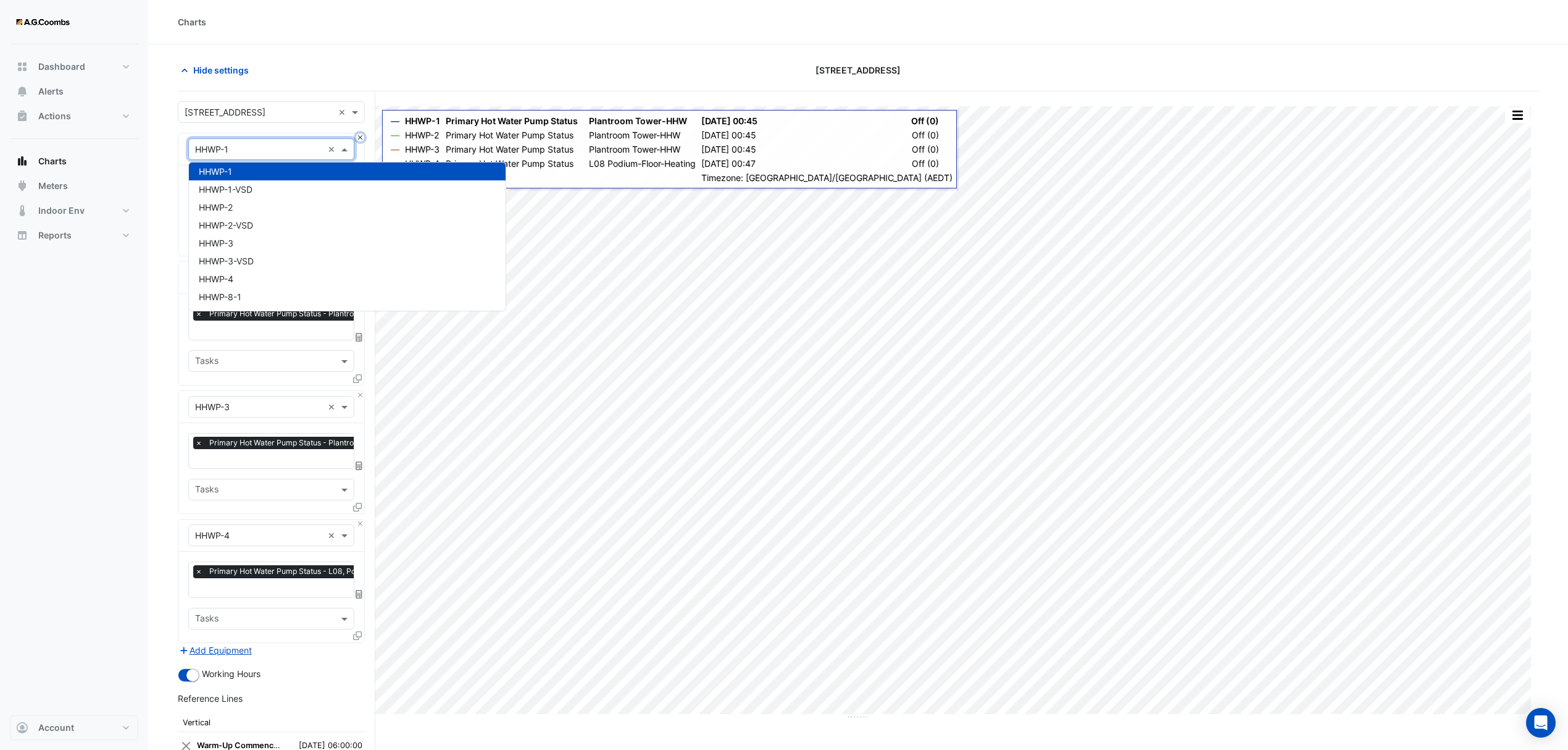
click at [358, 138] on button "Close" at bounding box center [361, 138] width 8 height 8
click at [359, 262] on button "Close" at bounding box center [361, 265] width 8 height 8
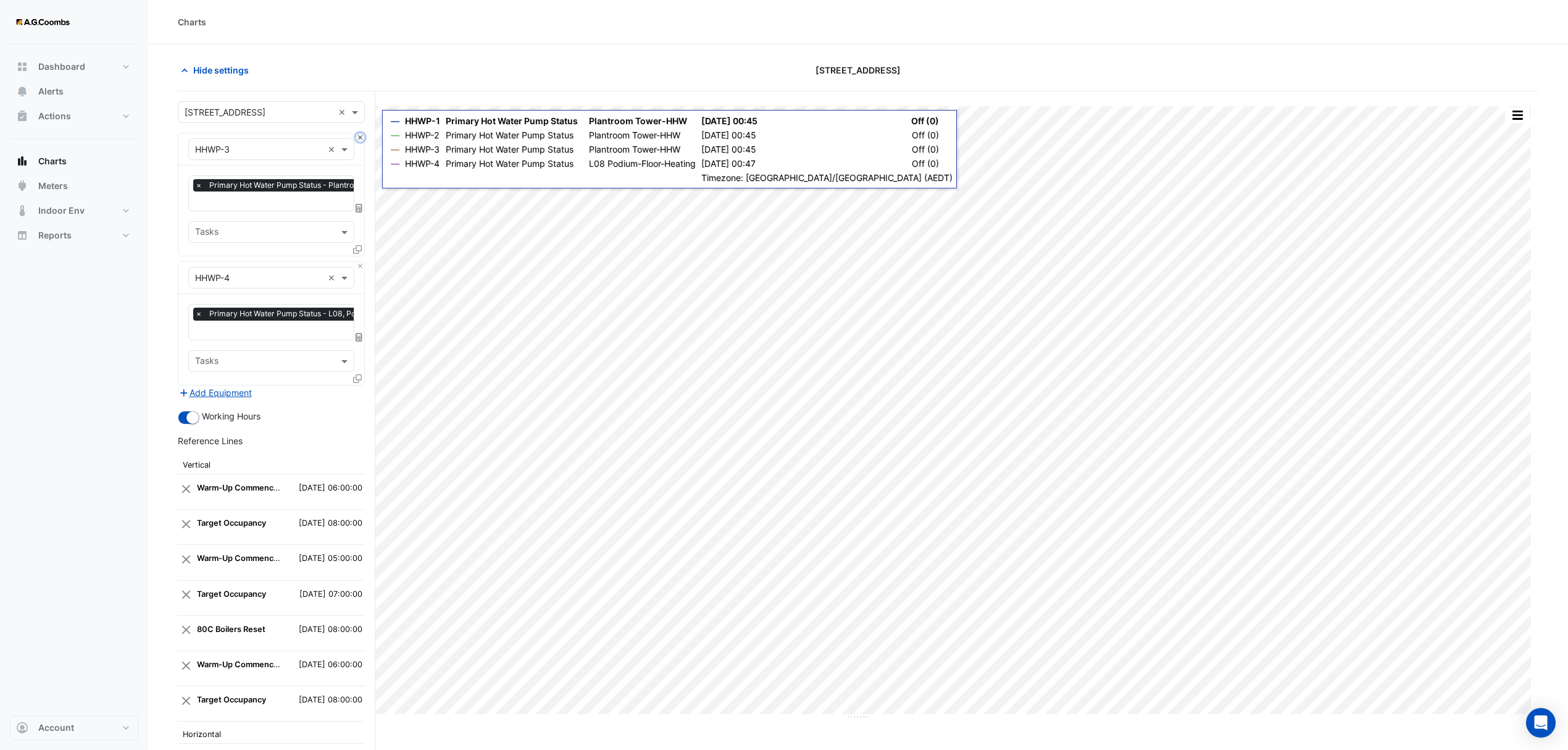
click at [359, 138] on button "Close" at bounding box center [361, 138] width 8 height 8
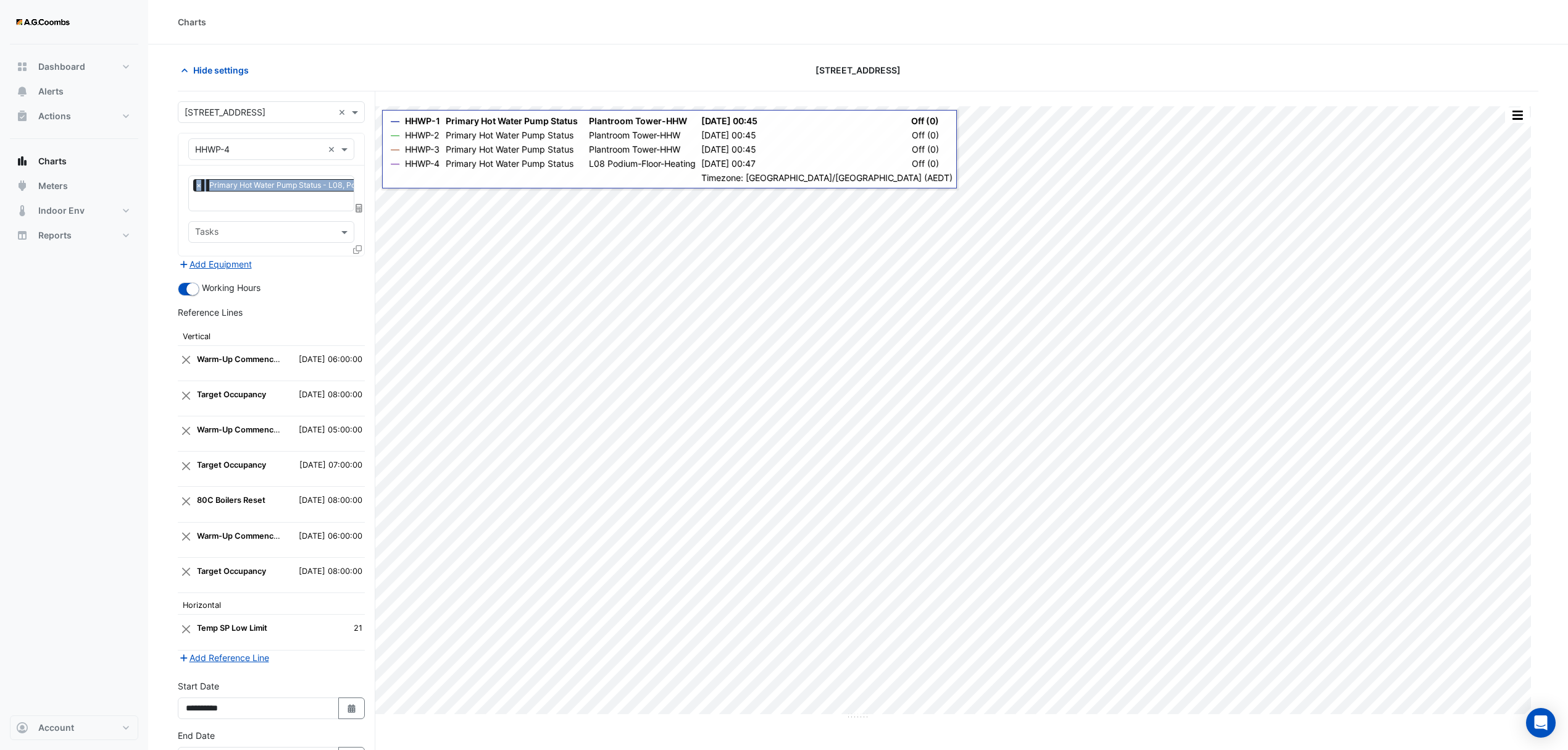
click at [359, 138] on div "Equipment × HHWP-4 ×" at bounding box center [271, 149] width 186 height 32
click at [358, 138] on div "Equipment × HHWP-4 ×" at bounding box center [271, 149] width 186 height 32
click at [327, 189] on span "Primary Hot Water Pump Status - L08, Podium-Floor-Heating" at bounding box center [317, 185] width 223 height 12
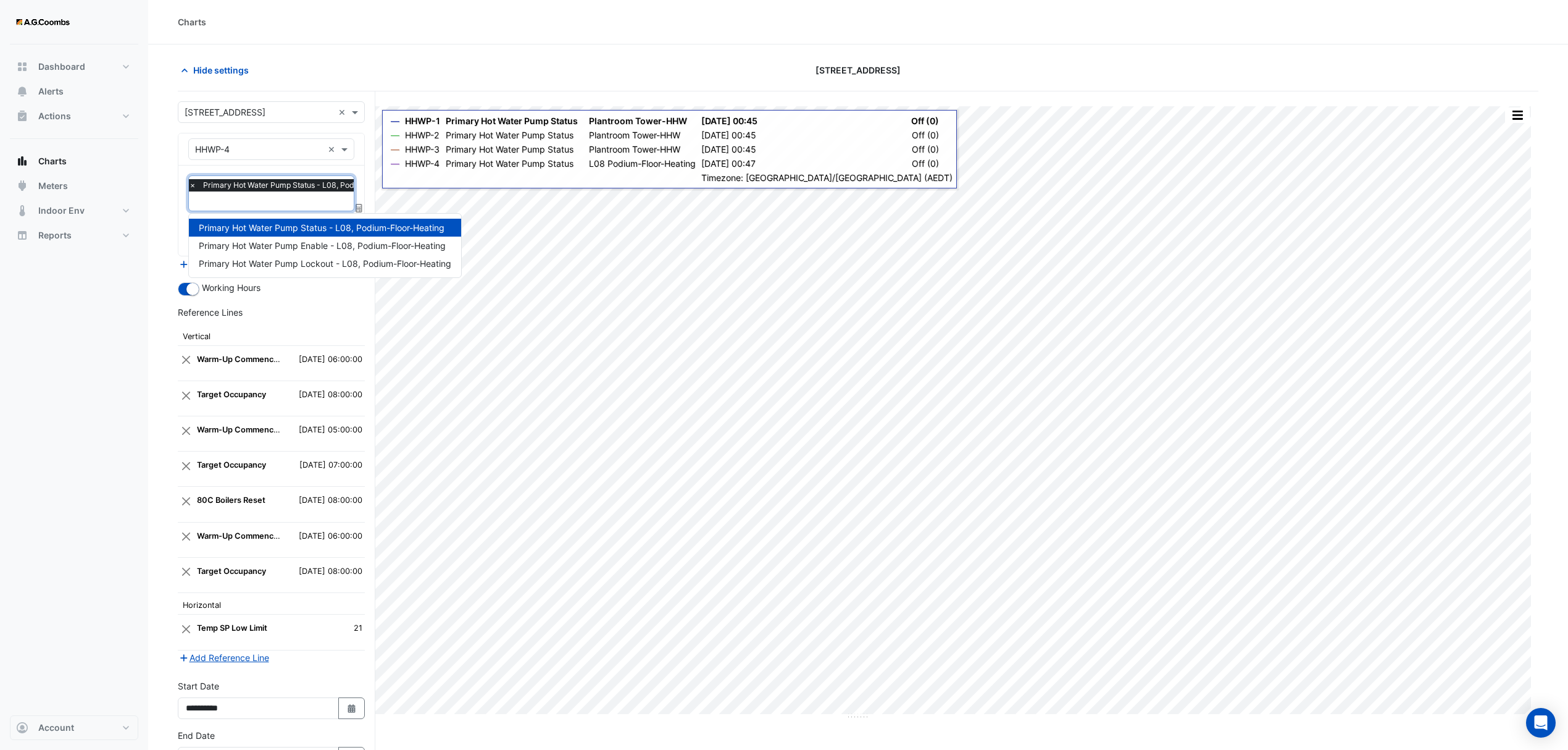
click at [351, 227] on span "Primary Hot Water Pump Status - L08, Podium-Floor-Heating" at bounding box center [322, 227] width 246 height 11
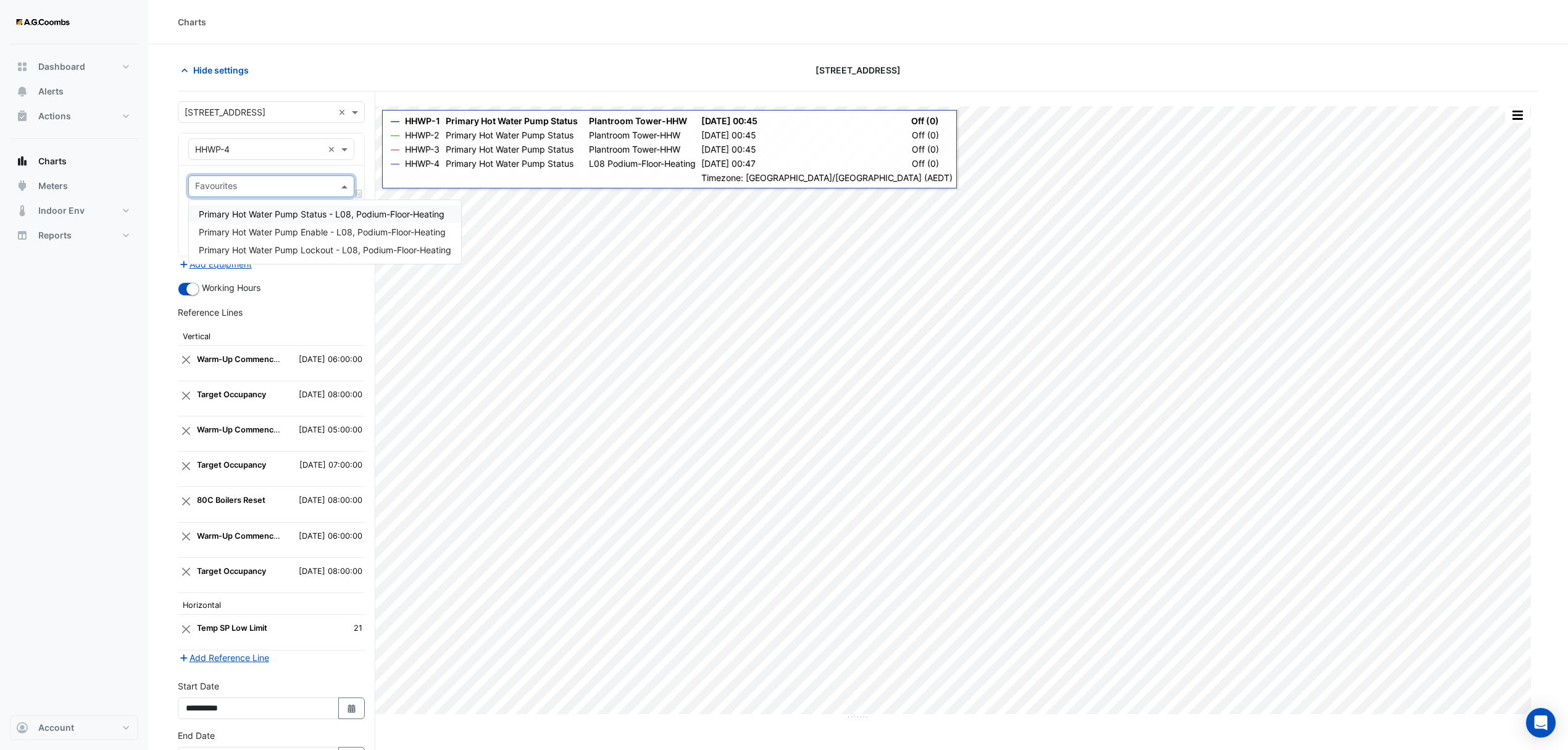
drag, startPoint x: 280, startPoint y: 152, endPoint x: 346, endPoint y: 151, distance: 66.0
click at [282, 152] on input "text" at bounding box center [259, 149] width 128 height 12
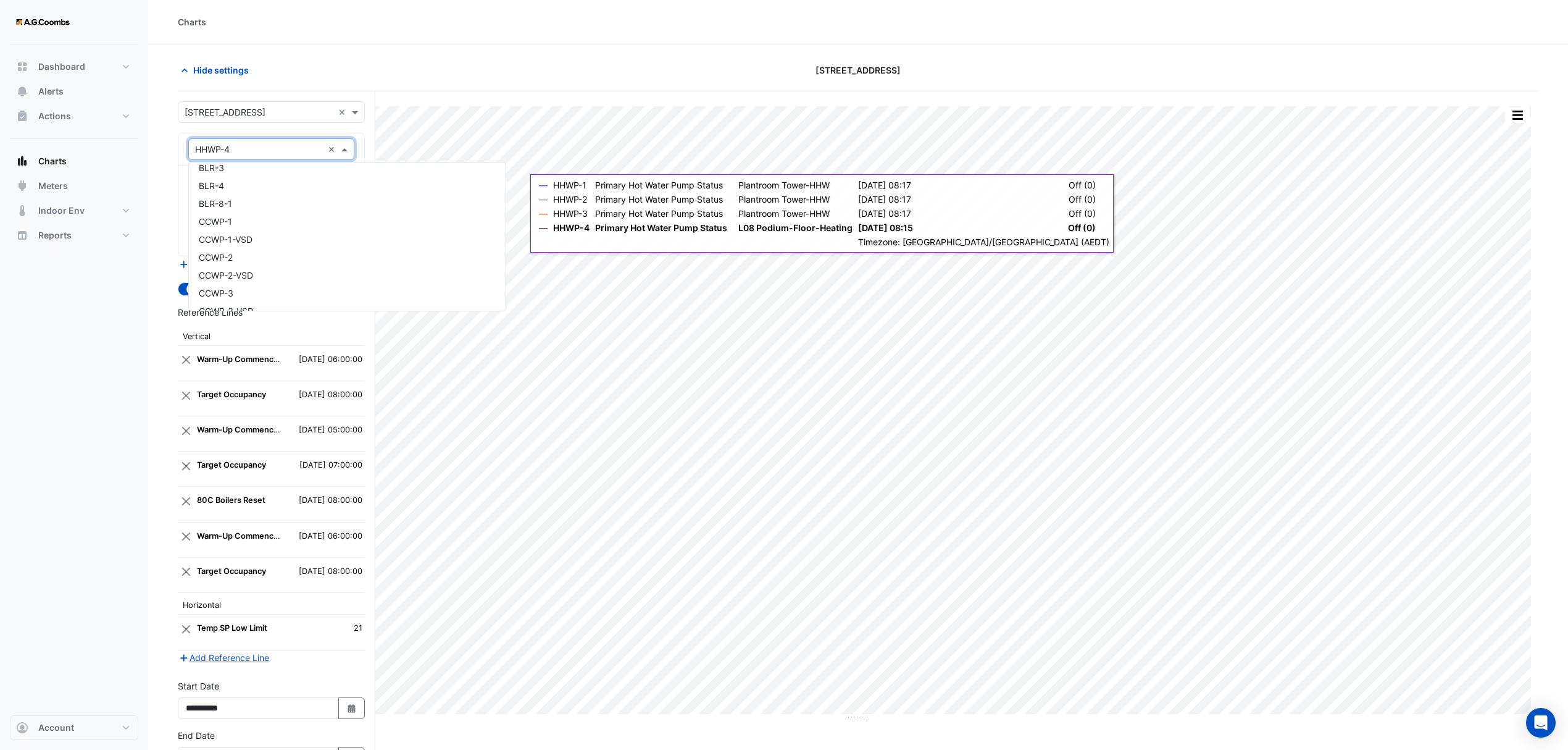
scroll to position [727, 0]
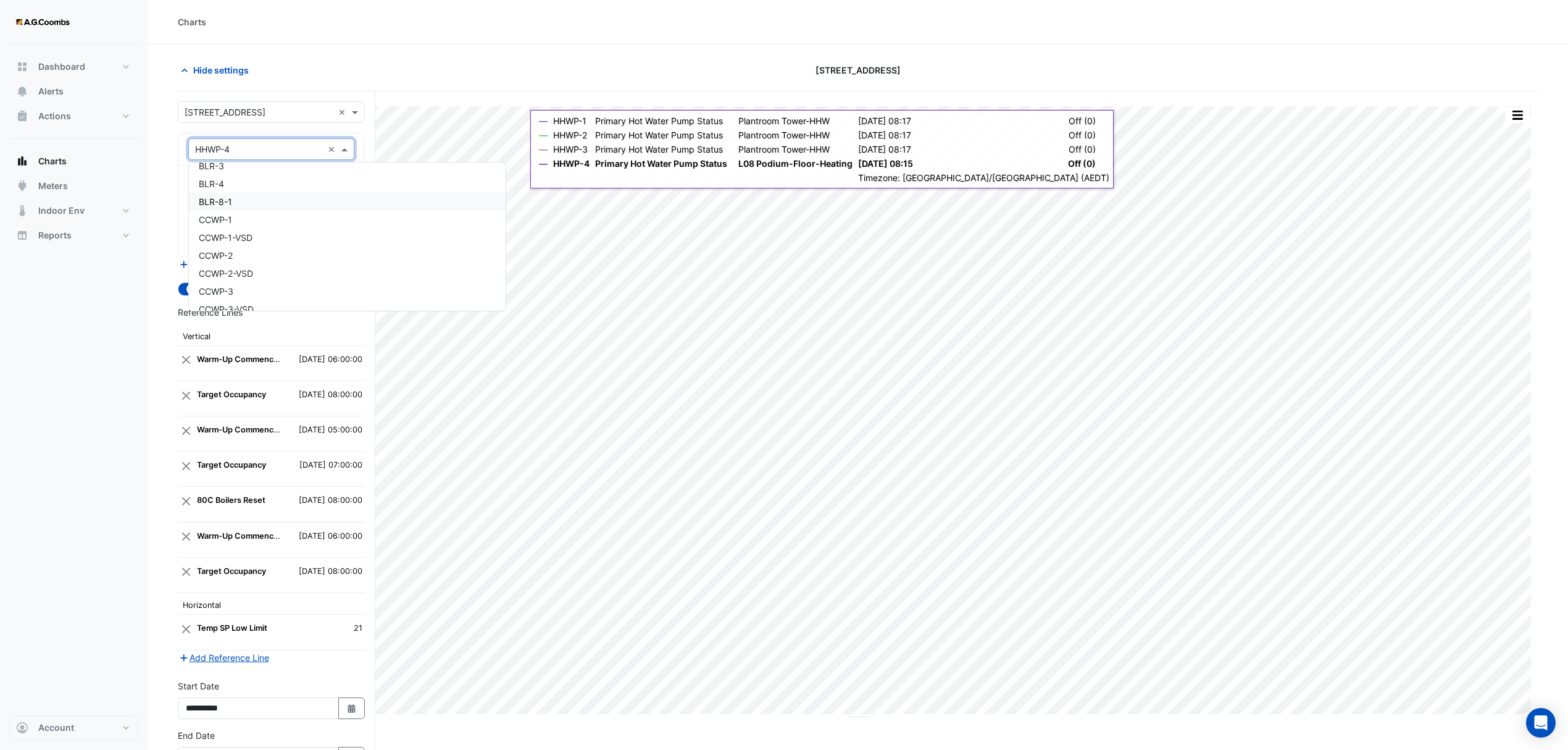
click at [230, 201] on span "BLR-8-1" at bounding box center [215, 201] width 34 height 11
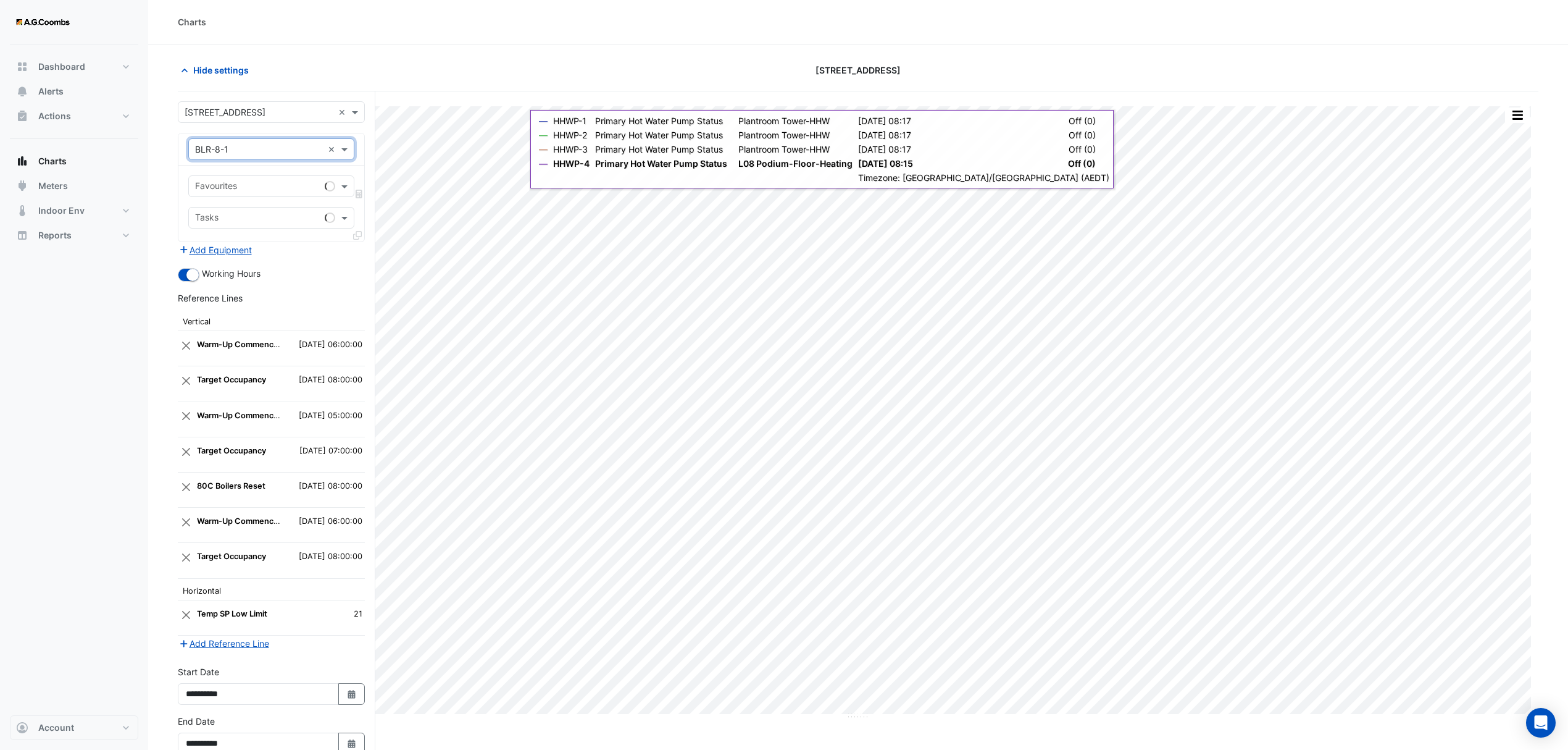
click at [263, 194] on div at bounding box center [257, 188] width 127 height 16
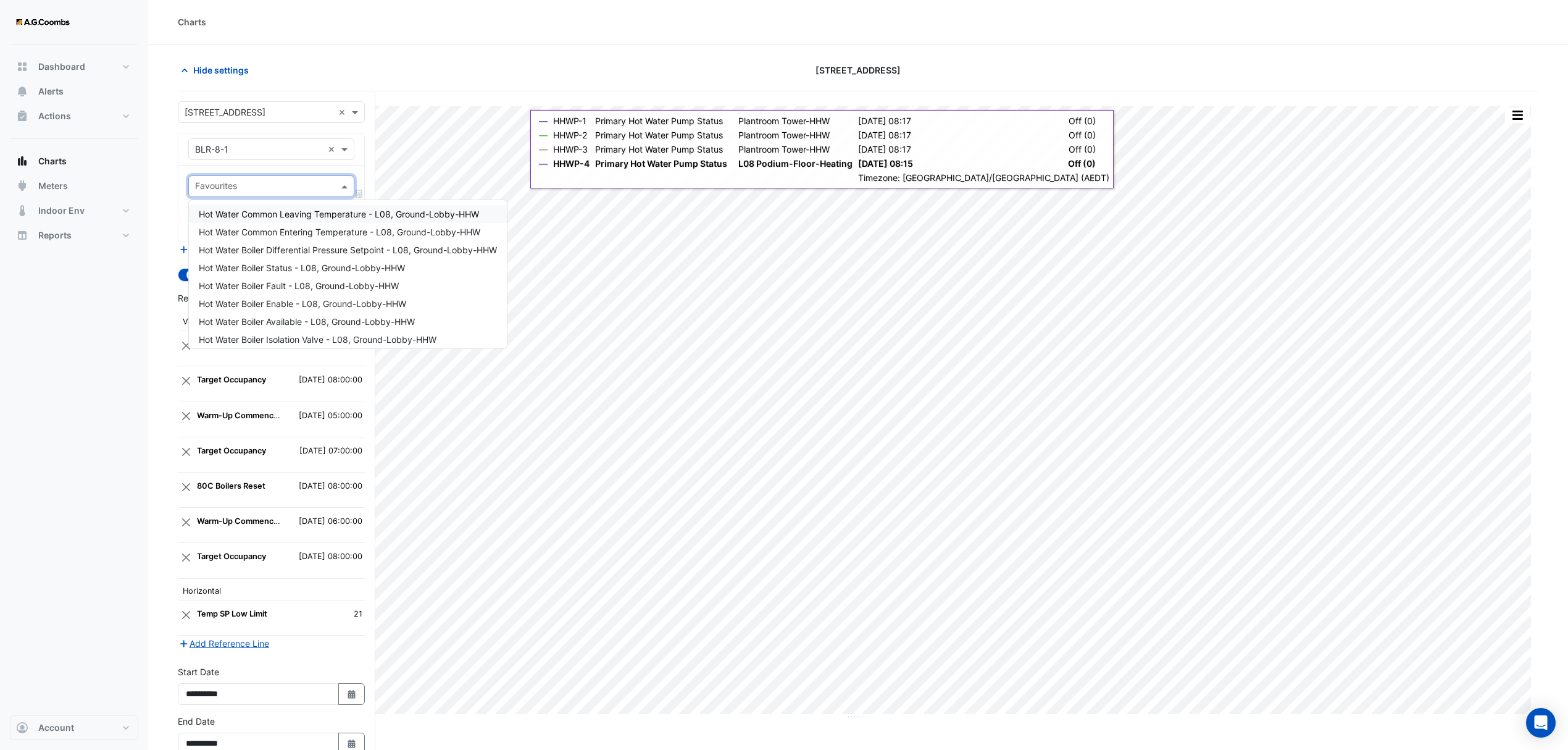
click at [289, 213] on span "Hot Water Common Leaving Temperature - L08, Ground-Lobby-HHW" at bounding box center [339, 213] width 281 height 11
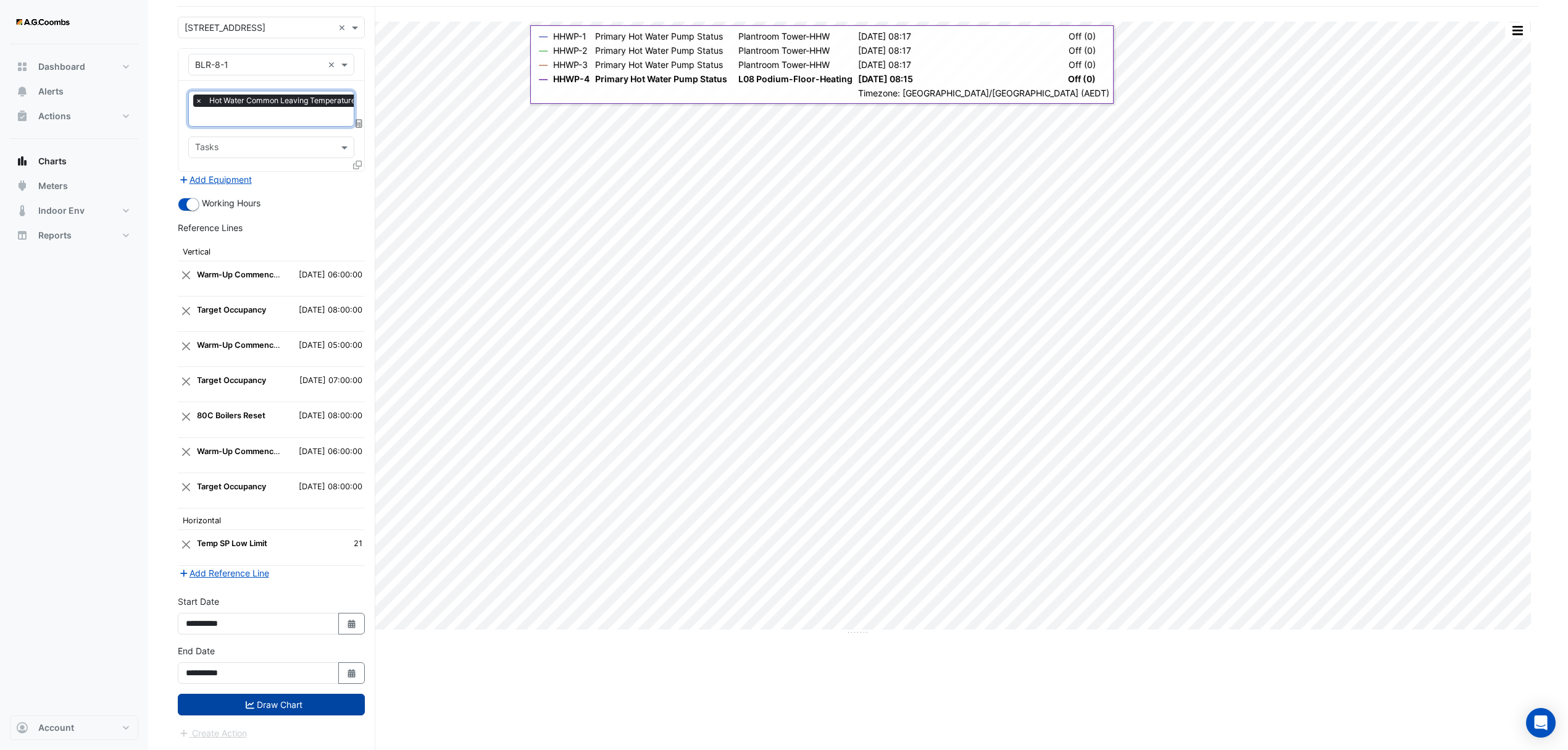
click at [240, 709] on button "Draw Chart" at bounding box center [271, 704] width 187 height 21
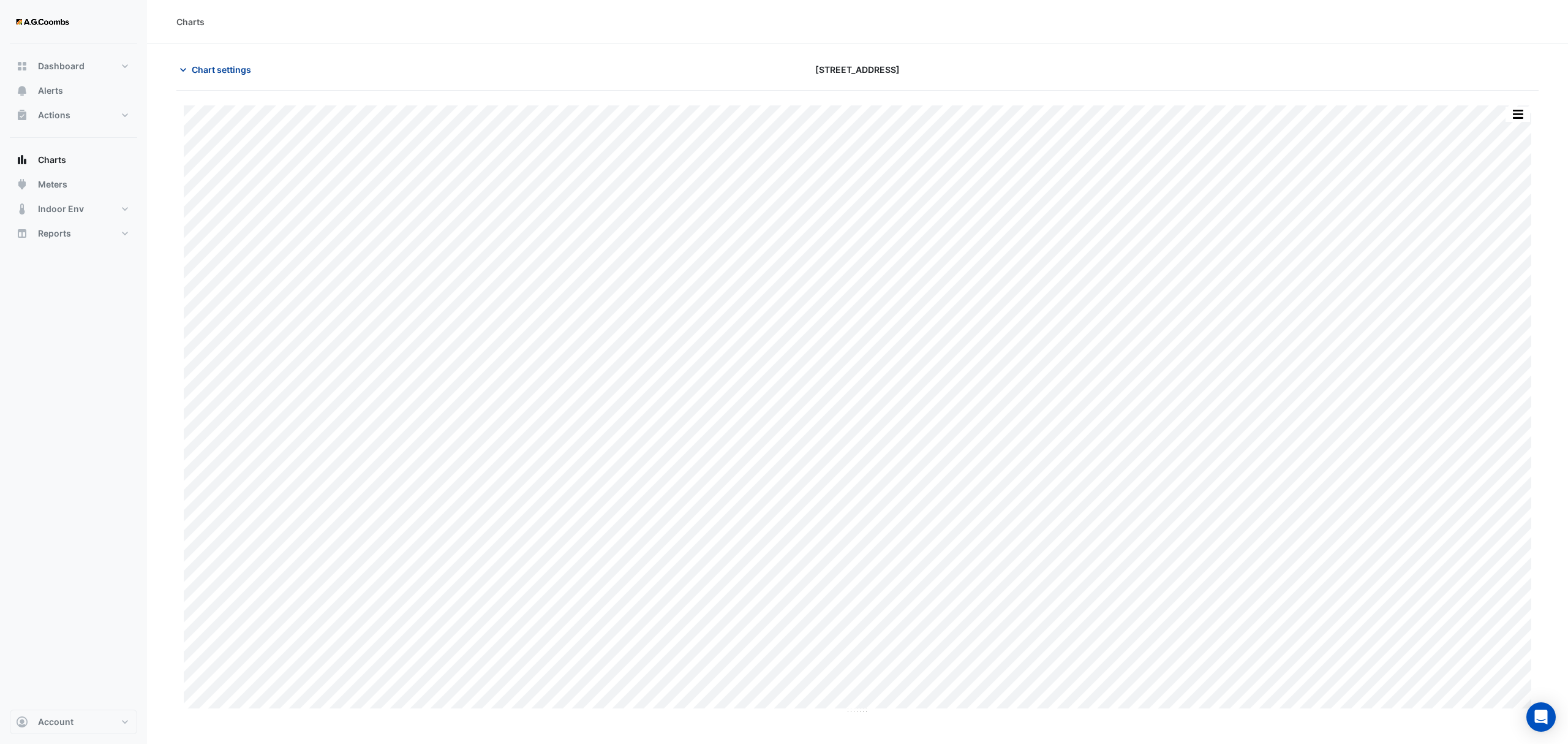
click at [187, 68] on icon "button" at bounding box center [183, 70] width 12 height 12
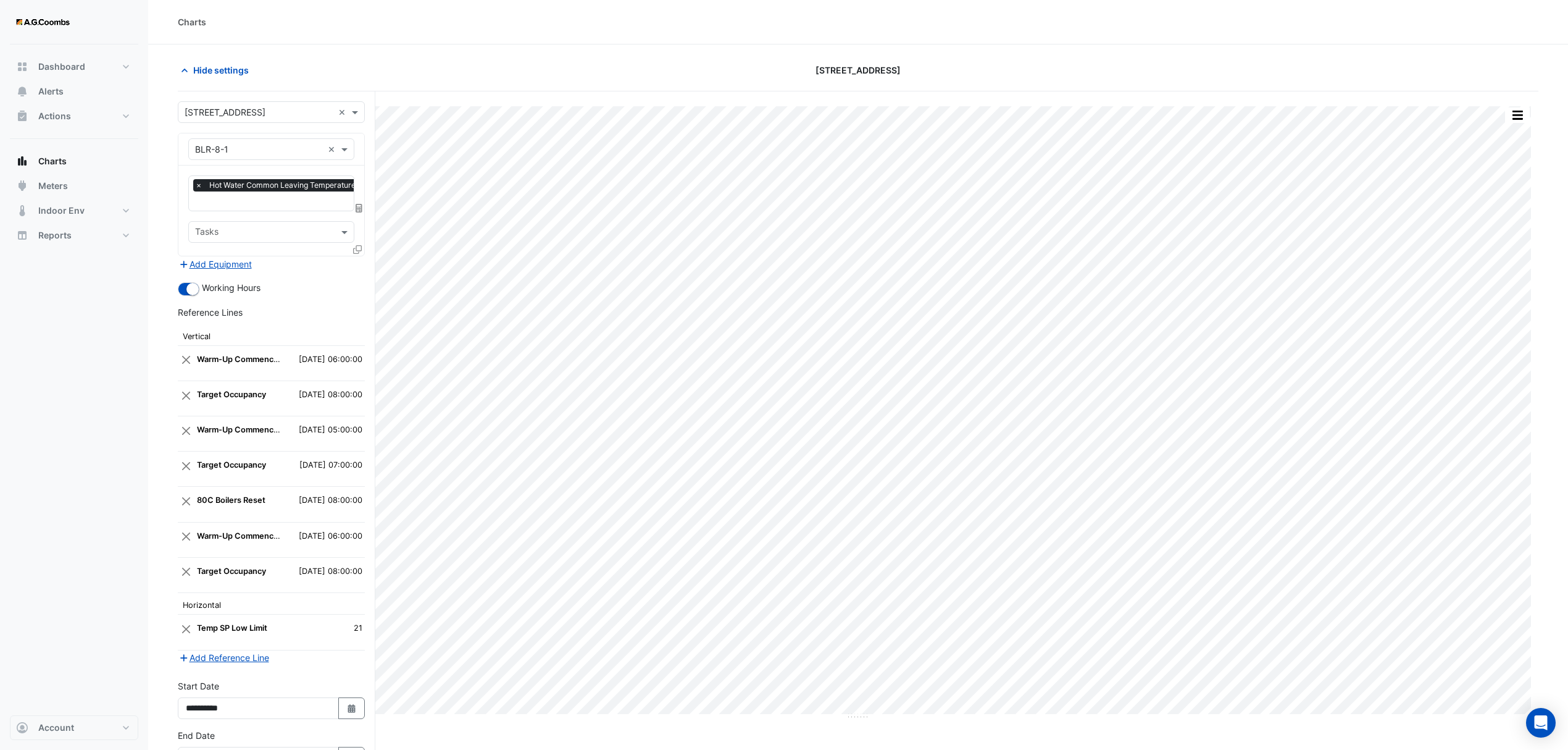
click at [294, 148] on input "text" at bounding box center [259, 149] width 128 height 12
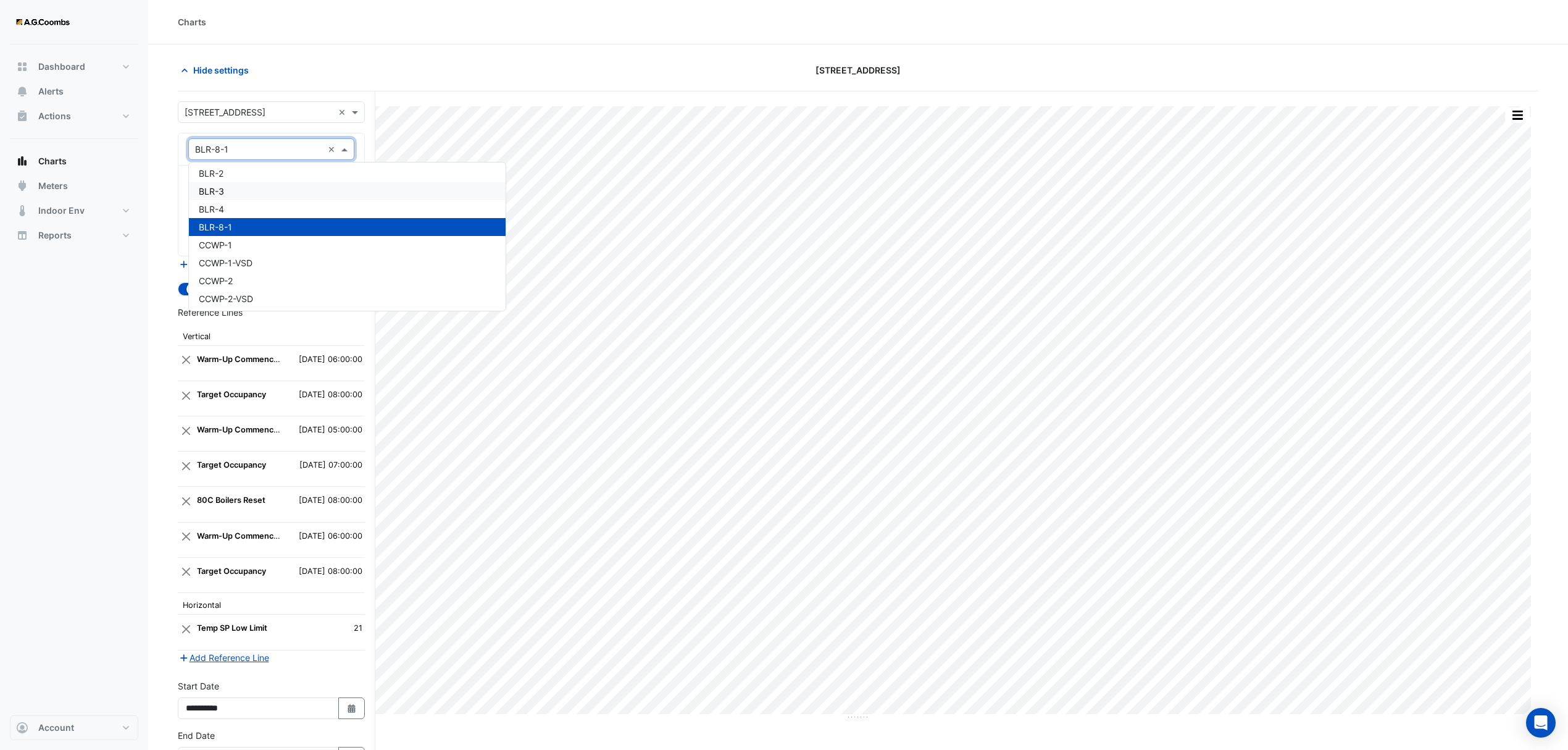
scroll to position [675, 0]
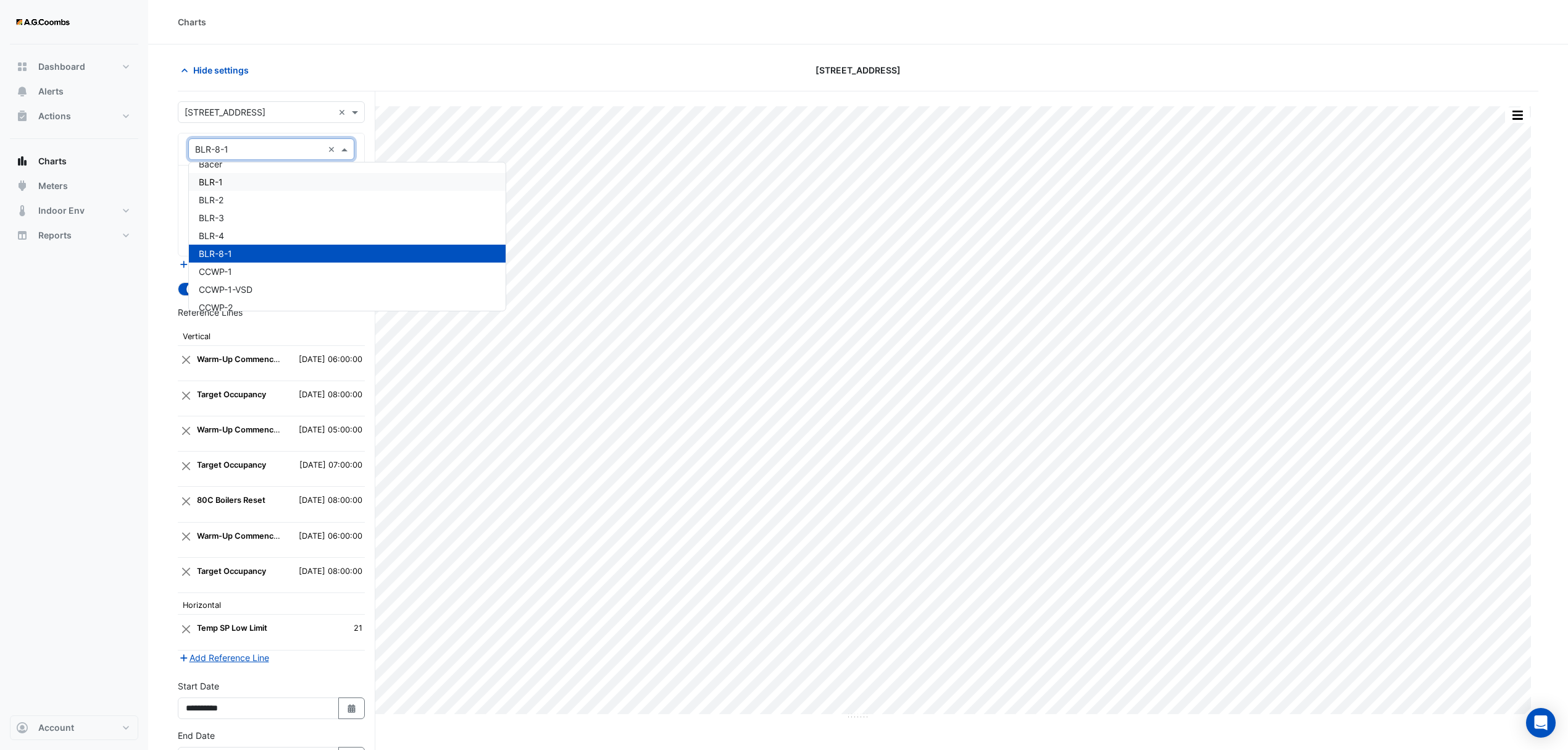
click at [252, 184] on div "BLR-1" at bounding box center [347, 182] width 316 height 18
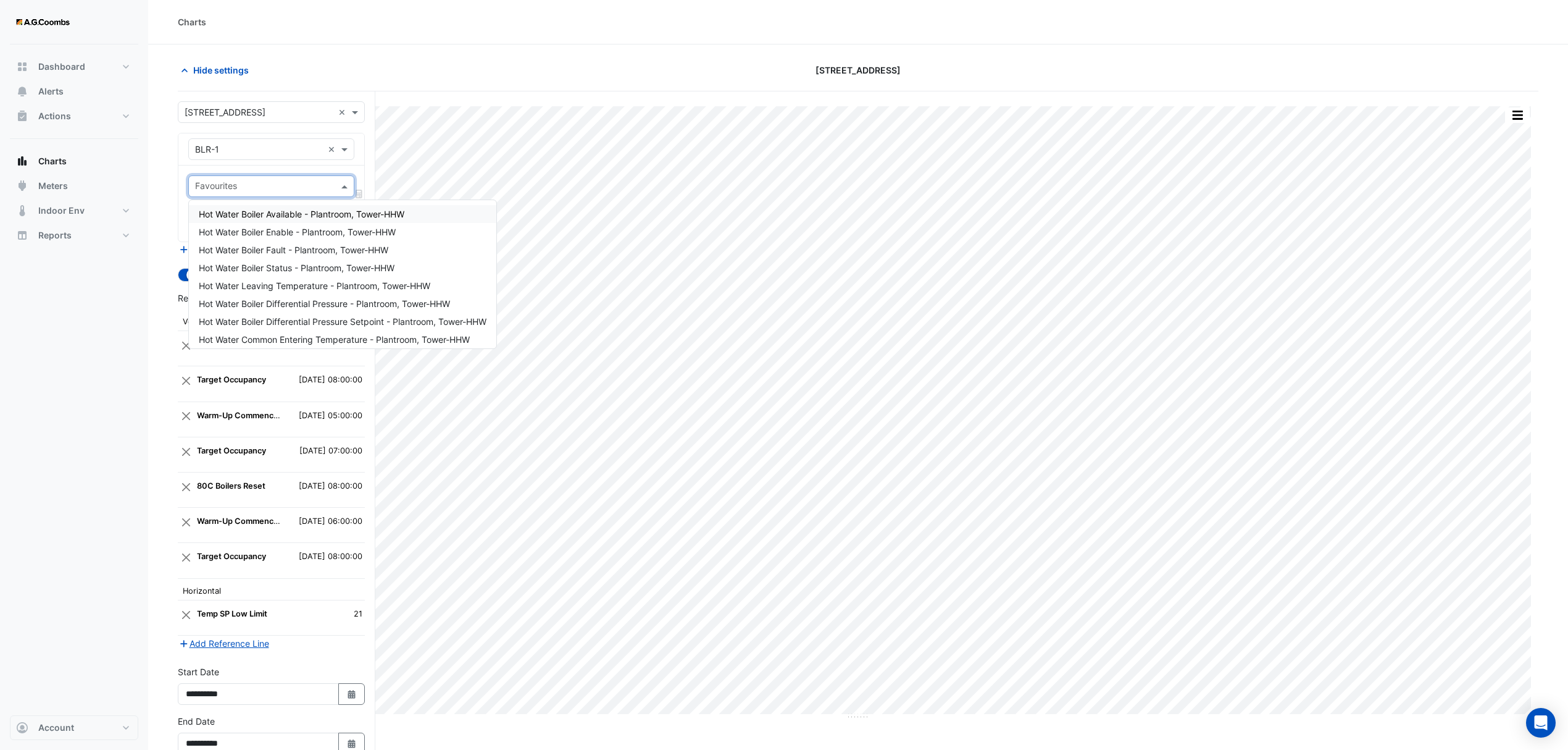
click at [279, 184] on input "text" at bounding box center [264, 187] width 138 height 12
click at [295, 284] on span "Hot Water Leaving Temperature - Plantroom, Tower-HHW" at bounding box center [314, 286] width 232 height 11
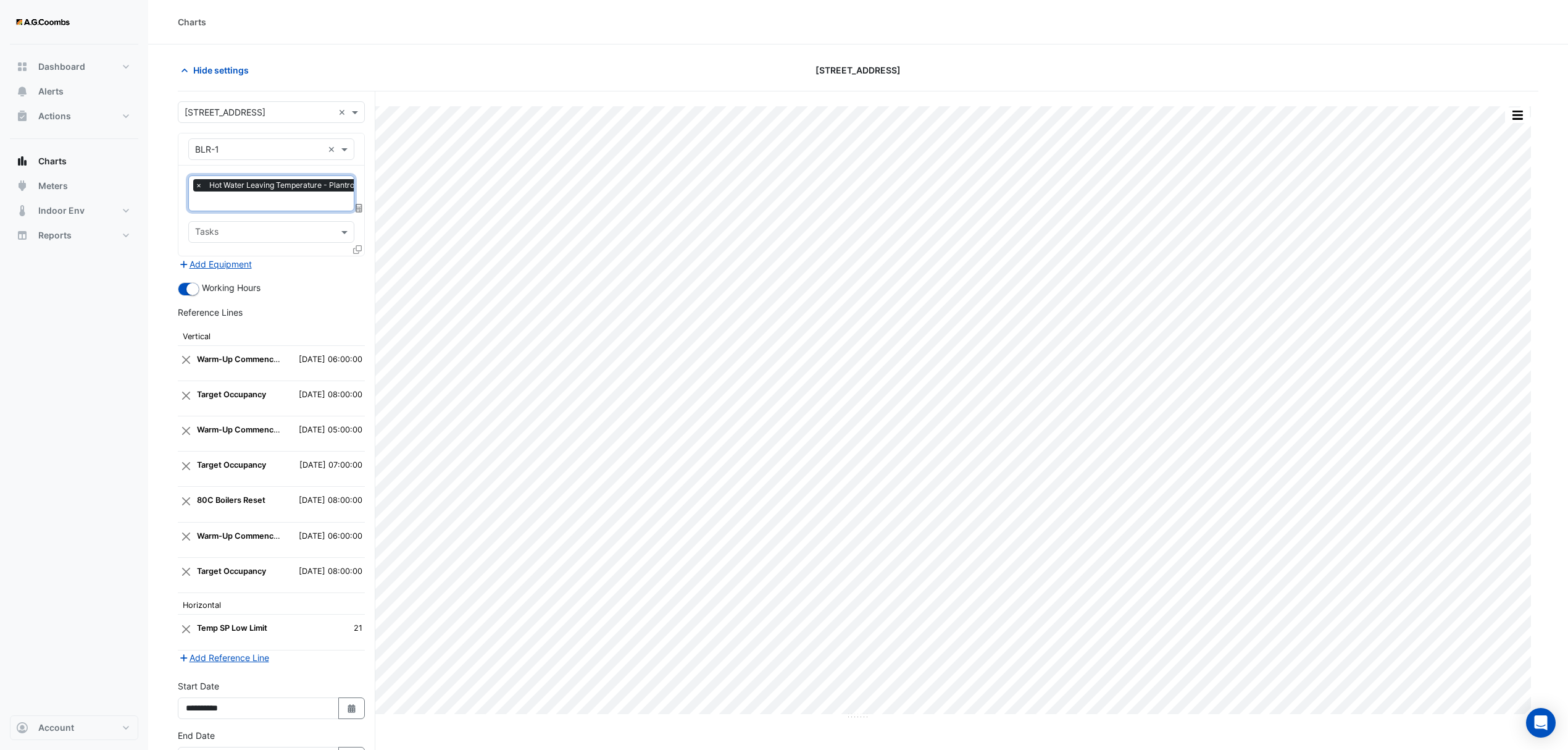
click at [359, 253] on icon at bounding box center [357, 249] width 9 height 9
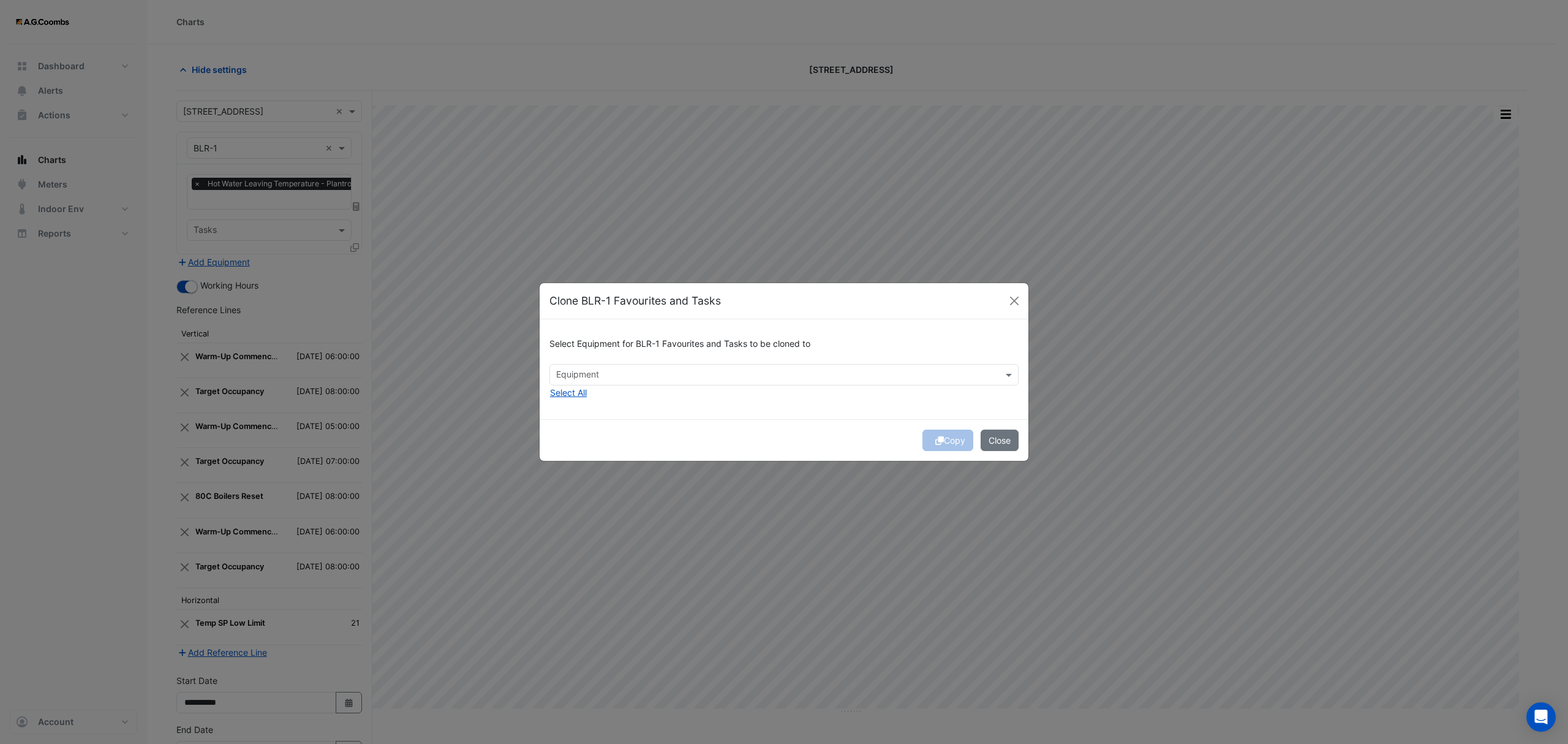
click at [836, 379] on input "text" at bounding box center [776, 375] width 442 height 12
drag, startPoint x: 576, startPoint y: 402, endPoint x: 579, endPoint y: 413, distance: 11.4
click at [576, 402] on span "BLR-2" at bounding box center [572, 401] width 25 height 10
click at [574, 417] on span "BLR-3" at bounding box center [572, 418] width 25 height 10
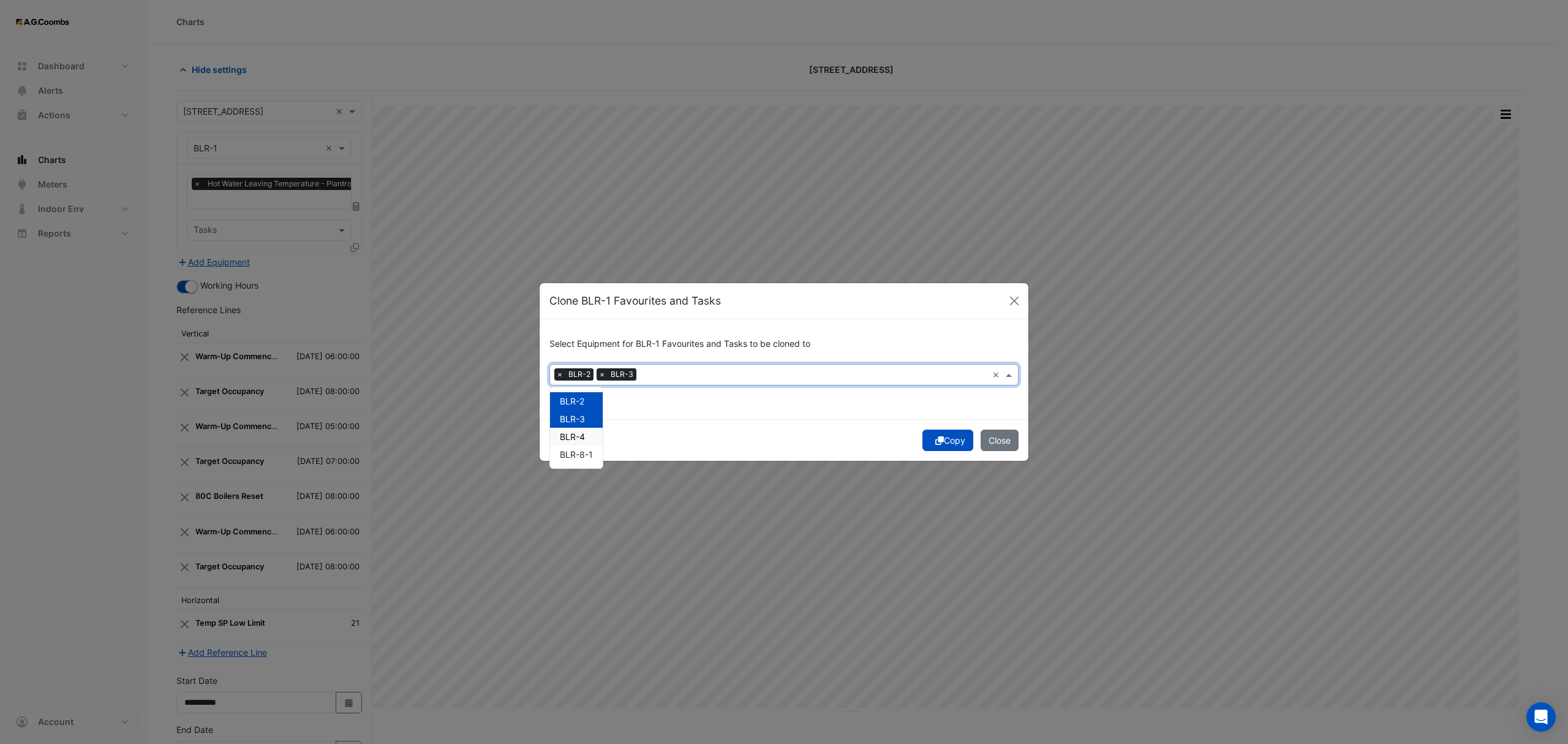
click at [572, 432] on span "BLR-4" at bounding box center [572, 436] width 25 height 10
click at [939, 443] on icon "submit" at bounding box center [939, 440] width 9 height 9
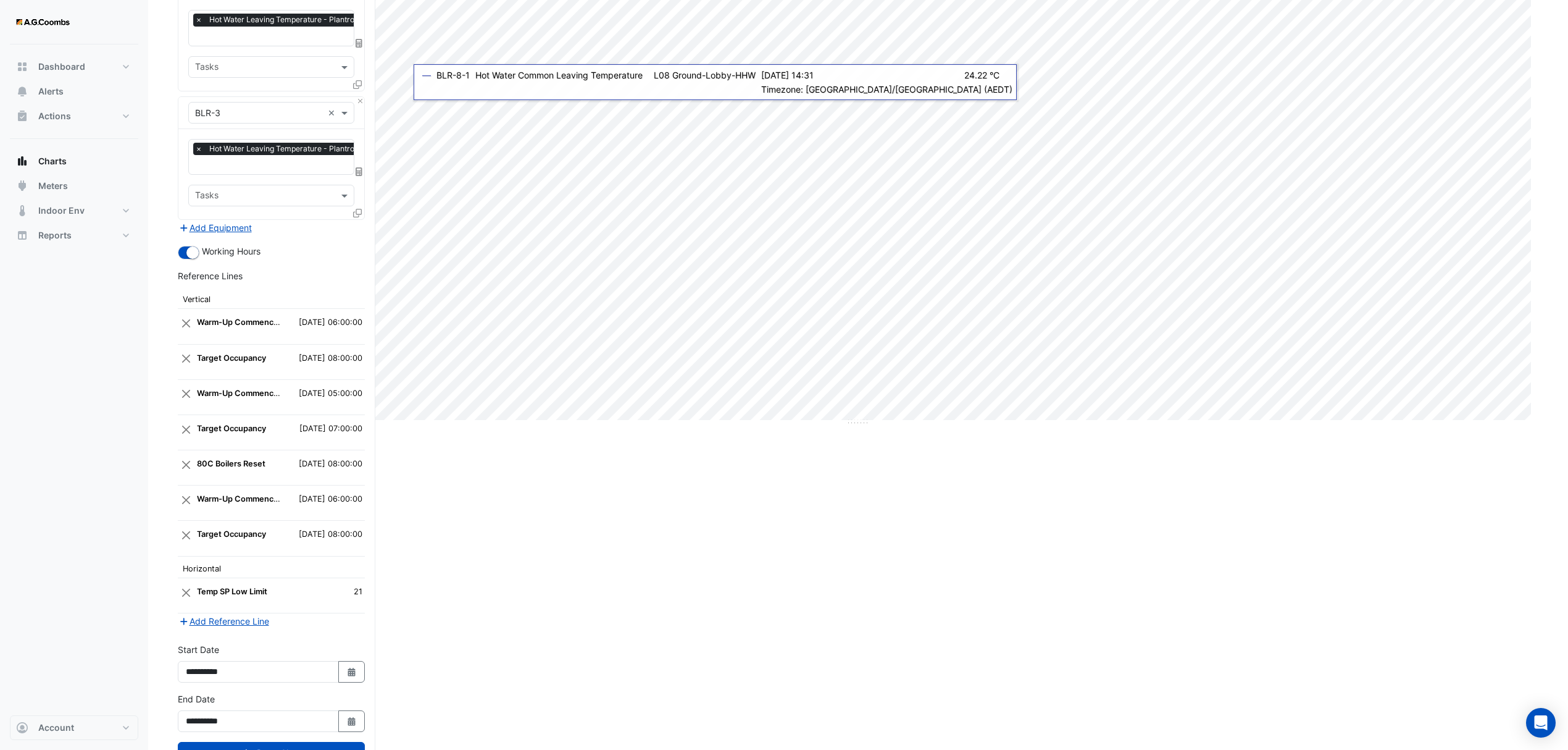
scroll to position [347, 0]
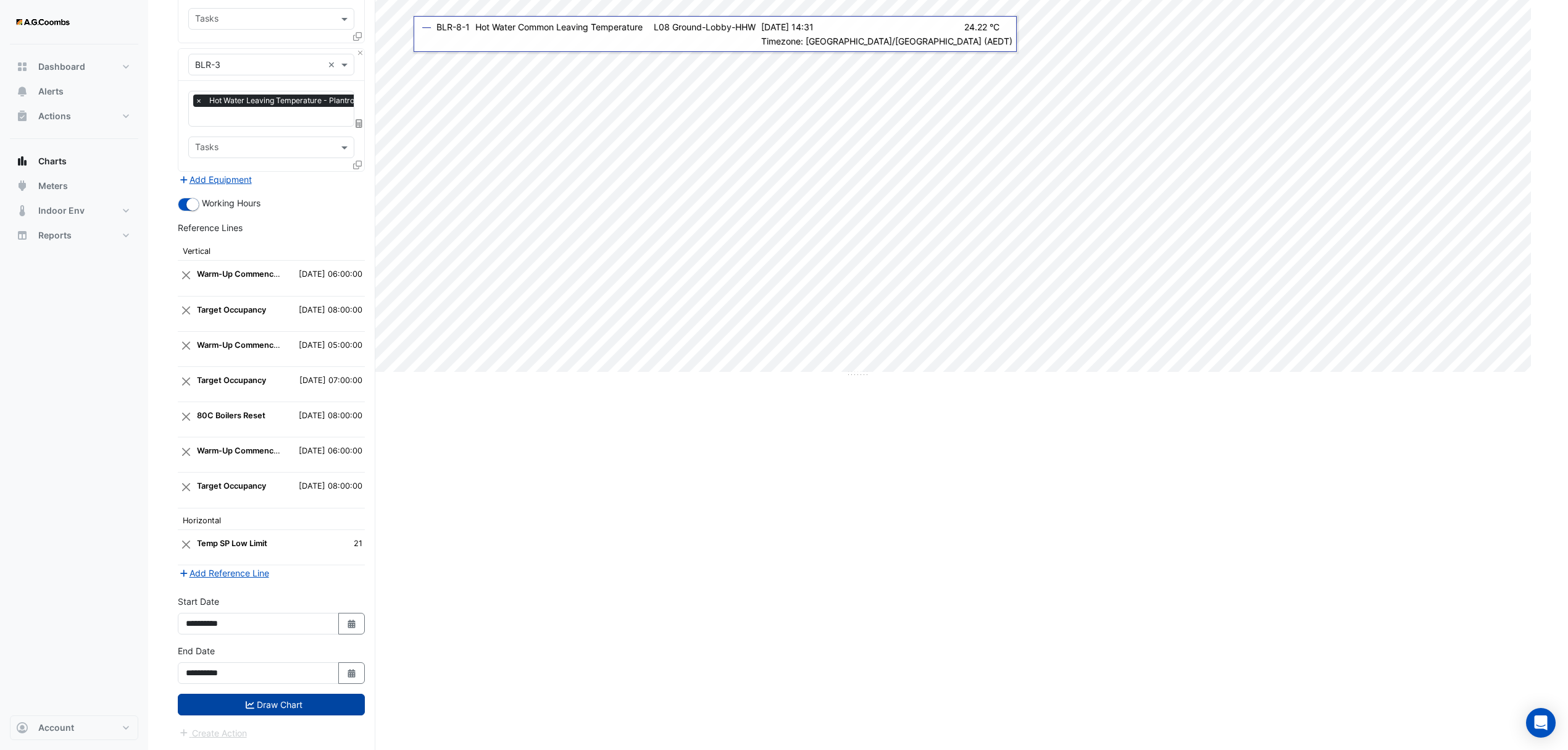
click at [238, 707] on button "Draw Chart" at bounding box center [271, 704] width 187 height 21
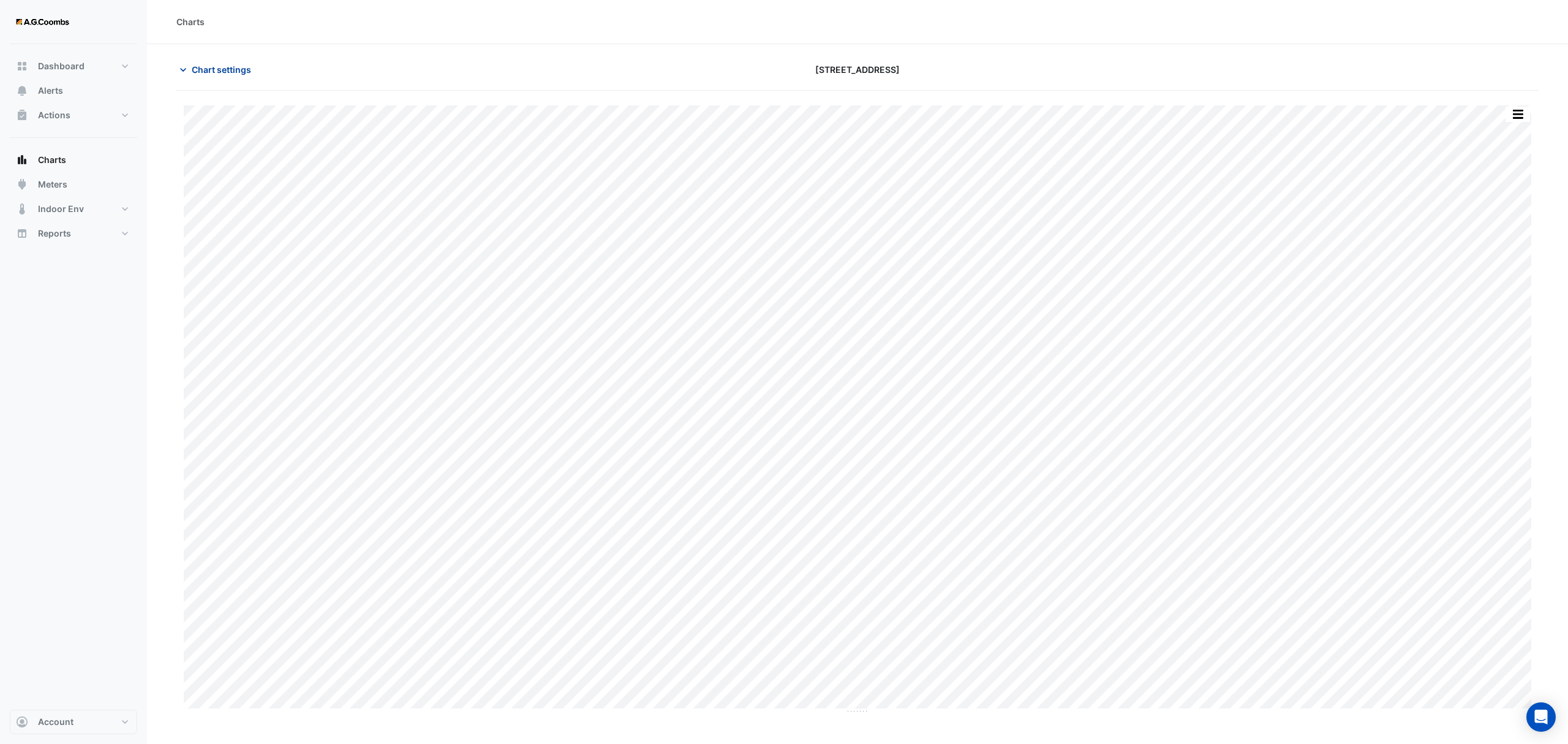
drag, startPoint x: 201, startPoint y: 71, endPoint x: 211, endPoint y: 70, distance: 10.0
click at [197, 71] on span "Chart settings" at bounding box center [221, 69] width 59 height 12
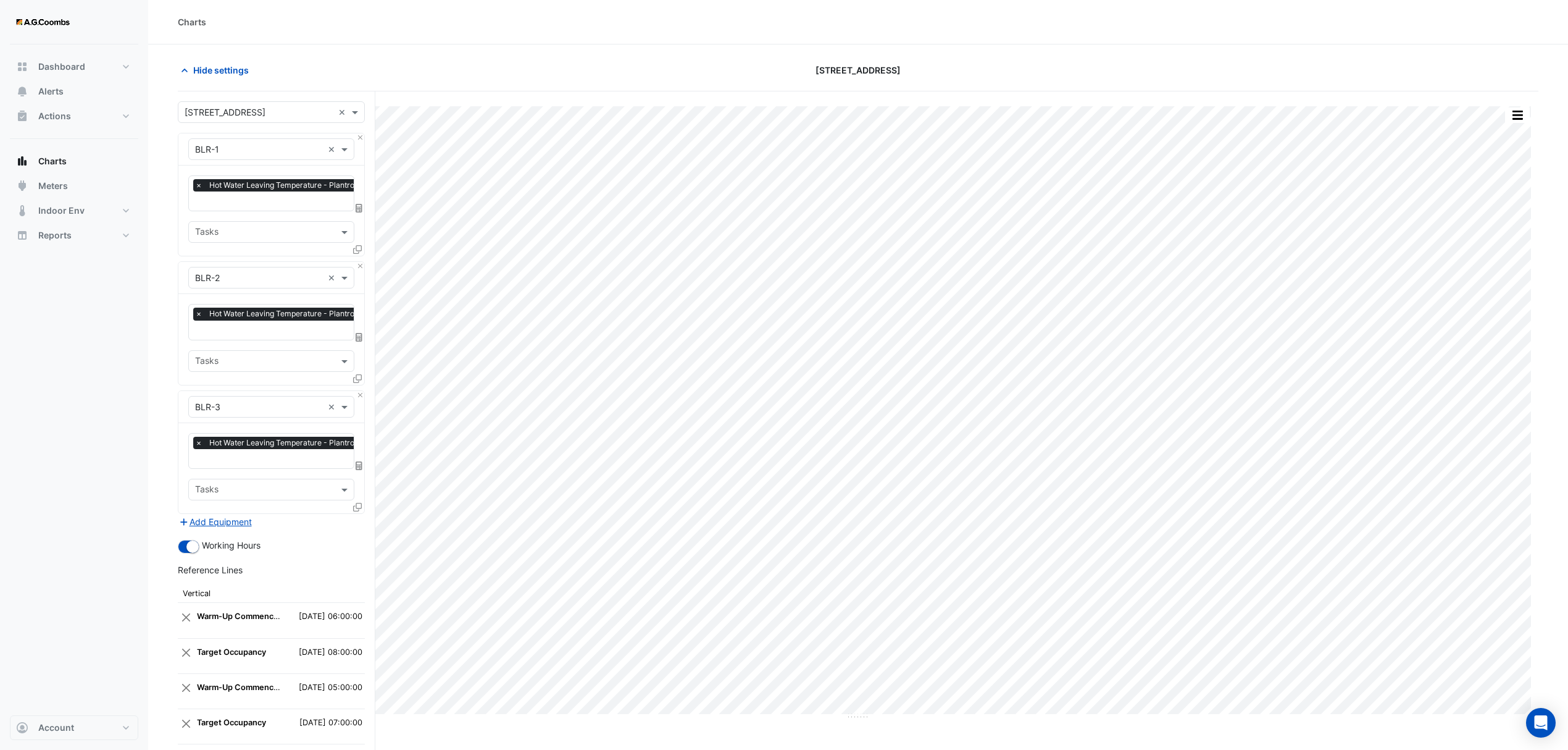
click at [235, 154] on input "text" at bounding box center [259, 149] width 128 height 12
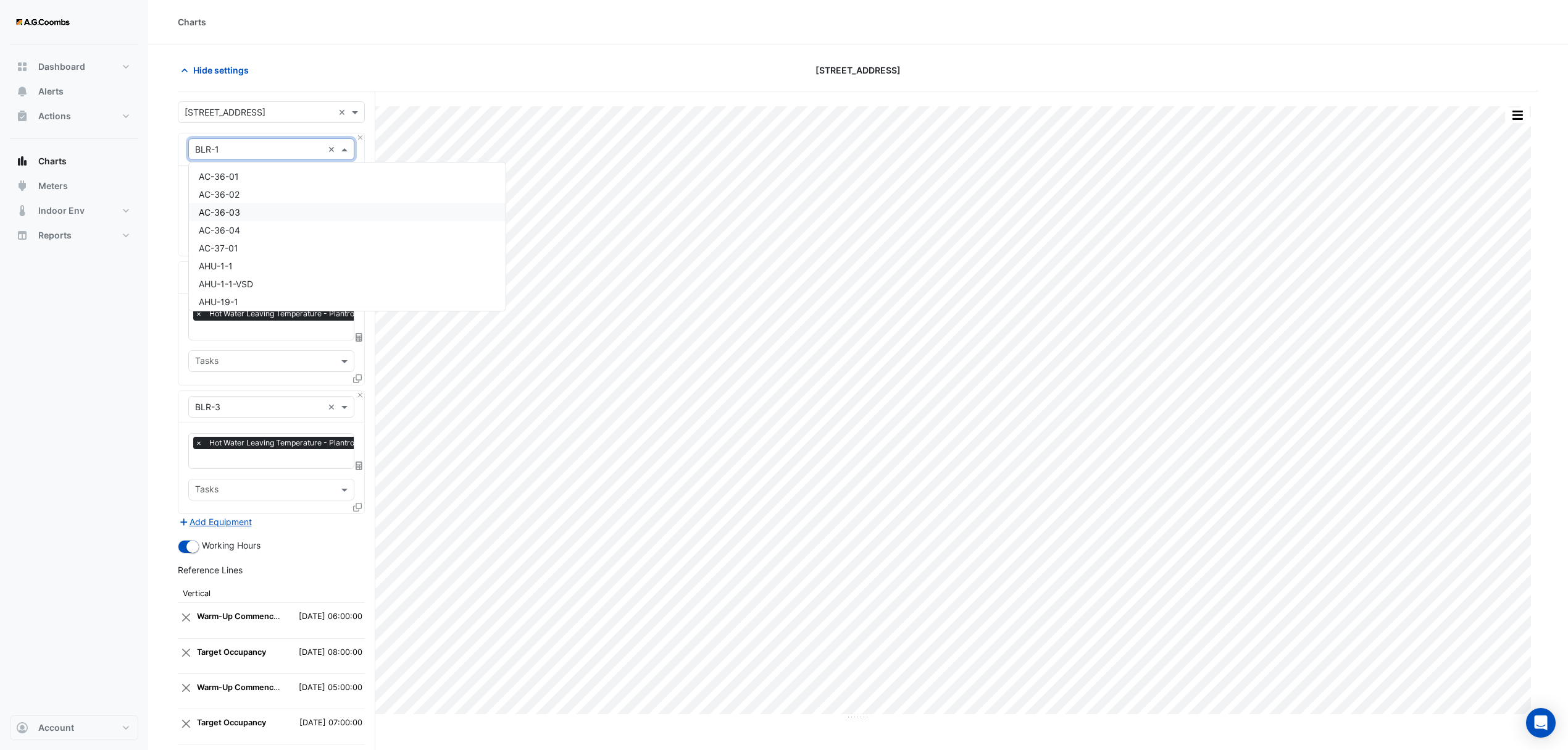
drag, startPoint x: 392, startPoint y: 8, endPoint x: 399, endPoint y: 10, distance: 7.3
click at [399, 10] on div "Charts" at bounding box center [858, 22] width 1420 height 44
